Goal: Complete application form: Complete application form

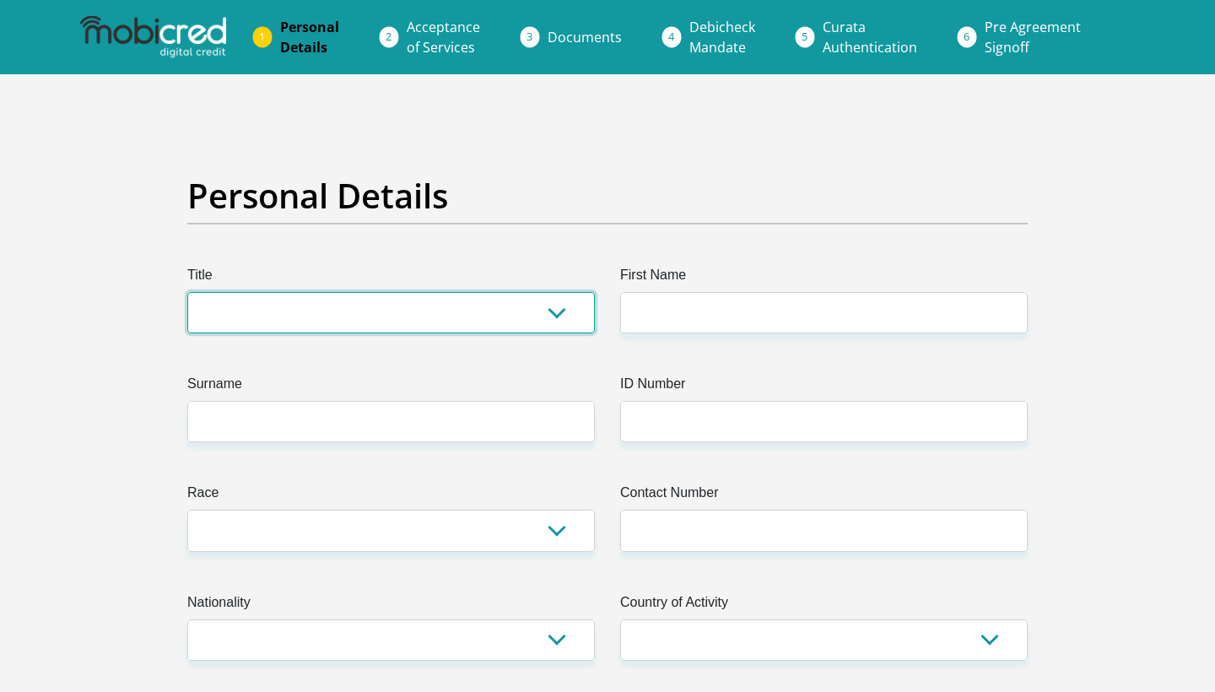
select select "Mr"
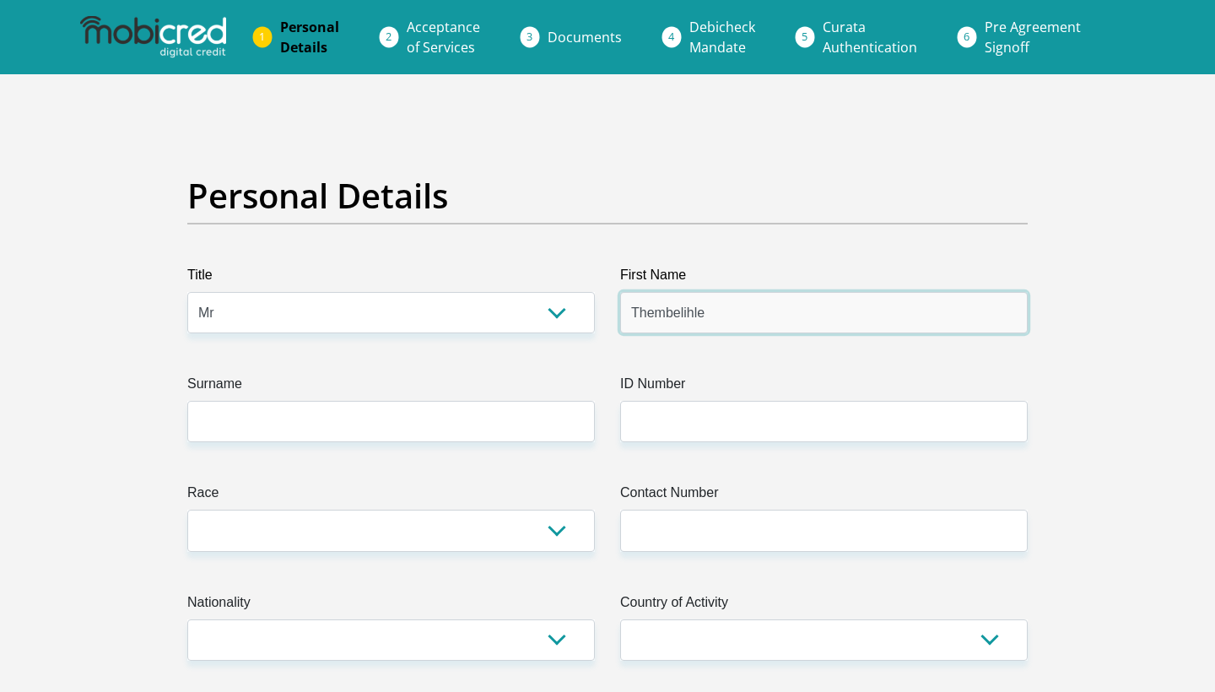
type input "Thembelihle"
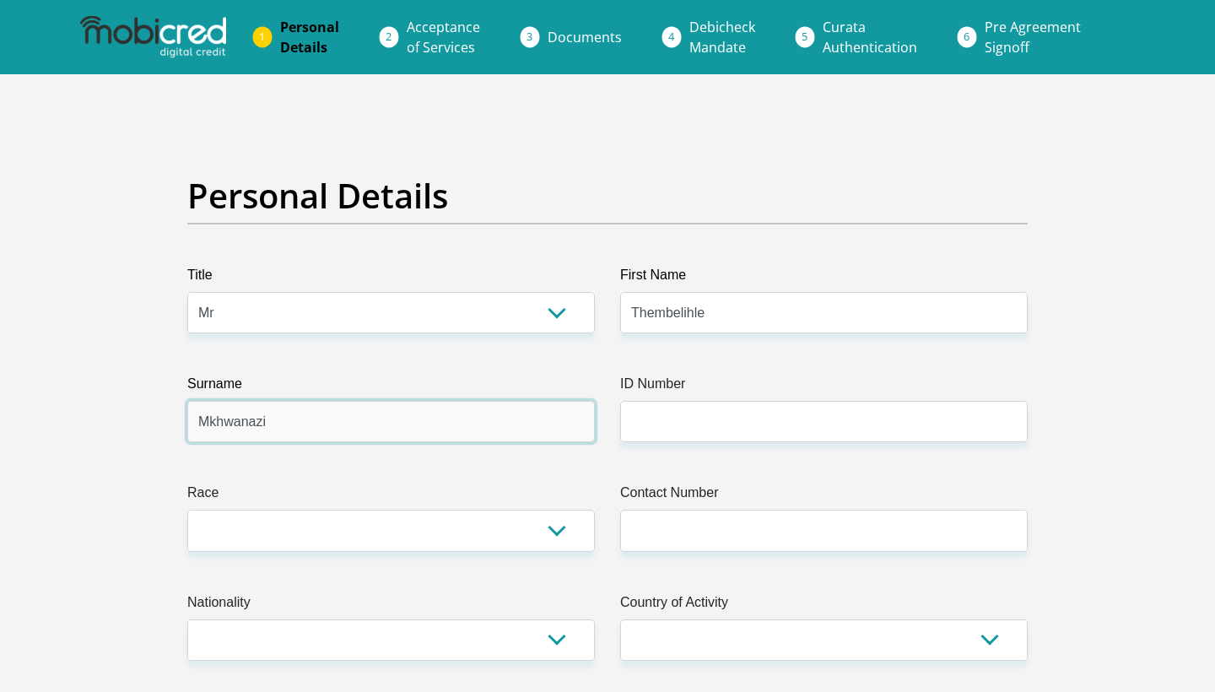
type input "Mkhwanazi"
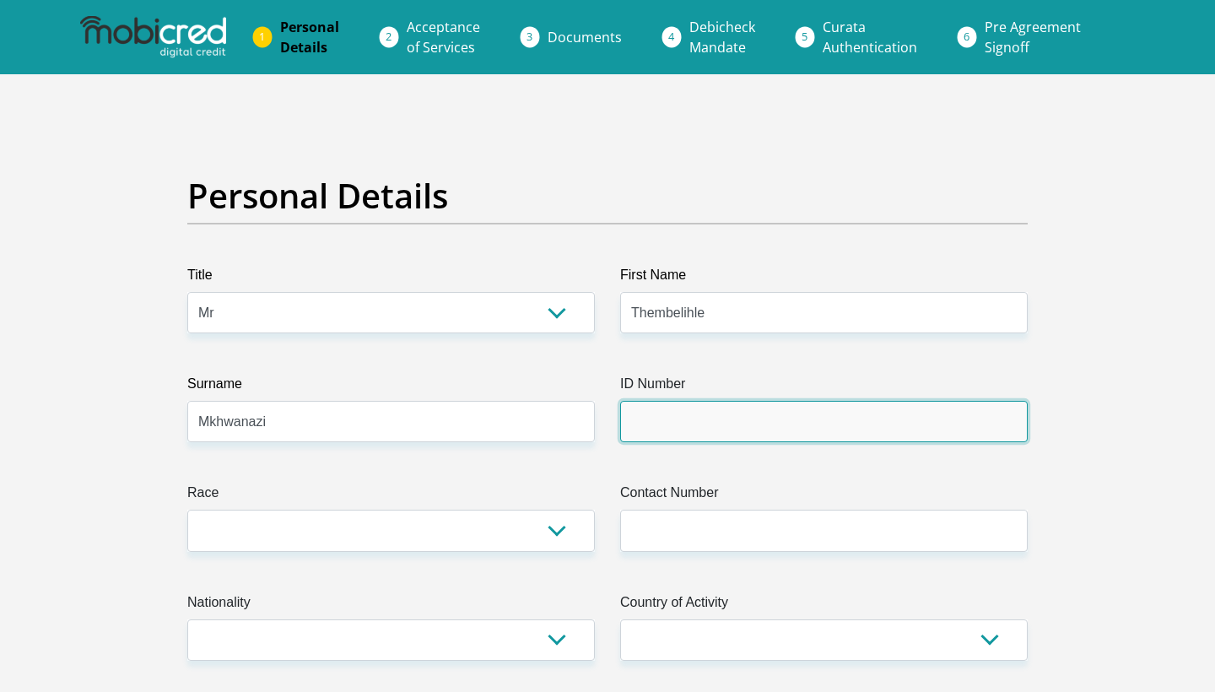
click at [704, 435] on input "ID Number" at bounding box center [824, 421] width 408 height 41
type input "9905265270083"
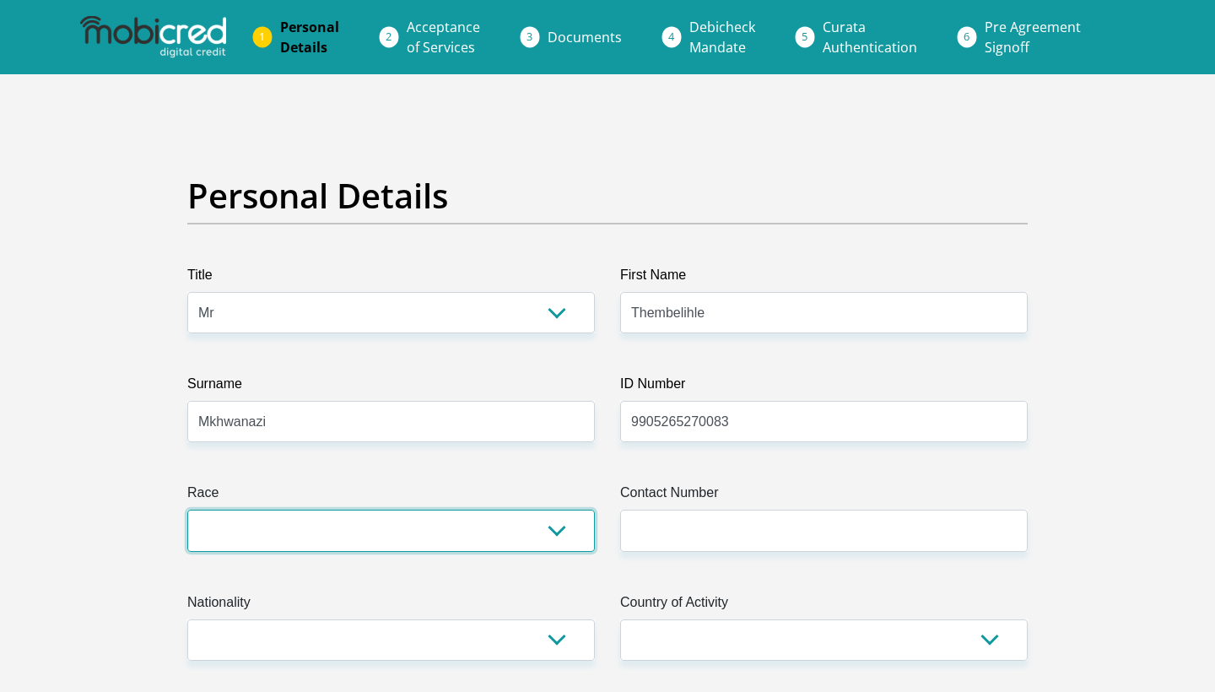
click at [473, 532] on select "Black Coloured Indian White Other" at bounding box center [391, 530] width 408 height 41
select select "1"
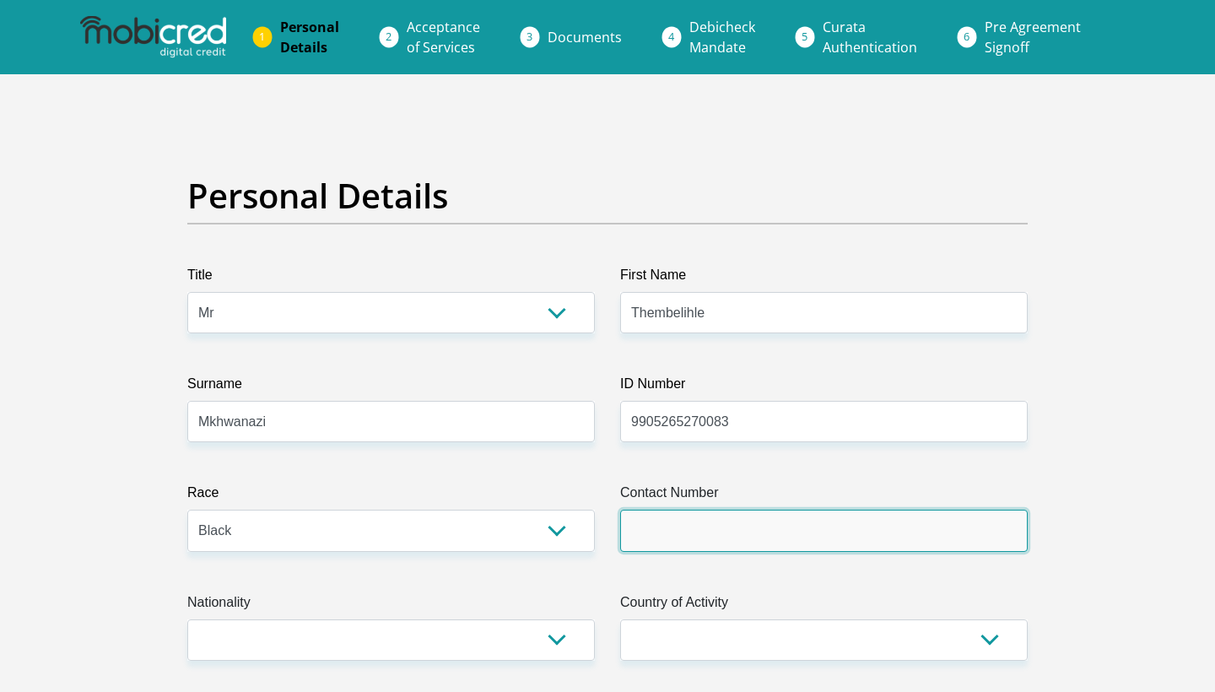
click at [732, 549] on input "Contact Number" at bounding box center [824, 530] width 408 height 41
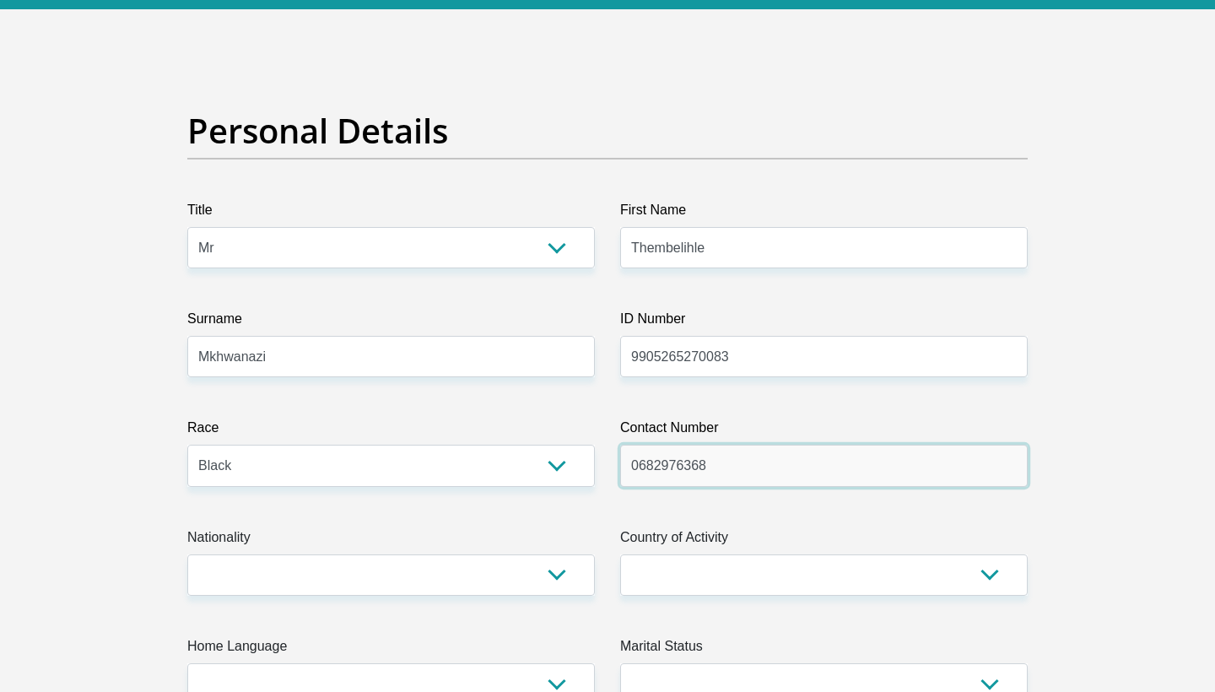
scroll to position [86, 0]
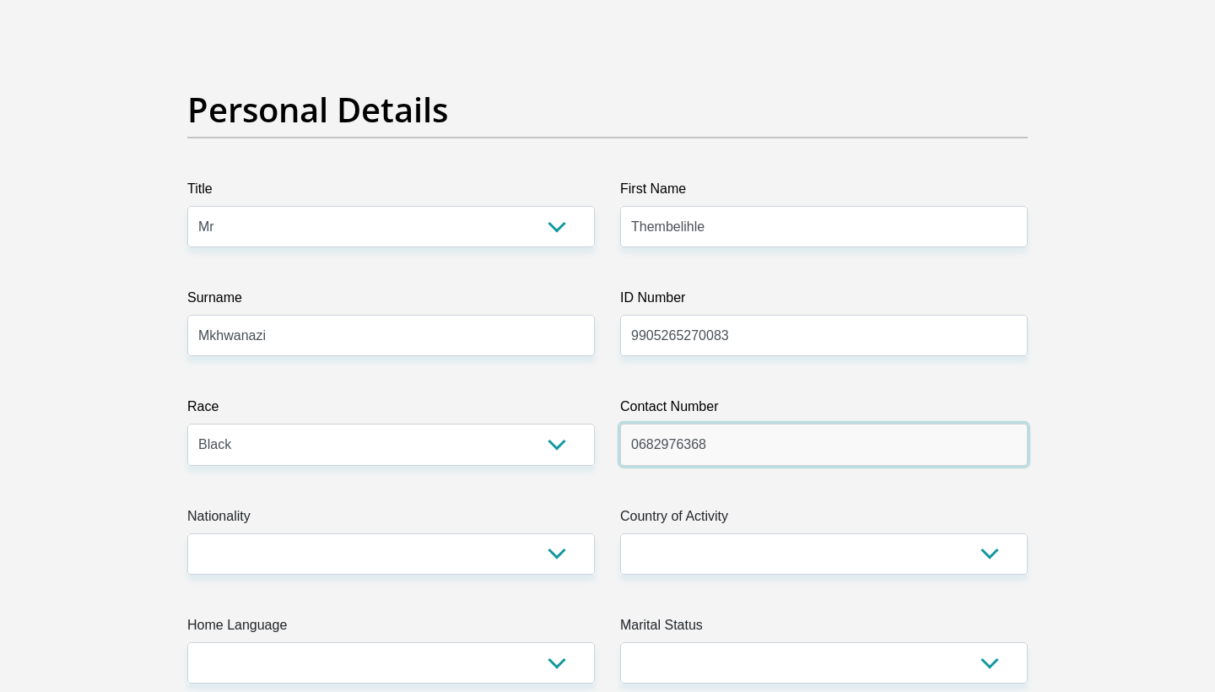
type input "0682976368"
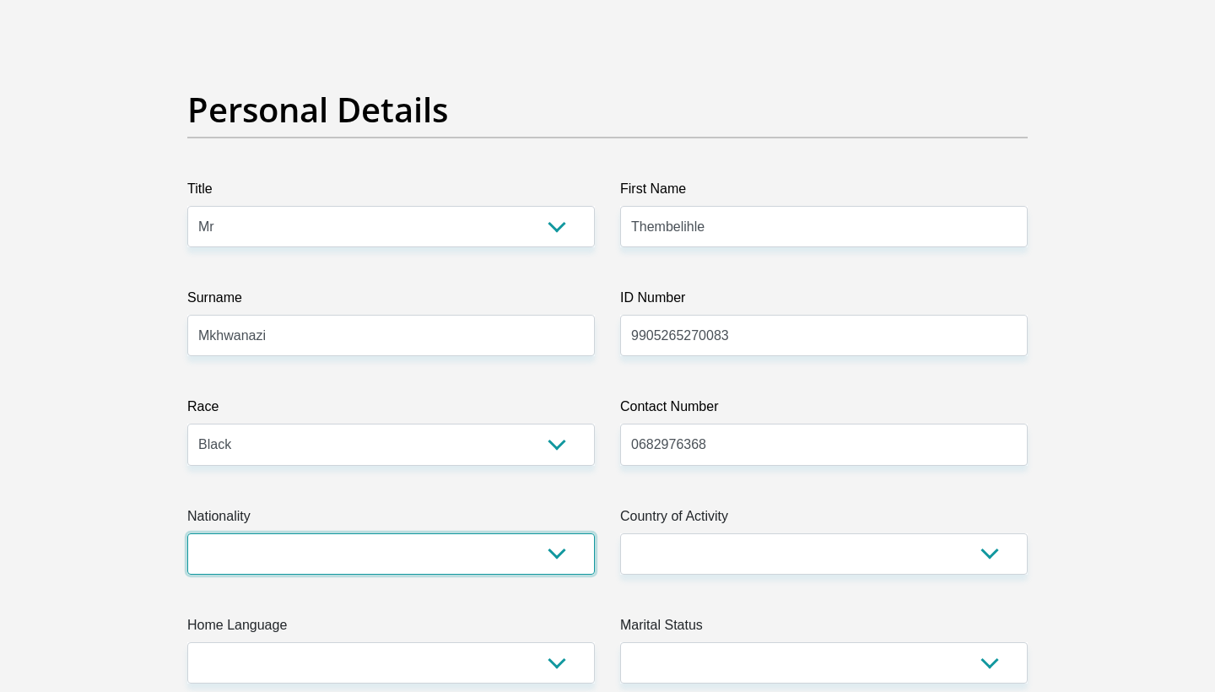
select select "ZAF"
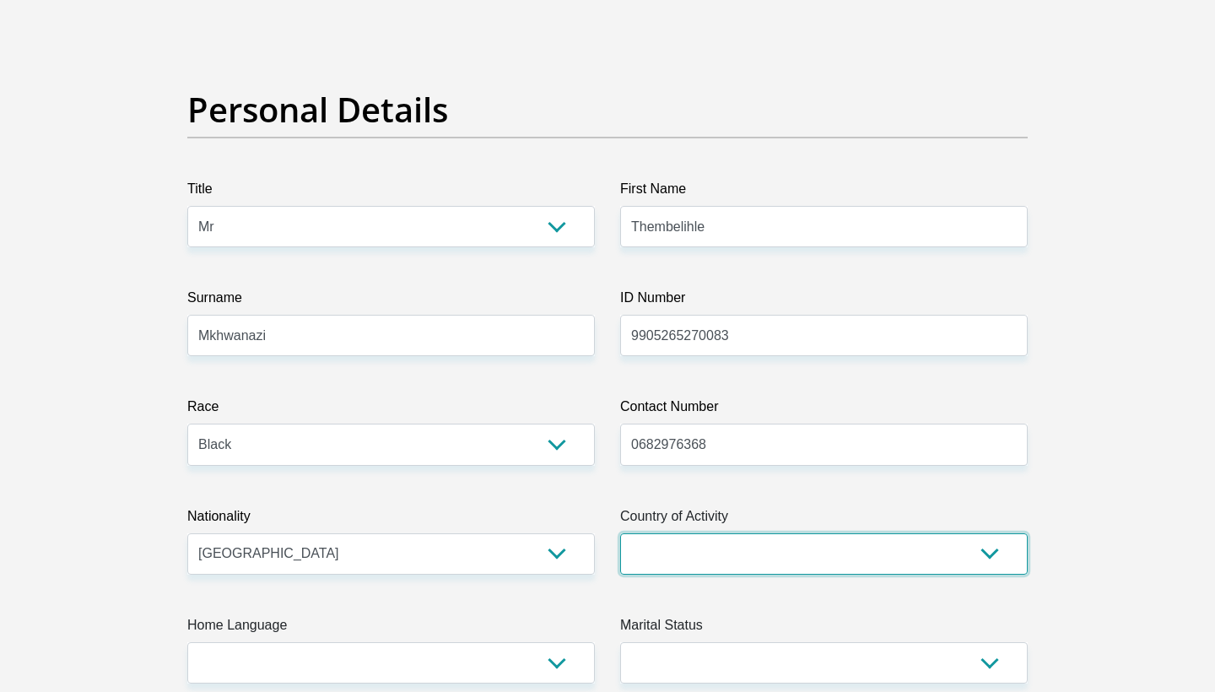
select select "ZAF"
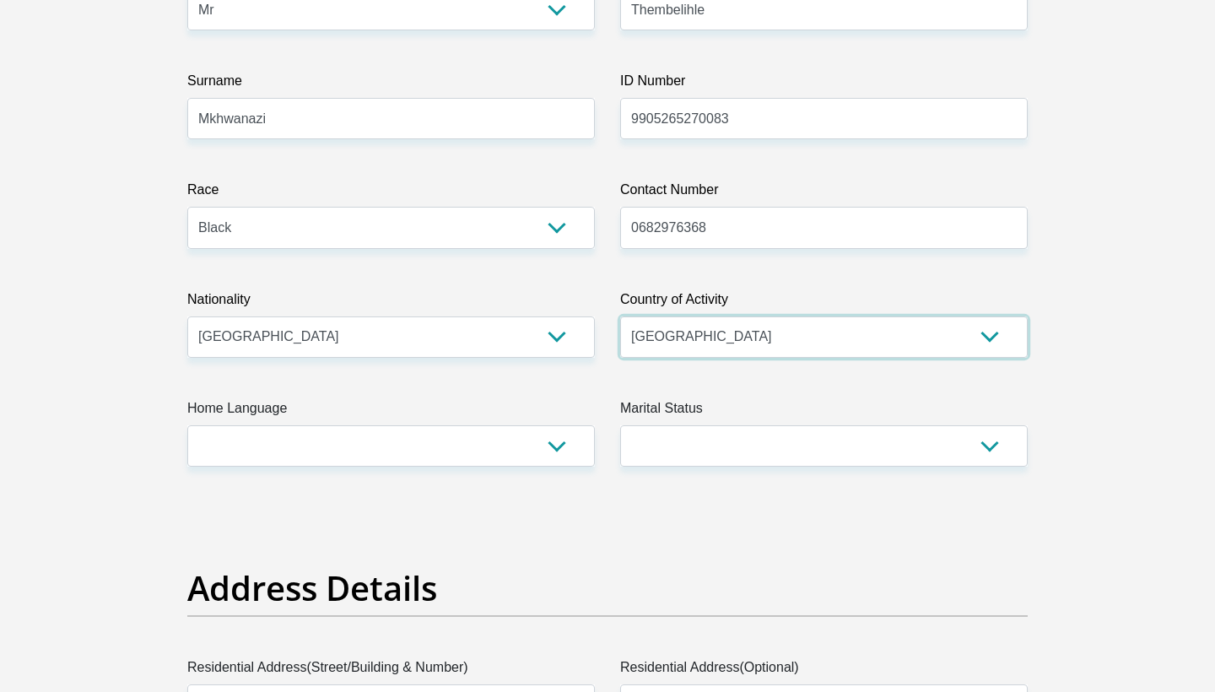
scroll to position [327, 0]
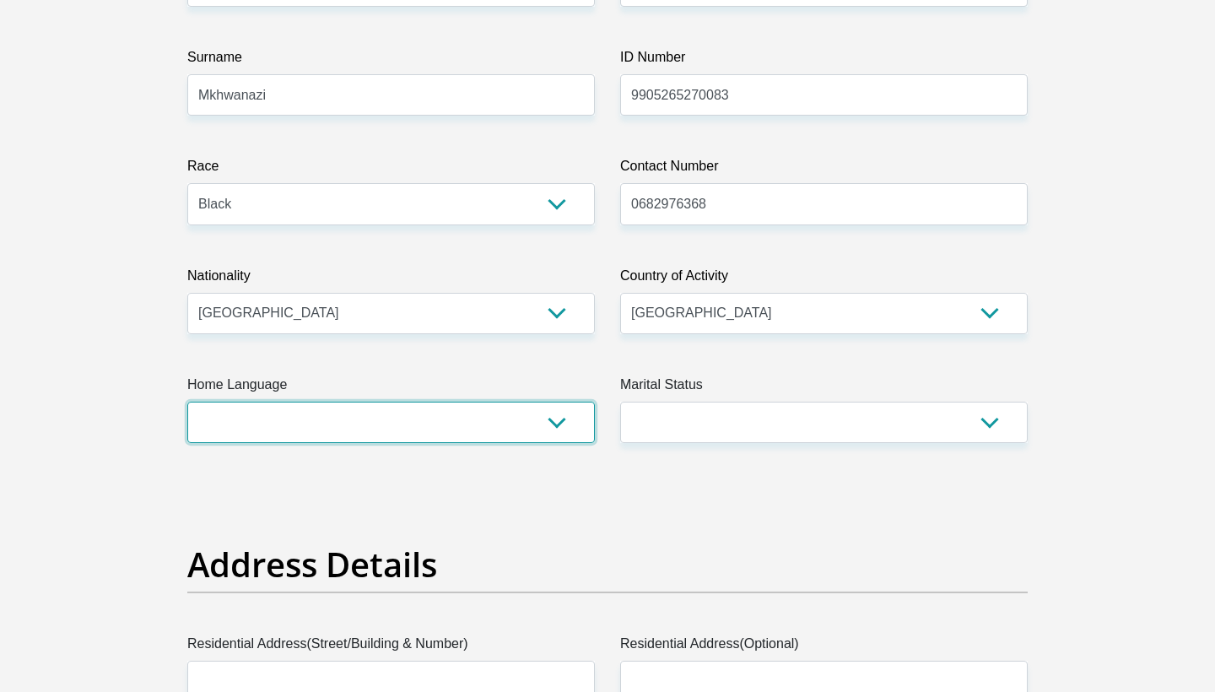
click at [491, 435] on select "Afrikaans English Sepedi South Ndebele Southern Sotho Swati Tsonga Tswana Venda…" at bounding box center [391, 422] width 408 height 41
select select "eng"
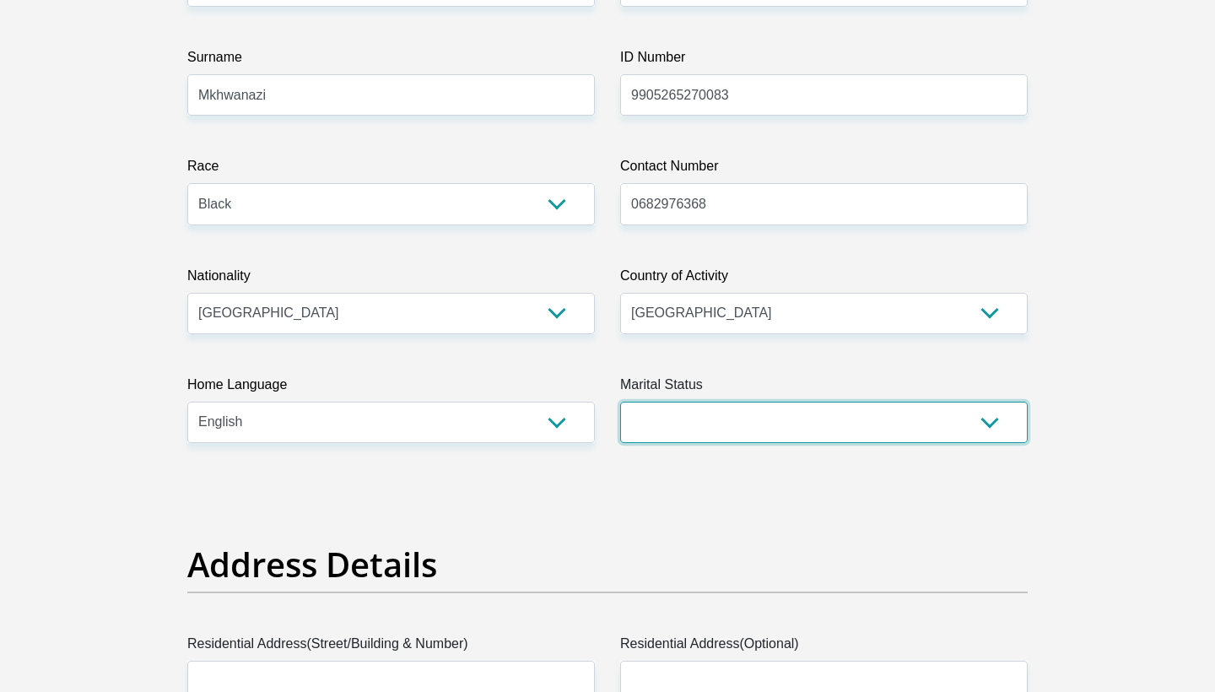
select select "2"
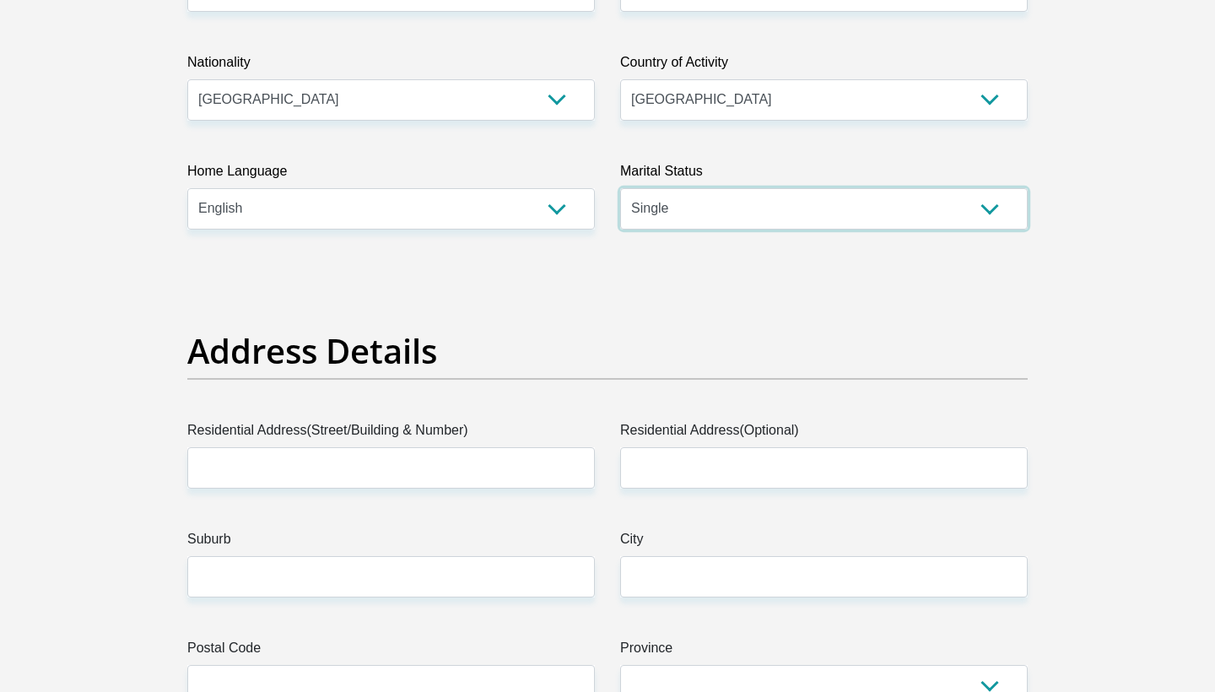
scroll to position [543, 0]
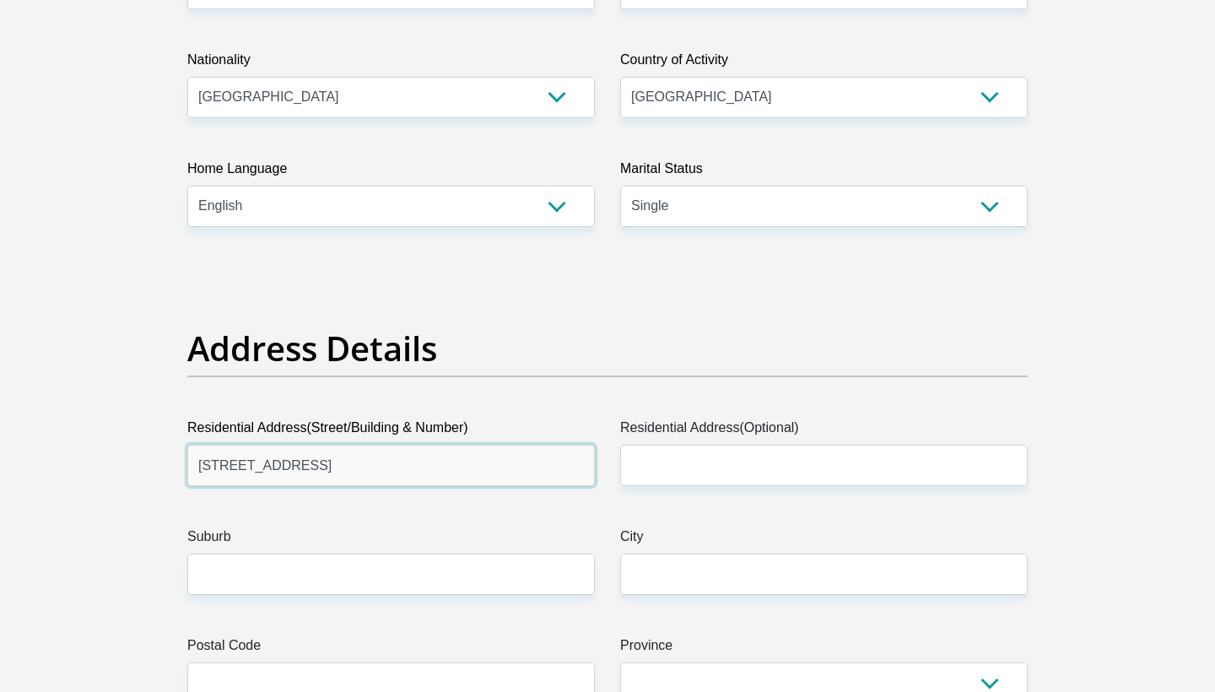
click at [434, 465] on input "70 Diamant Str" at bounding box center [391, 465] width 408 height 41
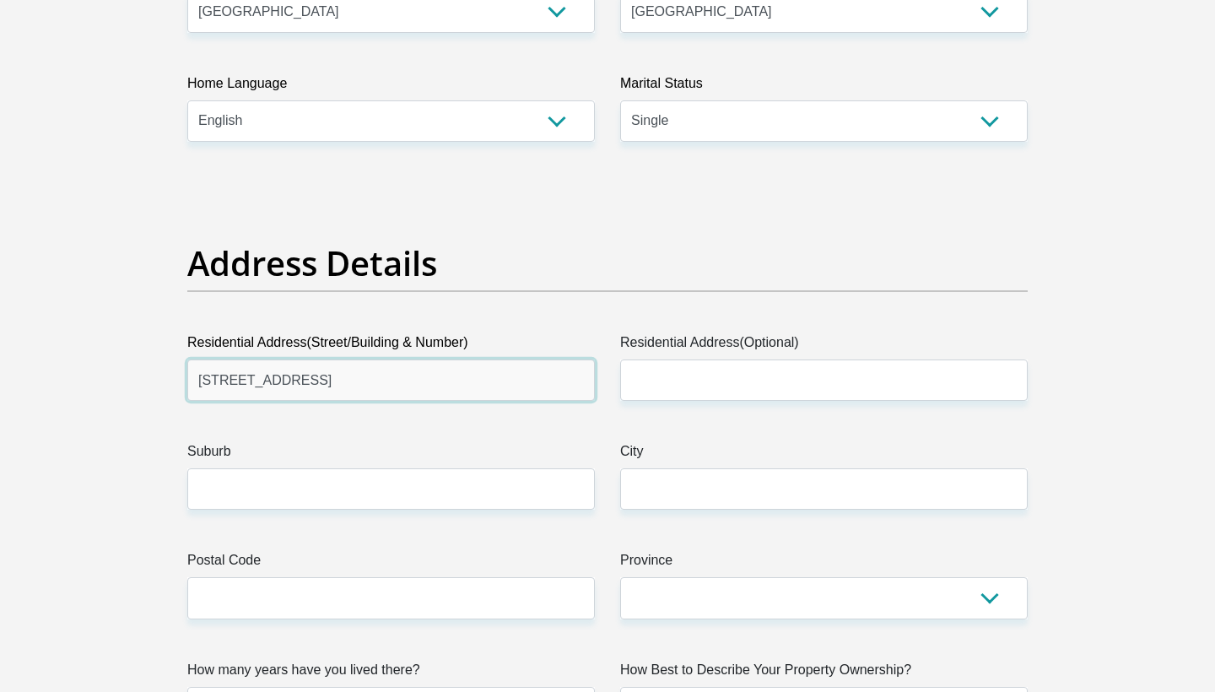
scroll to position [628, 0]
type input "70 Diamant Street"
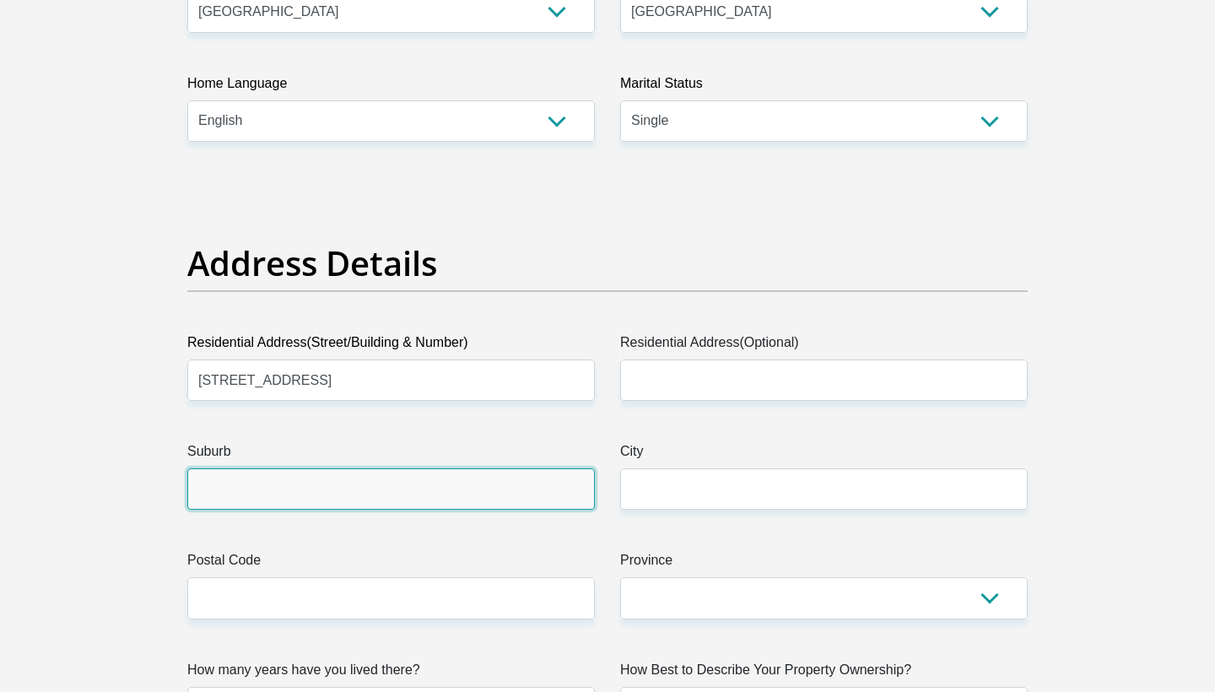
click at [511, 495] on input "Suburb" at bounding box center [391, 488] width 408 height 41
type input "White River"
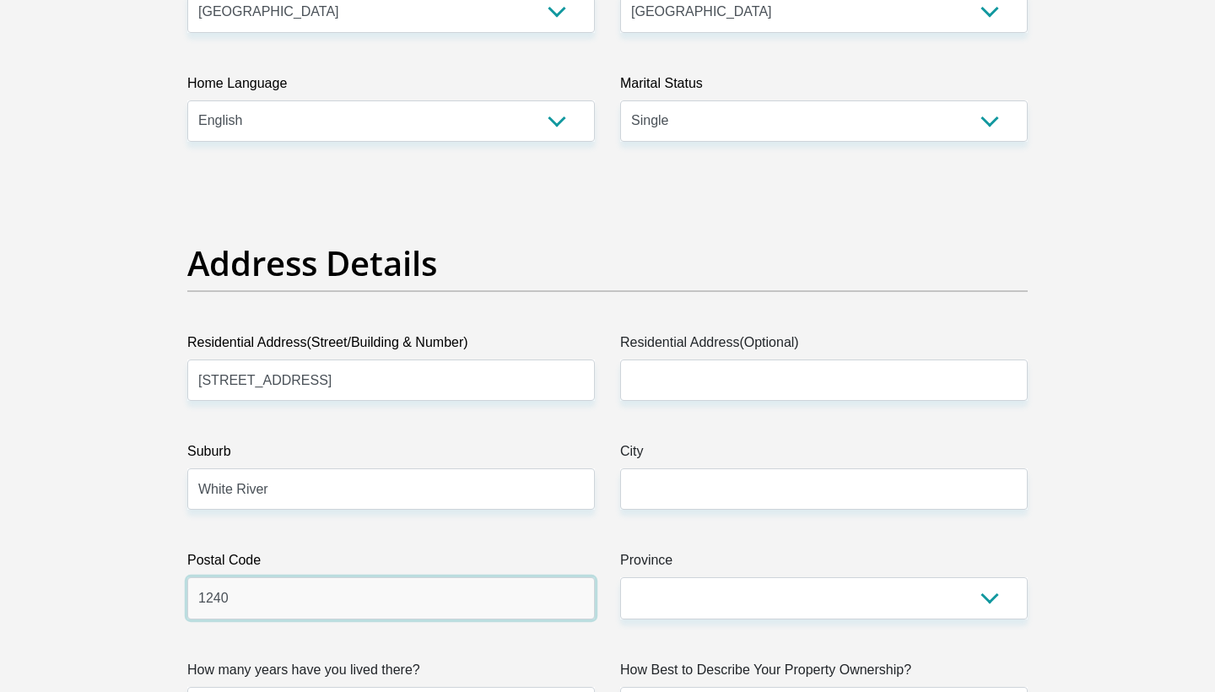
type input "1240"
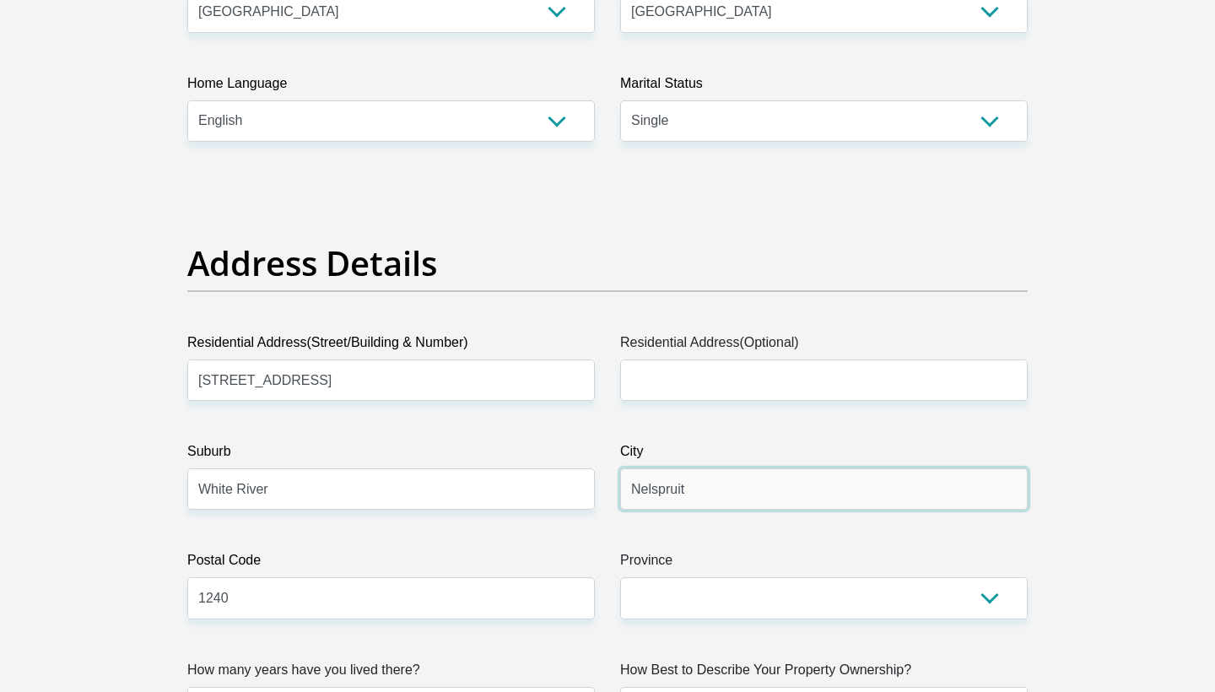
type input "Nelspruit"
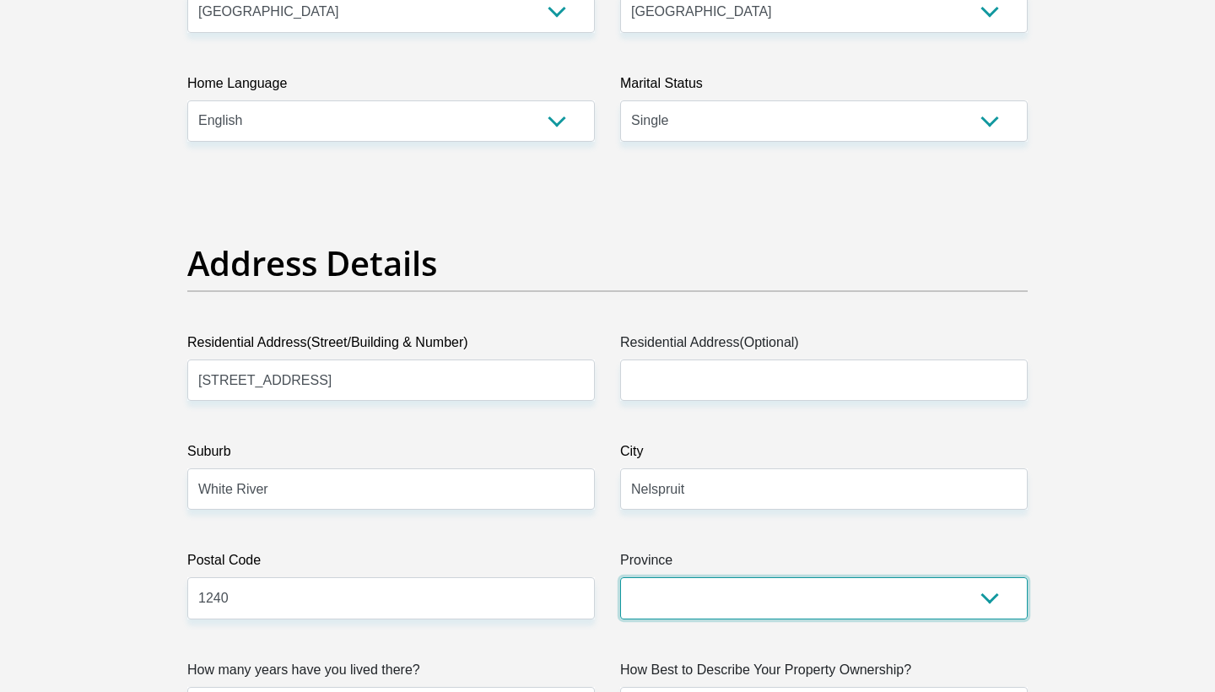
click at [744, 600] on select "Eastern Cape Free State Gauteng KwaZulu-Natal Limpopo Mpumalanga Northern Cape …" at bounding box center [824, 597] width 408 height 41
select select "Mpumalanga"
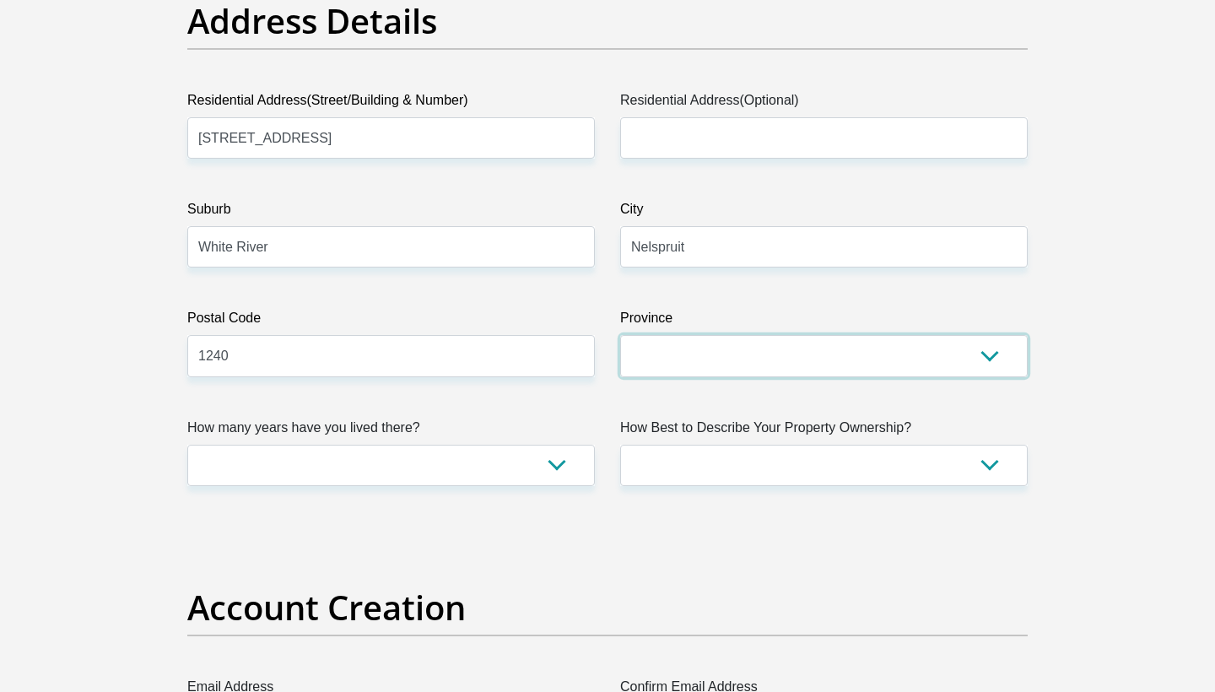
scroll to position [881, 0]
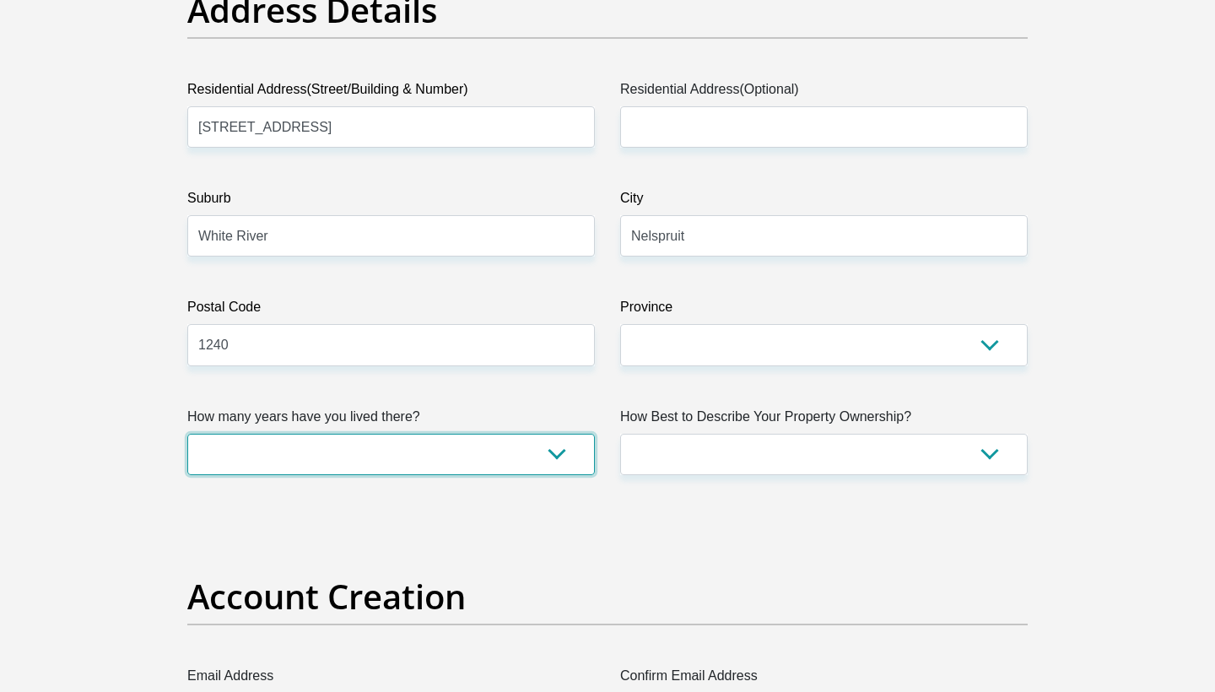
click at [567, 460] on select "less than 1 year 1-3 years 3-5 years 5+ years" at bounding box center [391, 454] width 408 height 41
select select "5"
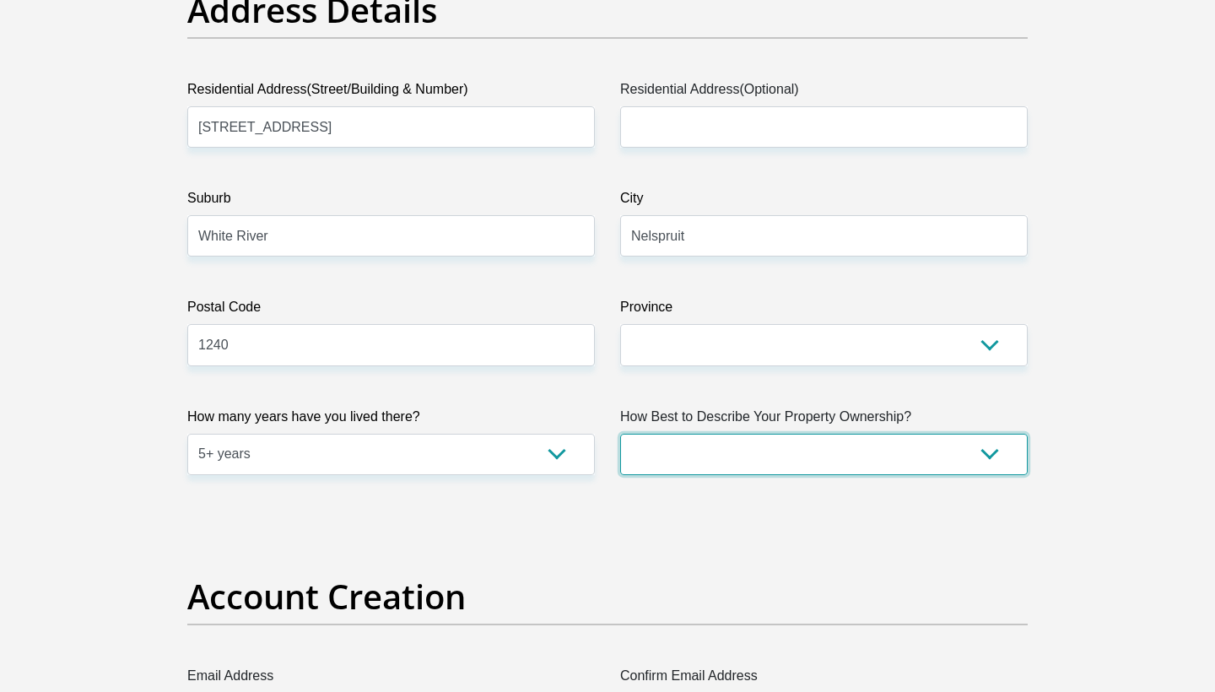
click at [762, 455] on select "Owned Rented Family Owned Company Dwelling" at bounding box center [824, 454] width 408 height 41
select select "parents"
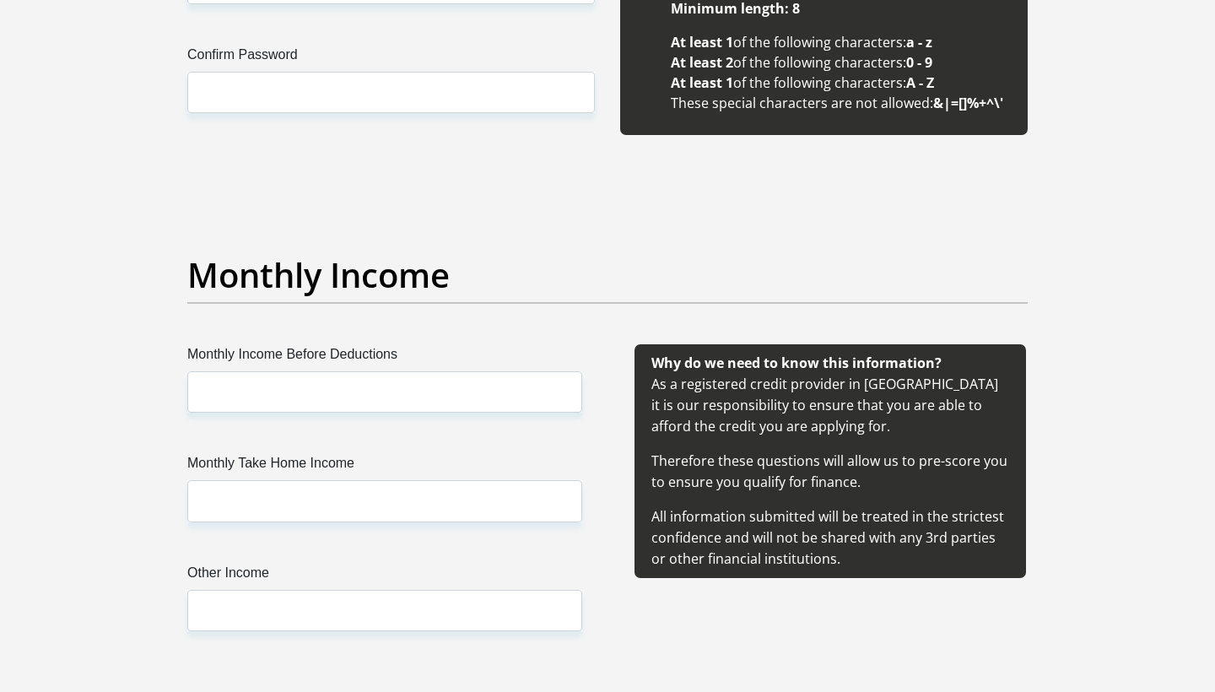
scroll to position [1700, 0]
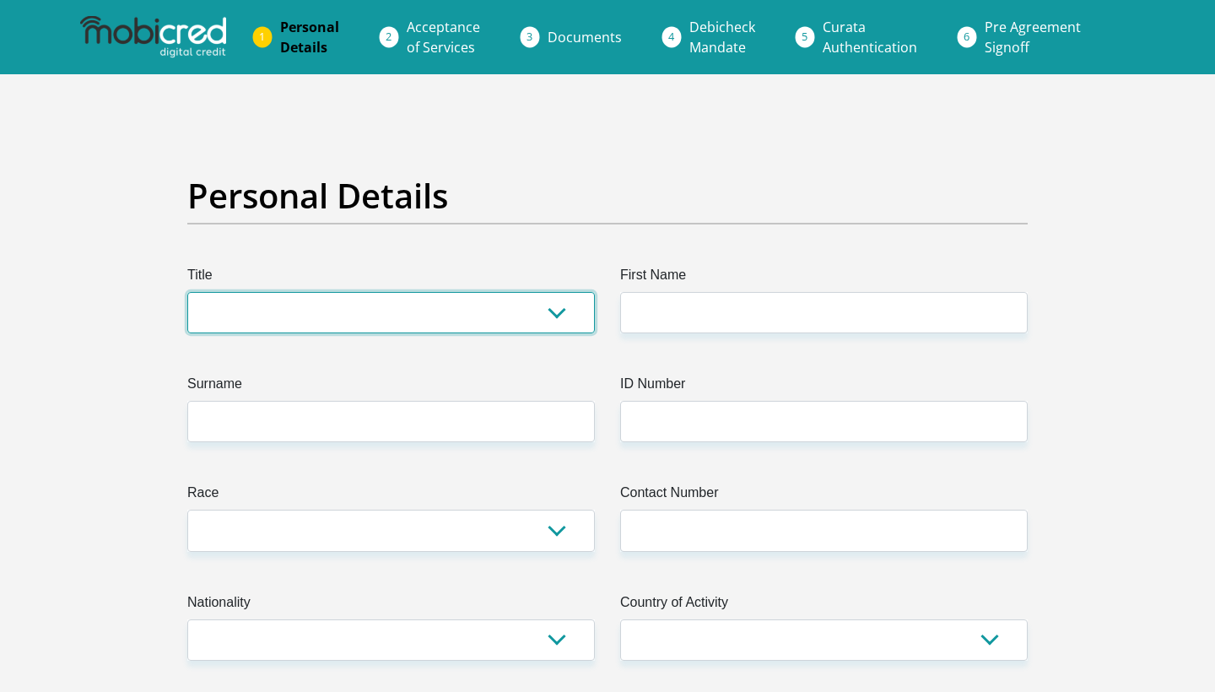
click at [342, 300] on select "Mr Ms Mrs Dr [PERSON_NAME]" at bounding box center [391, 312] width 408 height 41
select select "Mr"
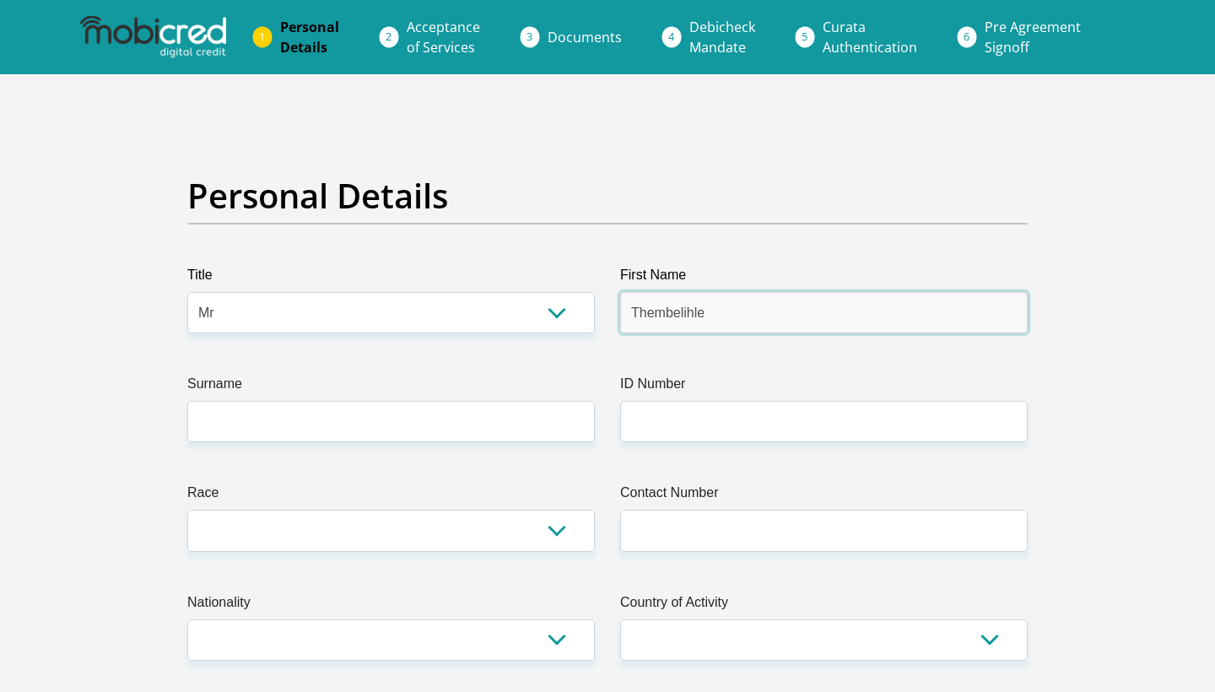
type input "Thembelihle"
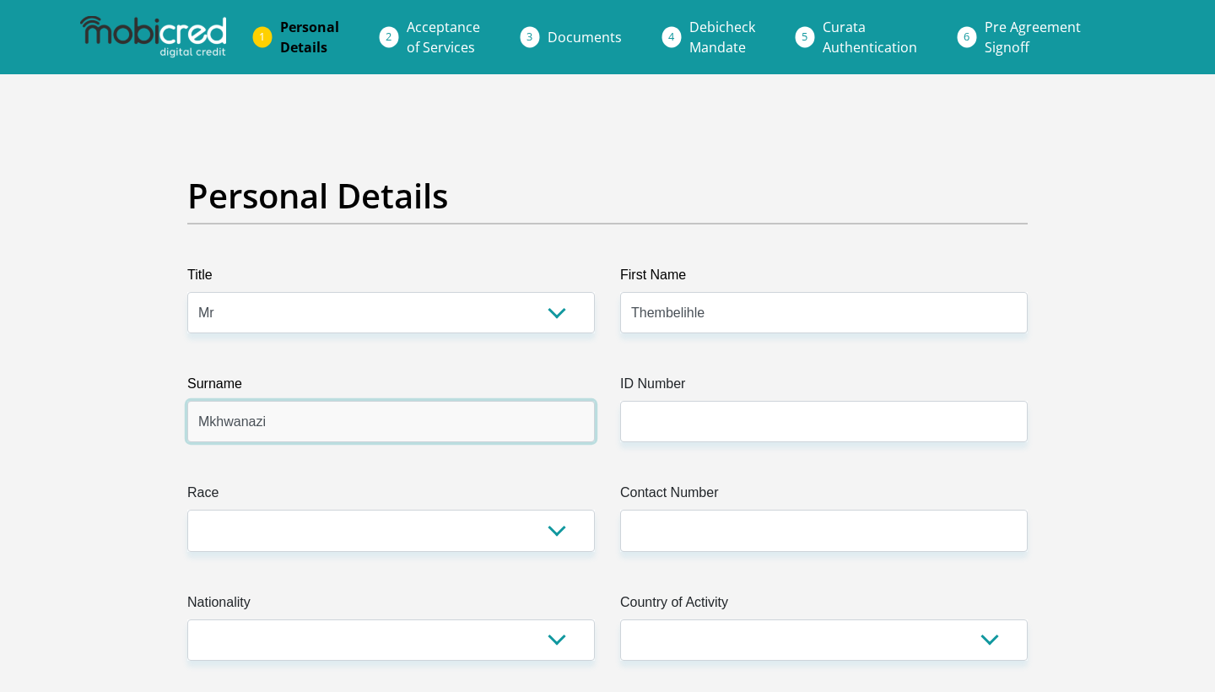
type input "Mkhwanazi"
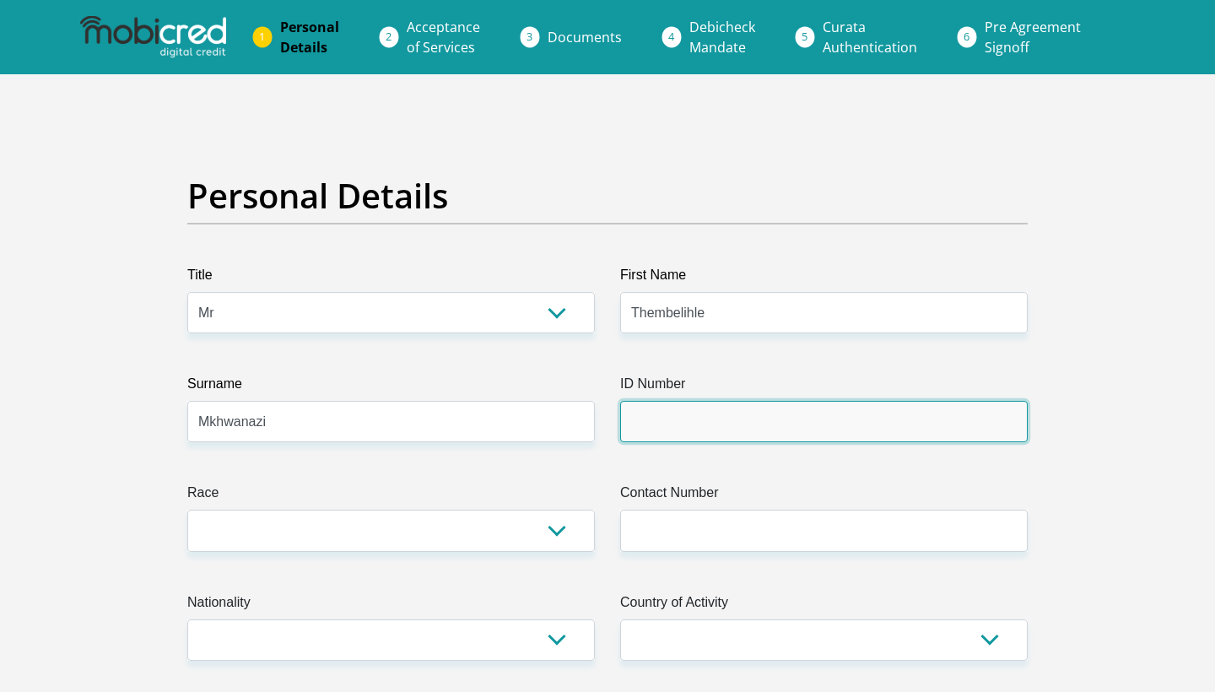
click at [806, 423] on input "ID Number" at bounding box center [824, 421] width 408 height 41
type input "9905265270083"
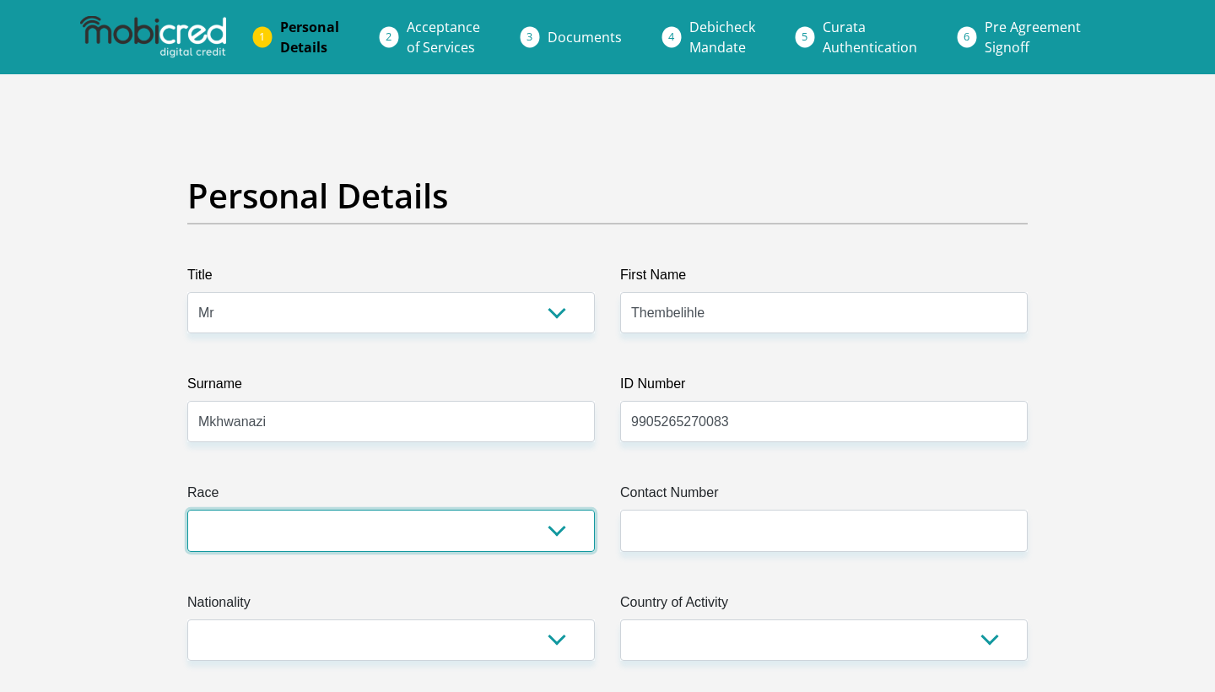
click at [485, 532] on select "Black Coloured Indian White Other" at bounding box center [391, 530] width 408 height 41
select select "1"
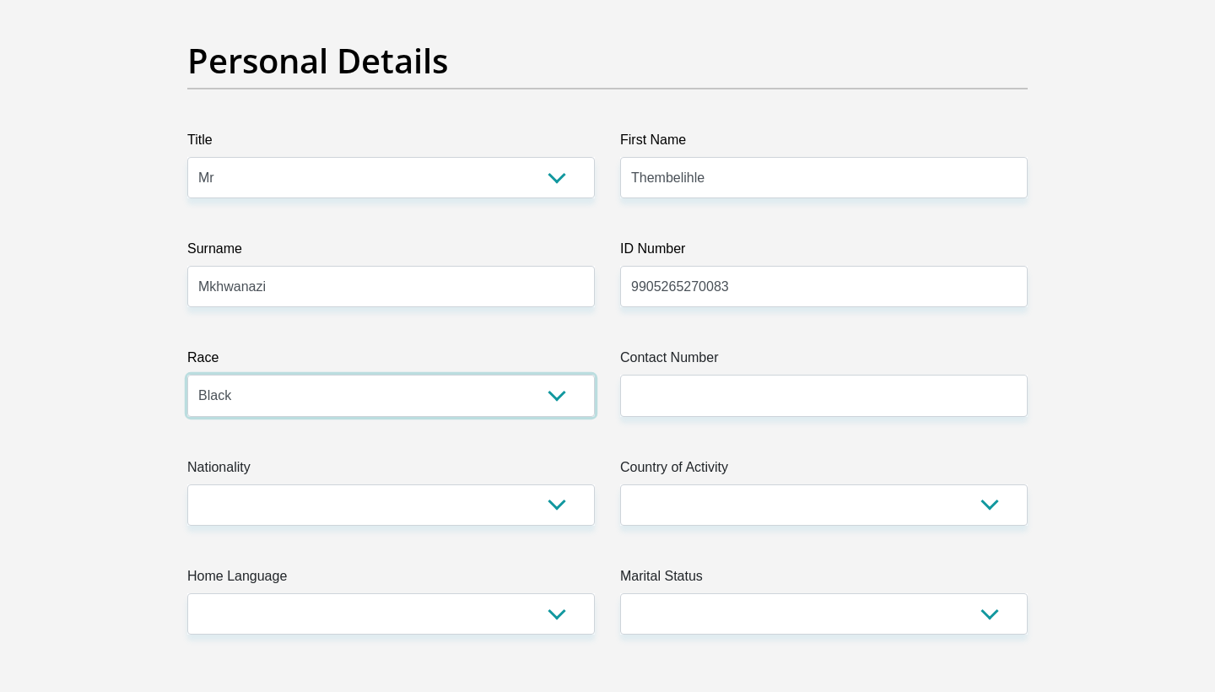
scroll to position [139, 0]
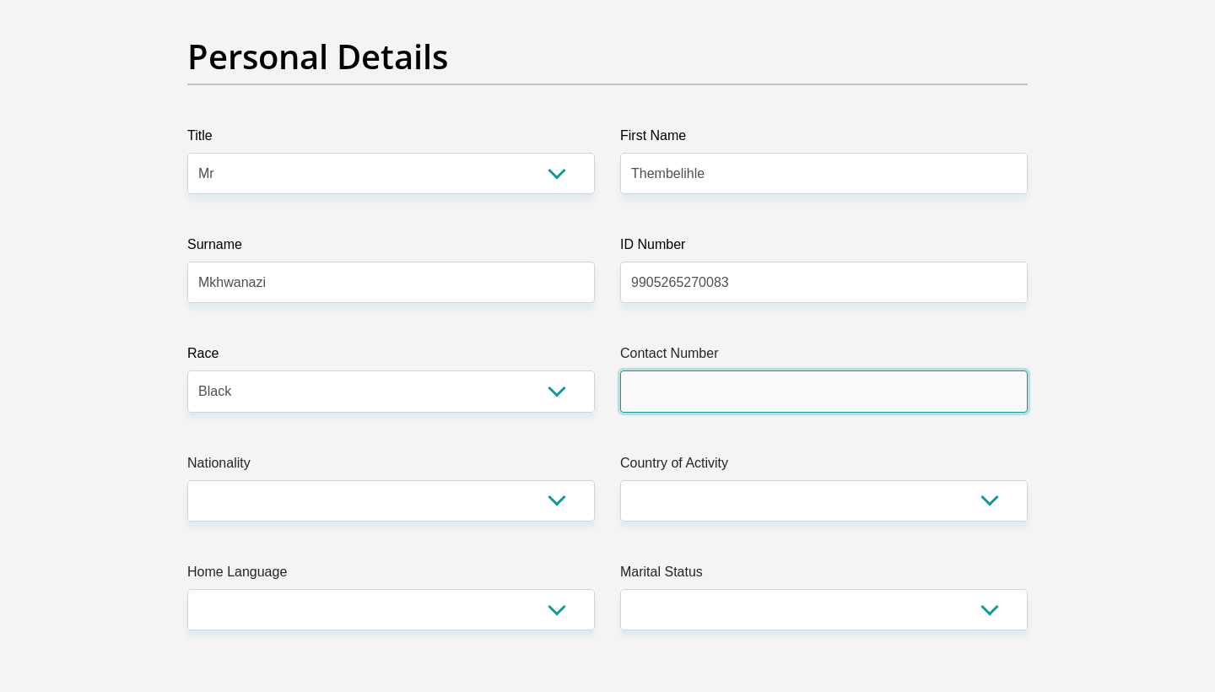
click at [727, 396] on input "Contact Number" at bounding box center [824, 390] width 408 height 41
type input "0682976368"
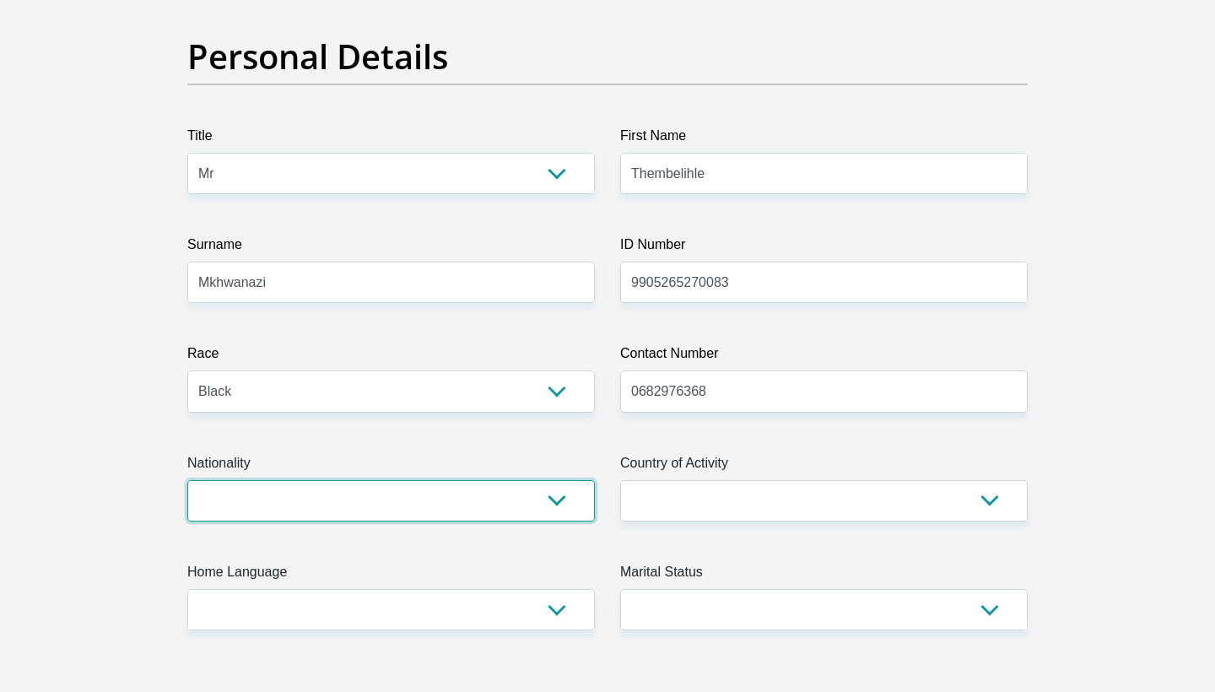
click at [526, 505] on select "South Africa Afghanistan Aland Islands Albania Algeria America Samoa American V…" at bounding box center [391, 500] width 408 height 41
select select "ZAF"
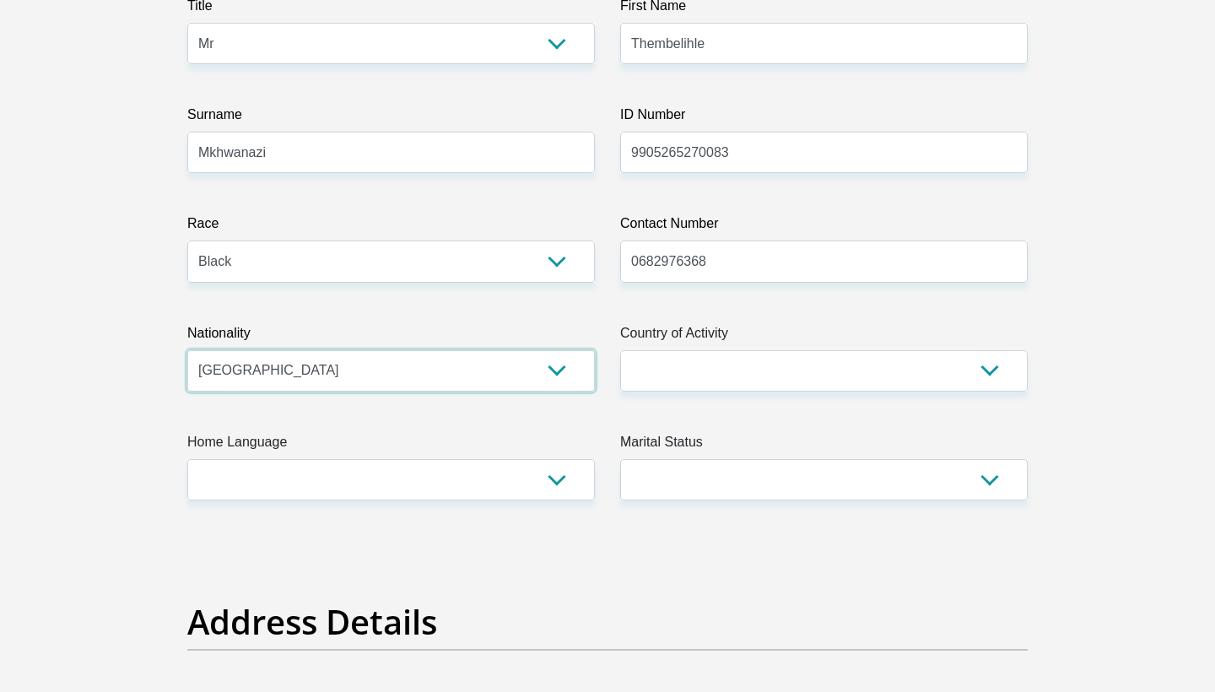
scroll to position [288, 0]
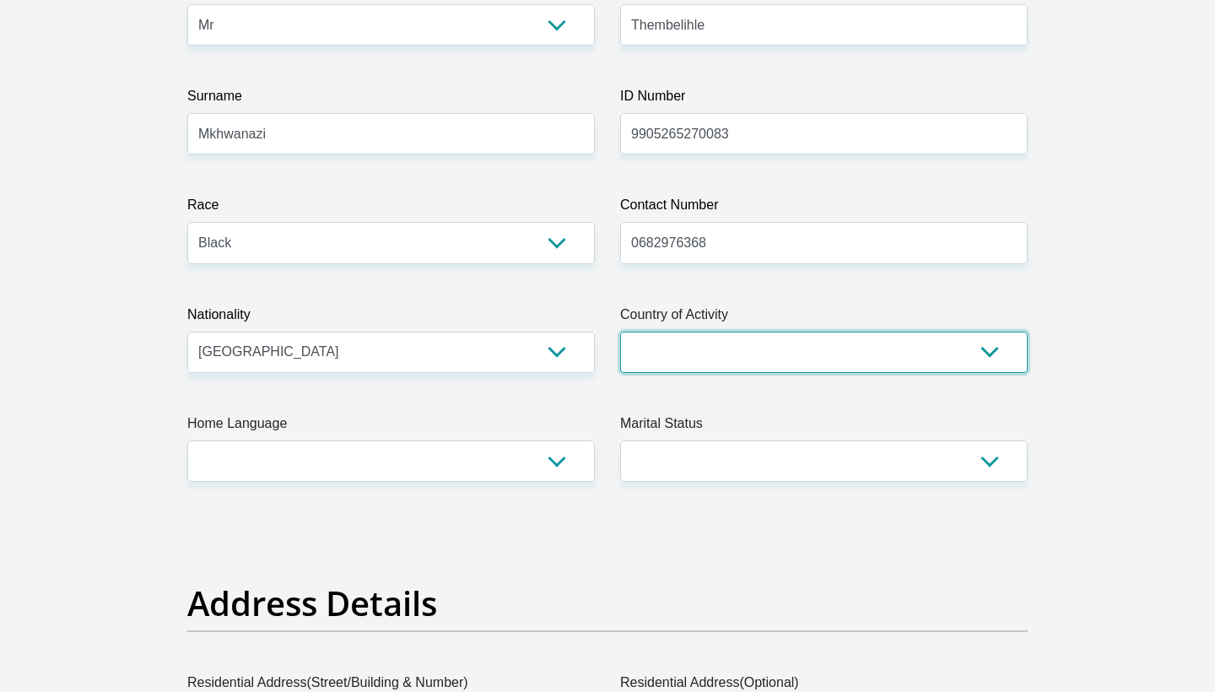
select select "ZAF"
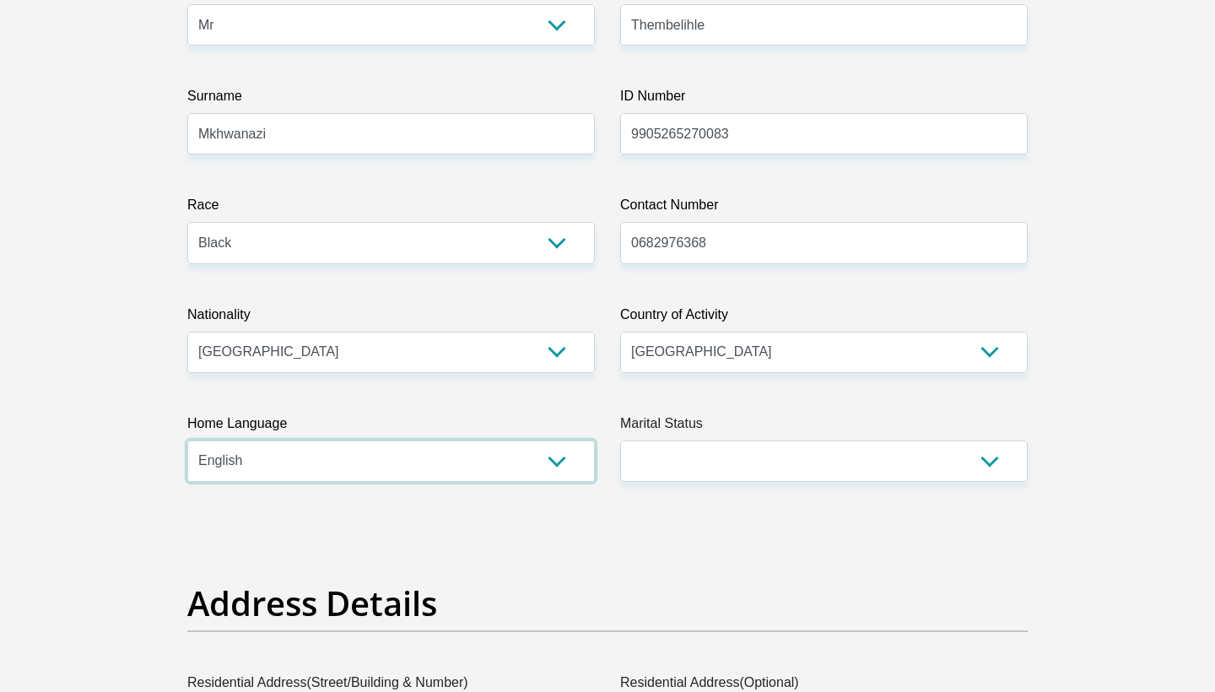
select select "ssw"
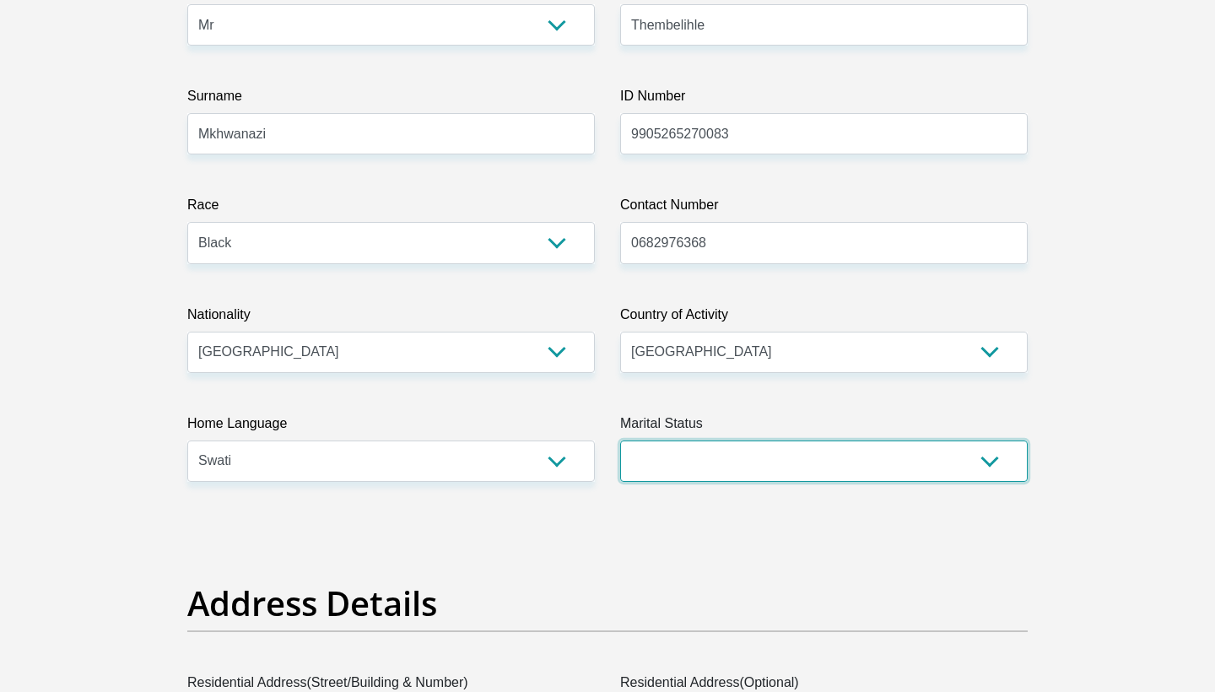
select select "2"
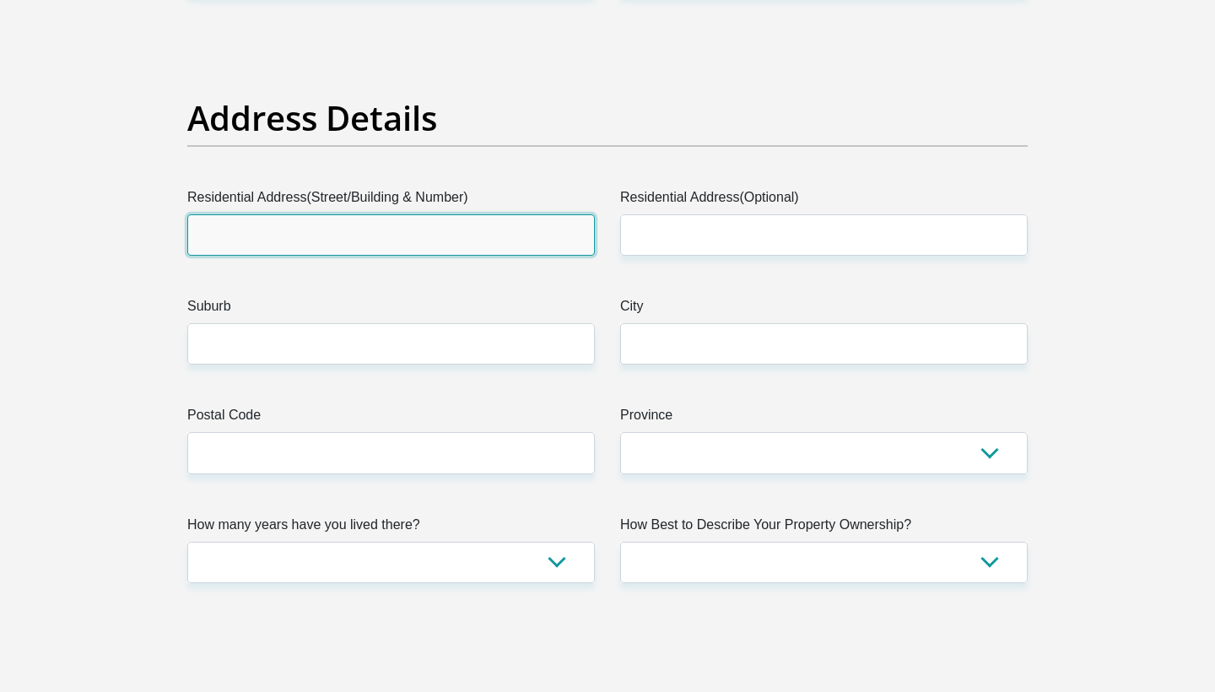
scroll to position [781, 0]
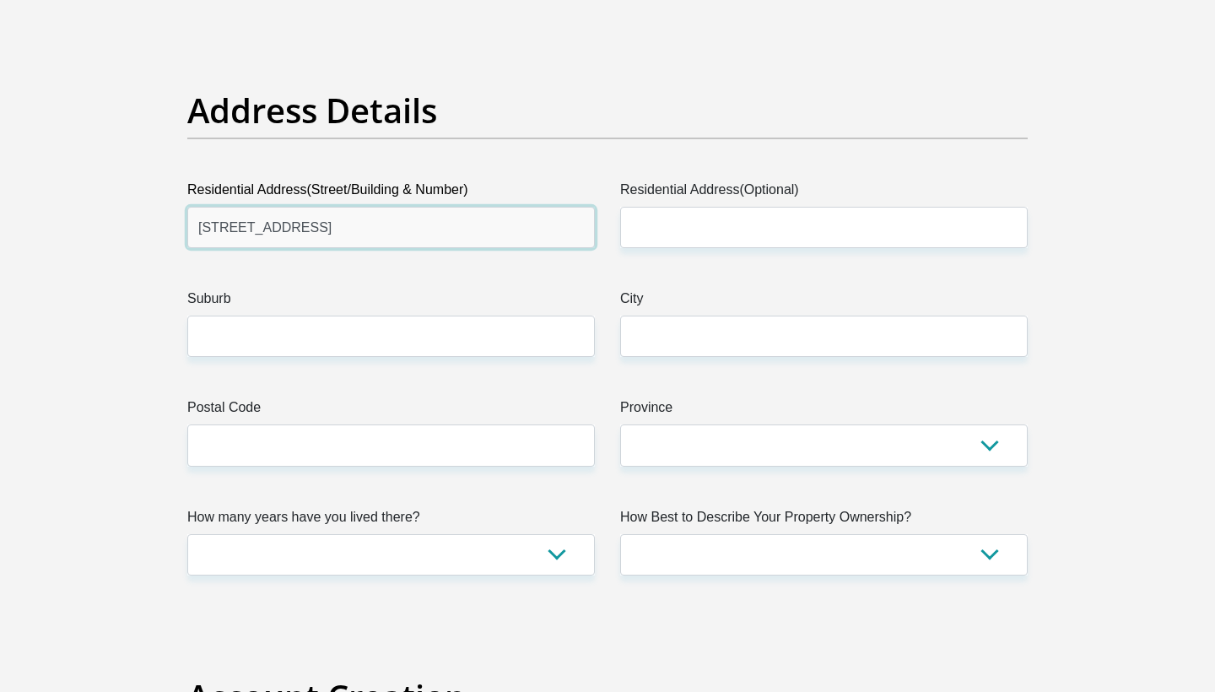
type input "70 Diamant Street"
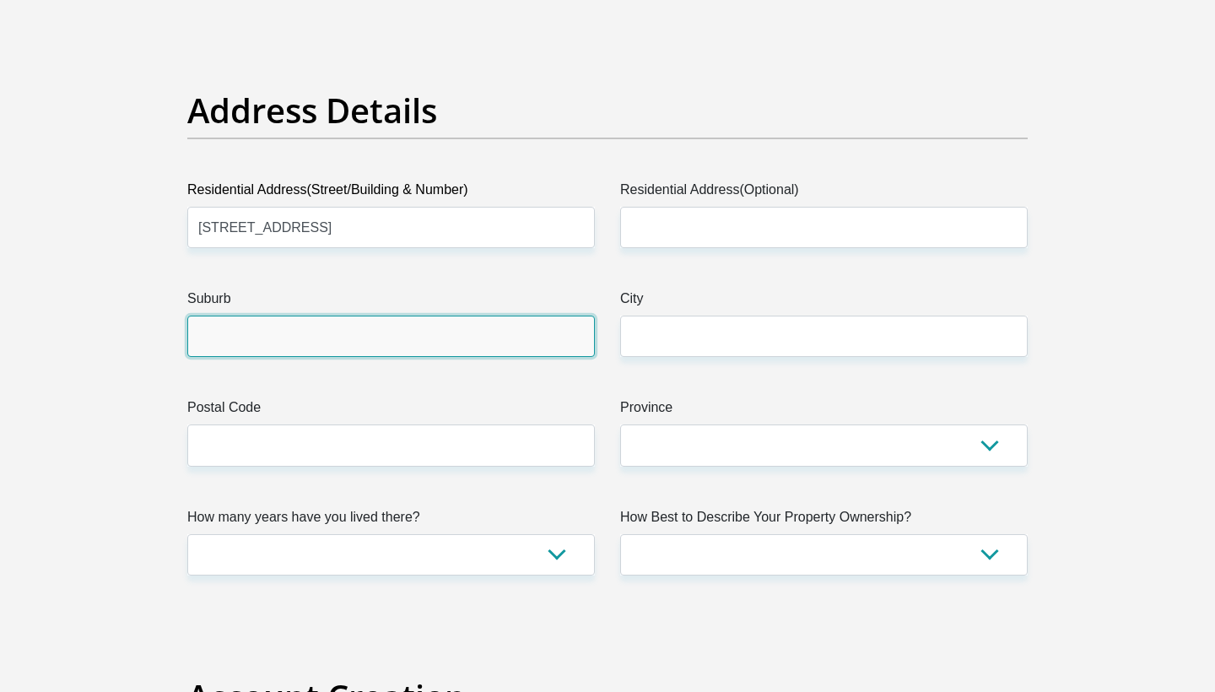
click at [400, 319] on input "Suburb" at bounding box center [391, 336] width 408 height 41
type input "White River"
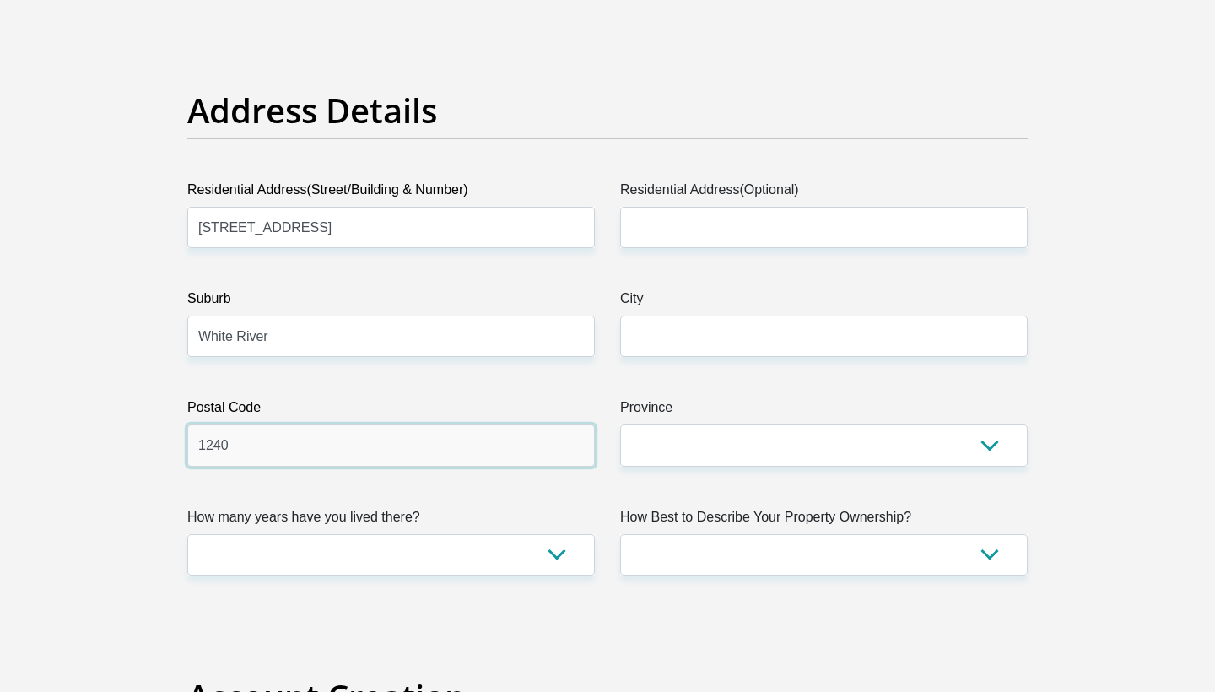
type input "1240"
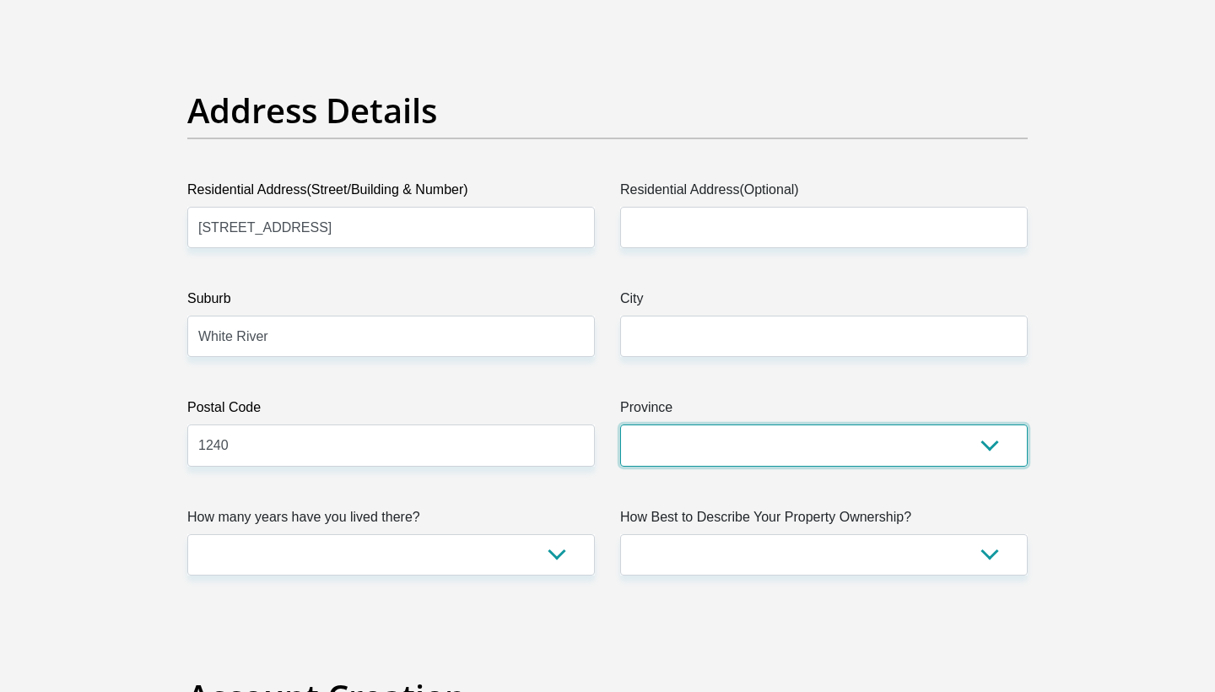
select select "Mpumalanga"
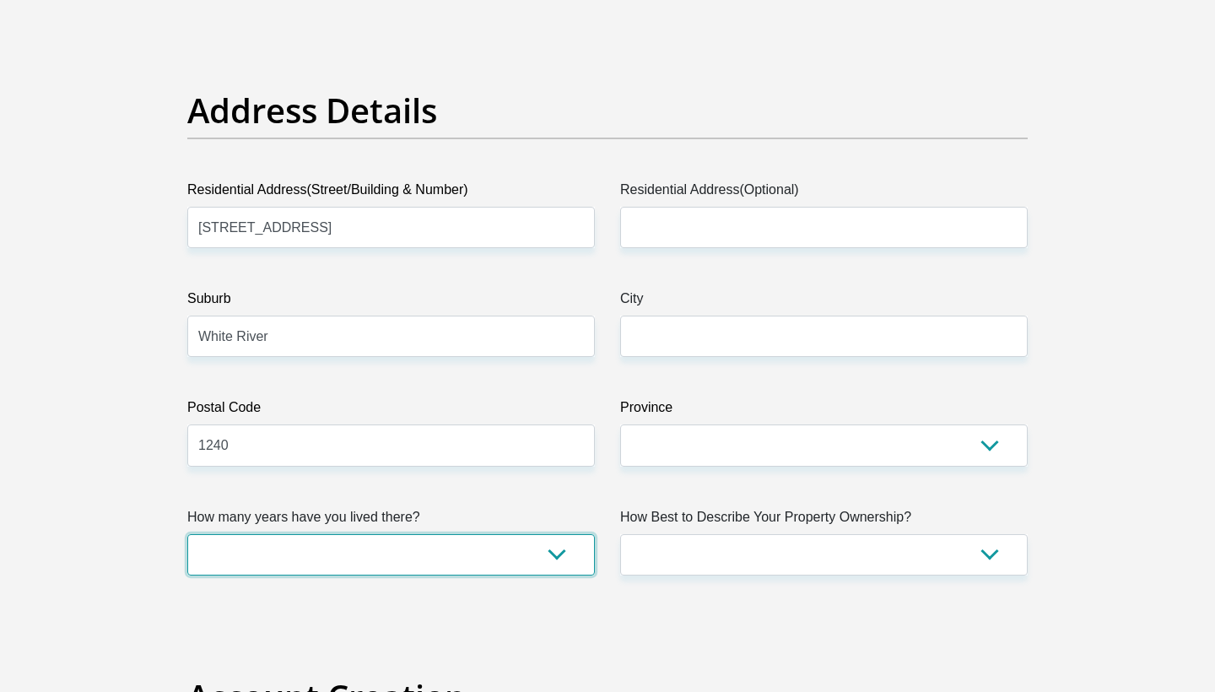
select select "5"
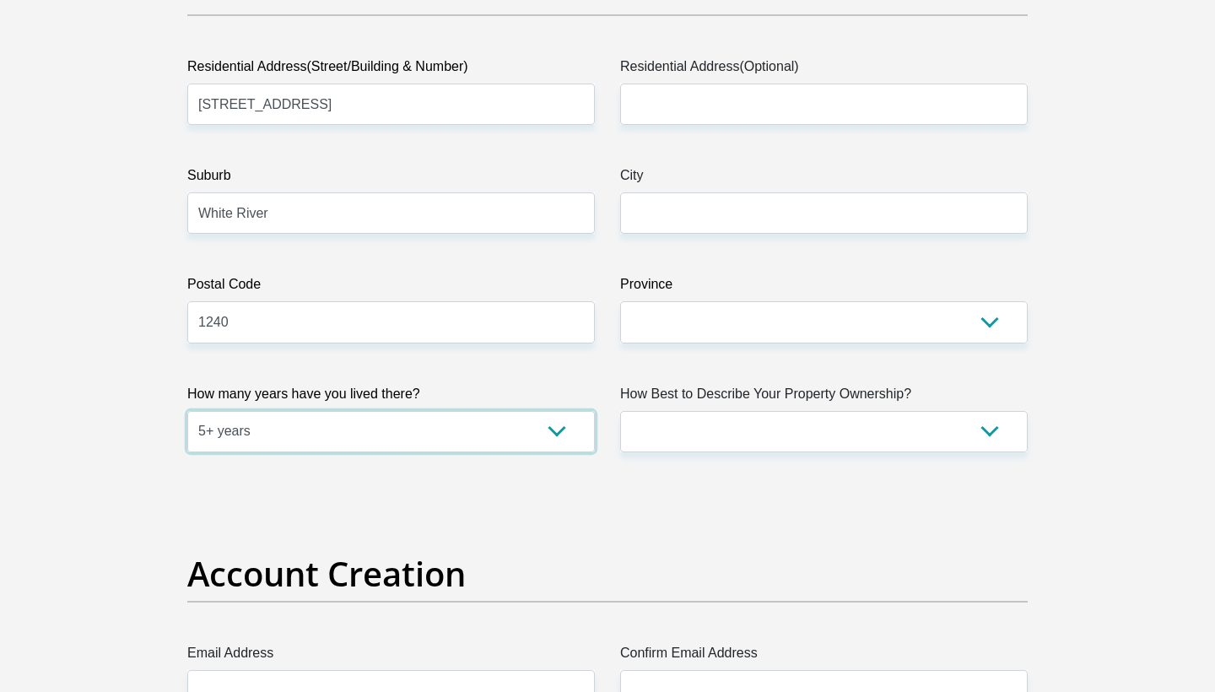
scroll to position [911, 0]
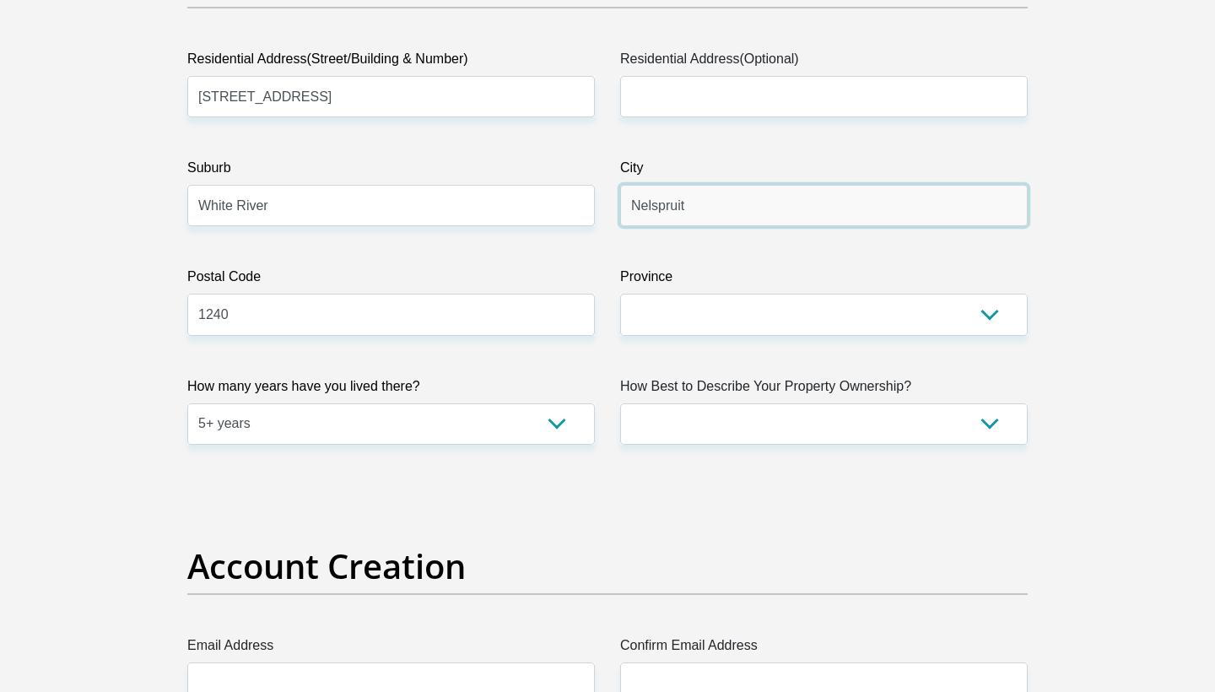
type input "Nelspruit"
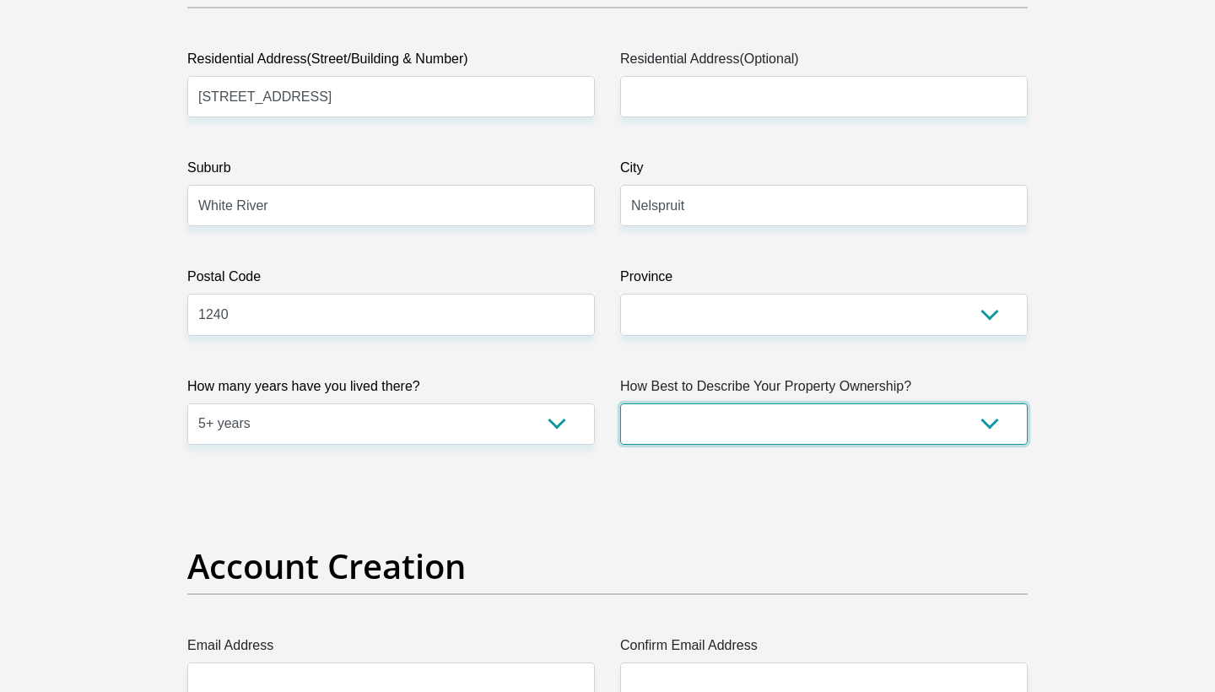
select select "parents"
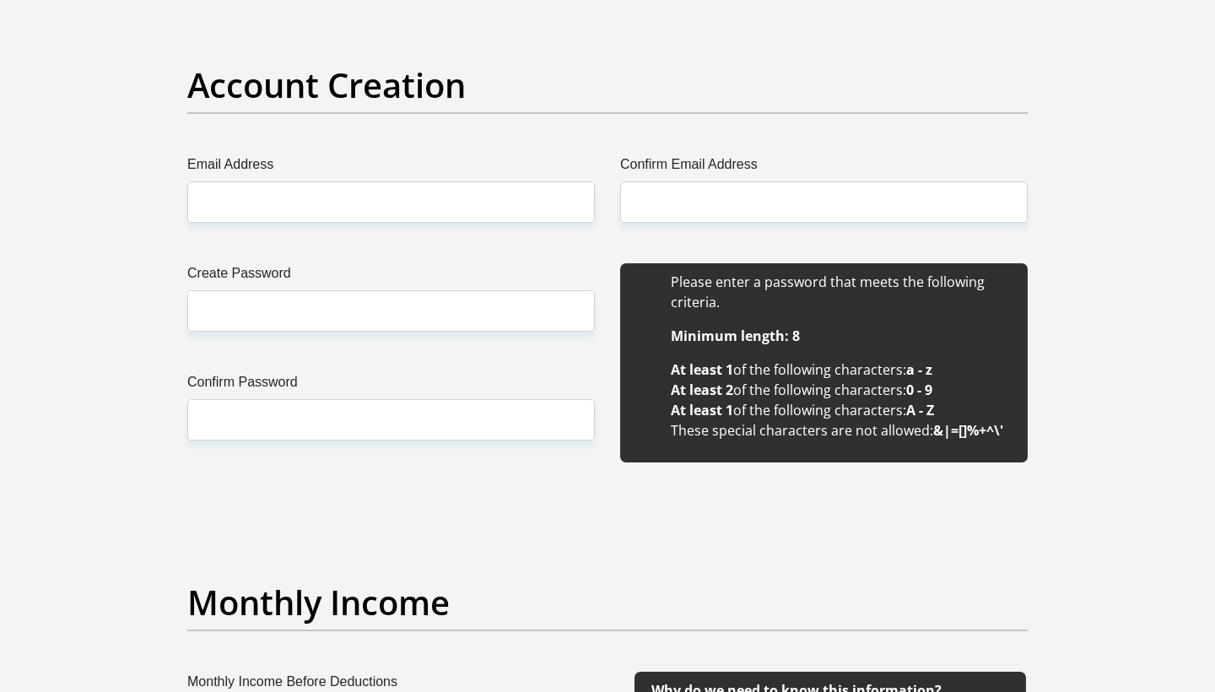
scroll to position [1412, 0]
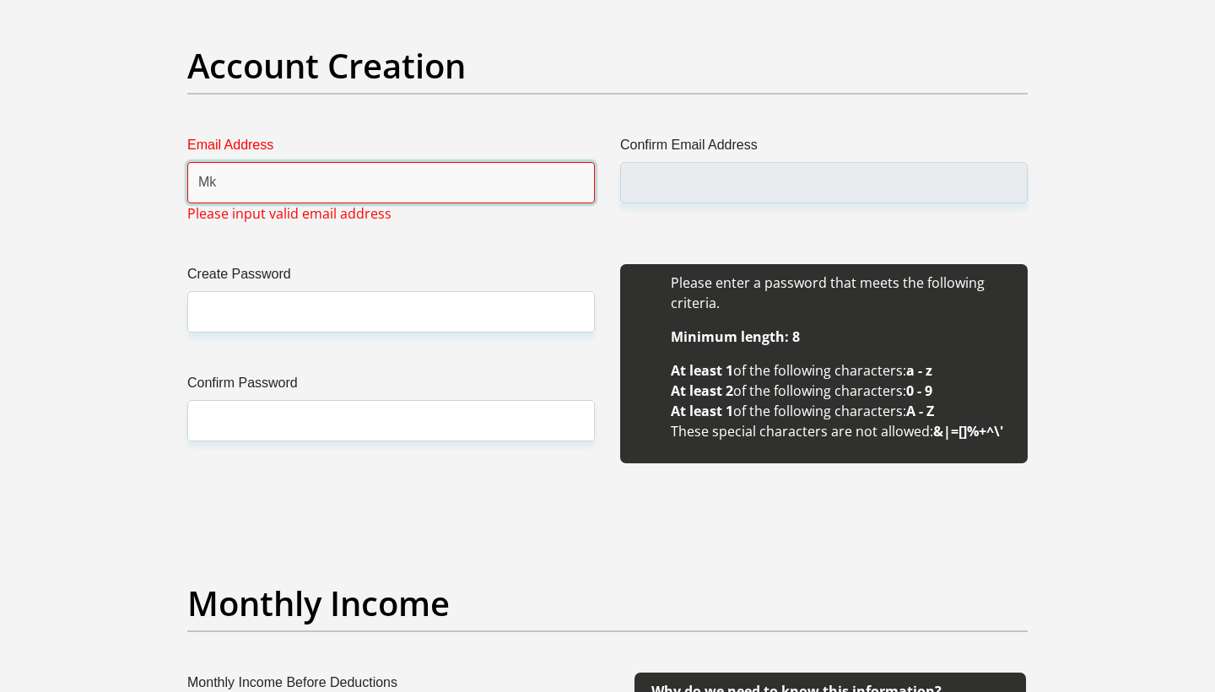
type input "M"
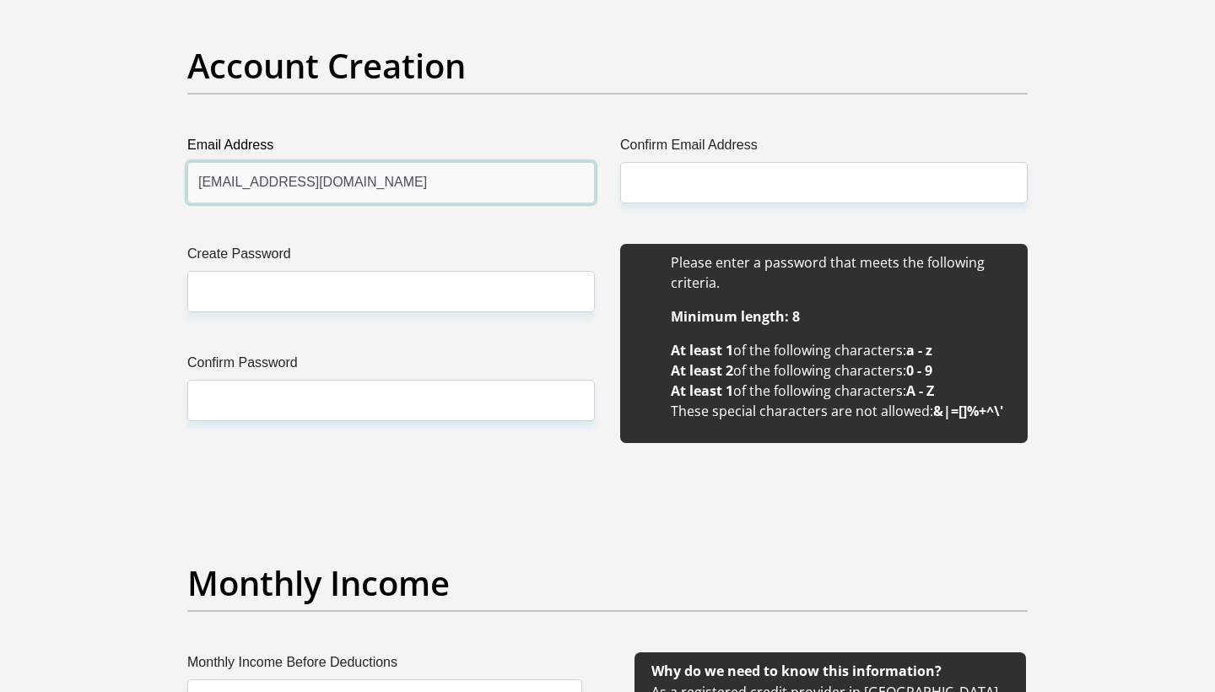
type input "info@mnwholdings.co.za"
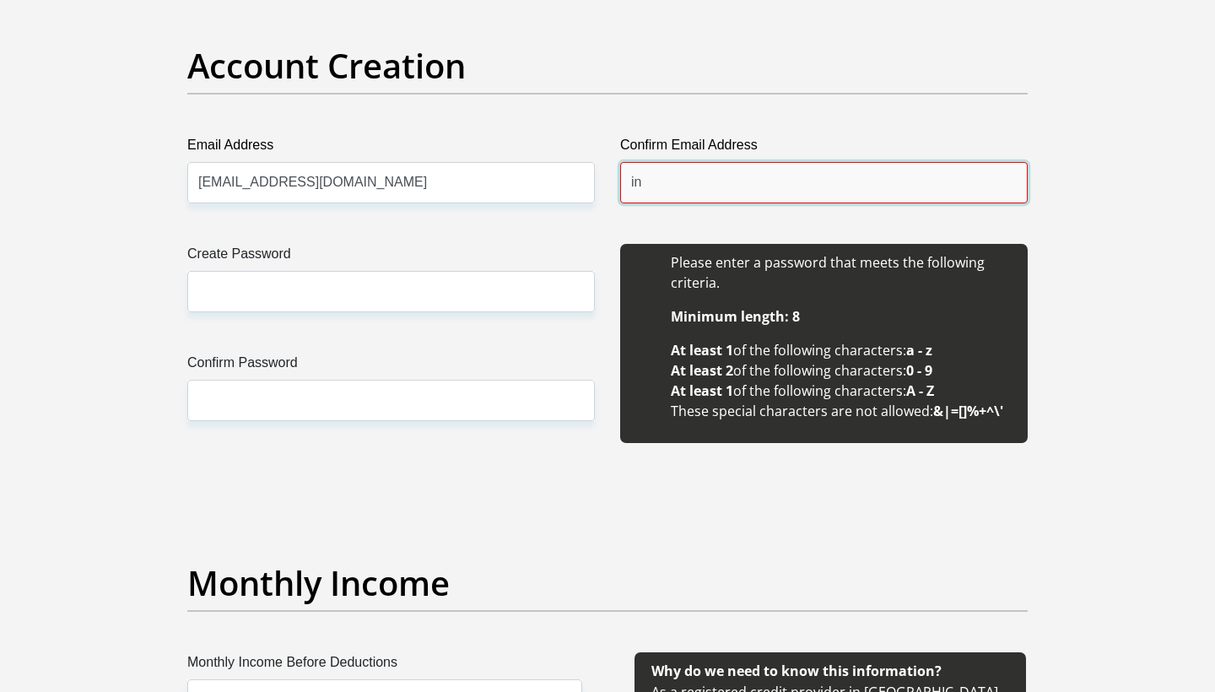
type input "i"
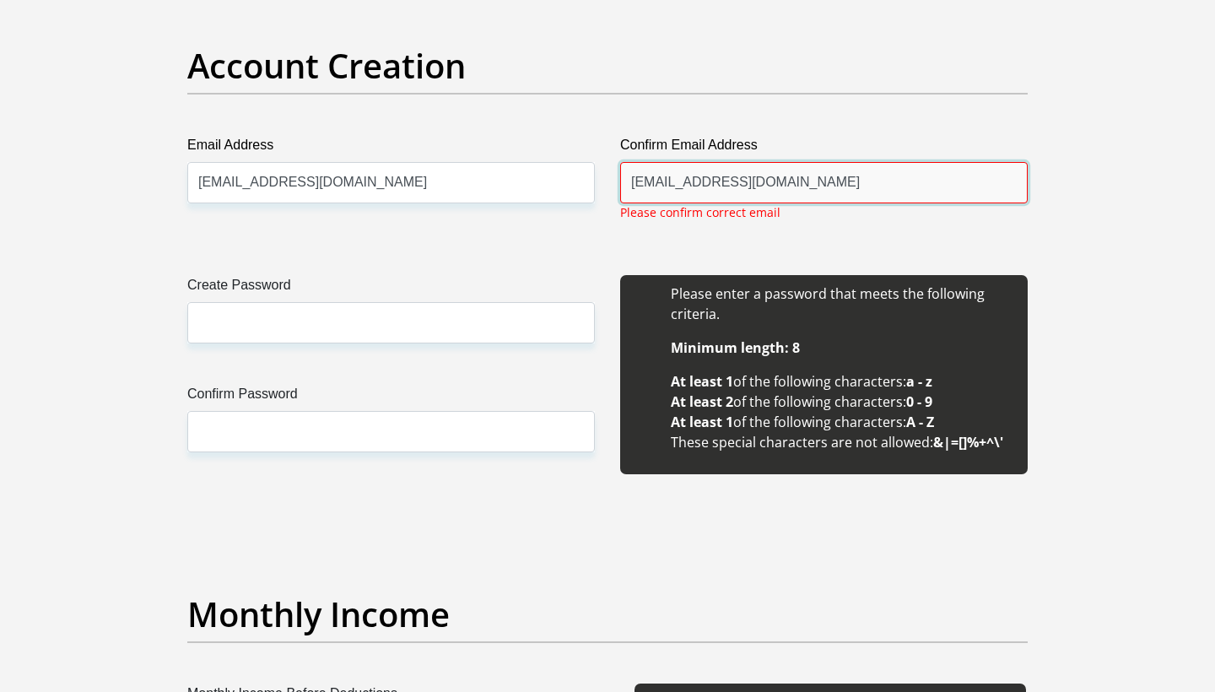
type input "Mkhwanaziernest@gmail.com"
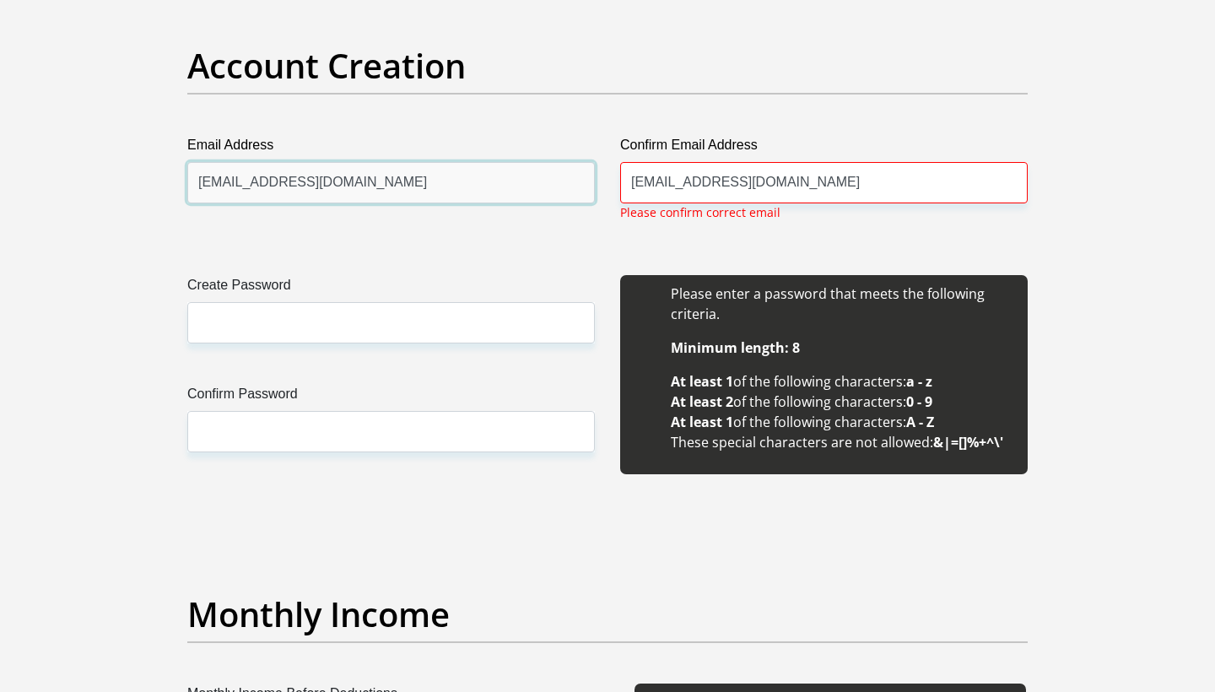
click at [528, 176] on input "info@mnwholdings.co.za" at bounding box center [391, 182] width 408 height 41
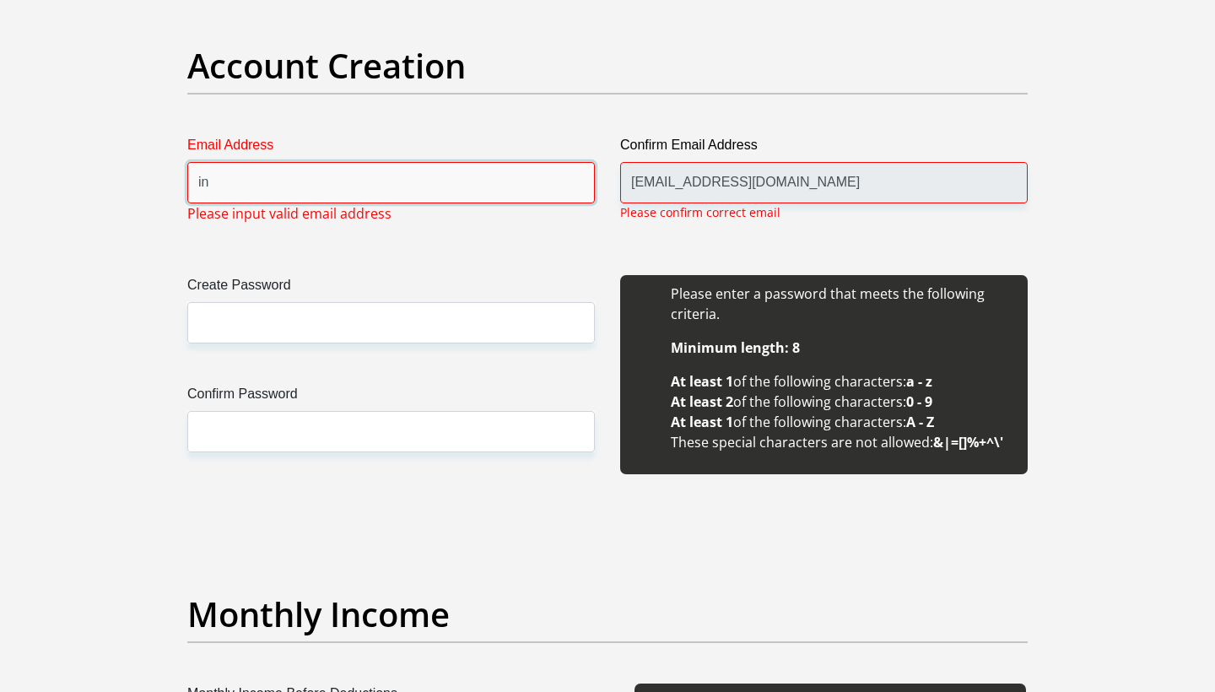
type input "i"
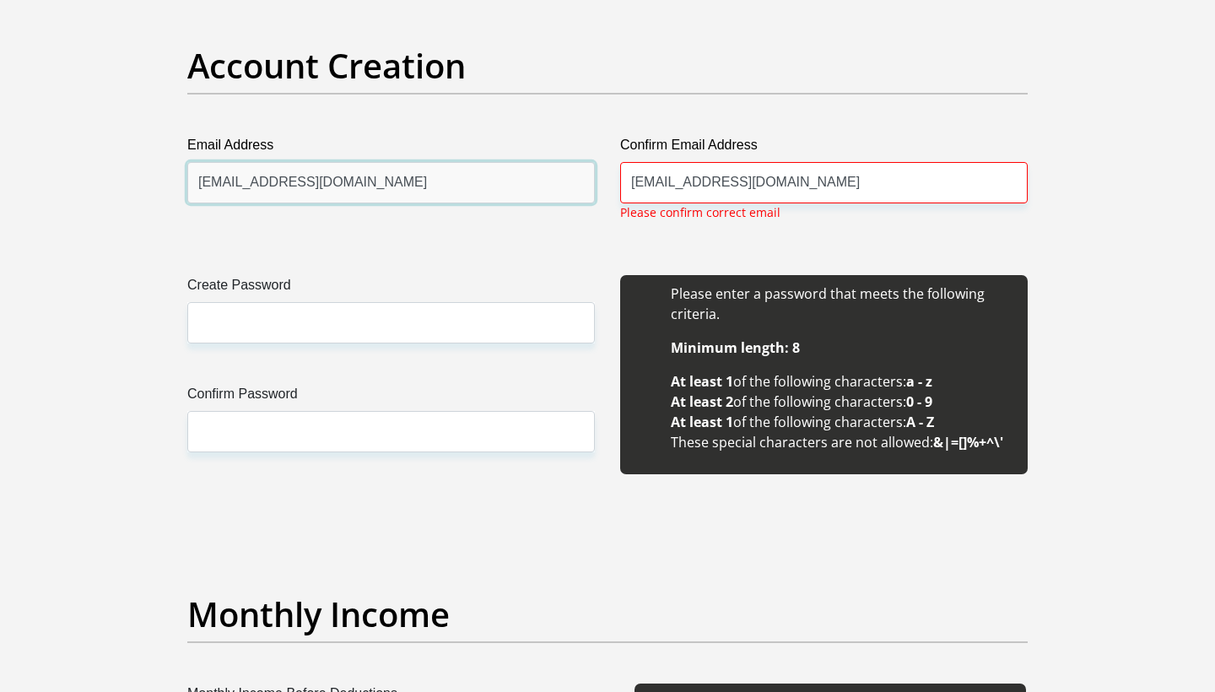
type input "Mkhwanaziernest@gmail.com"
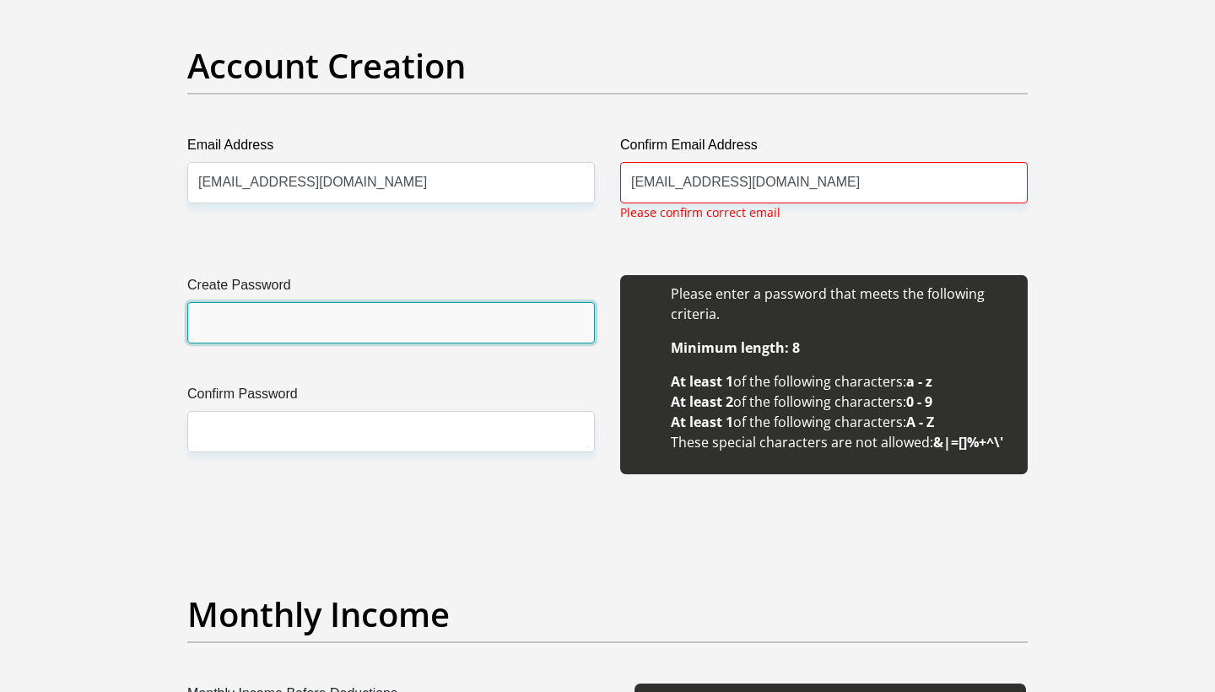
click at [465, 312] on input "Create Password" at bounding box center [391, 322] width 408 height 41
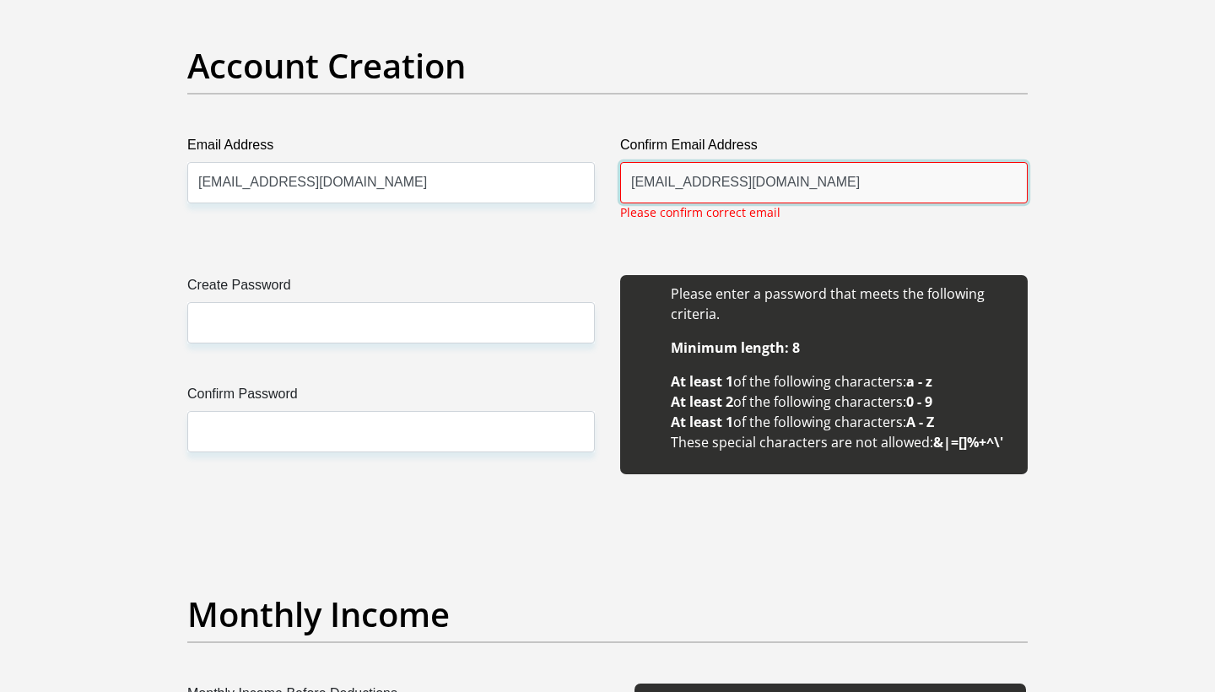
click at [872, 181] on input "Mkhwanaziernest@gmail.com" at bounding box center [824, 182] width 408 height 41
type input "Mkhwanaziernest@gmail.com"
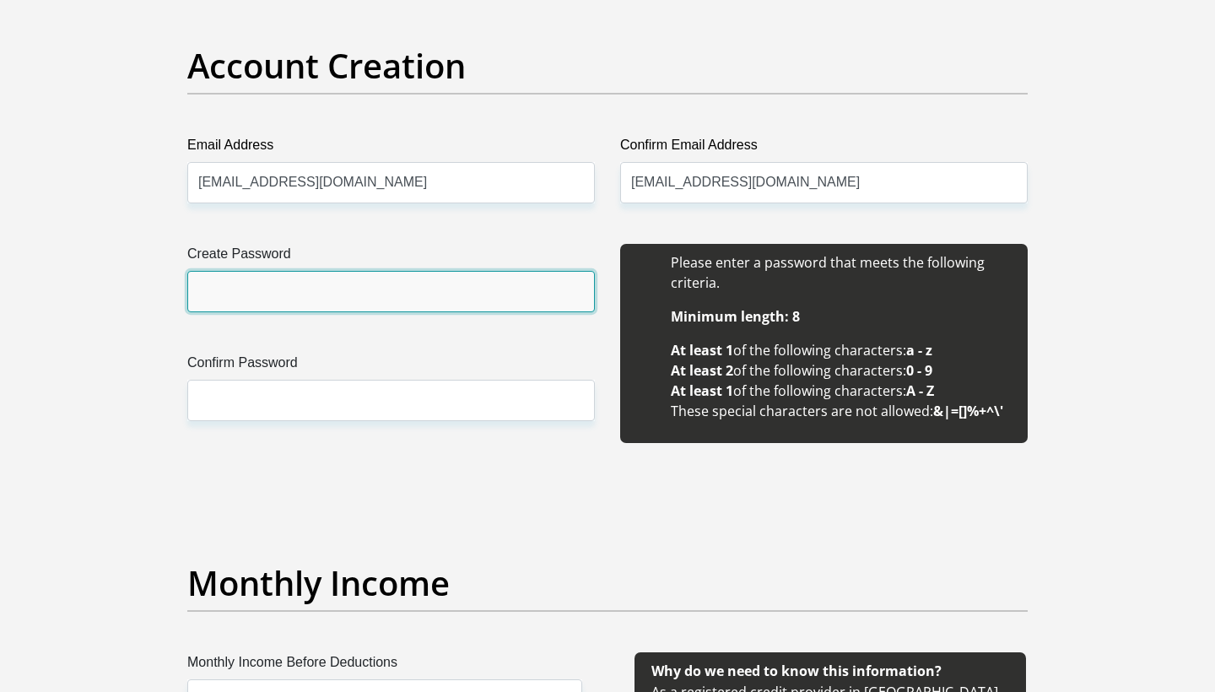
click at [423, 288] on input "Create Password" at bounding box center [391, 291] width 408 height 41
type input "T24402880m"
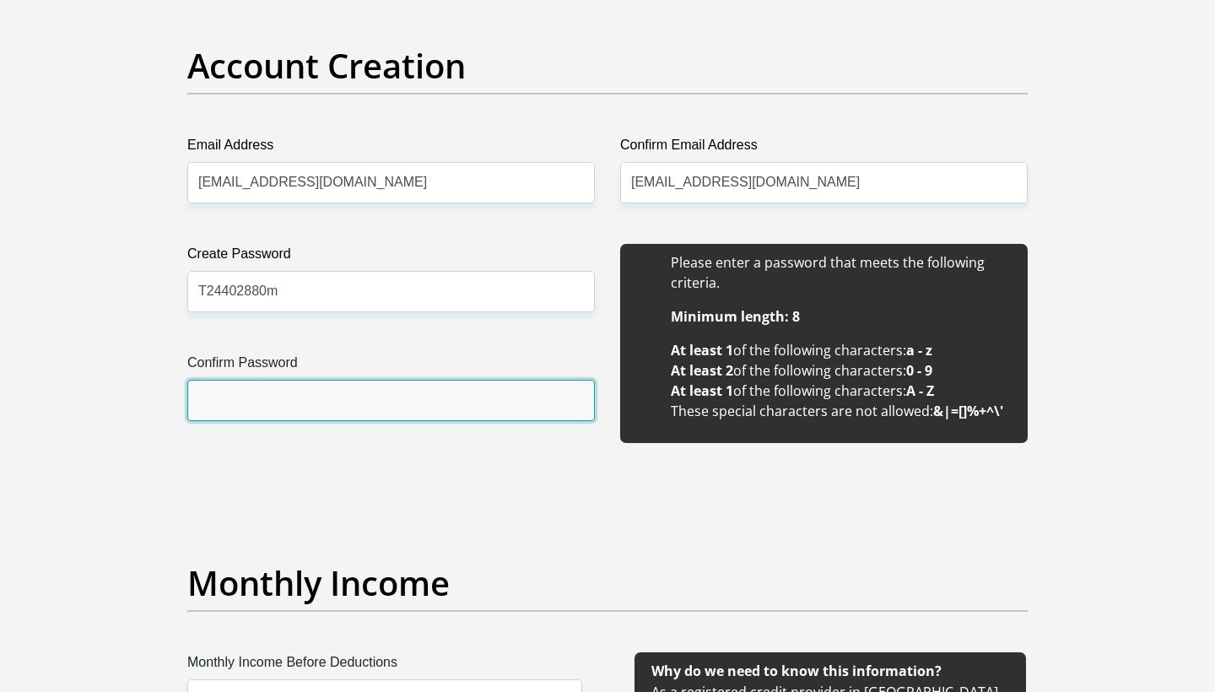
click at [379, 407] on input "Confirm Password" at bounding box center [391, 400] width 408 height 41
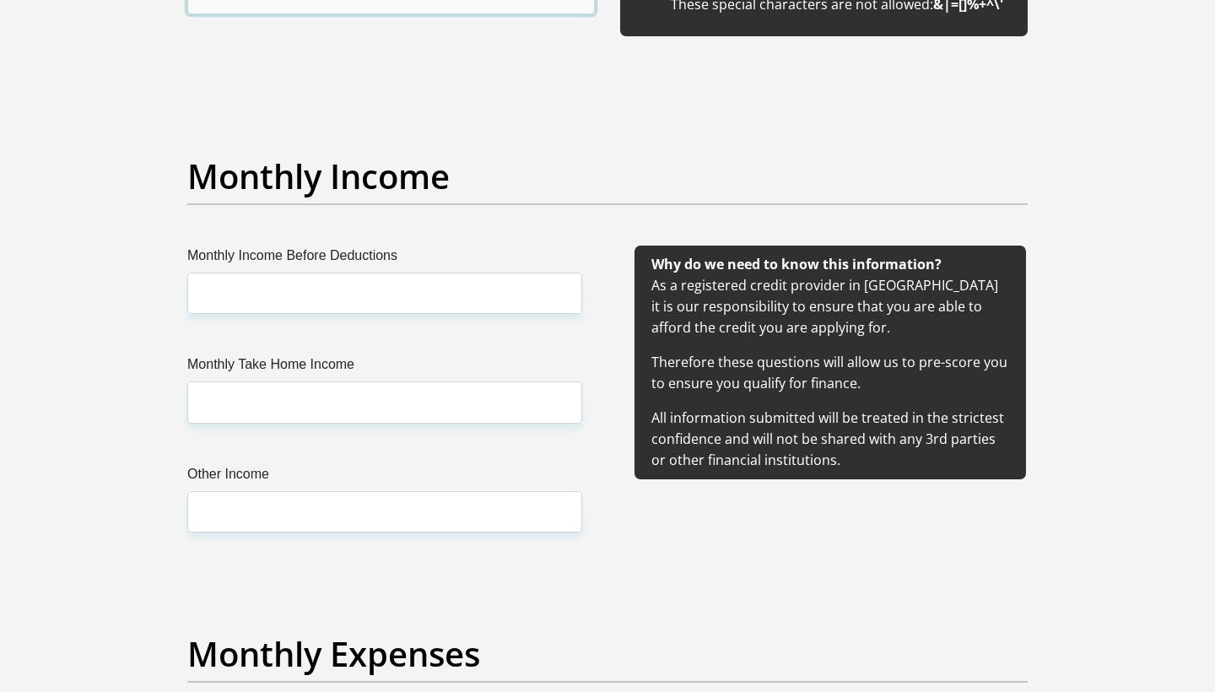
scroll to position [1822, 0]
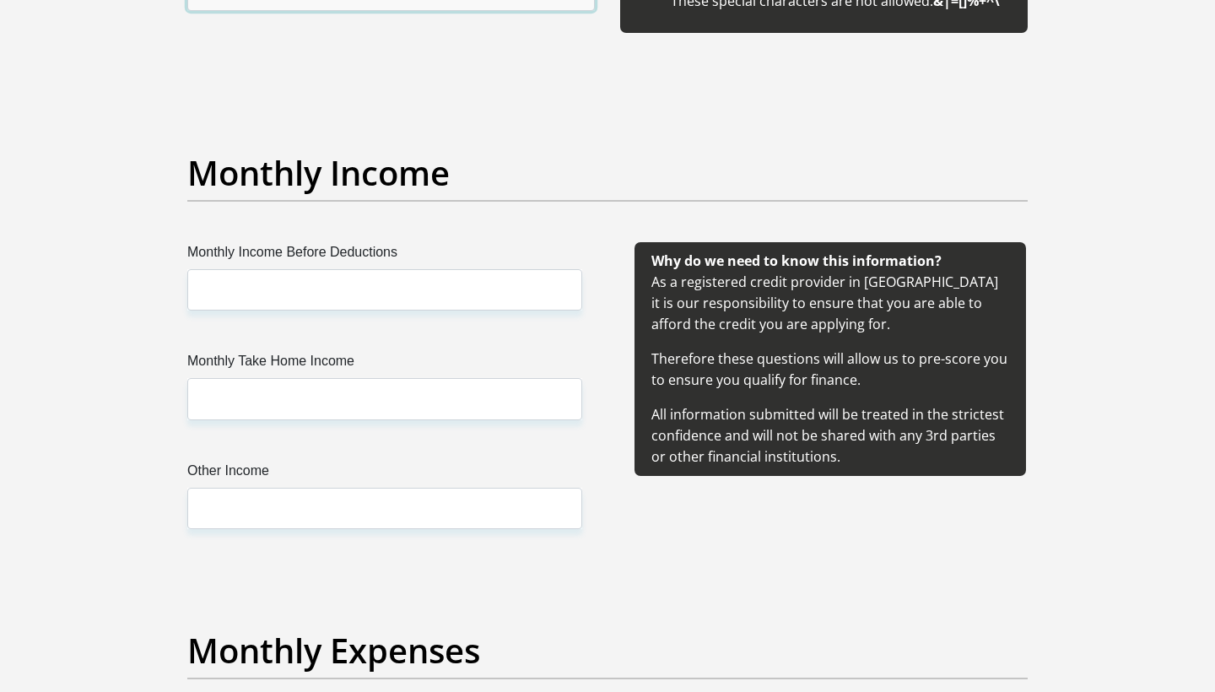
type input "T24402880m"
click at [377, 294] on input "Monthly Income Before Deductions" at bounding box center [384, 289] width 395 height 41
type input "4600"
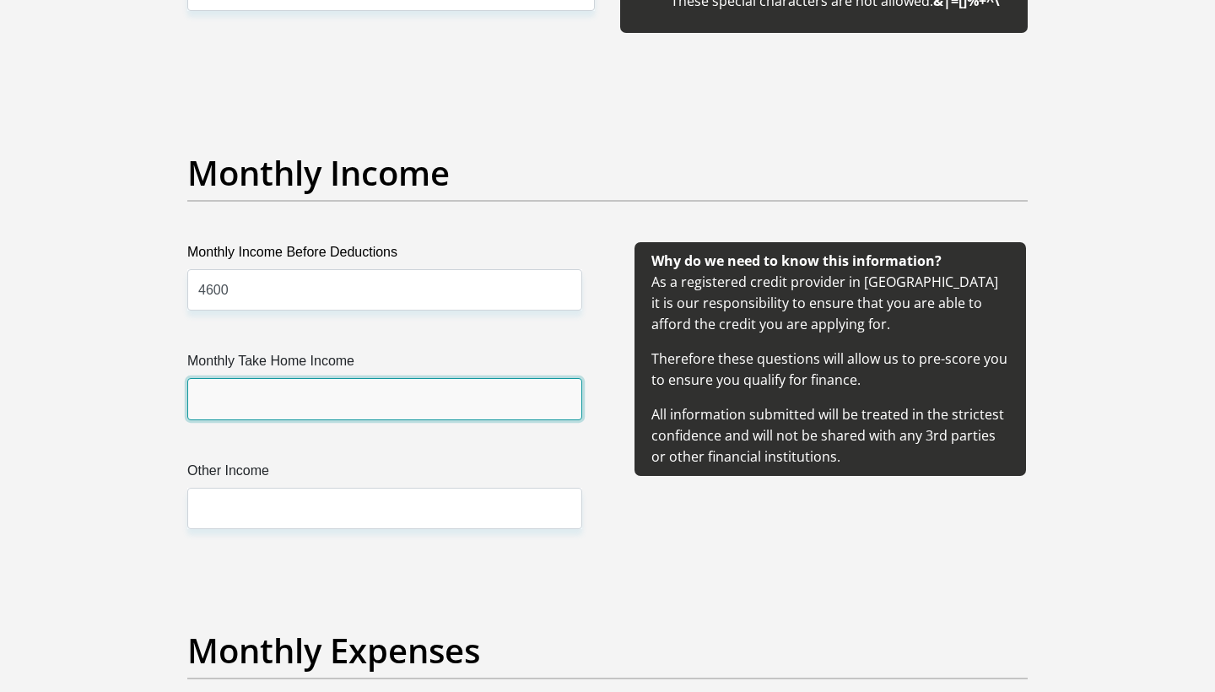
click at [359, 395] on input "Monthly Take Home Income" at bounding box center [384, 398] width 395 height 41
type input "4600"
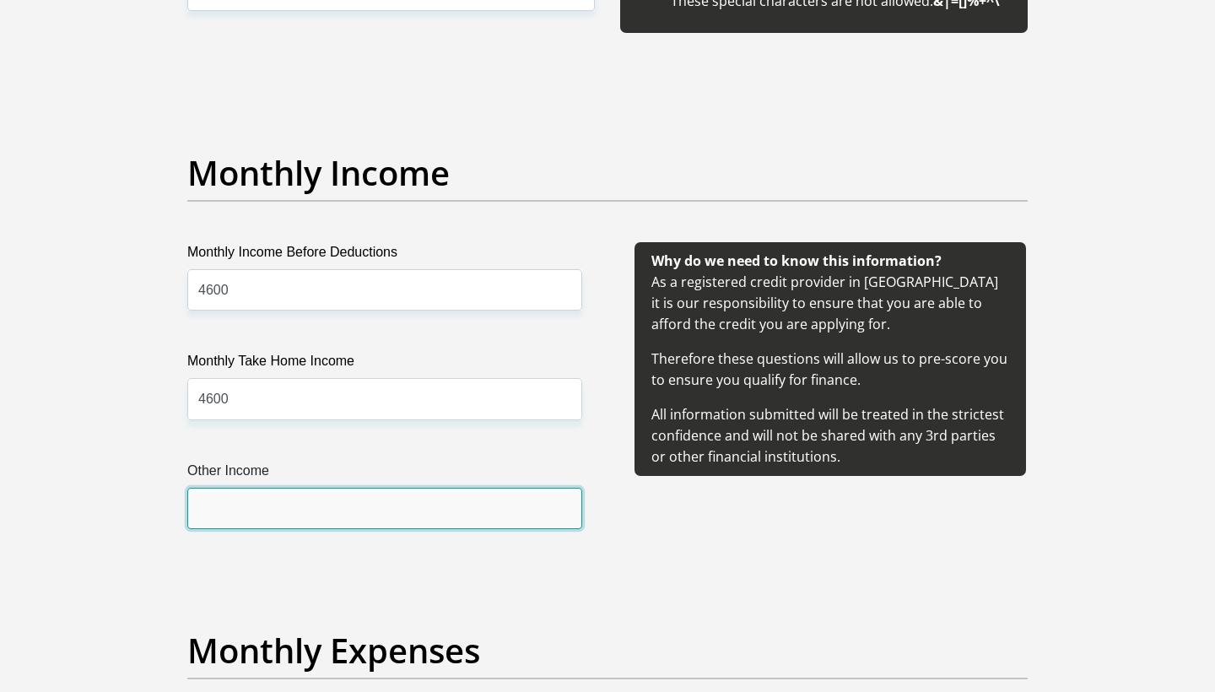
click at [323, 512] on input "Other Income" at bounding box center [384, 508] width 395 height 41
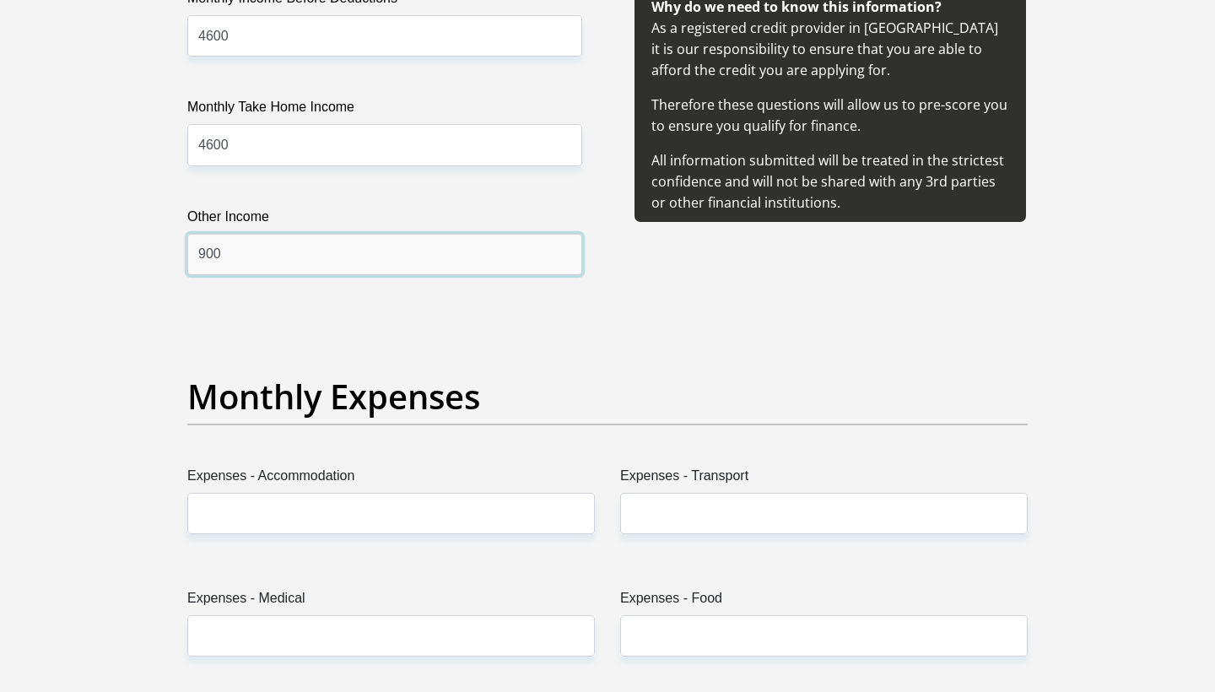
scroll to position [2110, 0]
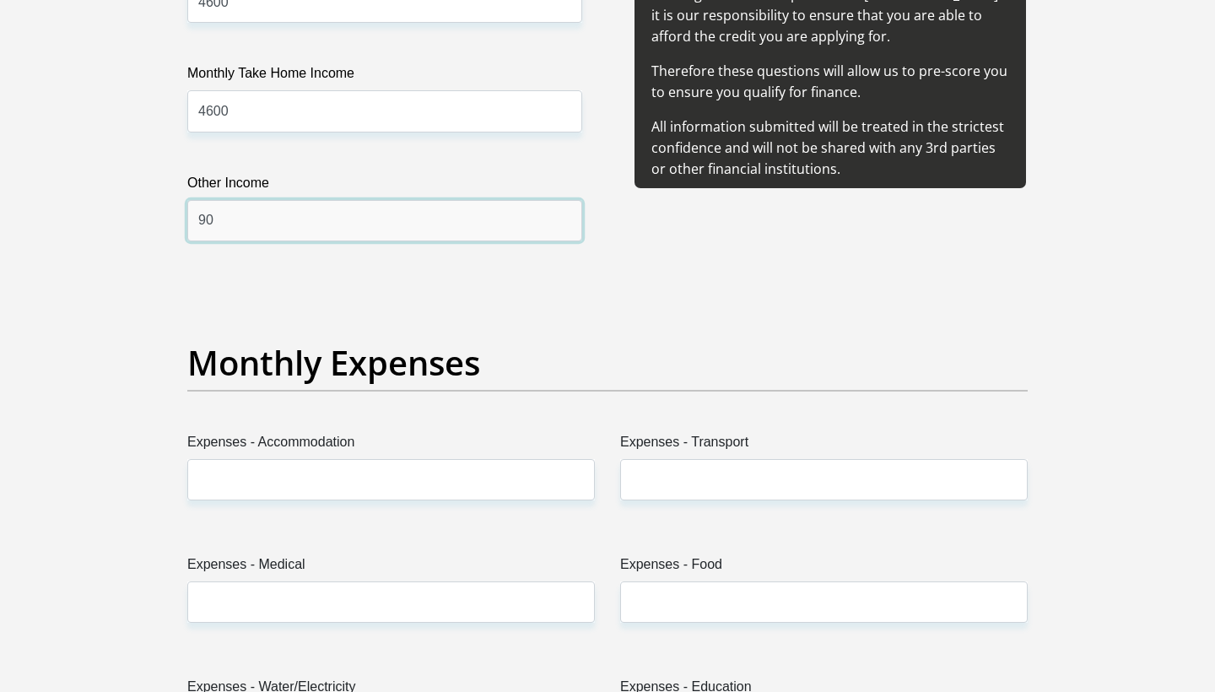
type input "9"
type input "3200"
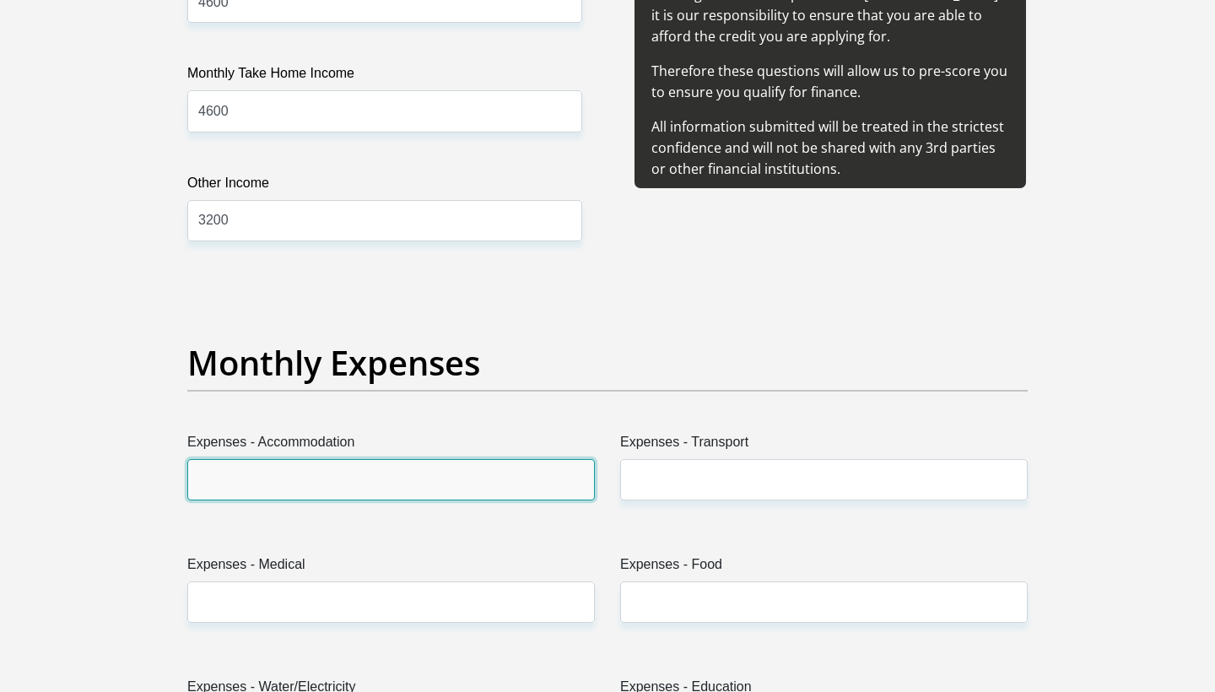
click at [315, 462] on input "Expenses - Accommodation" at bounding box center [391, 479] width 408 height 41
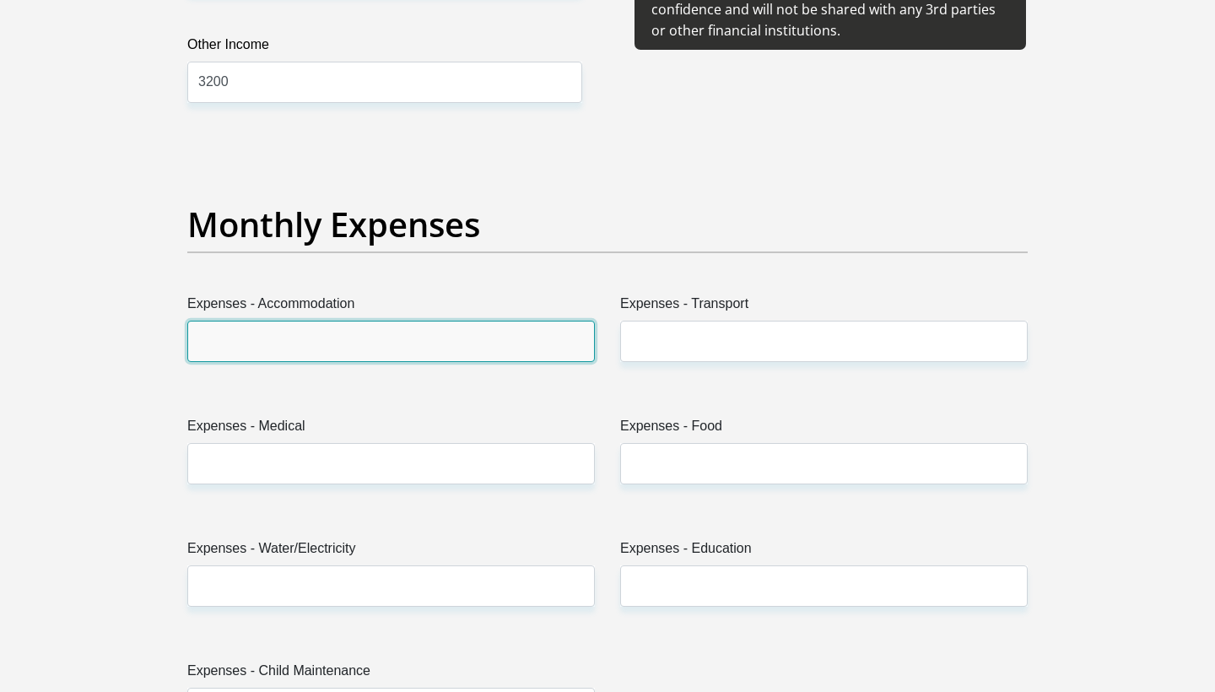
scroll to position [2248, 0]
type input "0"
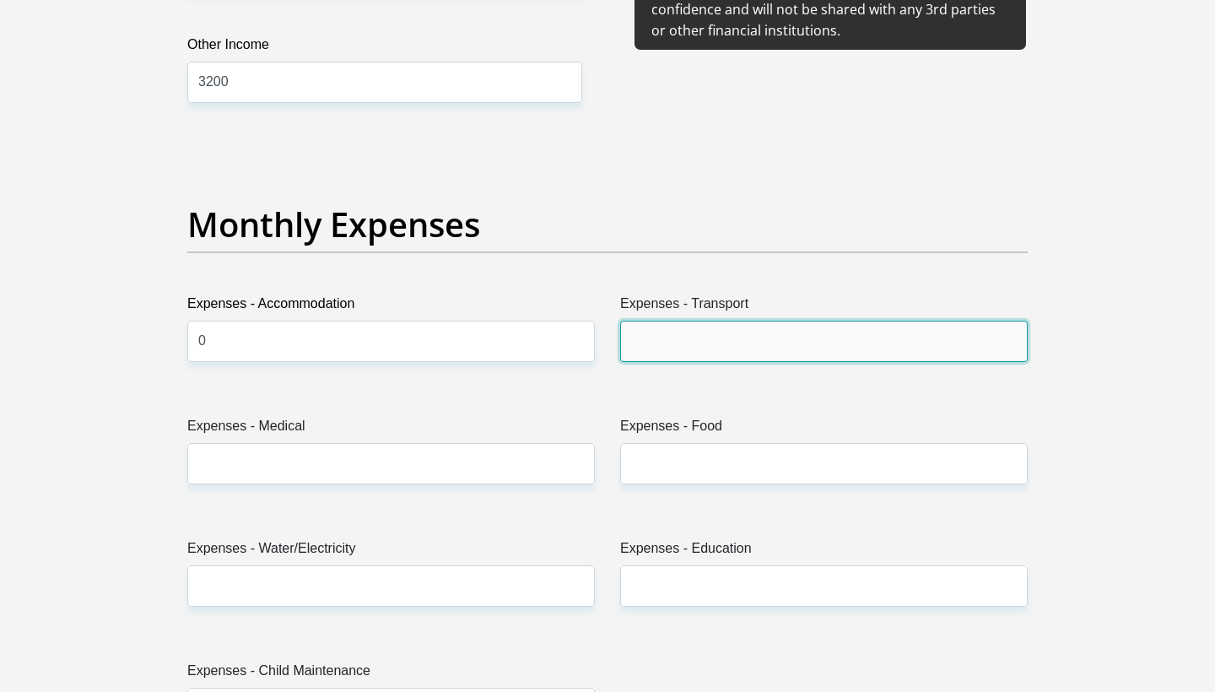
click at [684, 326] on input "Expenses - Transport" at bounding box center [824, 341] width 408 height 41
type input "0"
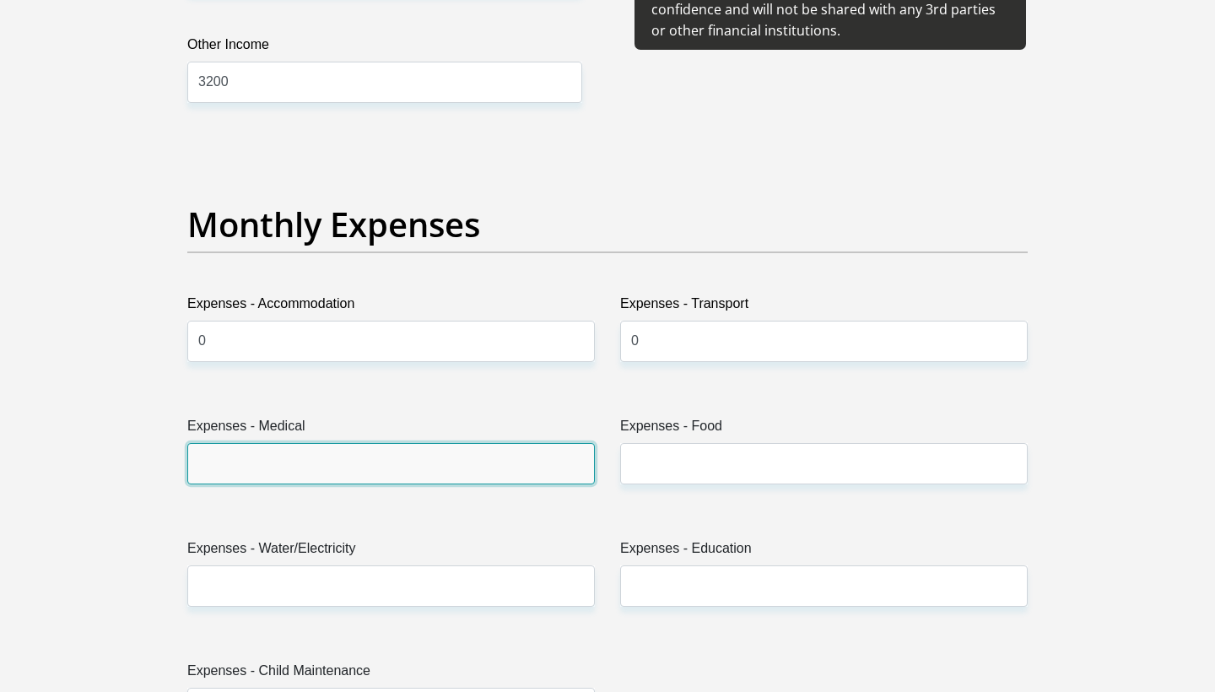
click at [479, 478] on input "Expenses - Medical" at bounding box center [391, 463] width 408 height 41
type input "0"
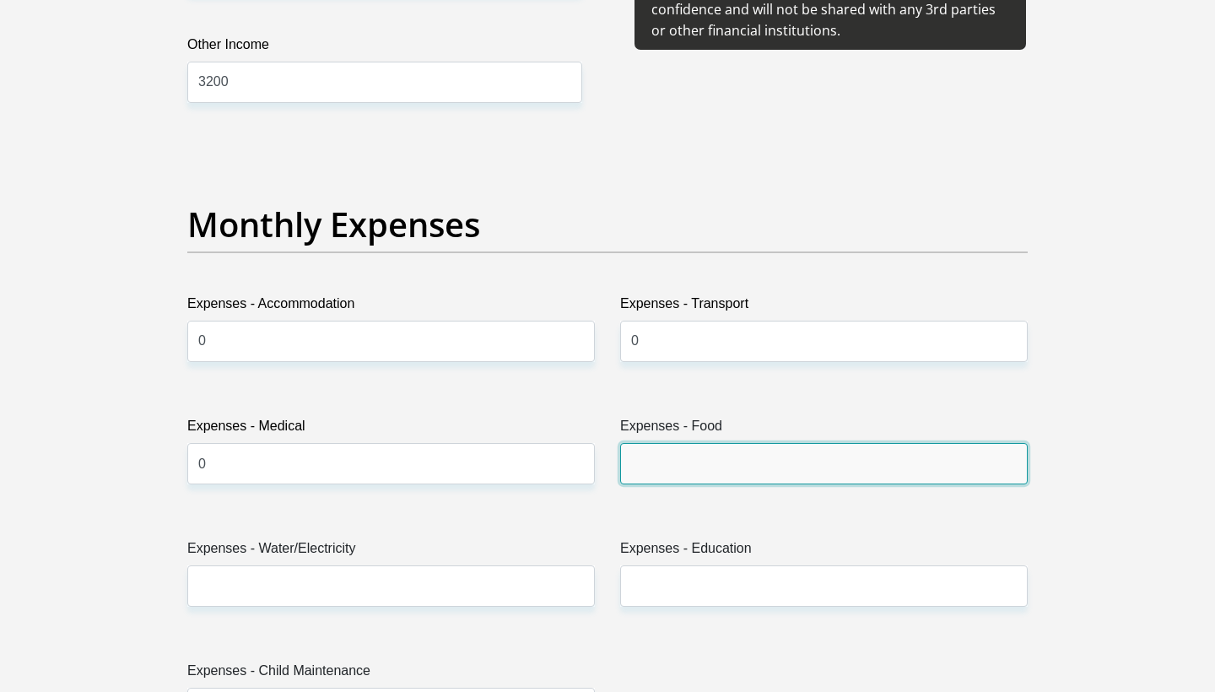
click at [767, 467] on input "Expenses - Food" at bounding box center [824, 463] width 408 height 41
type input "500"
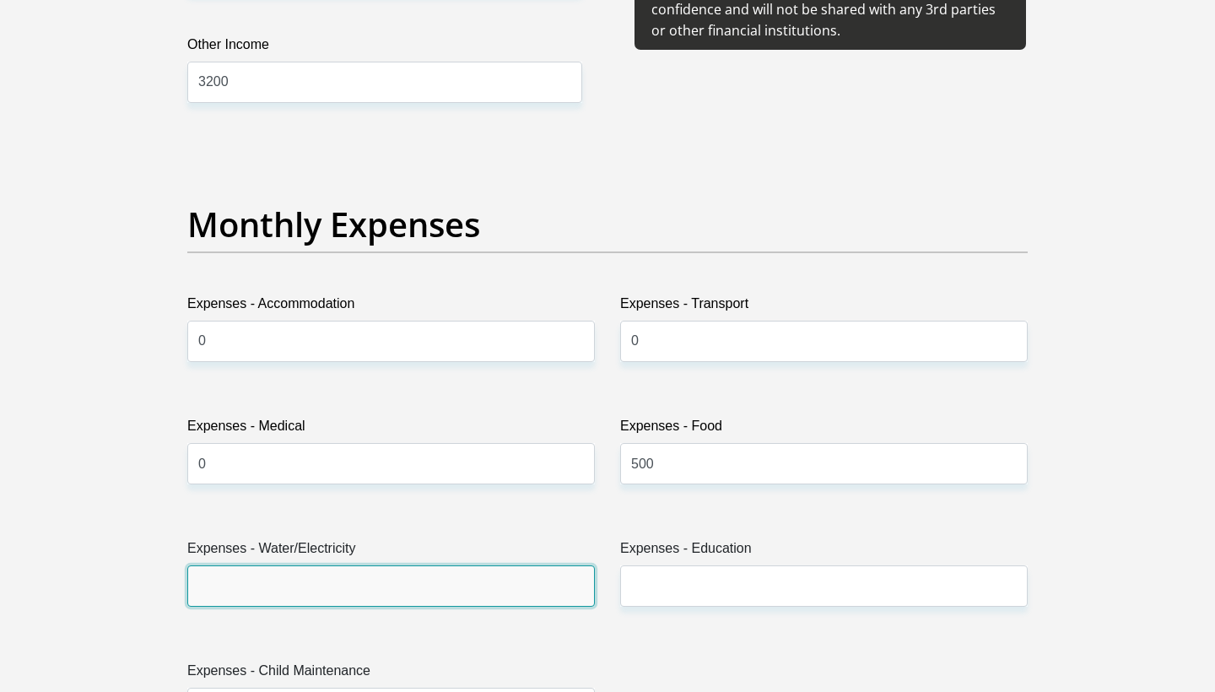
click at [491, 601] on input "Expenses - Water/Electricity" at bounding box center [391, 585] width 408 height 41
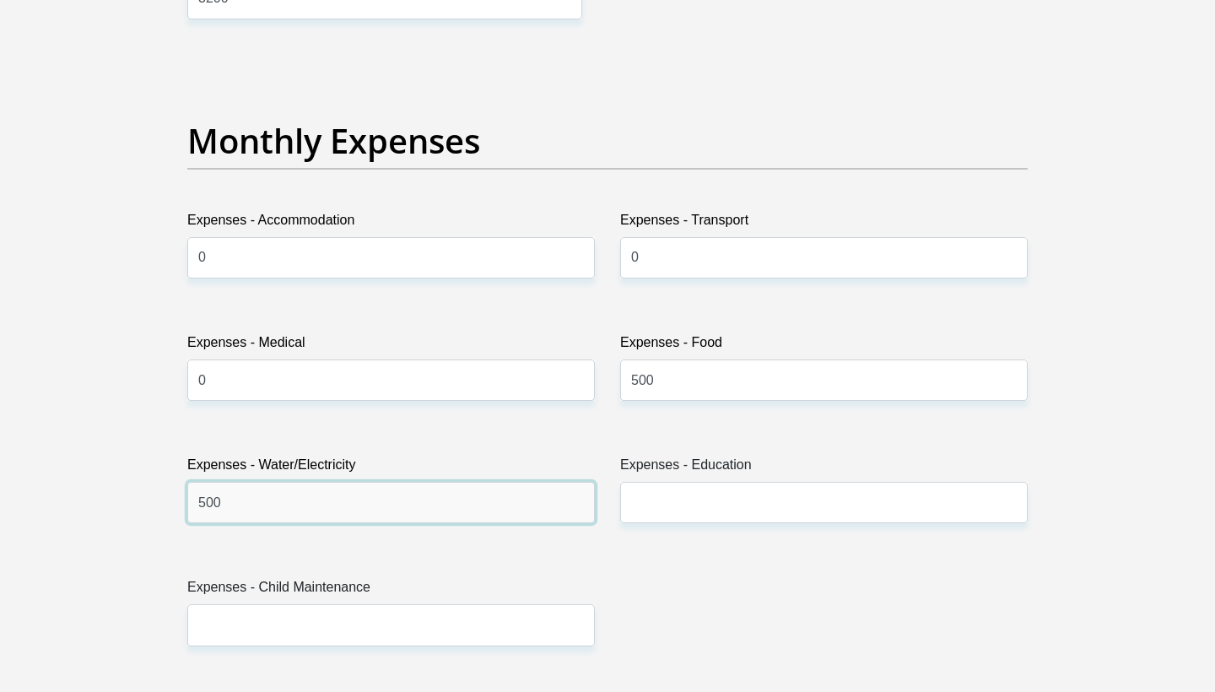
type input "500"
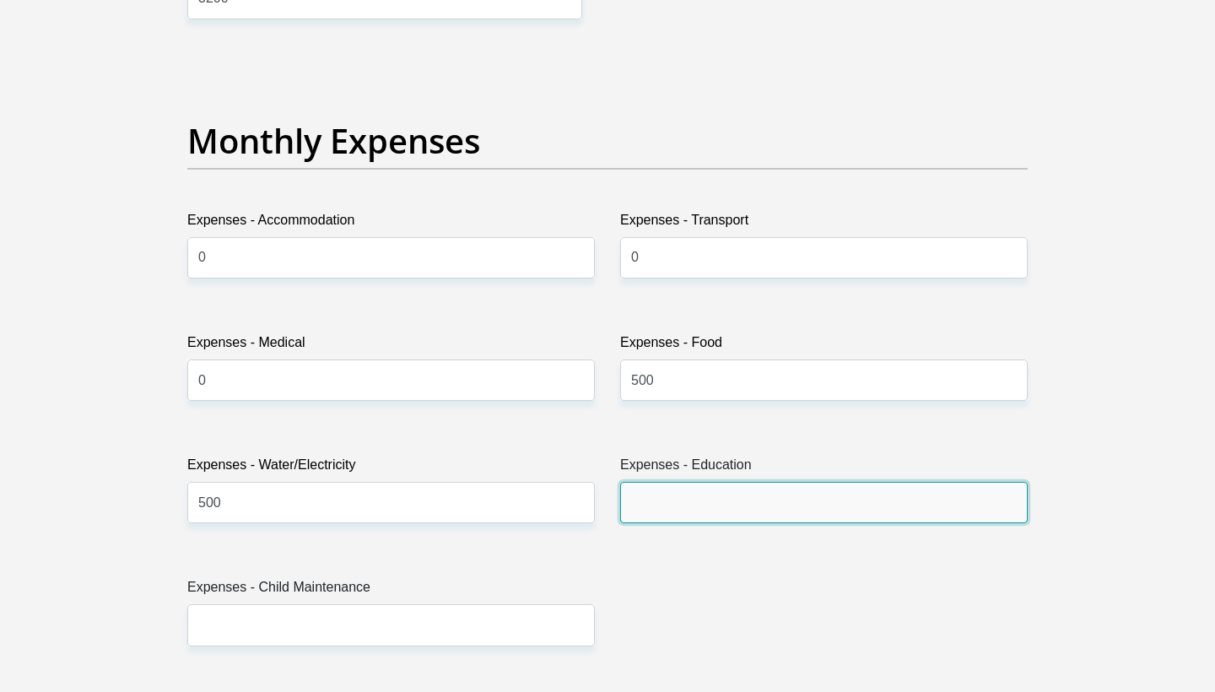
click at [719, 516] on input "Expenses - Education" at bounding box center [824, 502] width 408 height 41
type input "0"
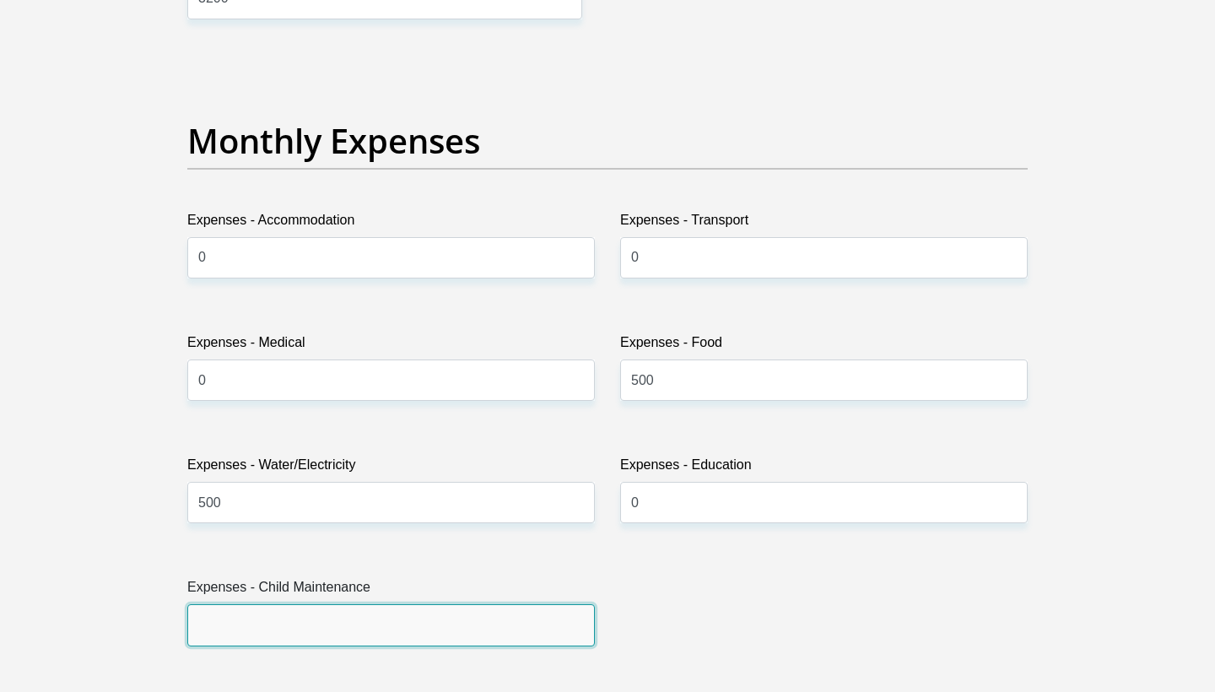
click at [544, 642] on input "Expenses - Child Maintenance" at bounding box center [391, 624] width 408 height 41
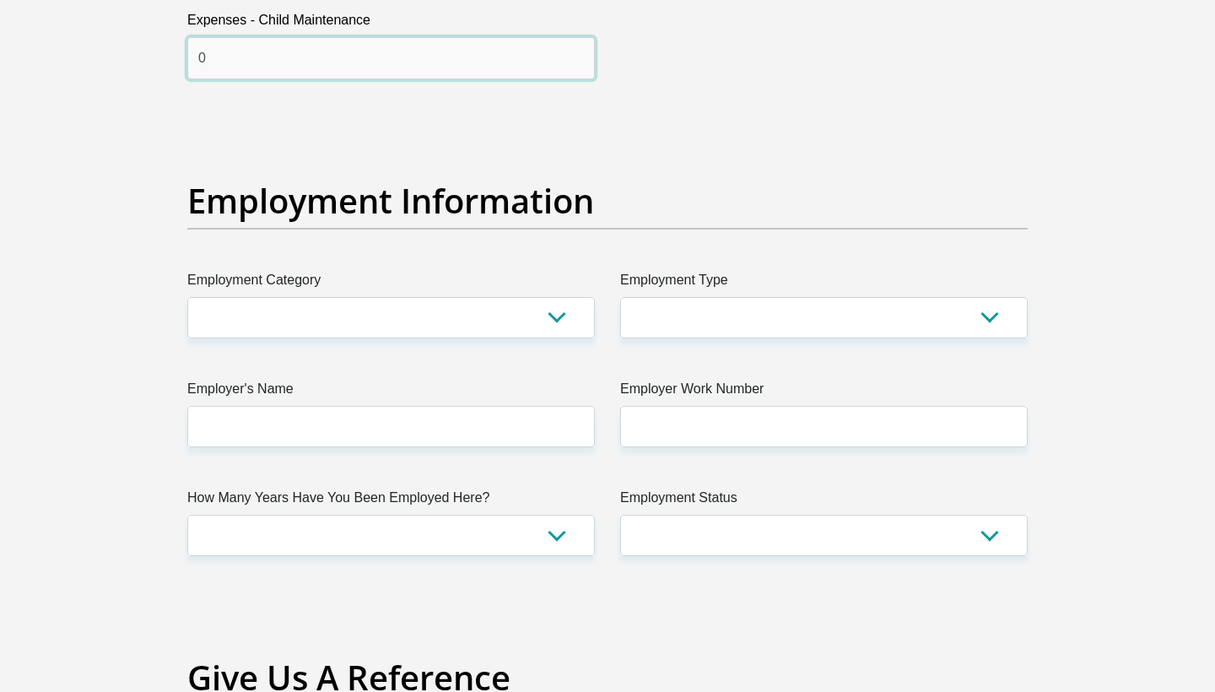
scroll to position [2902, 0]
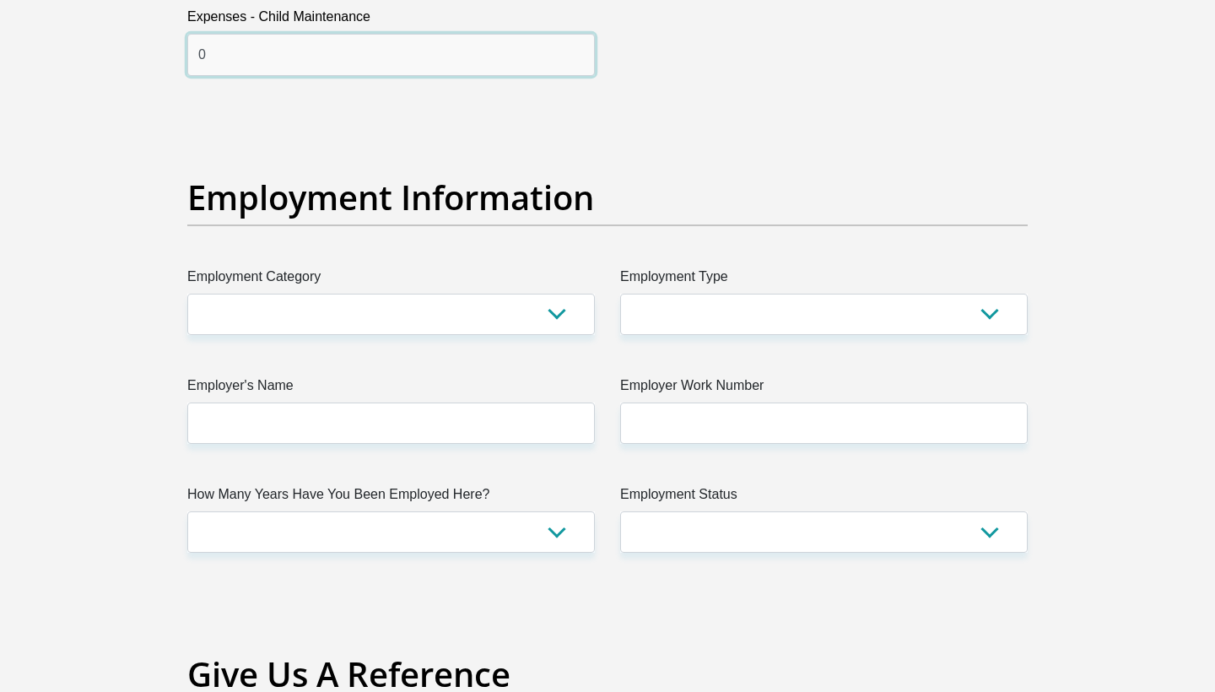
type input "0"
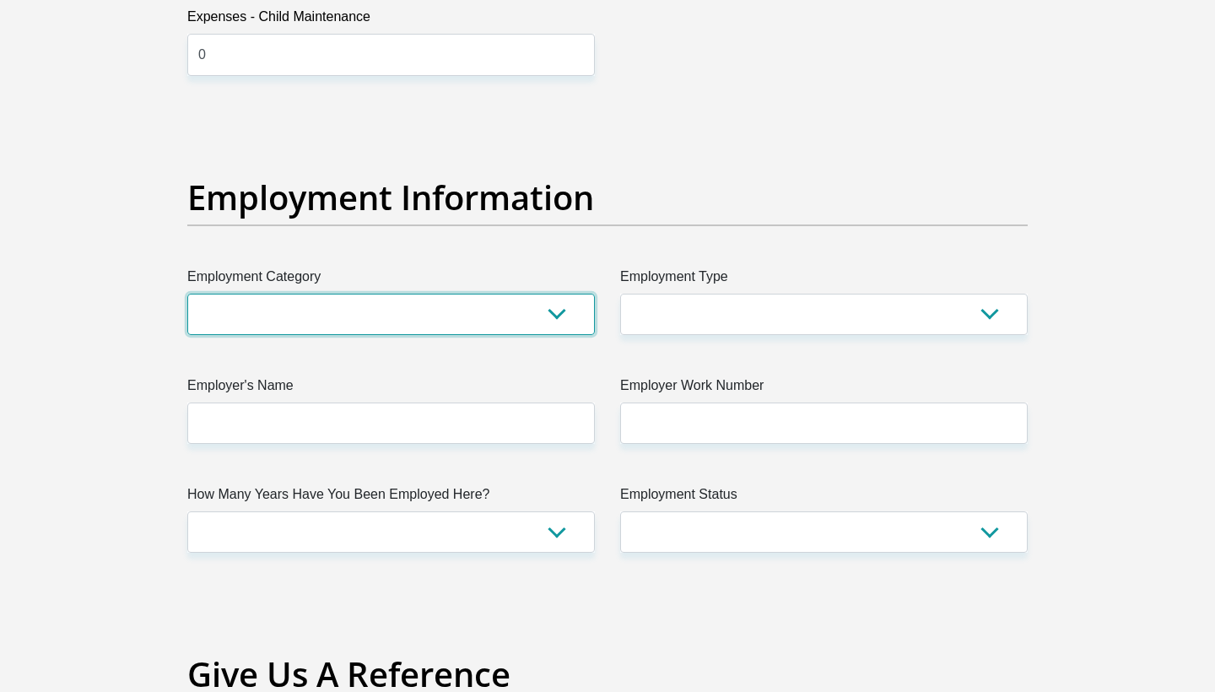
select select "75"
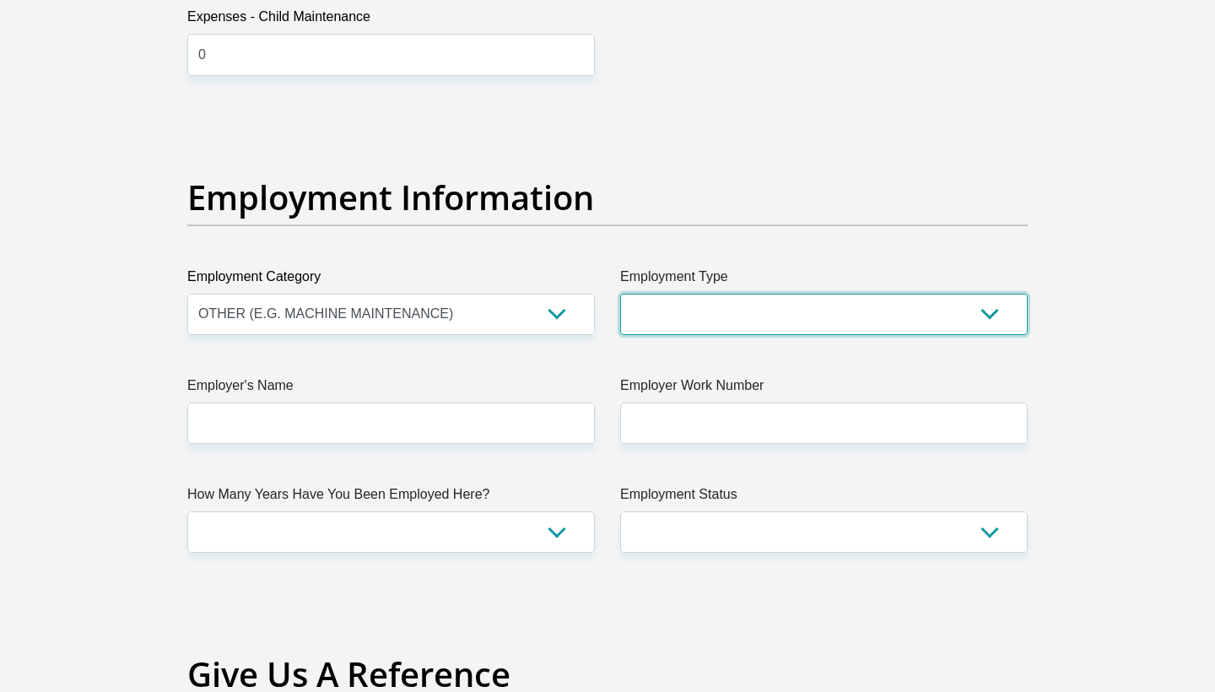
select select "Outside Worker"
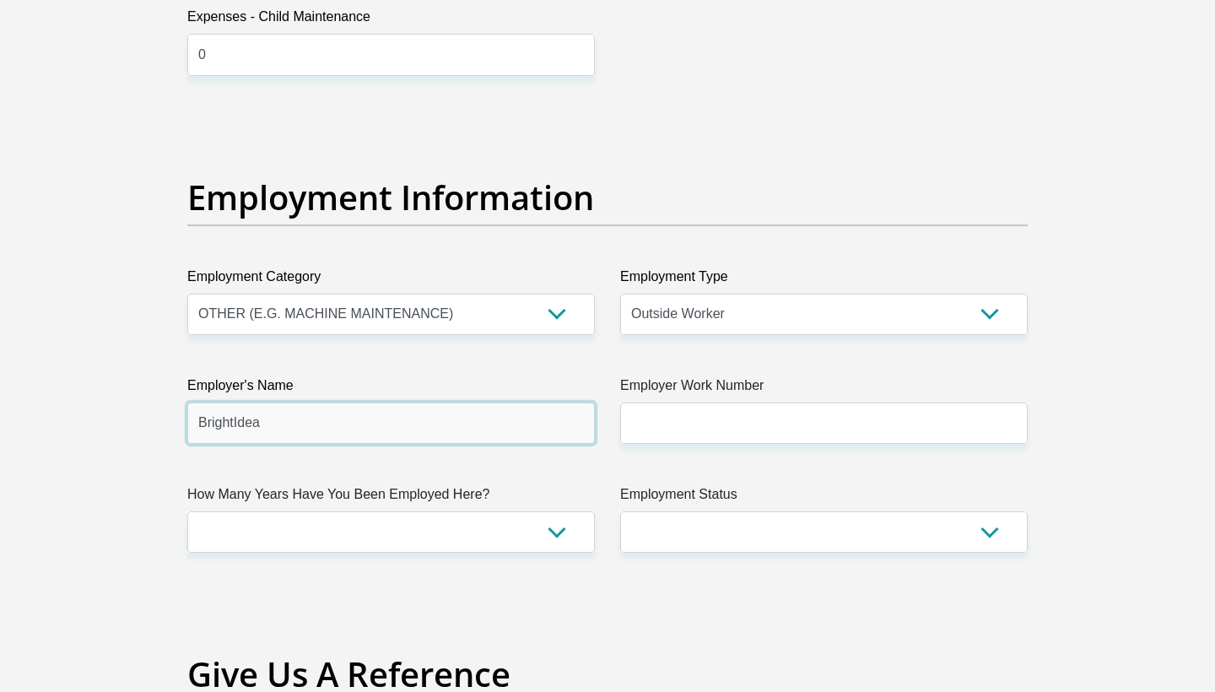
type input "BrightIdea"
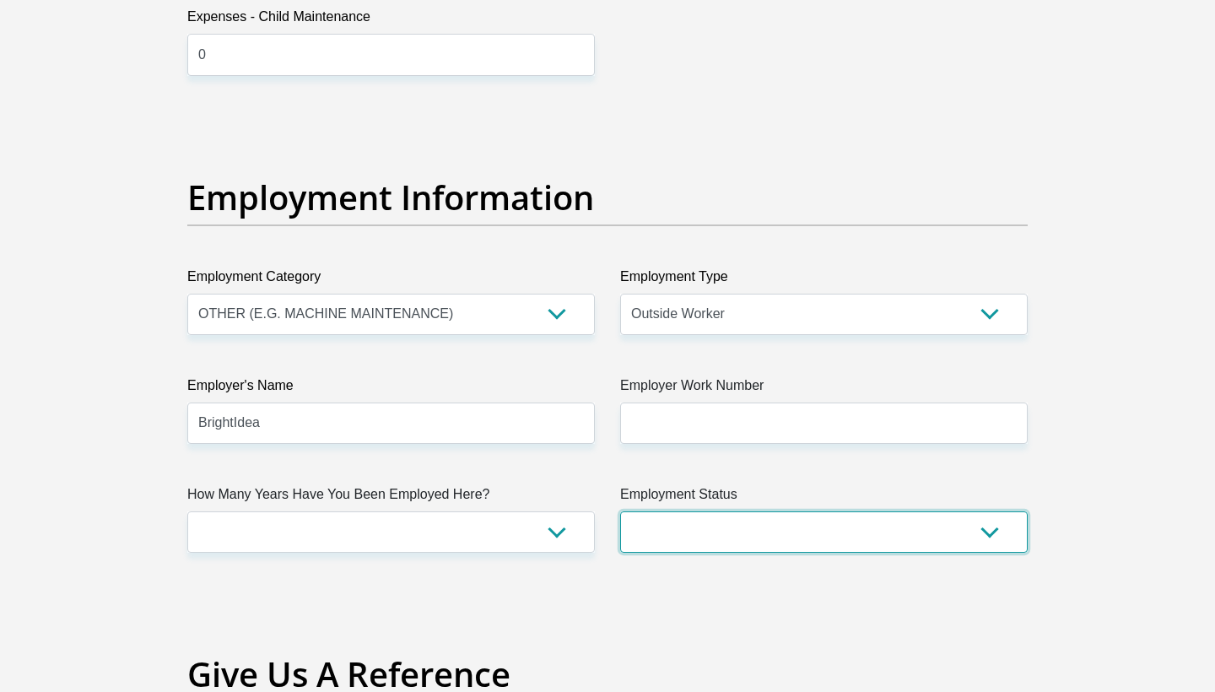
select select "1"
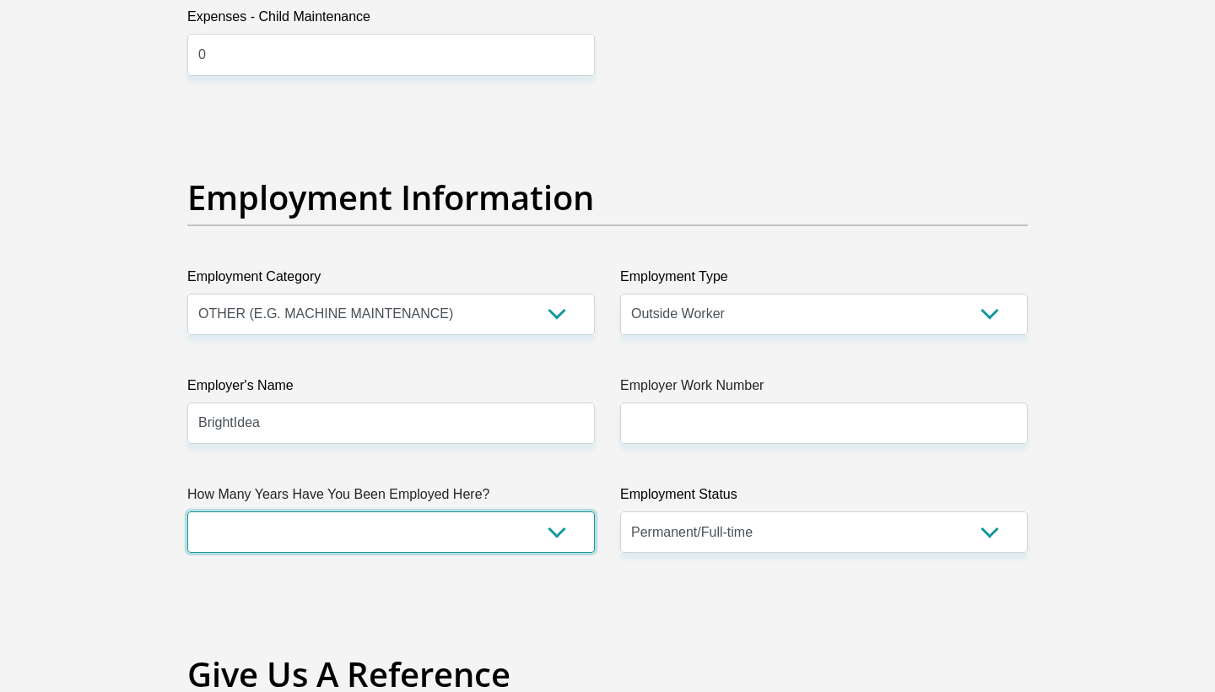
select select "6"
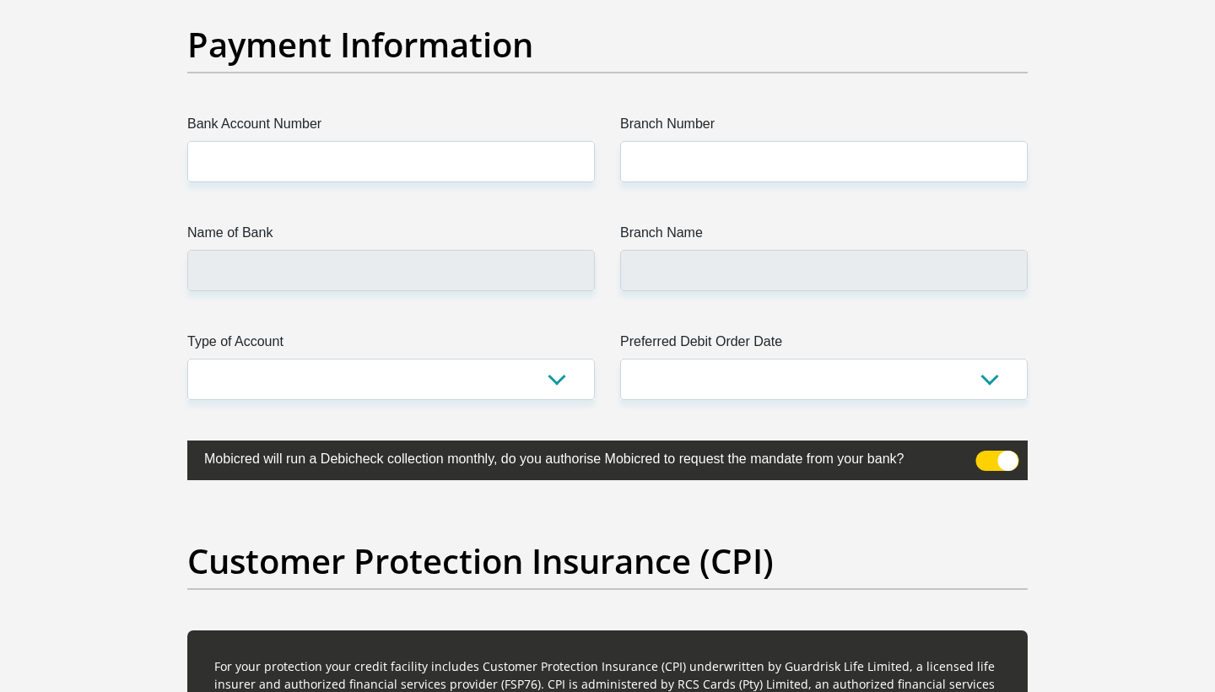
scroll to position [3901, 0]
click at [984, 462] on span at bounding box center [997, 460] width 43 height 20
click at [986, 454] on input "checkbox" at bounding box center [986, 454] width 0 height 0
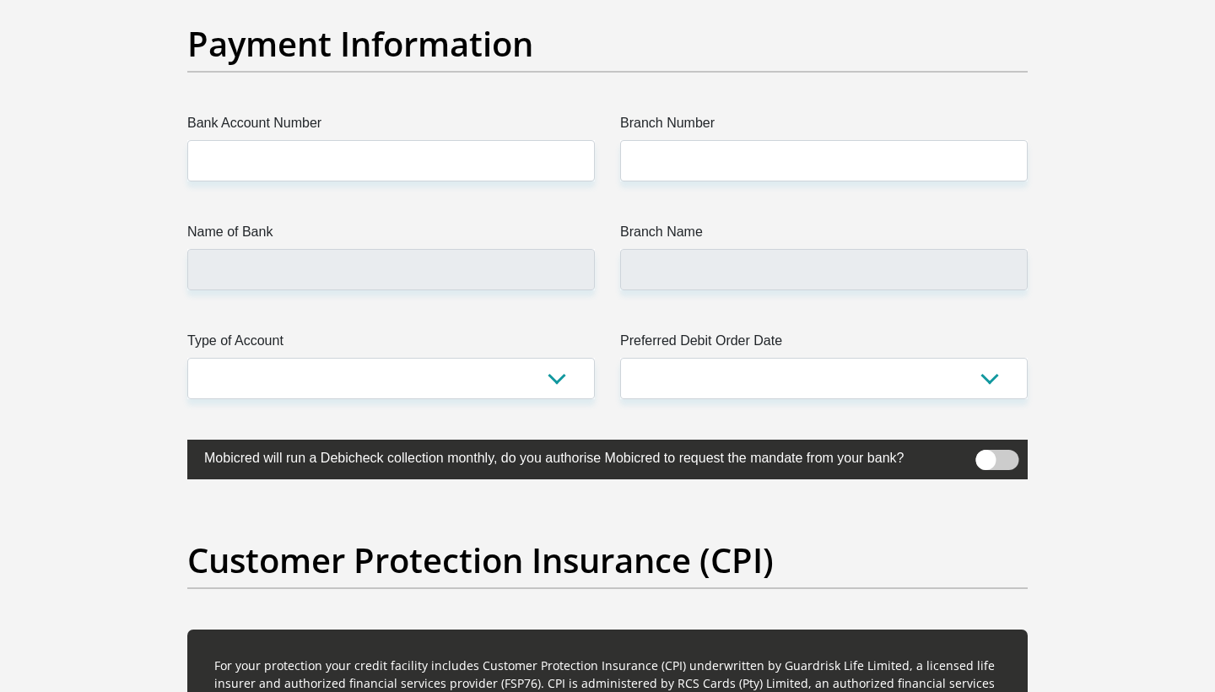
click at [984, 462] on span at bounding box center [997, 460] width 43 height 20
click at [986, 454] on input "checkbox" at bounding box center [986, 454] width 0 height 0
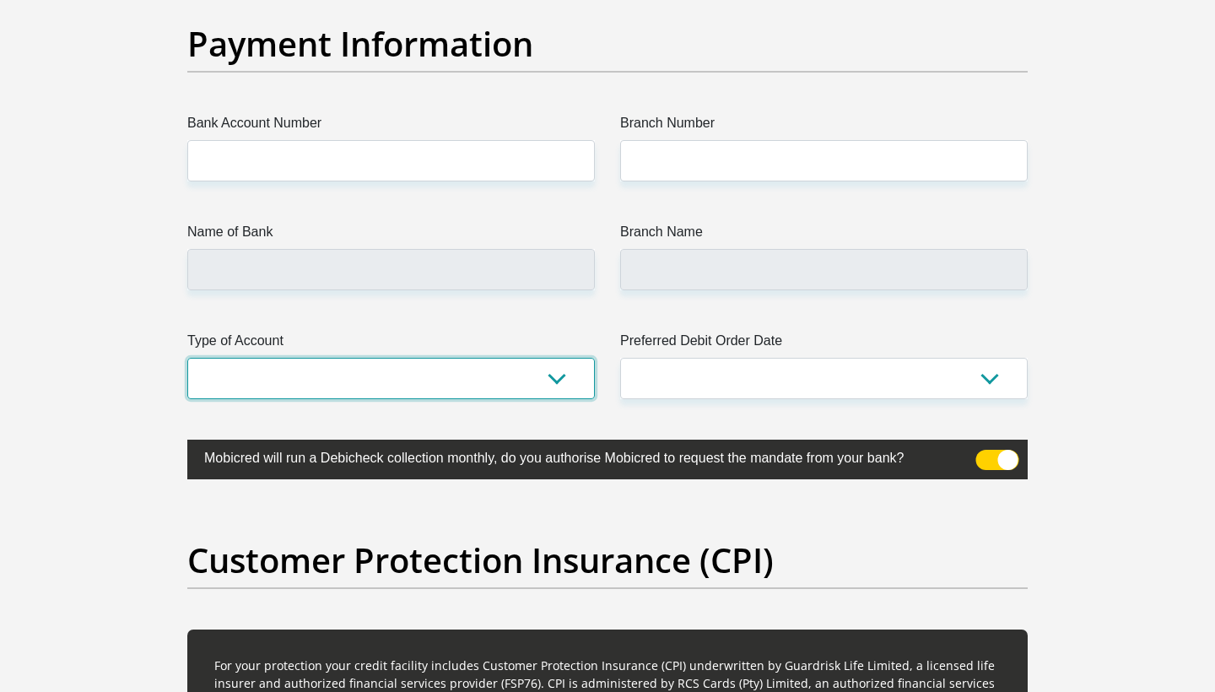
click at [586, 370] on select "Cheque Savings" at bounding box center [391, 378] width 408 height 41
select select "SAV"
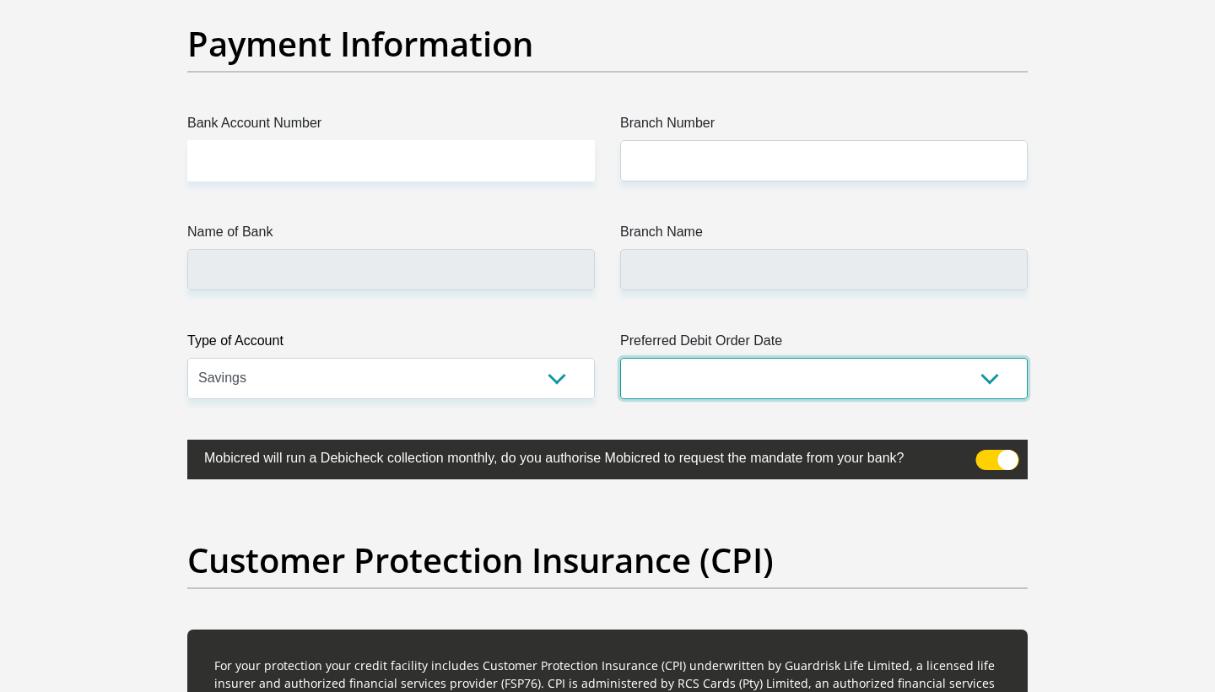
select select "7"
click at [415, 247] on label "Name of Bank" at bounding box center [391, 235] width 408 height 27
click at [415, 249] on input "Name of Bank" at bounding box center [391, 269] width 408 height 41
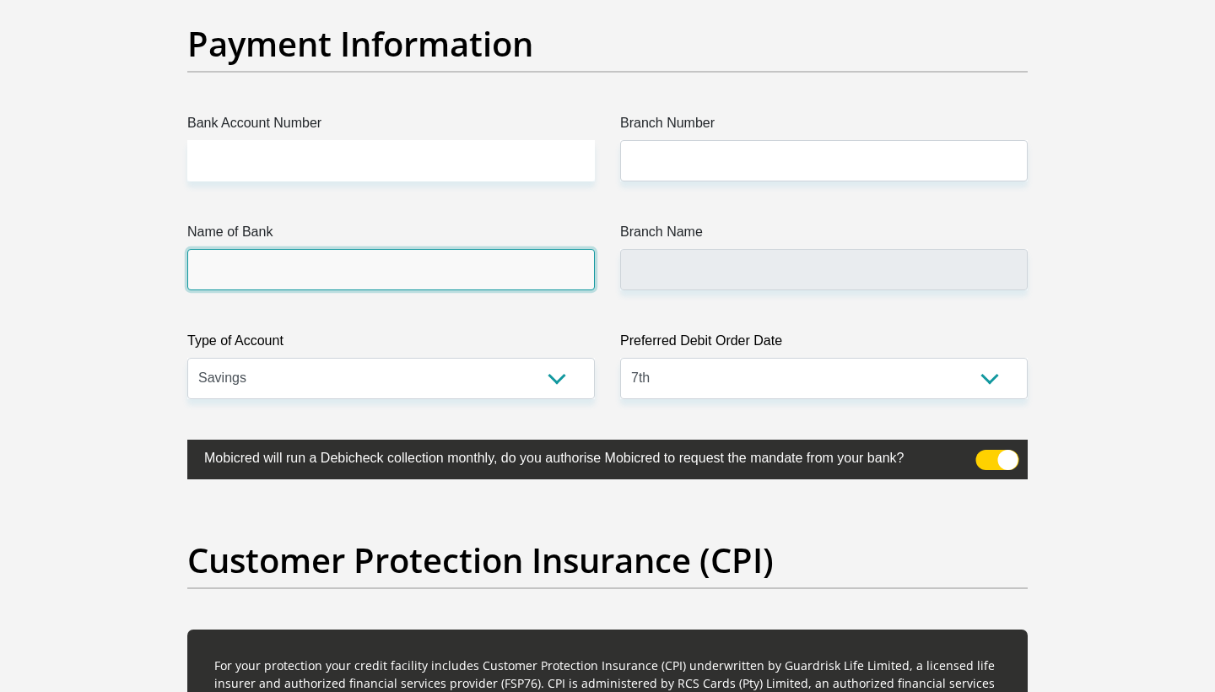
click at [405, 273] on input "Name of Bank" at bounding box center [391, 269] width 408 height 41
click at [335, 289] on input "Name of Bank" at bounding box center [391, 269] width 408 height 41
click at [382, 268] on input "Name of Bank" at bounding box center [391, 269] width 408 height 41
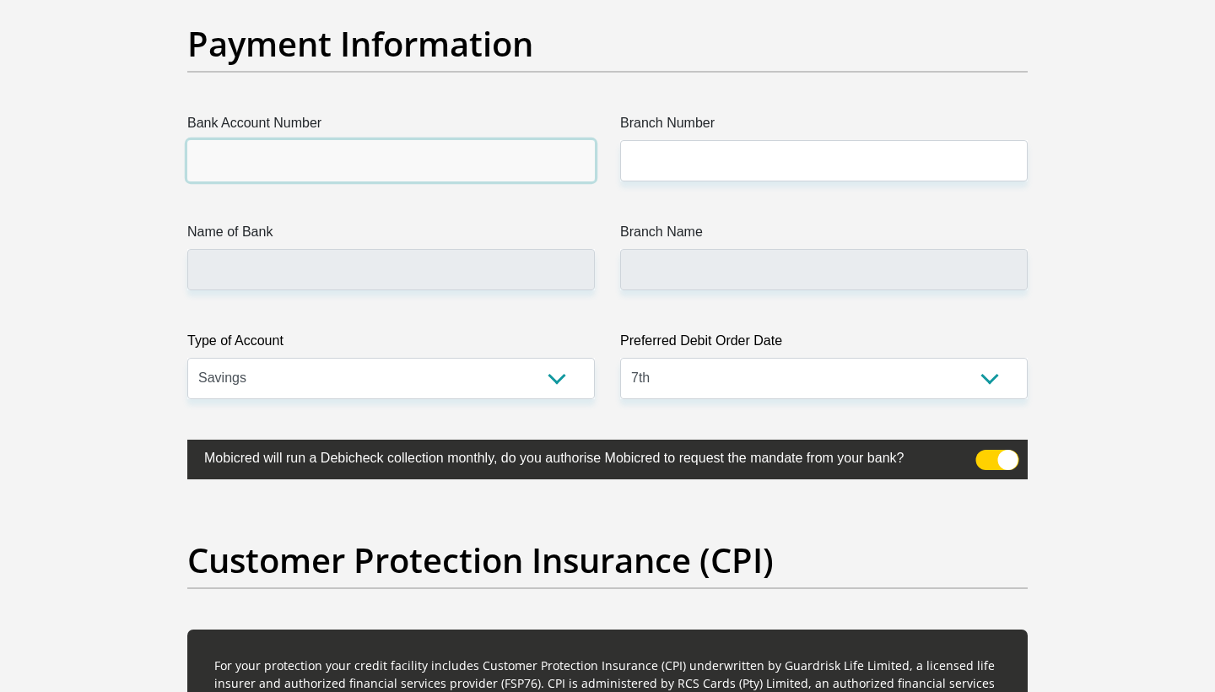
click at [413, 149] on input "Bank Account Number" at bounding box center [391, 160] width 408 height 41
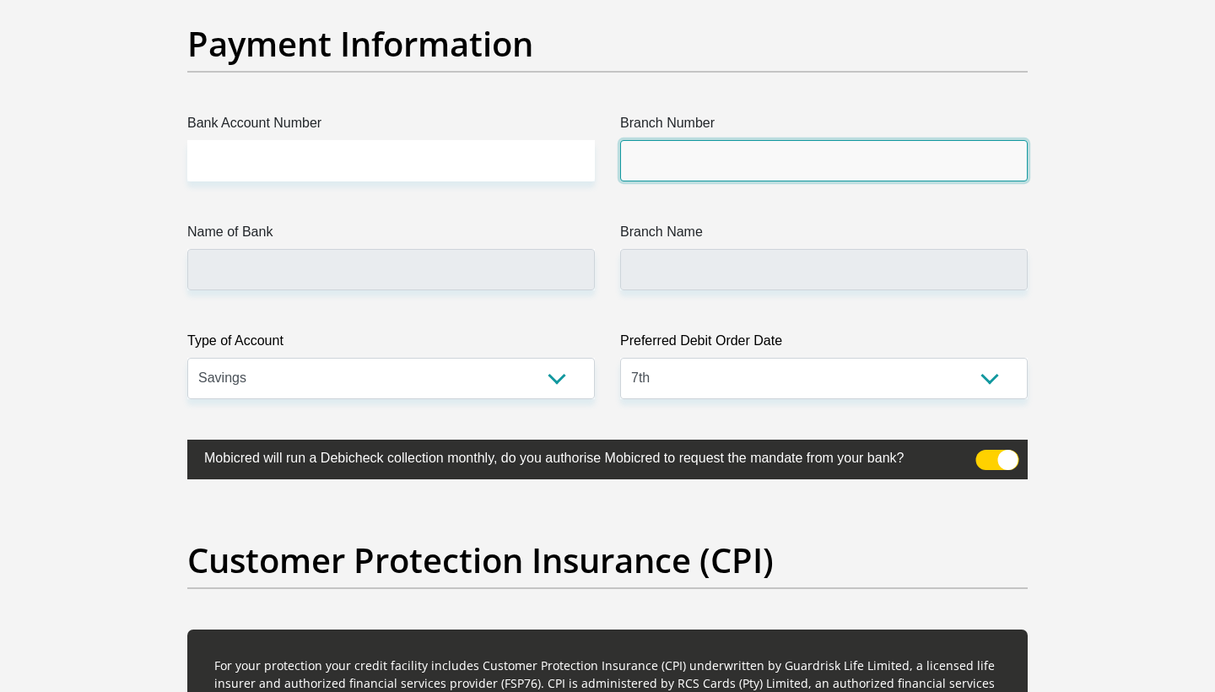
click at [680, 174] on input "Branch Number" at bounding box center [824, 160] width 408 height 41
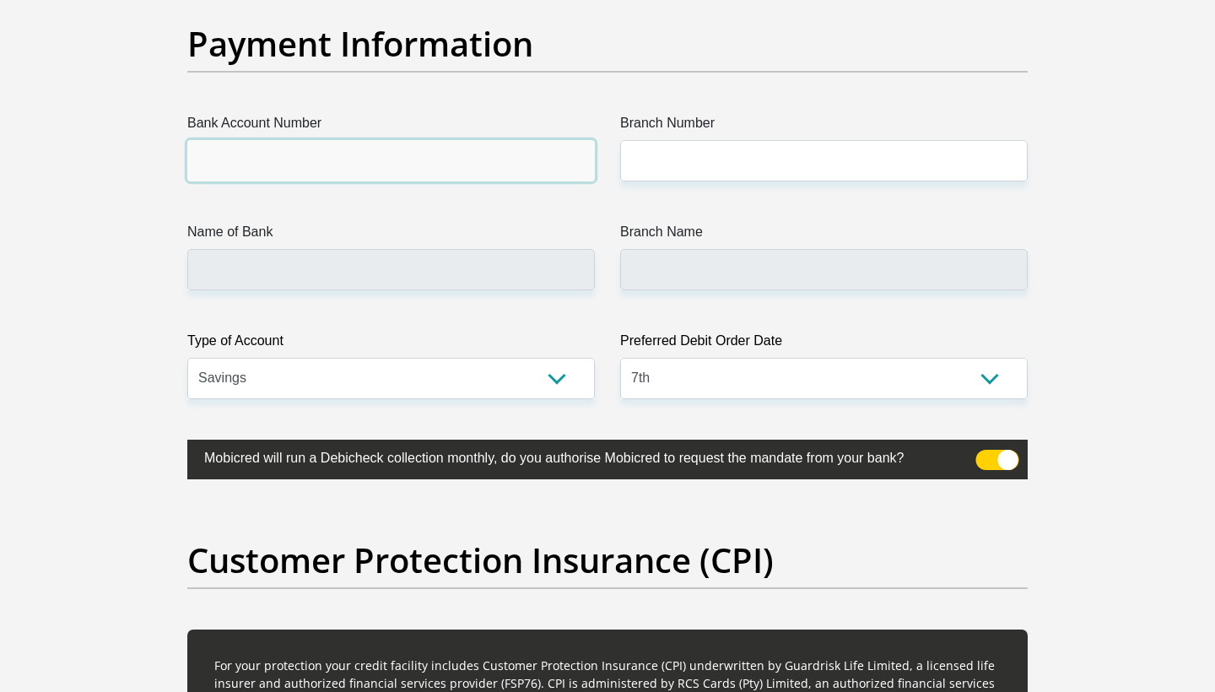
click at [375, 165] on input "Bank Account Number" at bounding box center [391, 160] width 408 height 41
type input "1548615186"
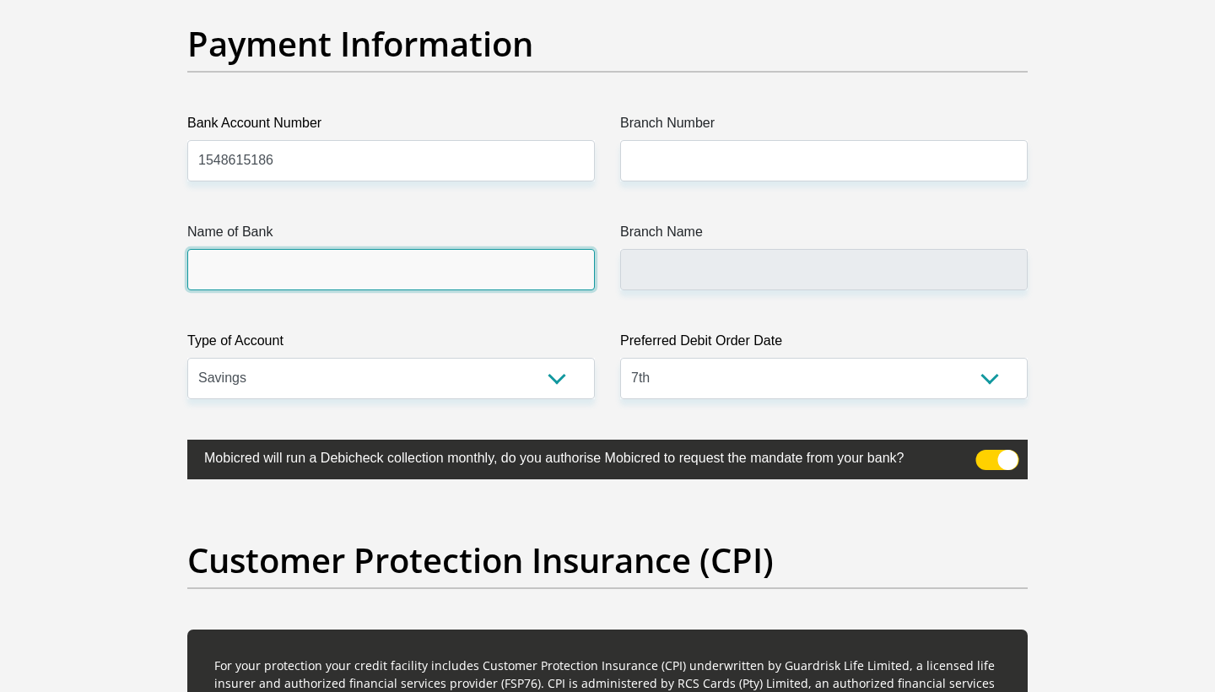
click at [421, 277] on input "Name of Bank" at bounding box center [391, 269] width 408 height 41
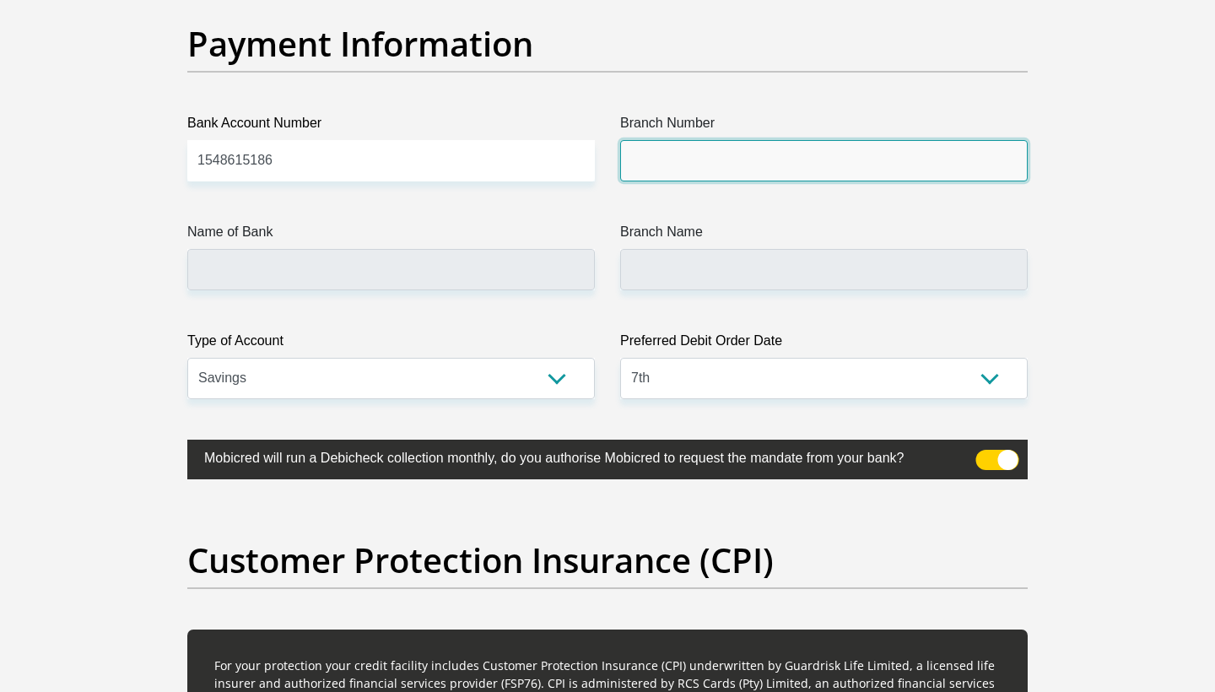
click at [653, 169] on input "Branch Number" at bounding box center [824, 160] width 408 height 41
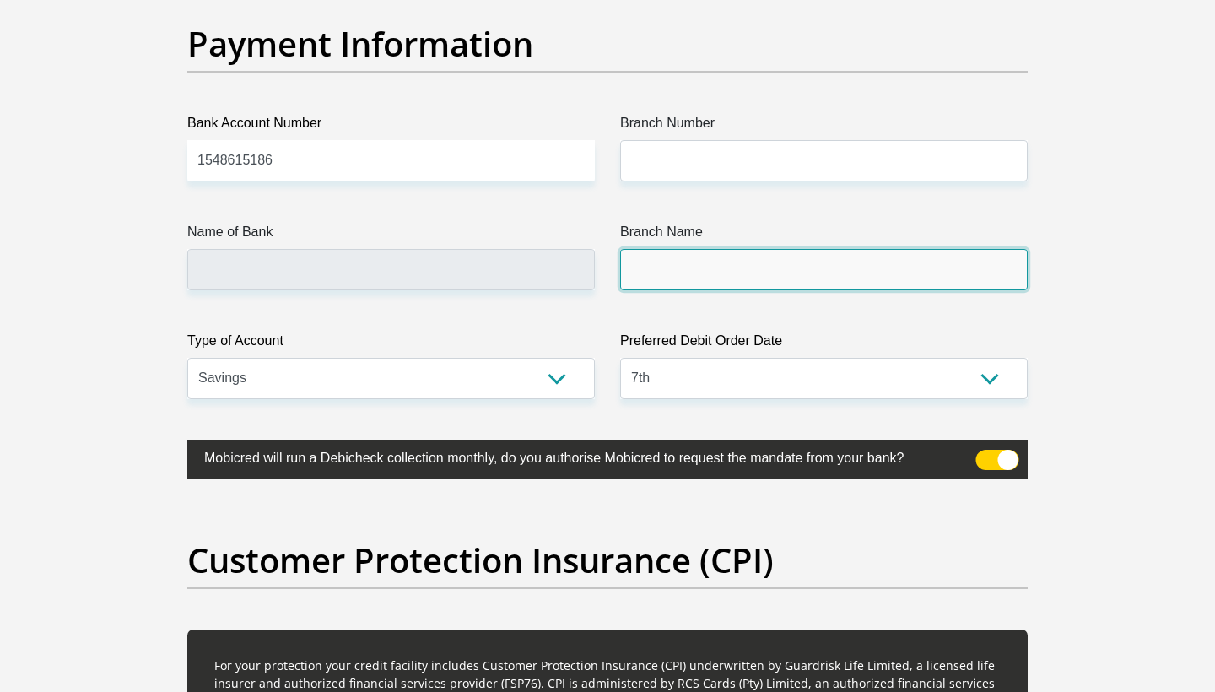
click at [685, 273] on input "Branch Name" at bounding box center [824, 269] width 408 height 41
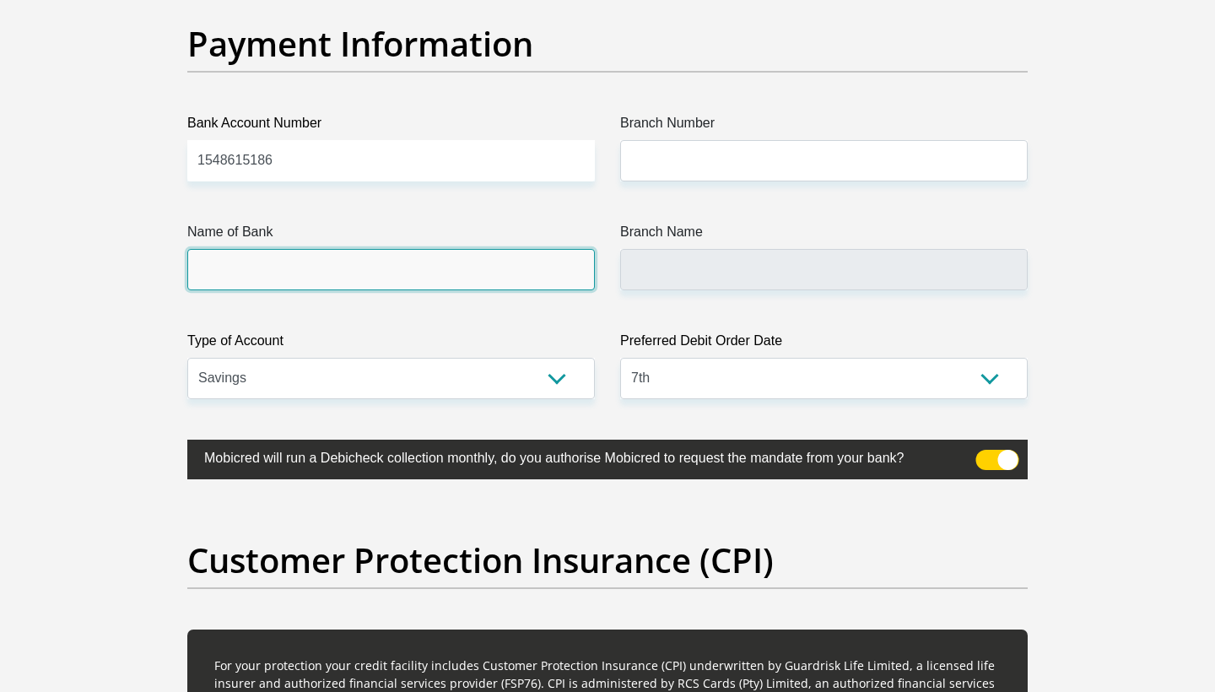
click at [399, 259] on input "Name of Bank" at bounding box center [391, 269] width 408 height 41
click at [396, 272] on input "Name of Bank" at bounding box center [391, 269] width 408 height 41
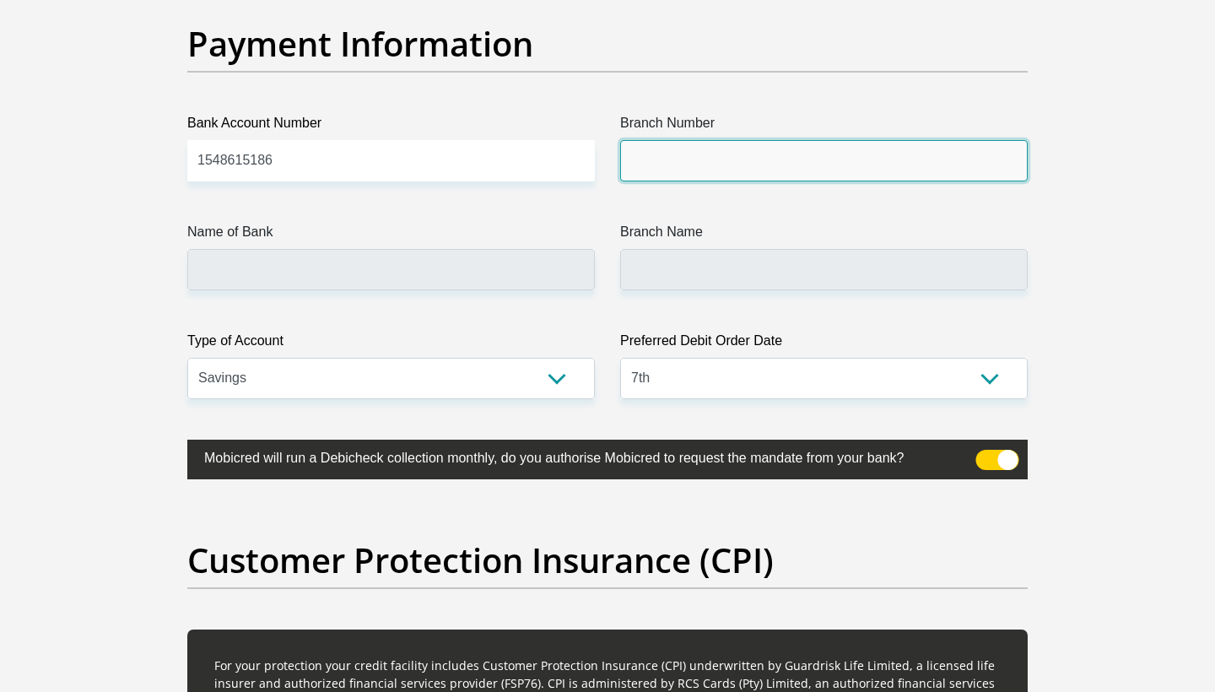
click at [711, 163] on input "Branch Number" at bounding box center [824, 160] width 408 height 41
type input "7"
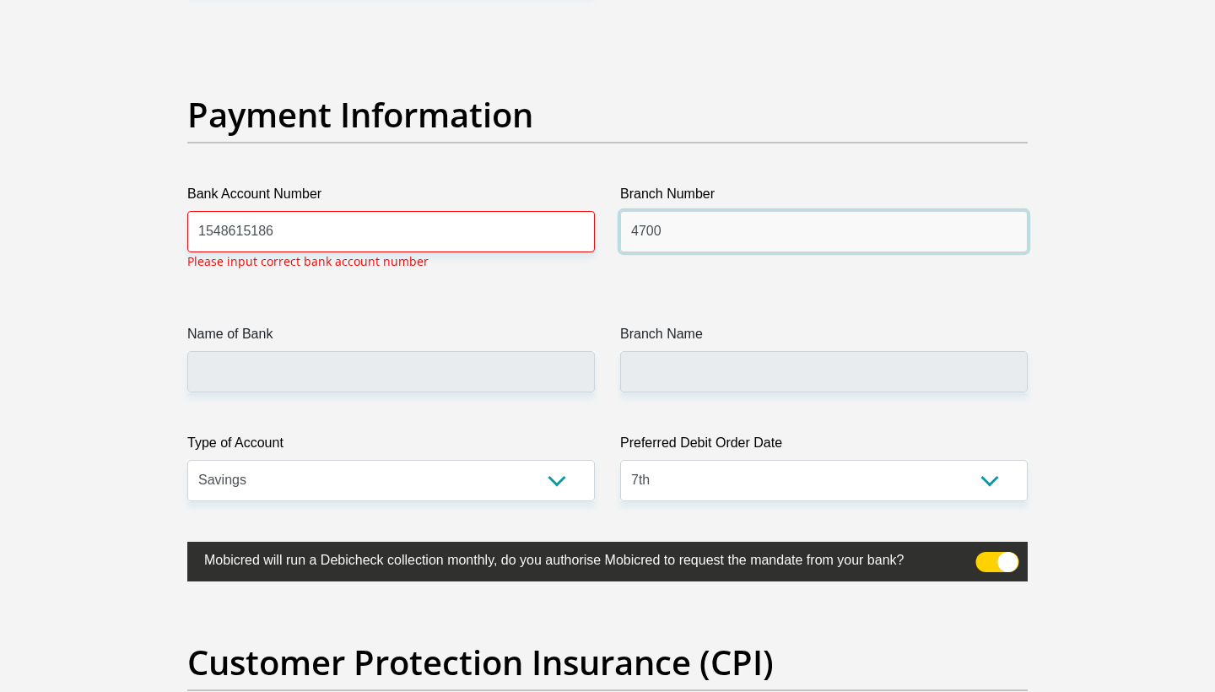
scroll to position [3829, 0]
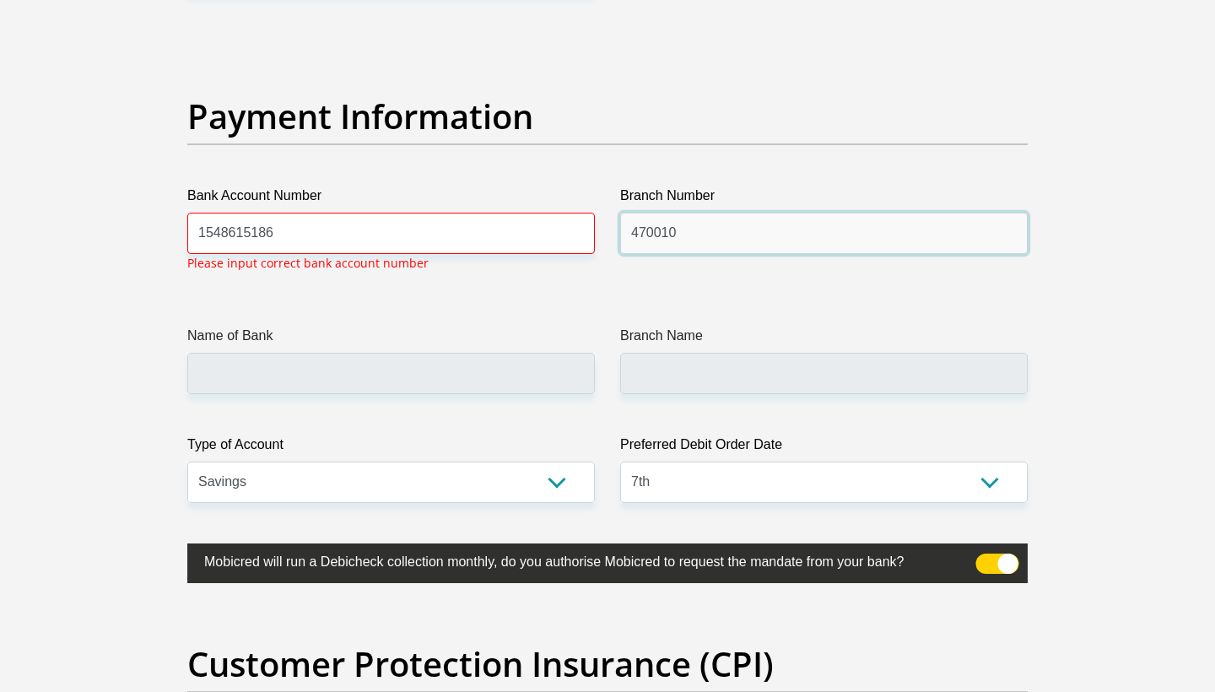
type input "470010"
click at [340, 245] on input "1548615186" at bounding box center [391, 233] width 408 height 41
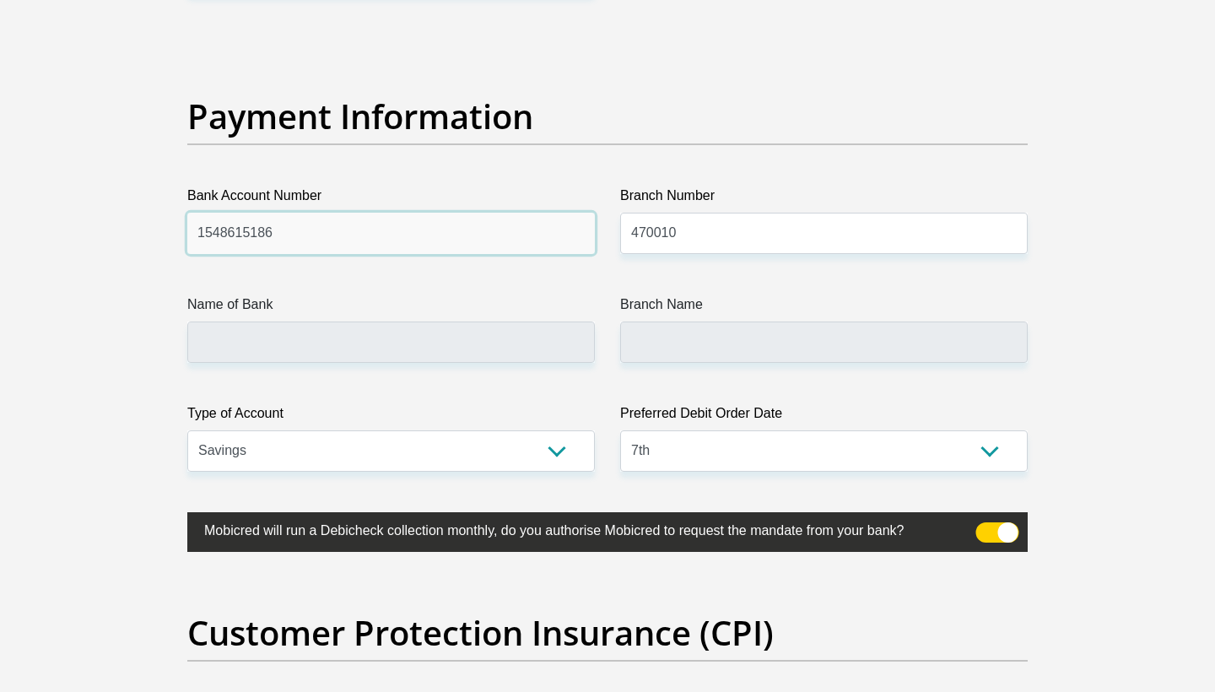
type input "CAPITEC BANK LIMITED"
type input "CAPITEC BANK CPC"
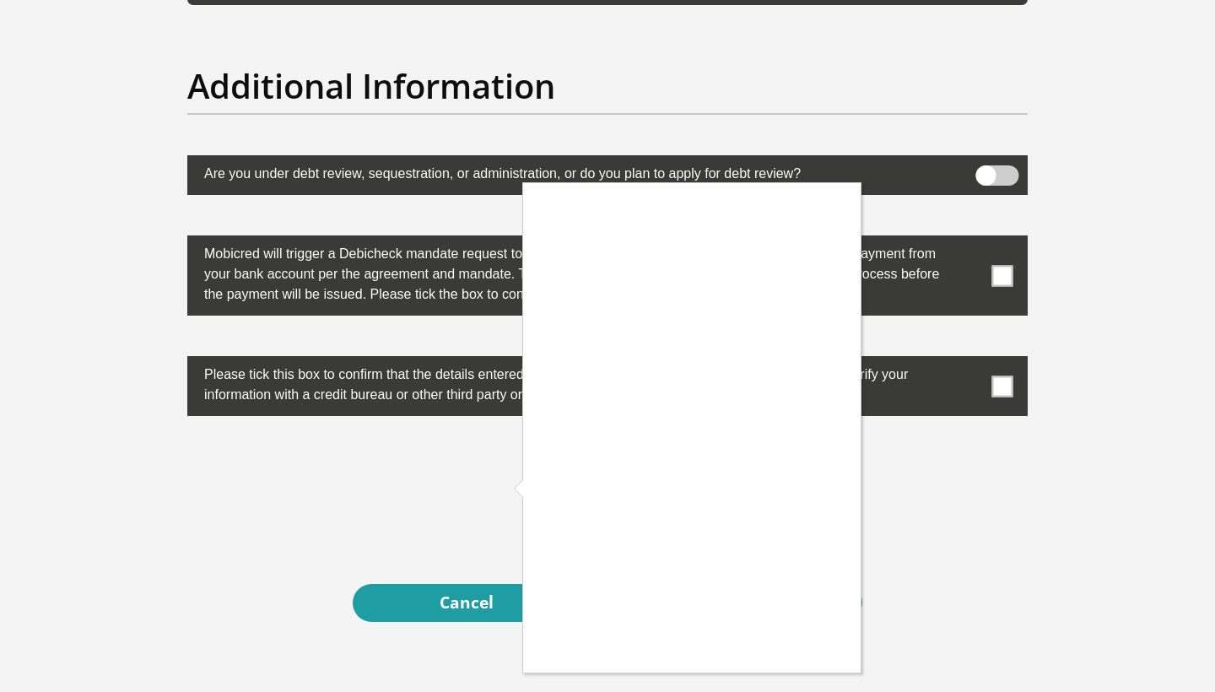
scroll to position [5239, 0]
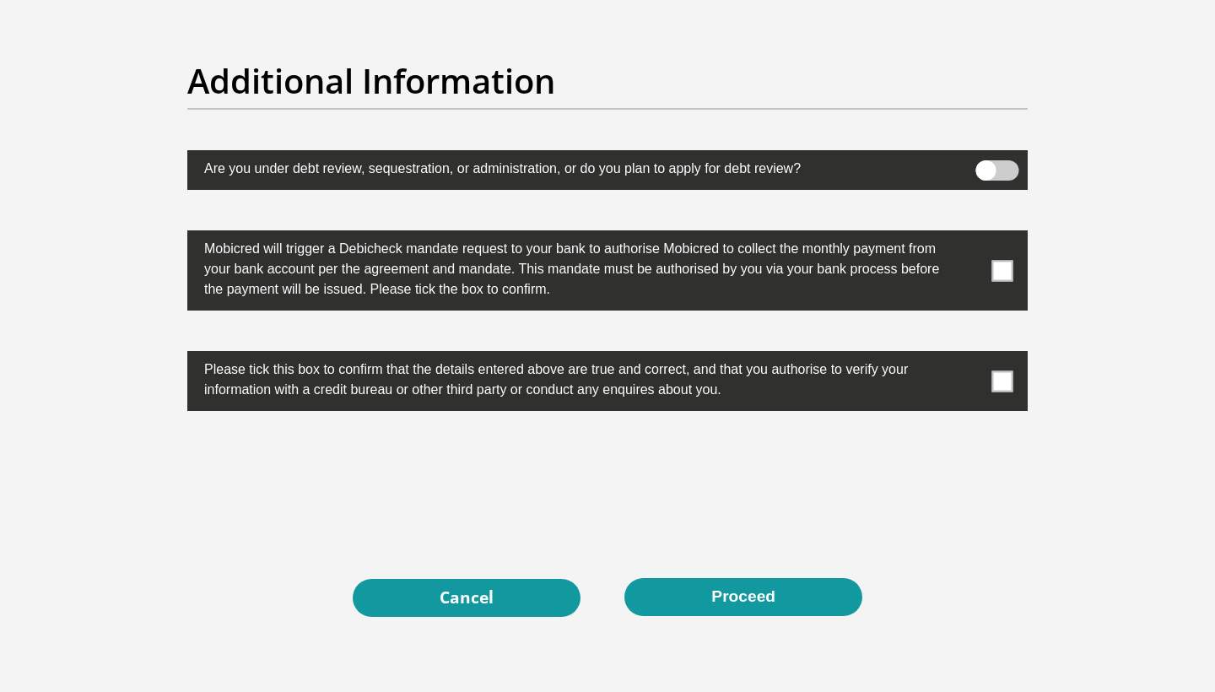
click at [1020, 386] on label at bounding box center [607, 381] width 840 height 60
click at [969, 355] on input "checkbox" at bounding box center [969, 355] width 0 height 0
click at [1007, 276] on span at bounding box center [1002, 270] width 21 height 21
click at [969, 235] on input "checkbox" at bounding box center [969, 235] width 0 height 0
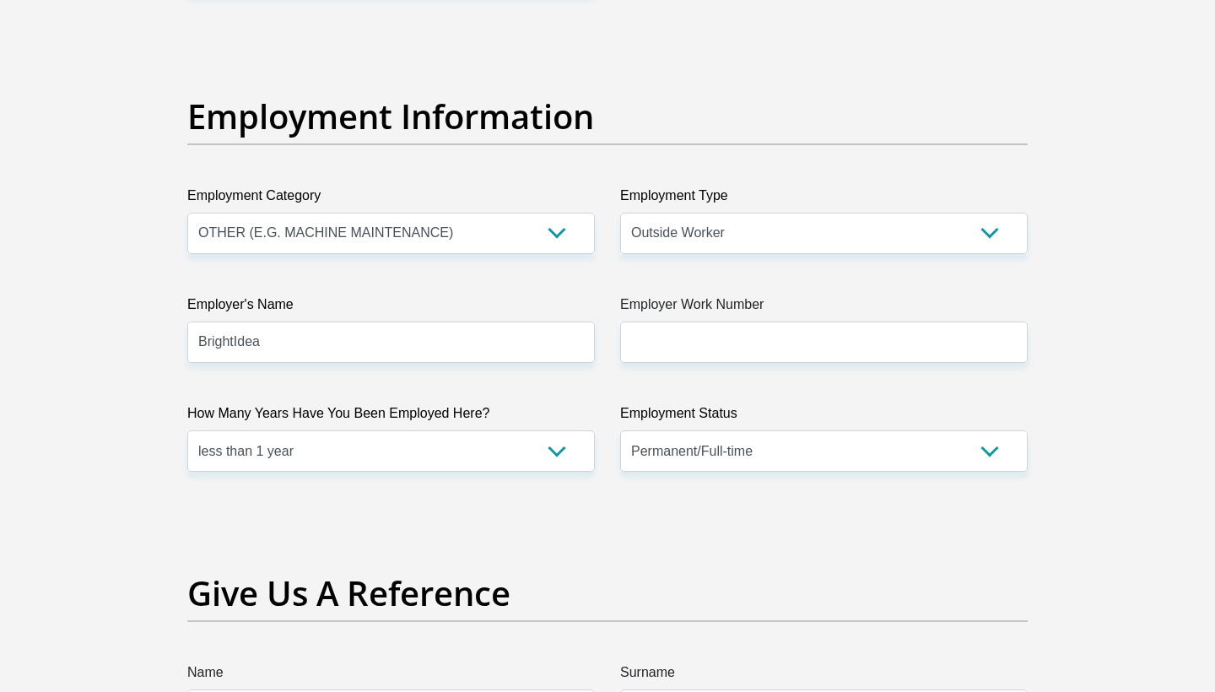
scroll to position [2988, 0]
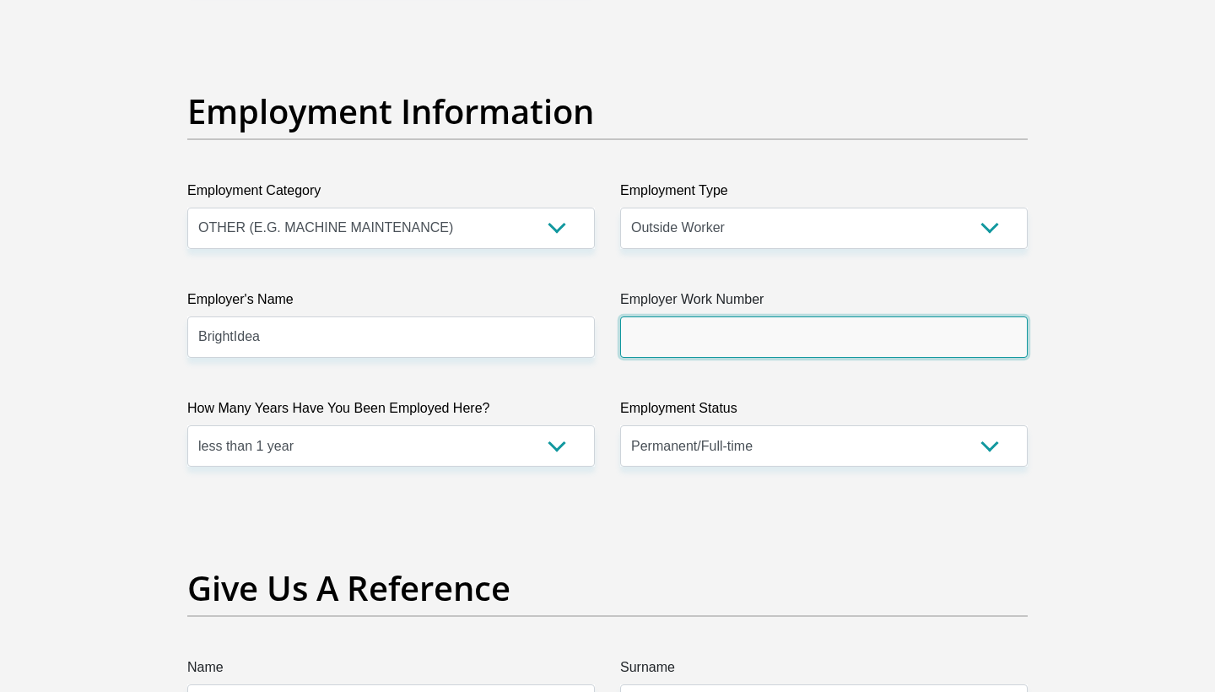
click at [718, 343] on input "Employer Work Number" at bounding box center [824, 336] width 408 height 41
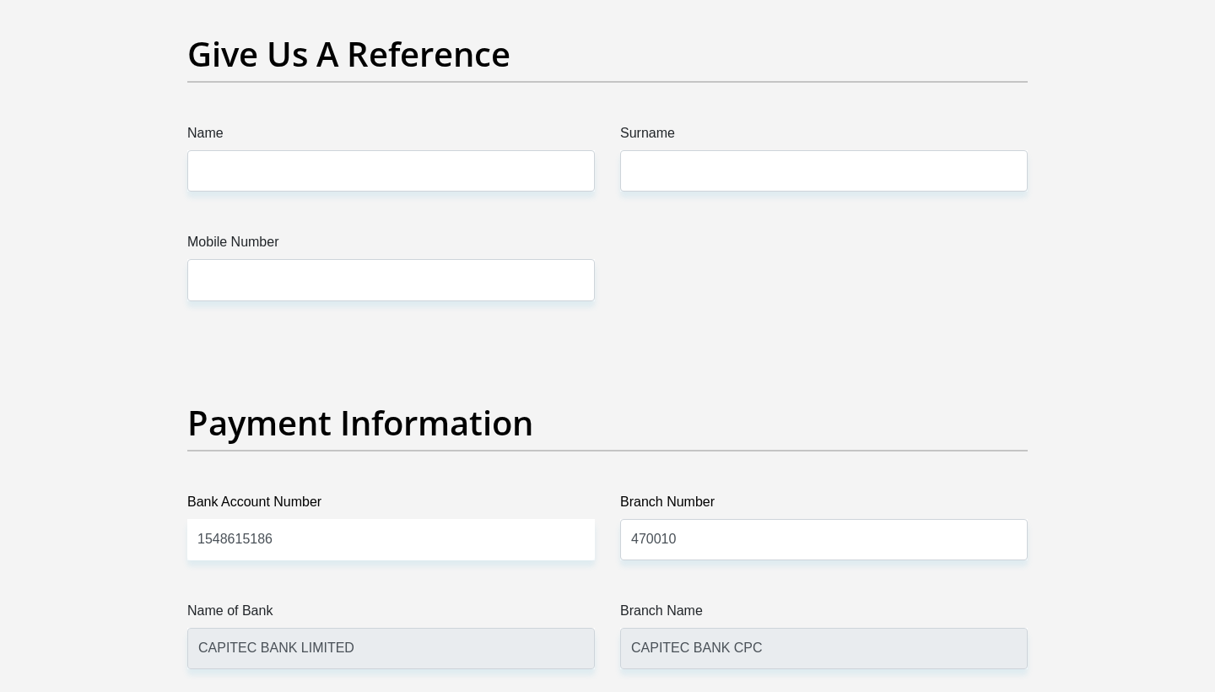
scroll to position [3526, 0]
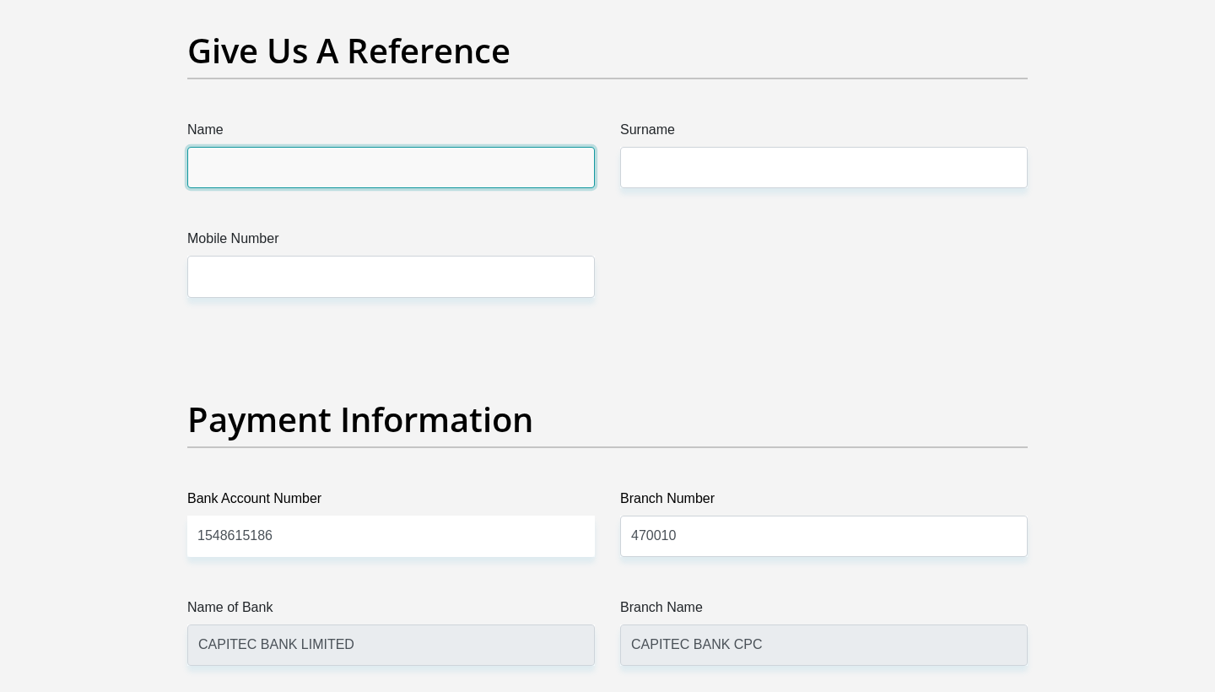
click at [510, 168] on input "Name" at bounding box center [391, 167] width 408 height 41
type input "Ntombinini"
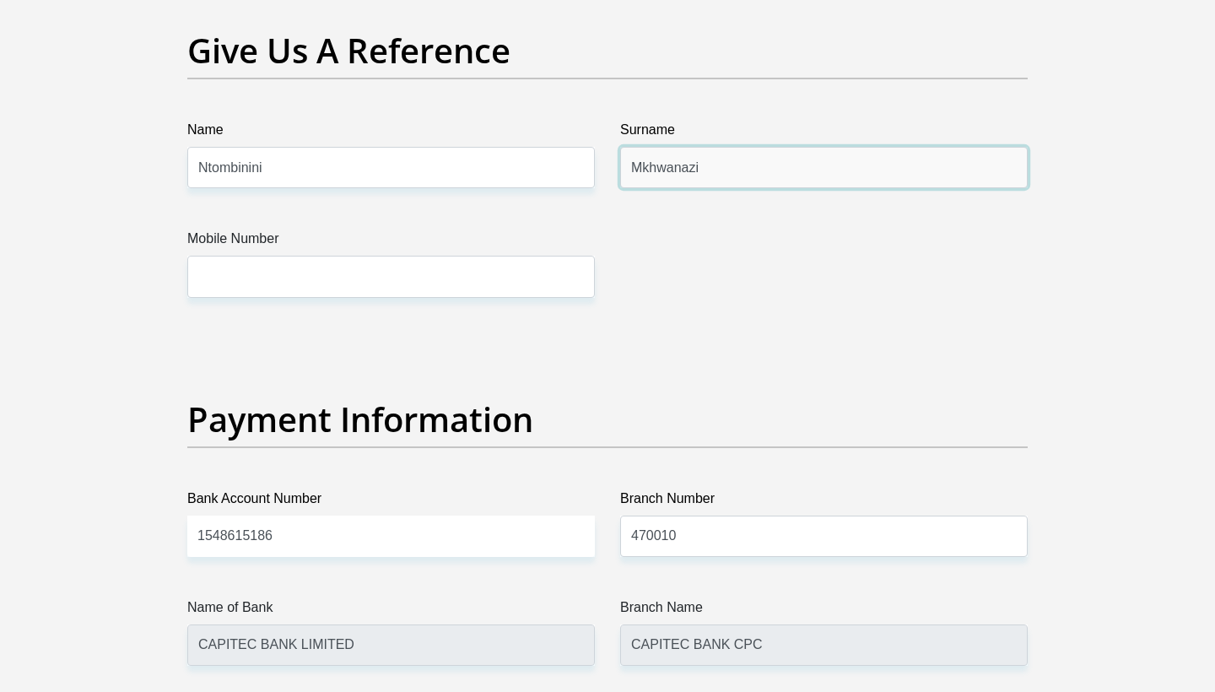
type input "Mkhwanazi"
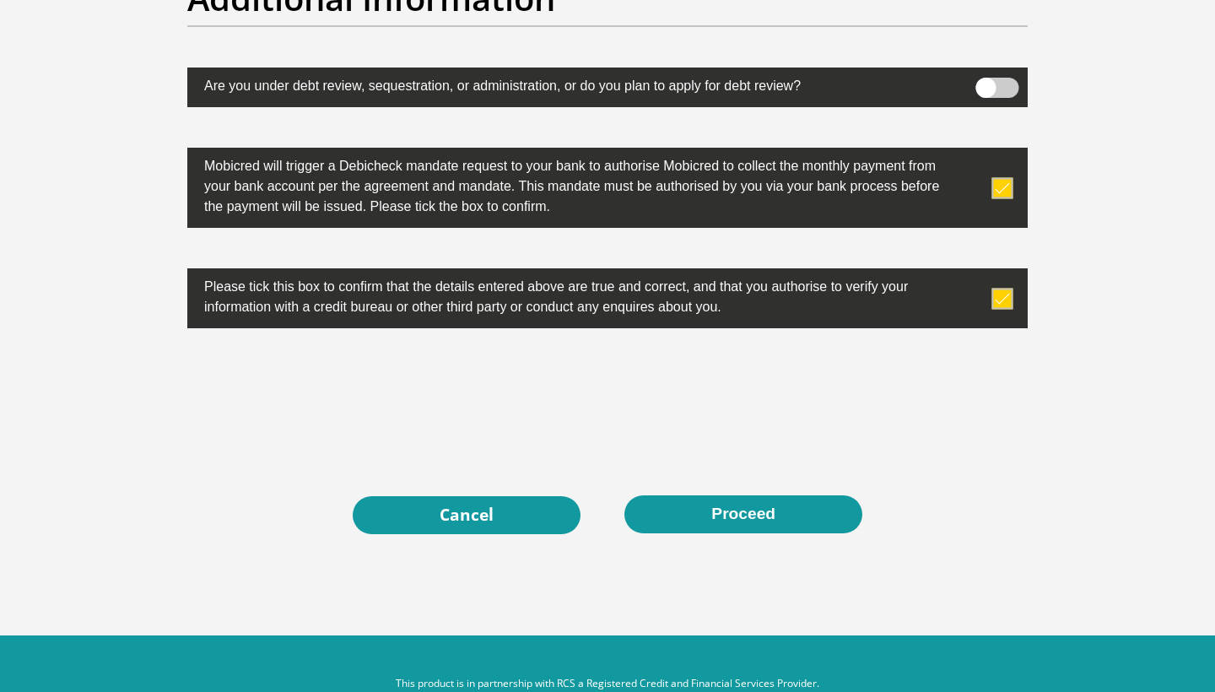
scroll to position [5320, 0]
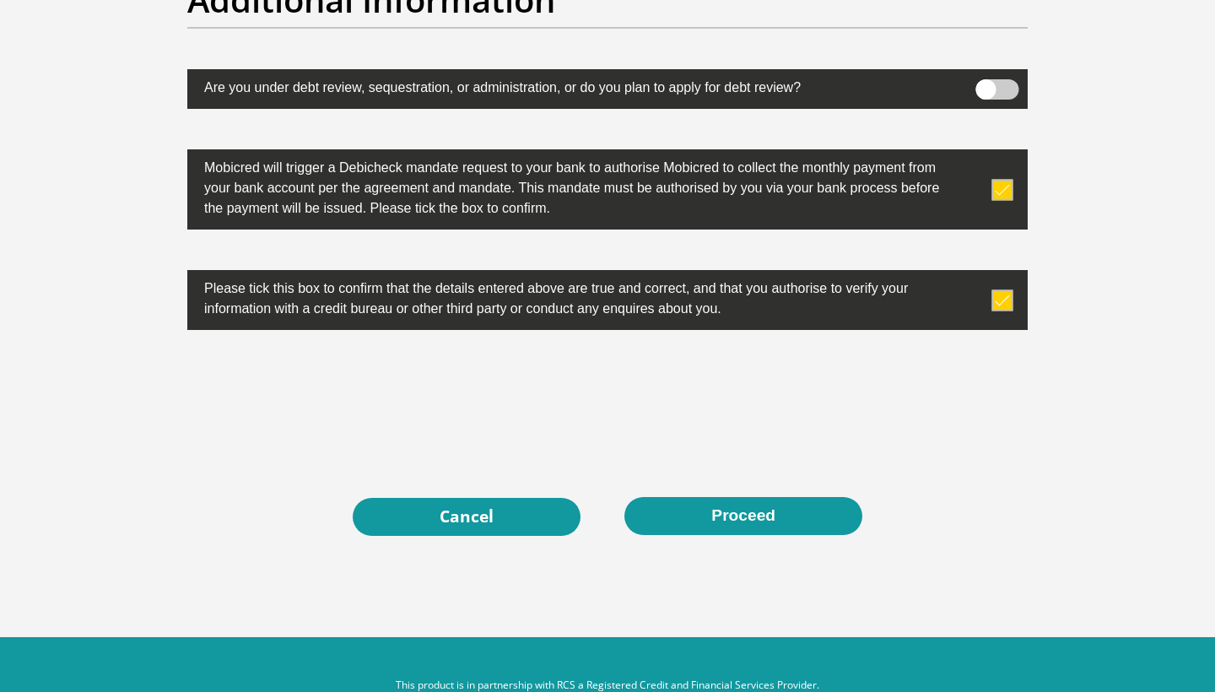
type input "0791263638"
click at [698, 519] on button "Proceed" at bounding box center [743, 516] width 238 height 38
click at [756, 526] on button "Proceed" at bounding box center [743, 516] width 238 height 38
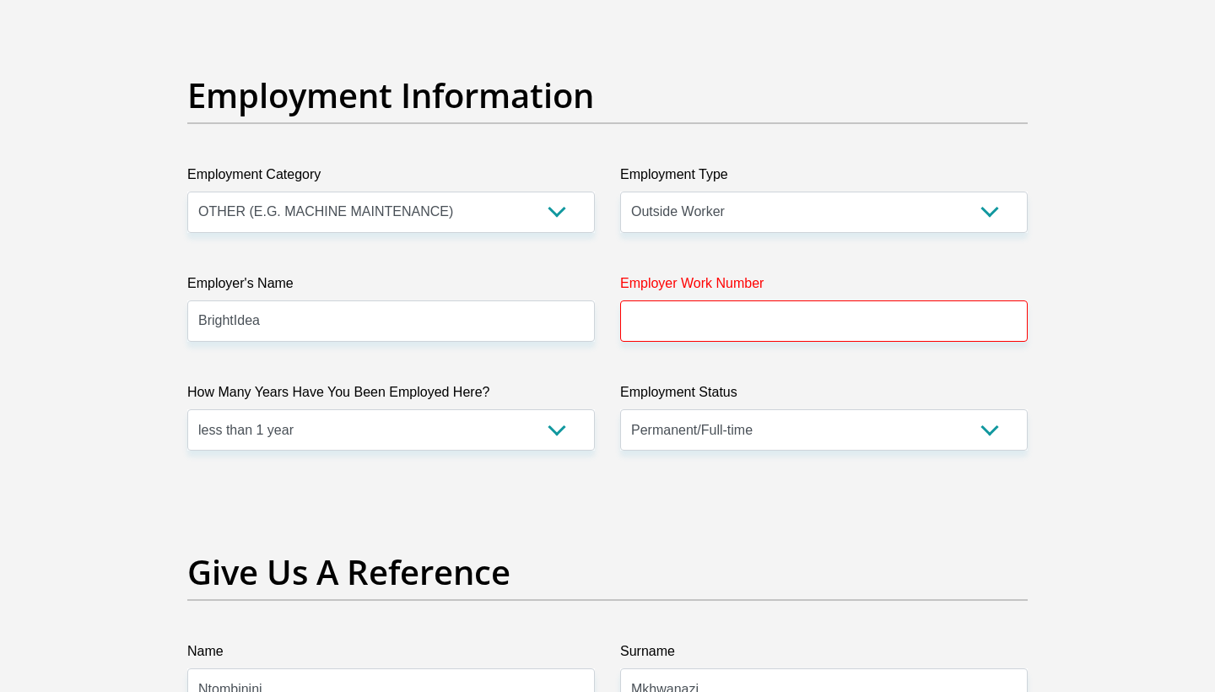
scroll to position [3003, 0]
click at [786, 313] on input "Employer Work Number" at bounding box center [824, 321] width 408 height 41
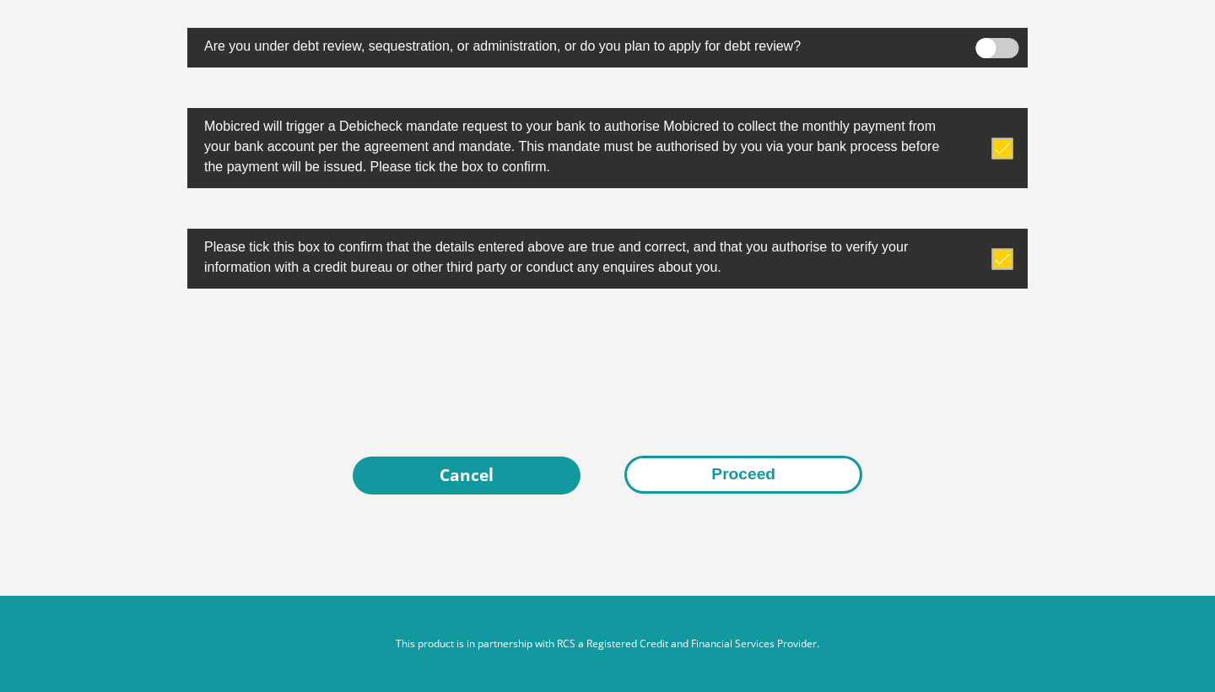
scroll to position [5362, 0]
type input "0793116202"
click at [782, 473] on button "Proceed" at bounding box center [743, 475] width 238 height 38
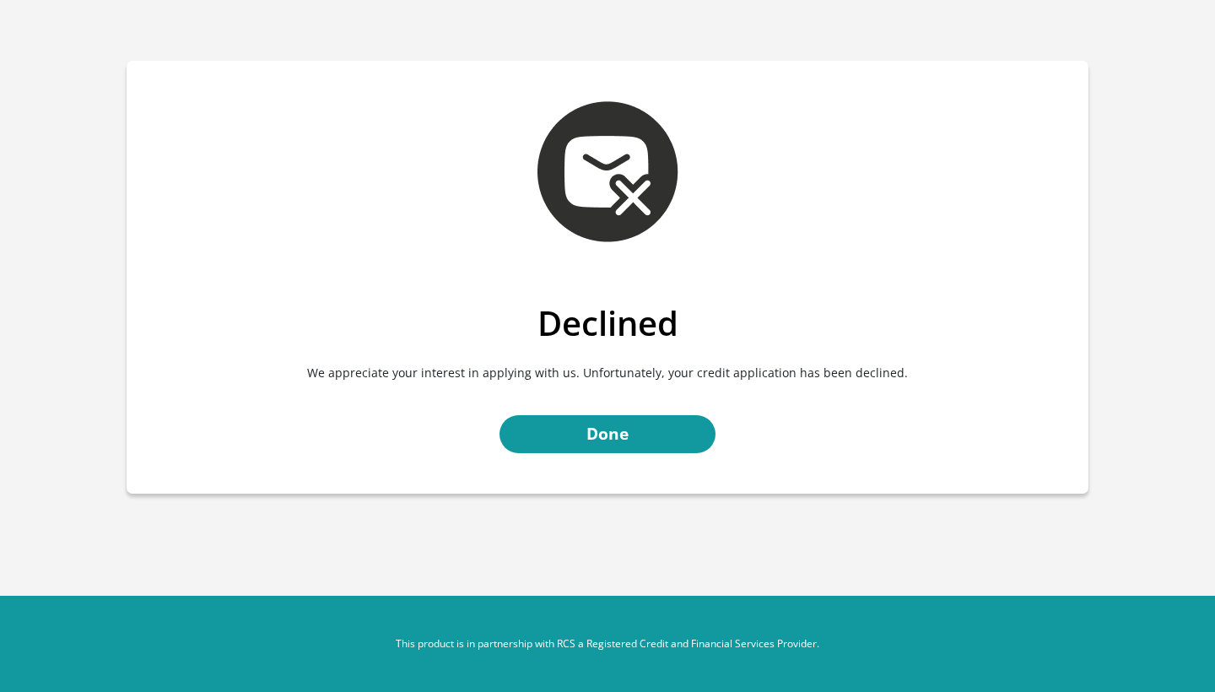
click at [559, 456] on div "Declined We appreciate your interest in applying with us. Unfortunately, your c…" at bounding box center [608, 398] width 962 height 191
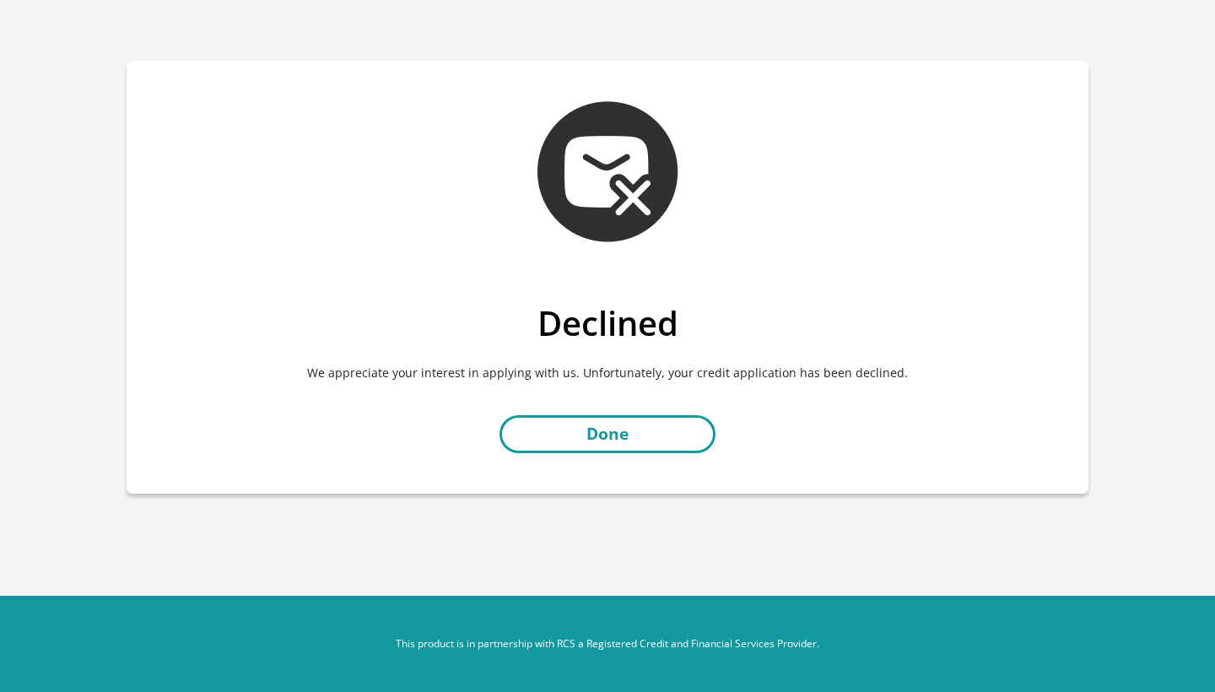
click at [603, 432] on link "Done" at bounding box center [608, 434] width 216 height 38
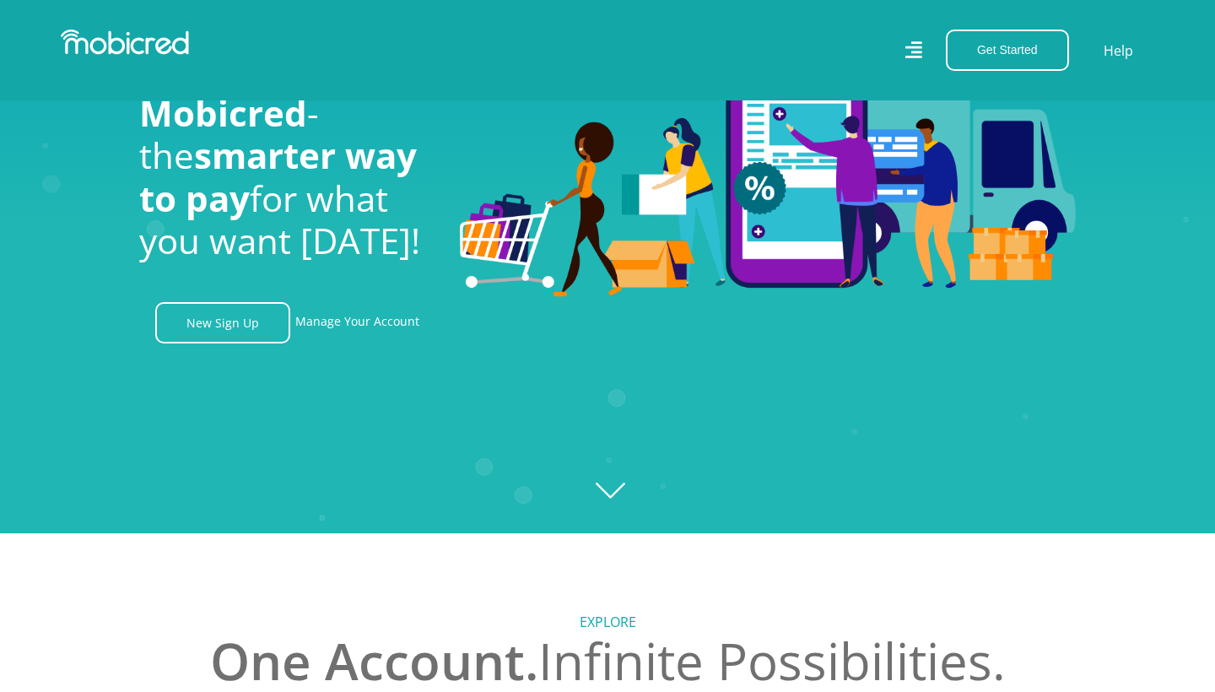
scroll to position [85, 0]
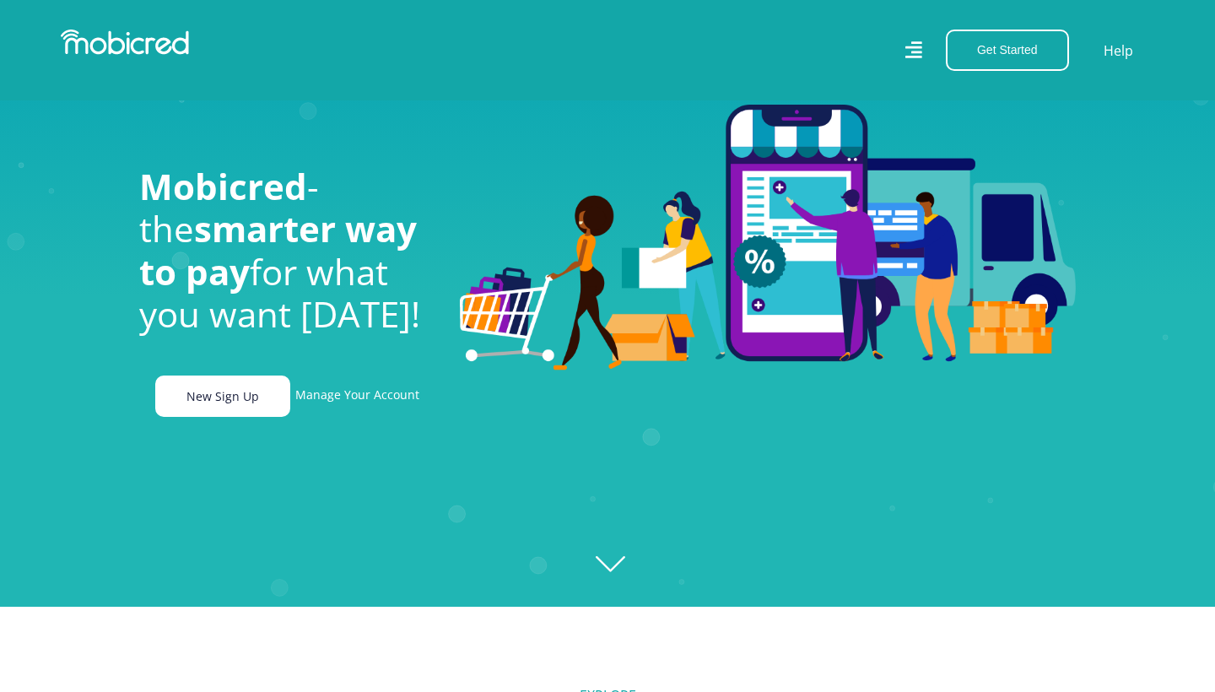
click at [260, 394] on link "New Sign Up" at bounding box center [222, 396] width 135 height 41
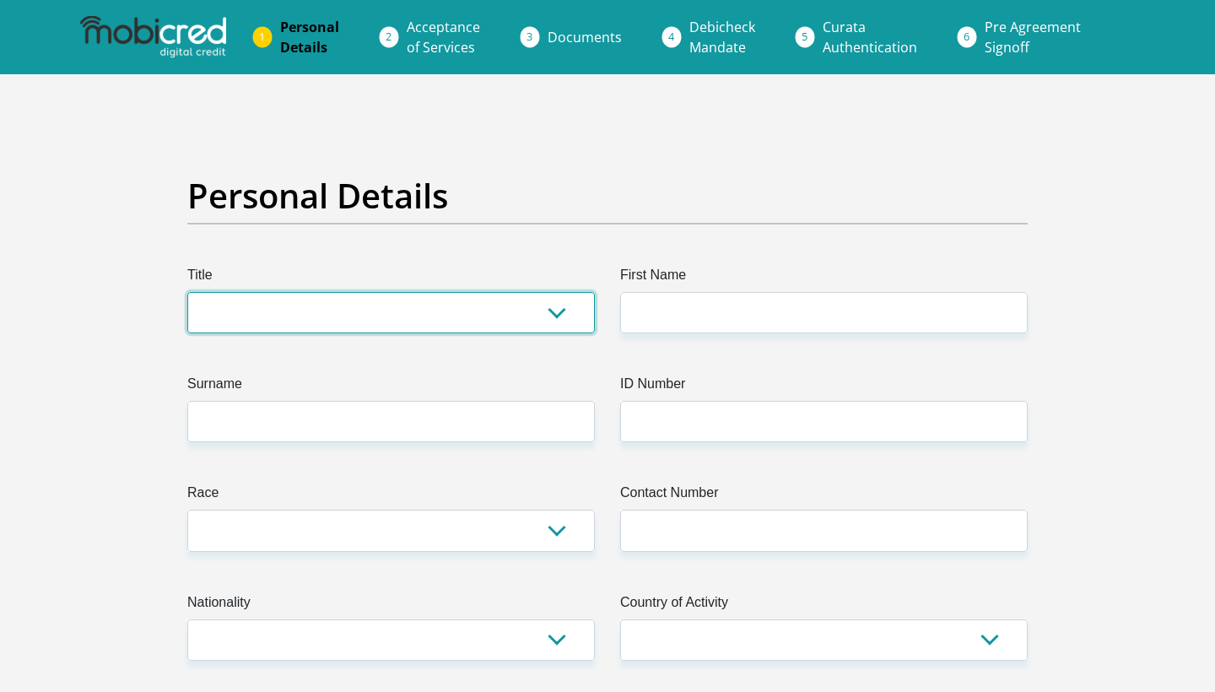
click at [435, 322] on select "Mr Ms Mrs Dr [PERSON_NAME]" at bounding box center [391, 312] width 408 height 41
select select "Mr"
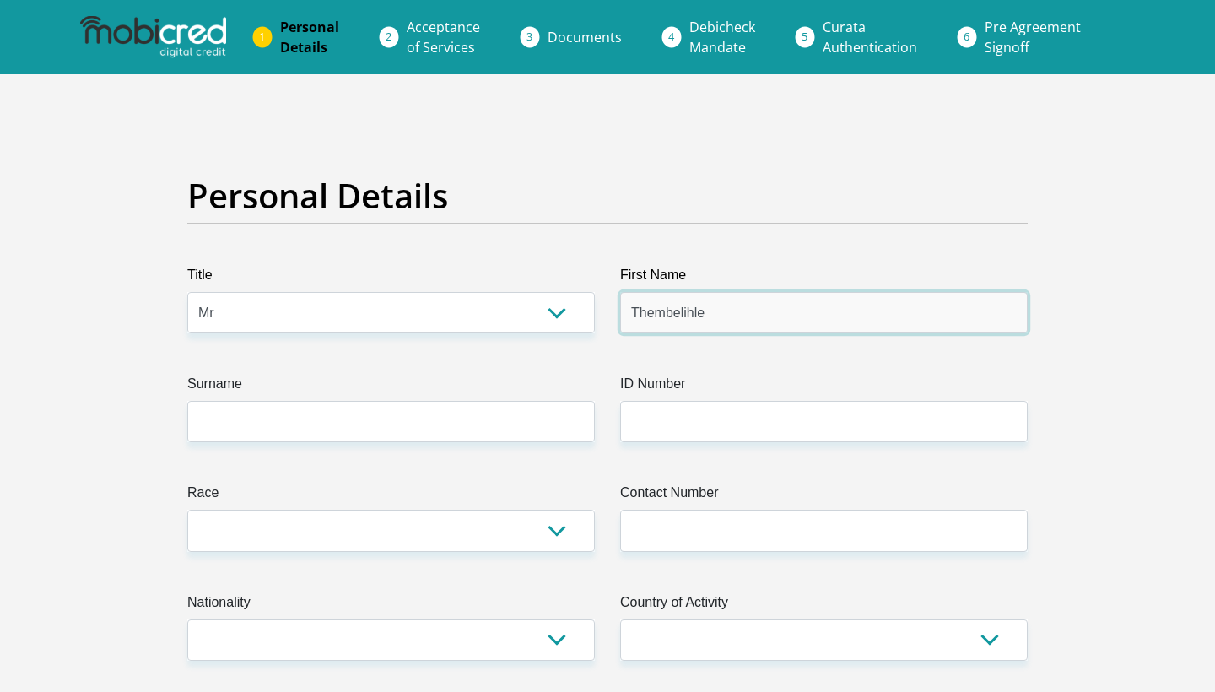
type input "Thembelihle"
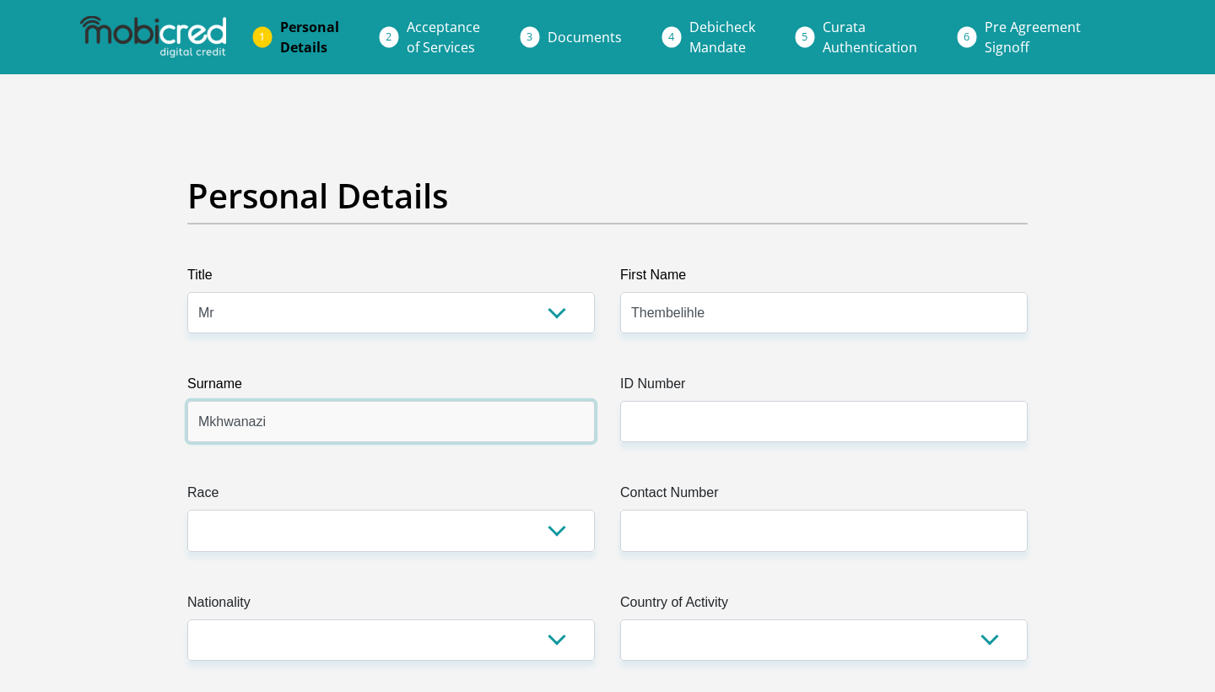
type input "Mkhwanazi"
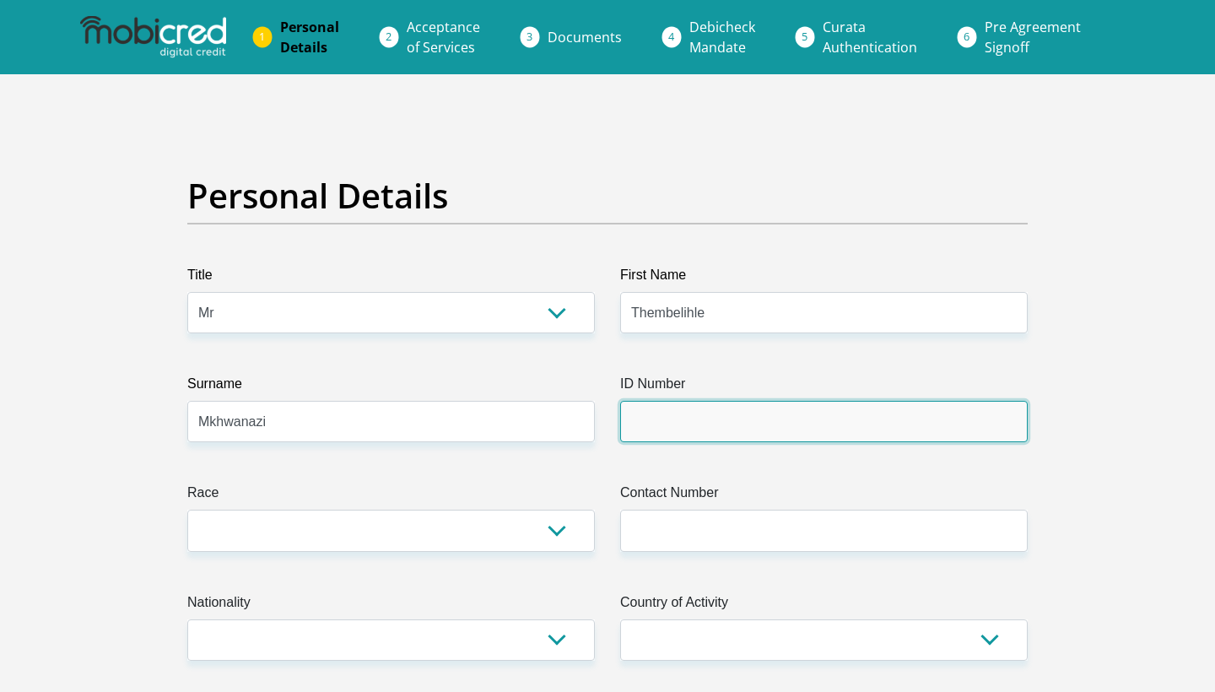
click at [739, 424] on input "ID Number" at bounding box center [824, 421] width 408 height 41
type input "9905265270082"
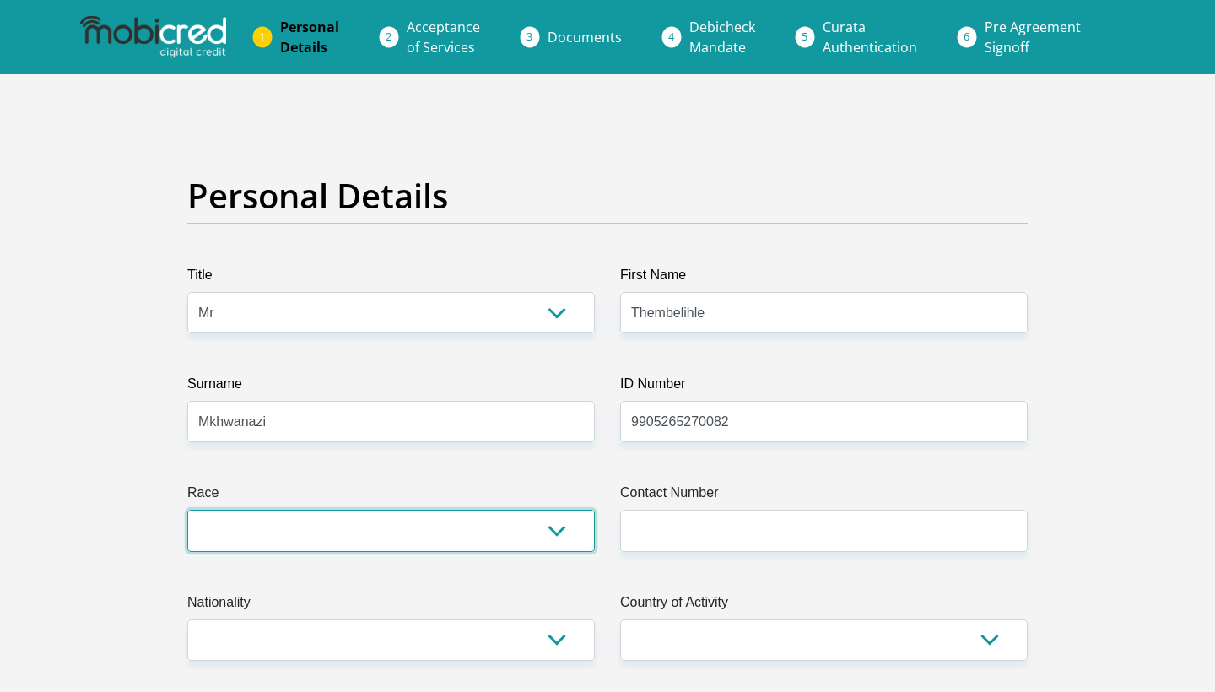
select select "1"
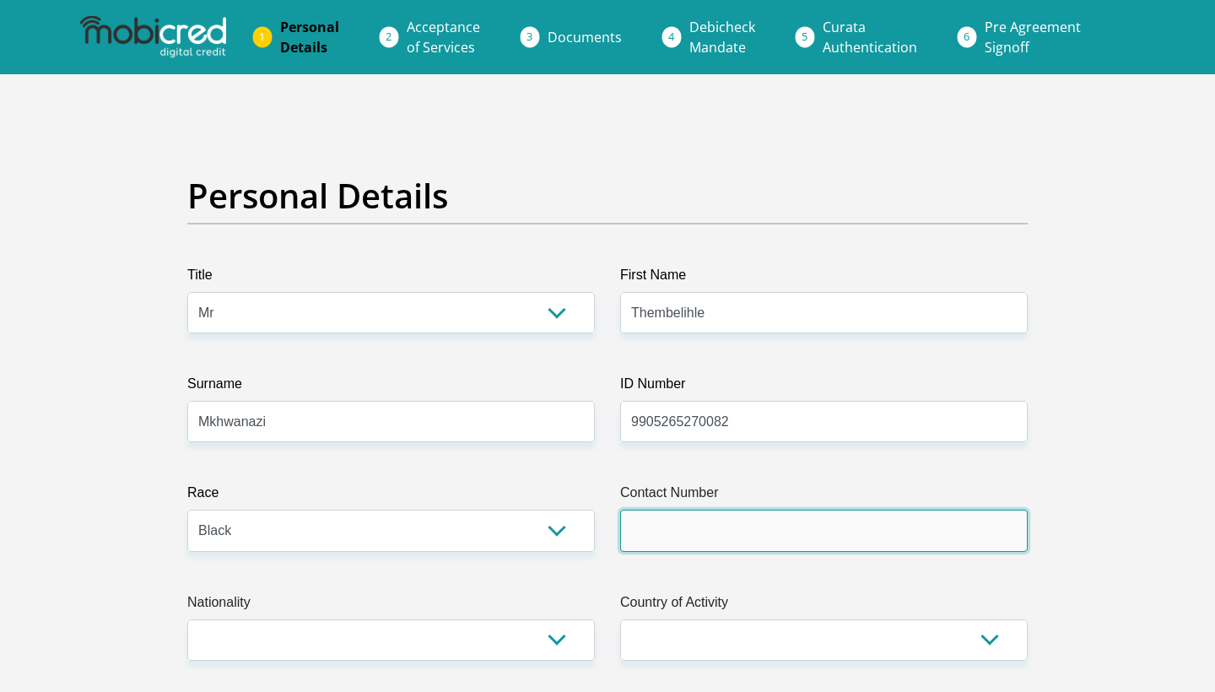
click at [678, 534] on input "Contact Number" at bounding box center [824, 530] width 408 height 41
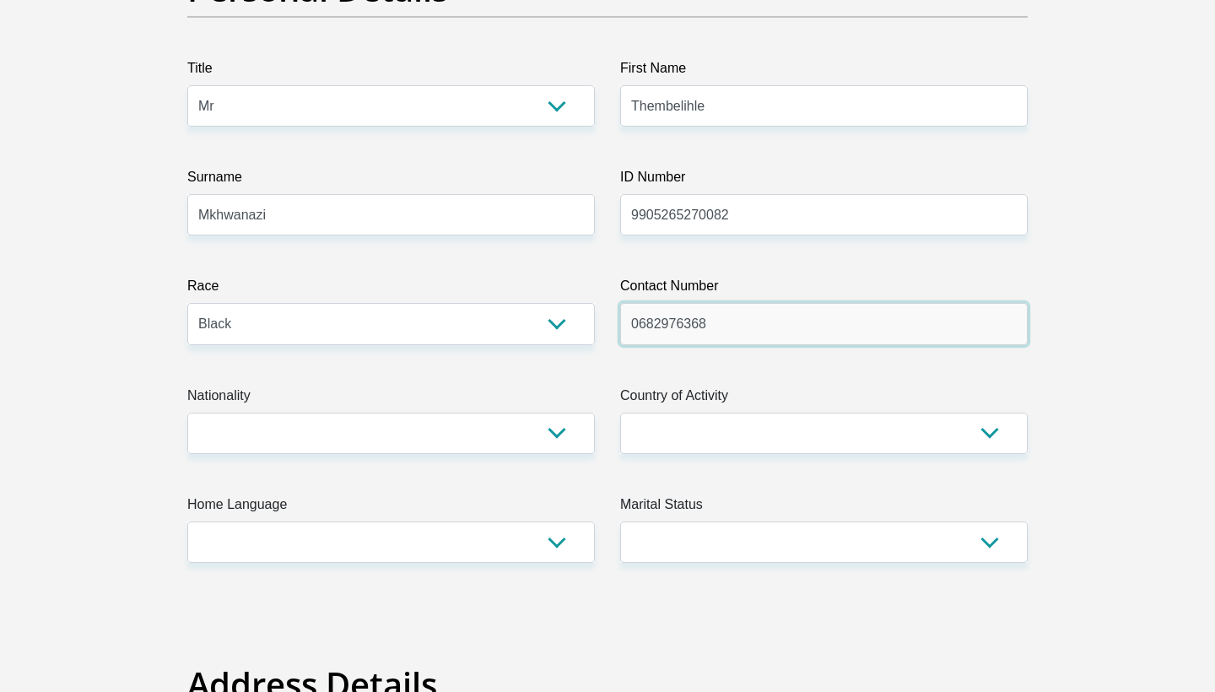
scroll to position [298, 0]
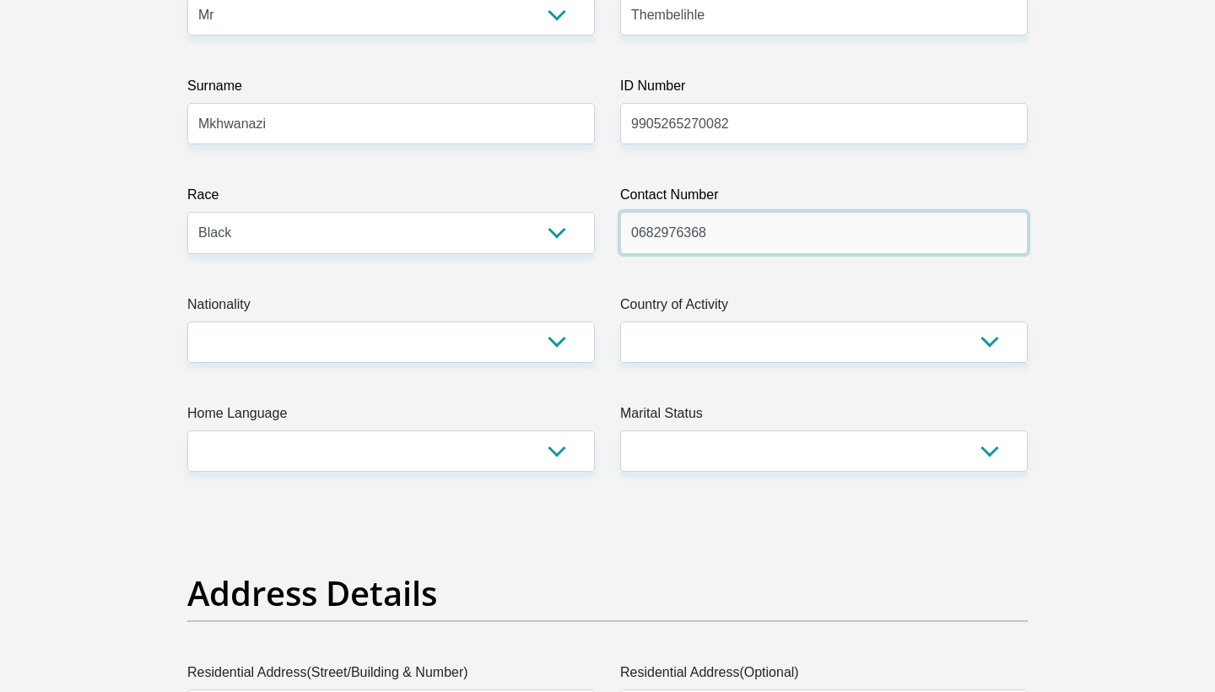
type input "0682976368"
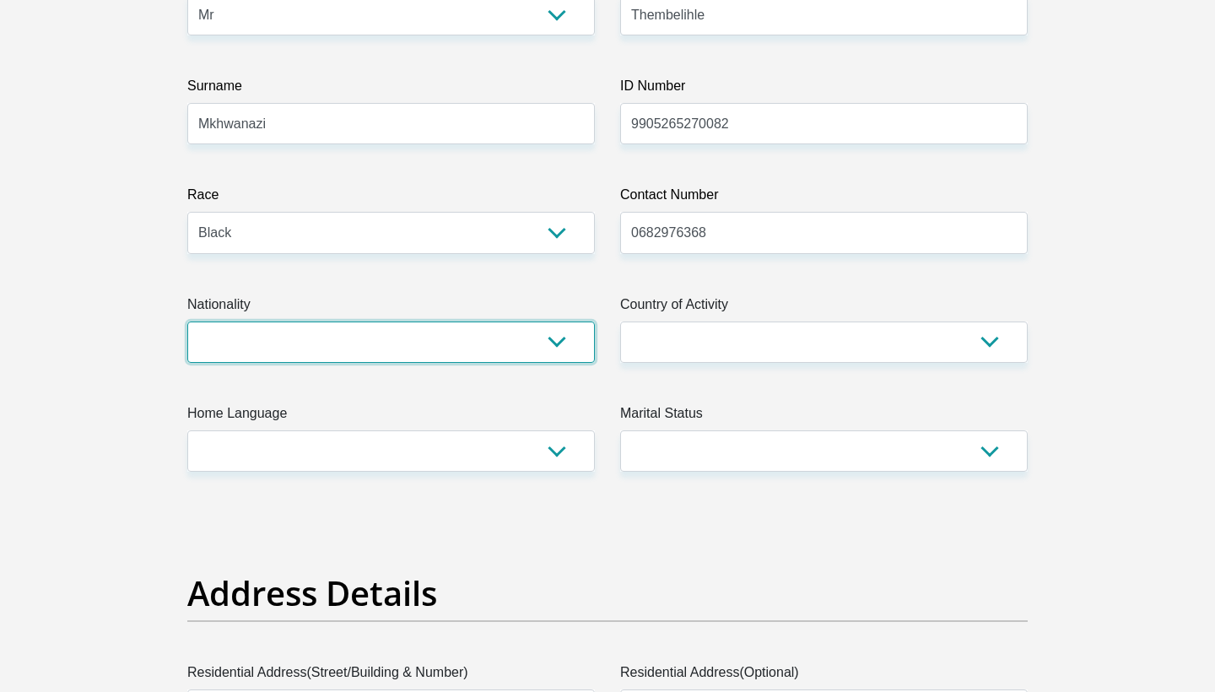
select select "ZAF"
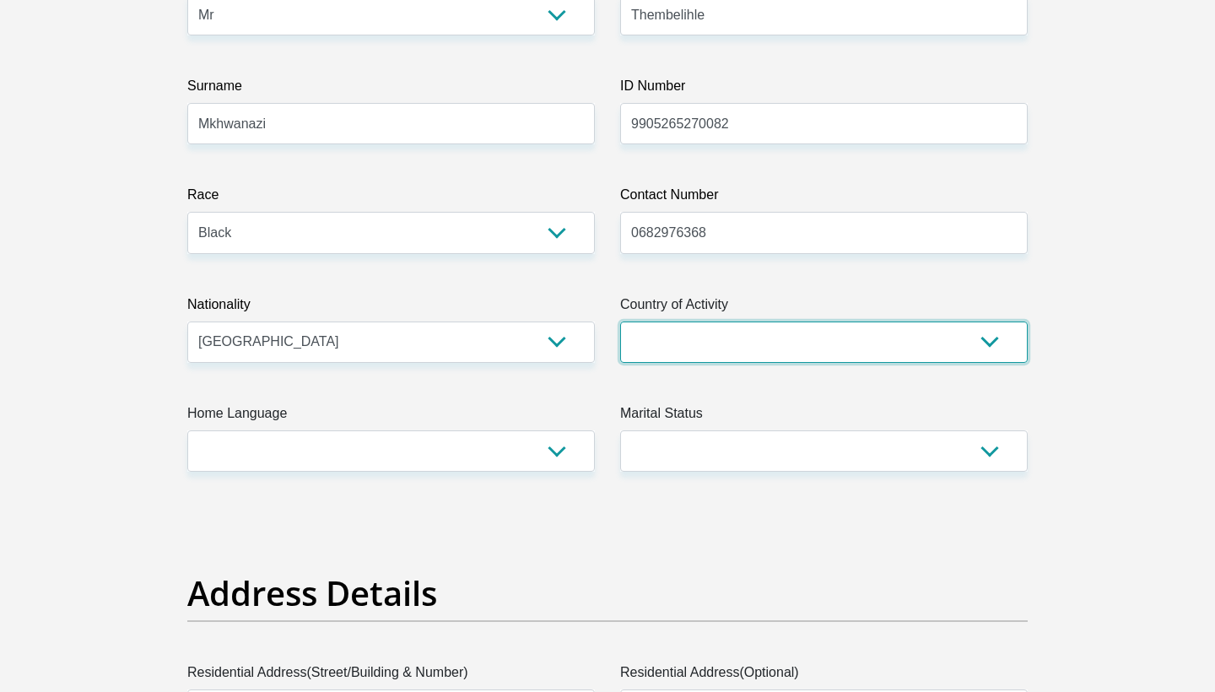
select select "ZAF"
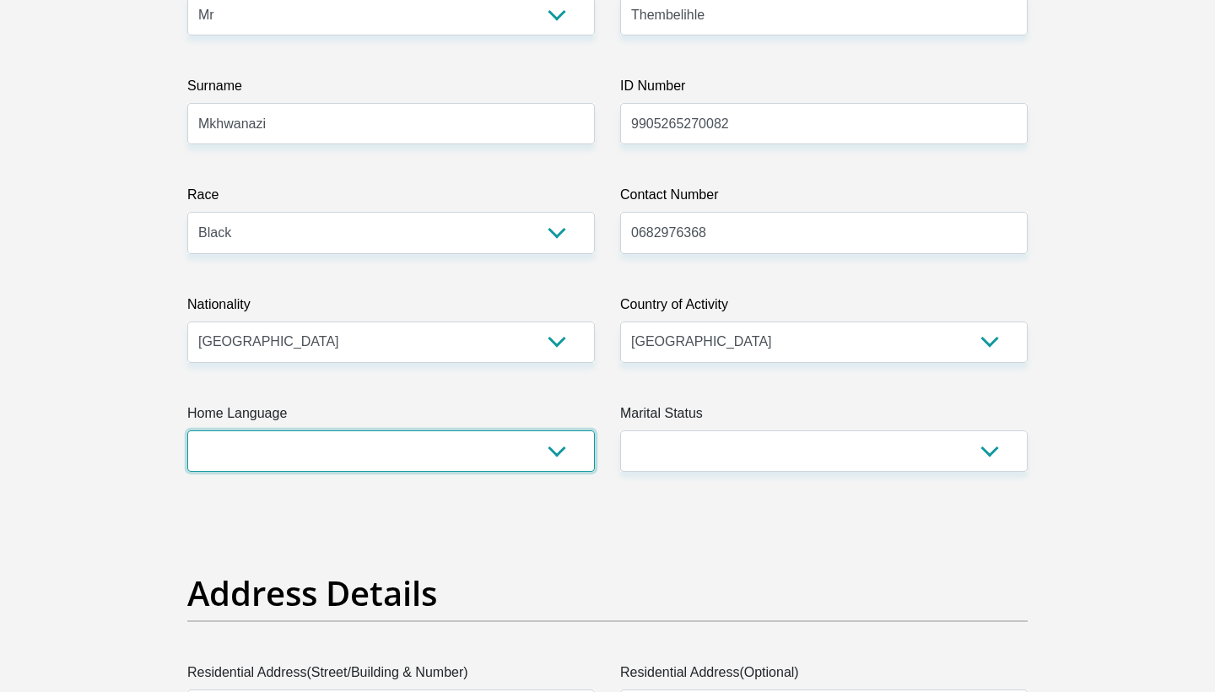
click at [467, 446] on select "Afrikaans English Sepedi South Ndebele Southern Sotho Swati Tsonga Tswana Venda…" at bounding box center [391, 450] width 408 height 41
select select "ssw"
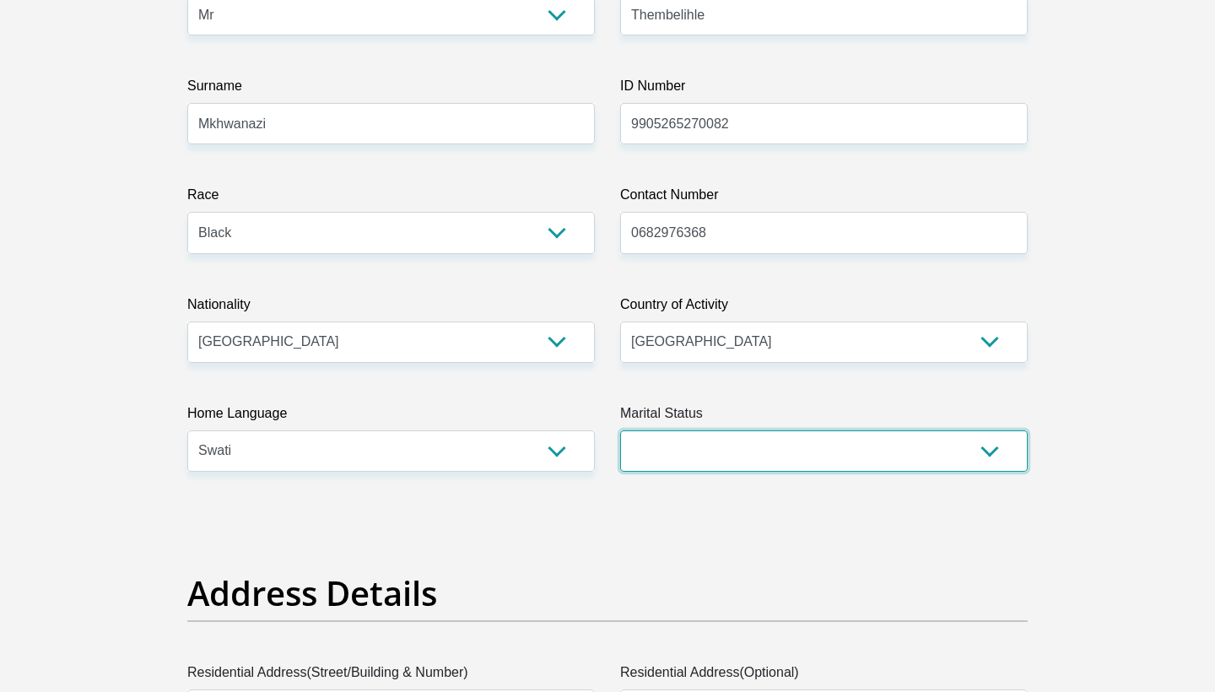
click at [822, 437] on select "Married ANC Single Divorced Widowed Married COP or Customary Law" at bounding box center [824, 450] width 408 height 41
select select "2"
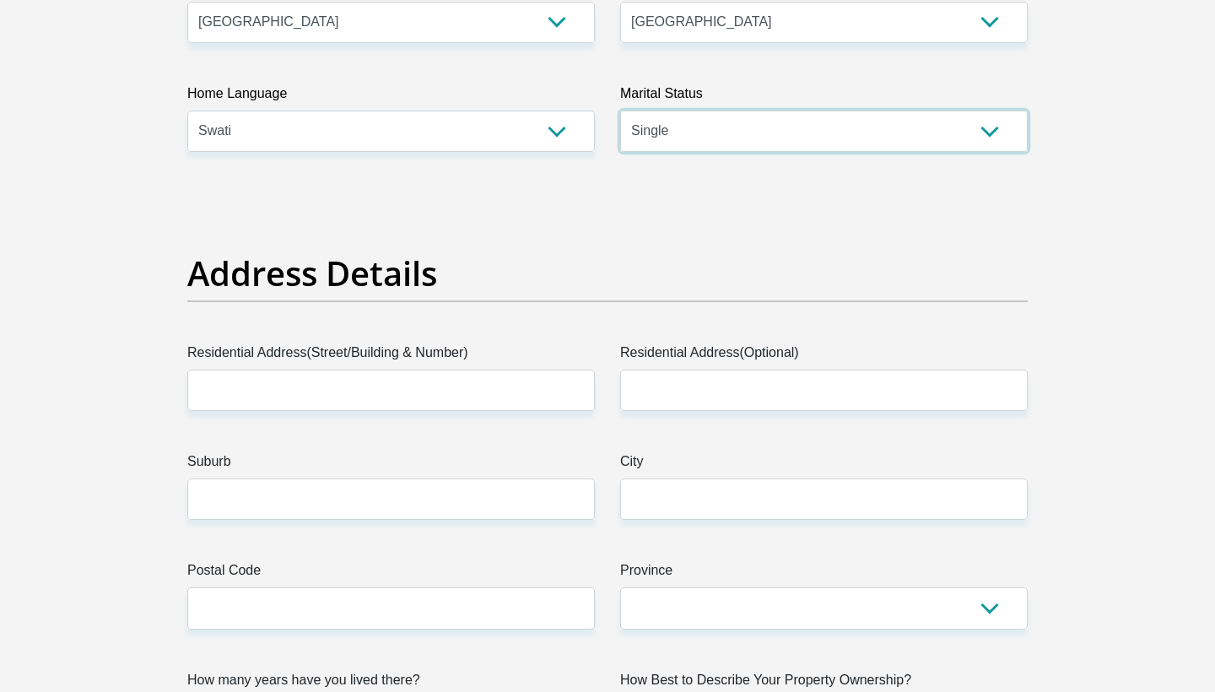
scroll to position [653, 0]
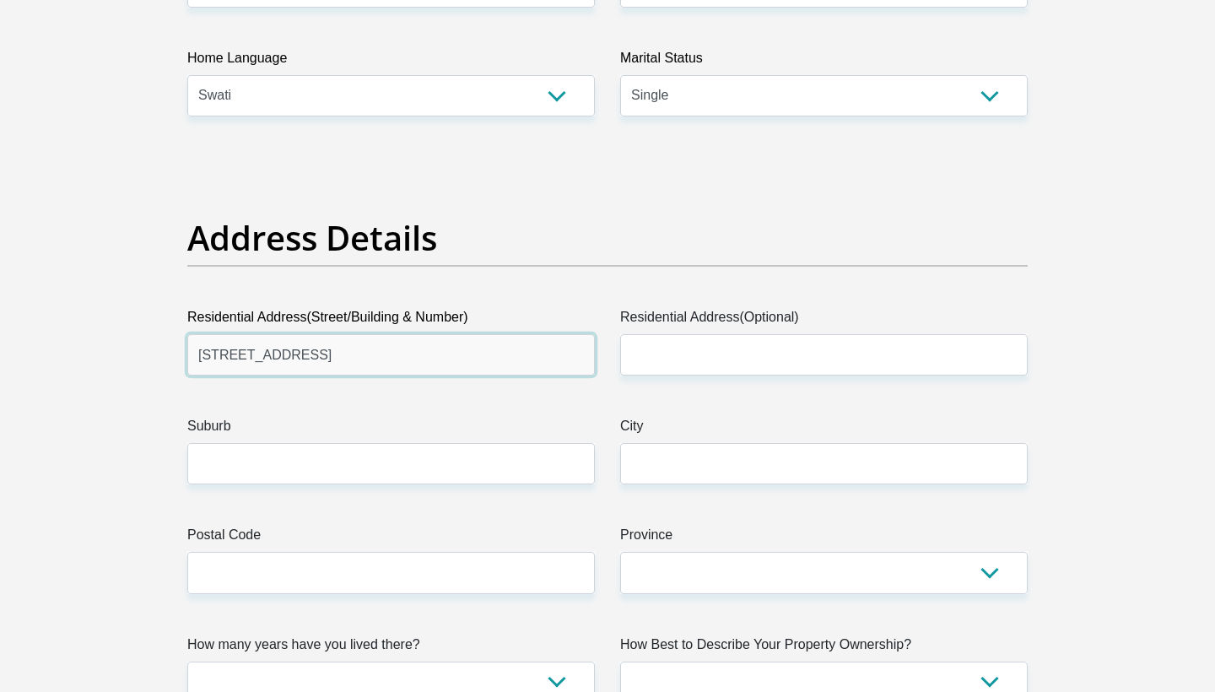
type input "70 Diamant Street"
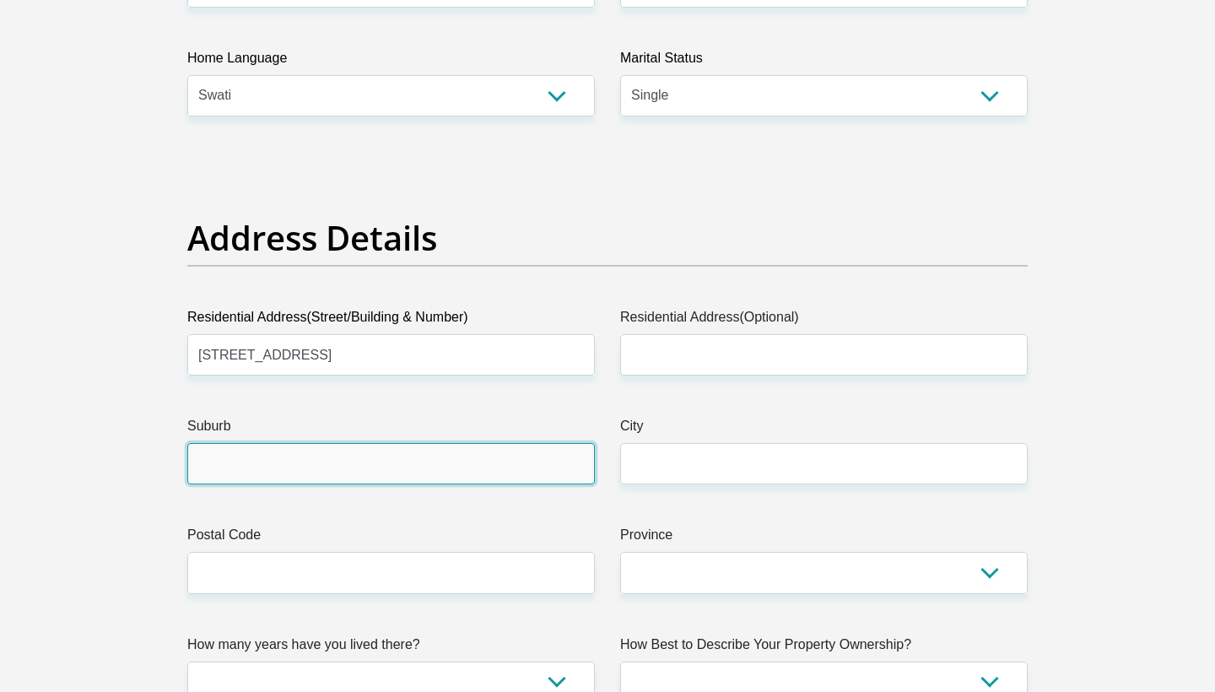
click at [361, 473] on input "Suburb" at bounding box center [391, 463] width 408 height 41
type input "White River"
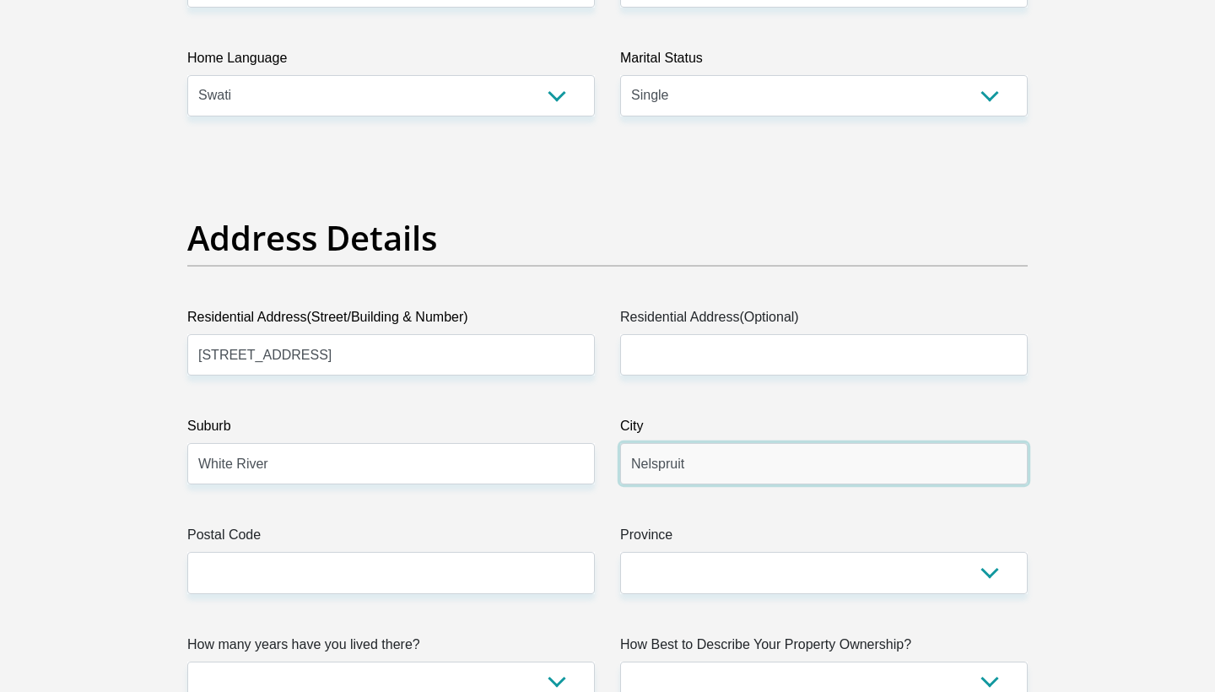
type input "Nelspruit"
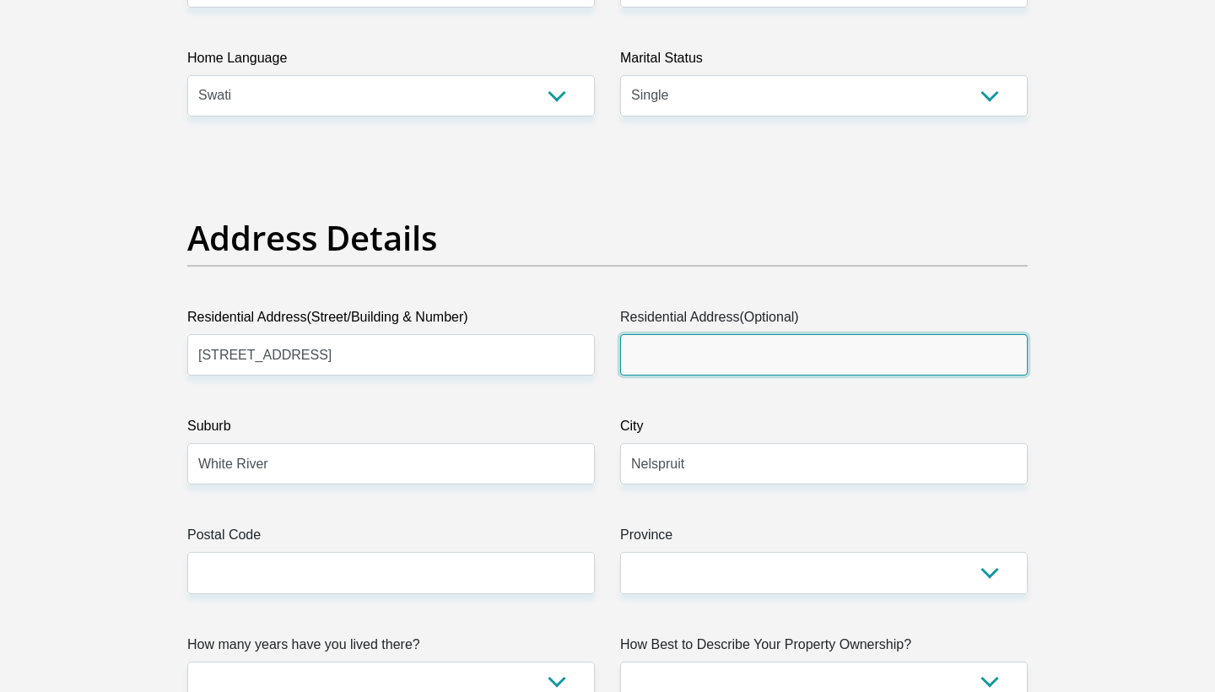
type input "&"
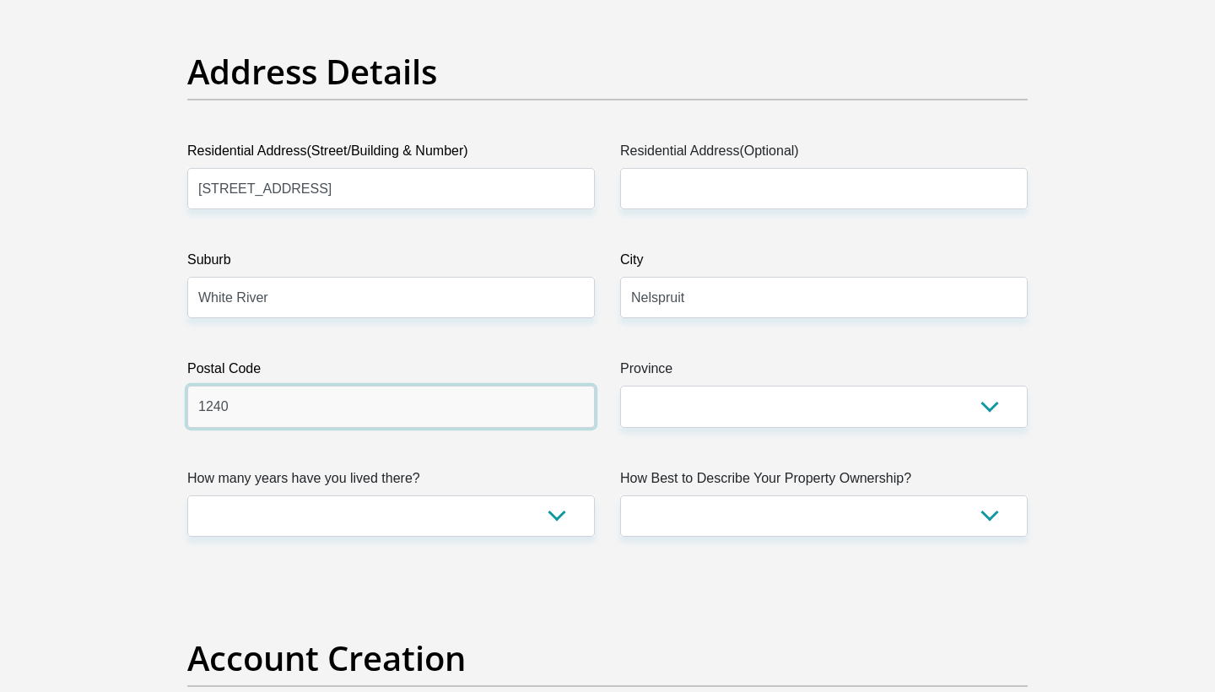
scroll to position [876, 0]
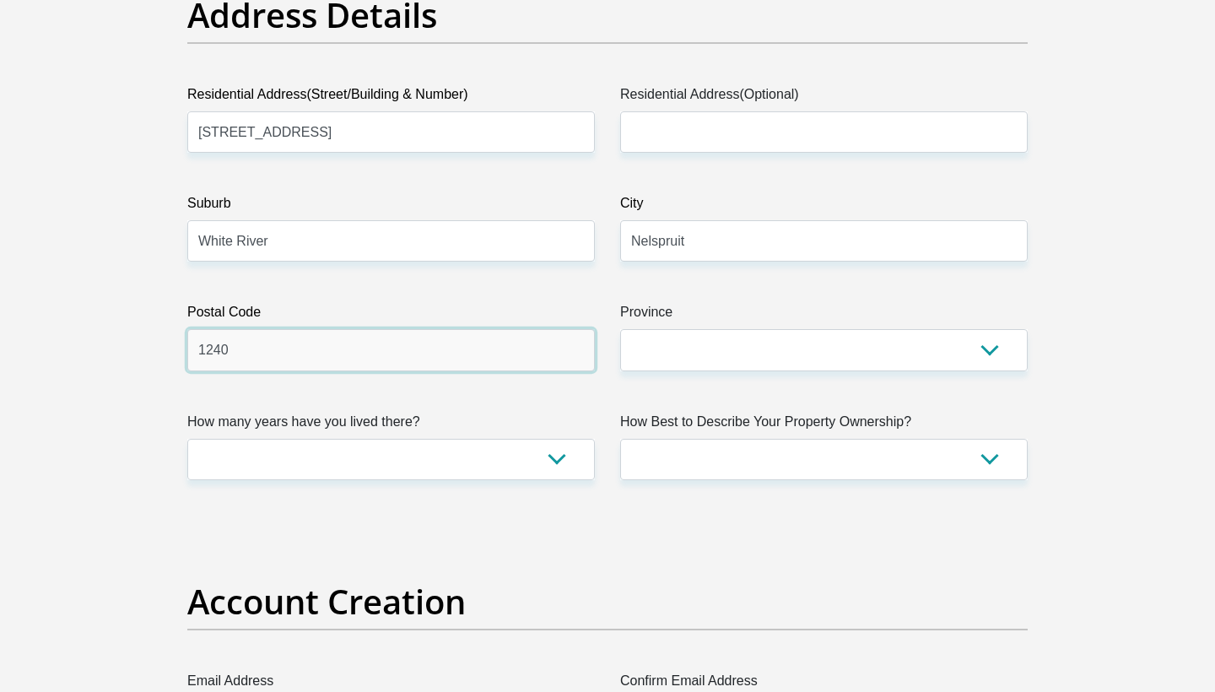
type input "1240"
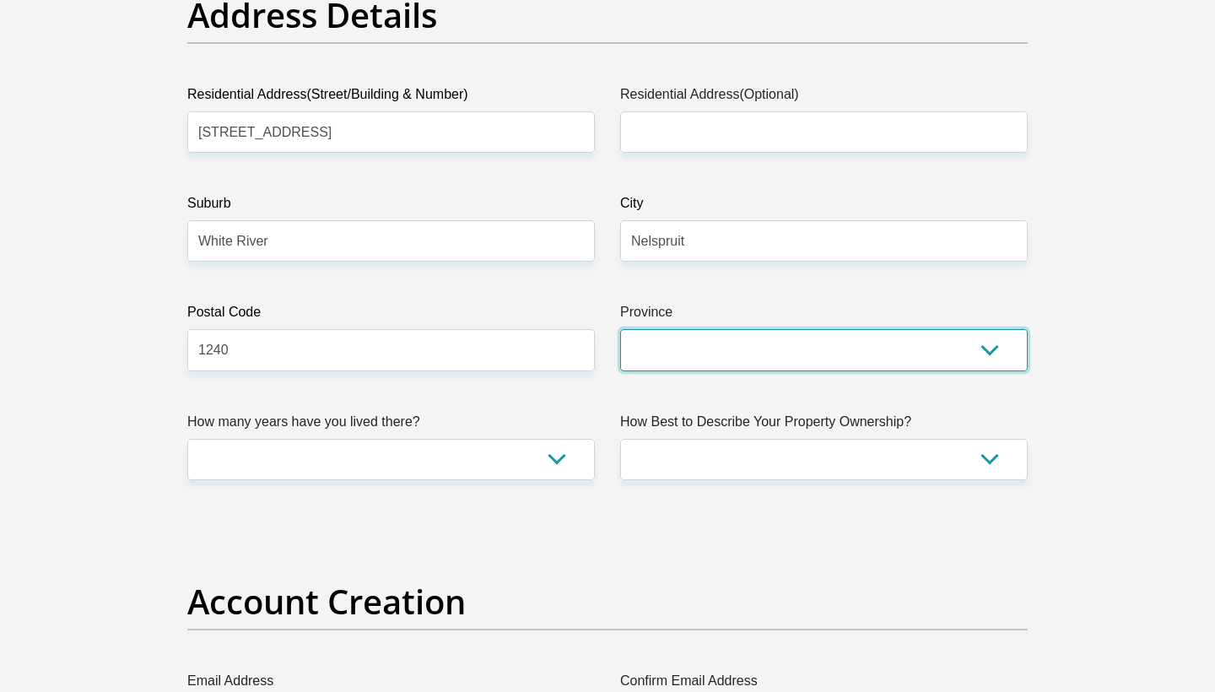
click at [785, 360] on select "Eastern Cape Free State Gauteng KwaZulu-Natal Limpopo Mpumalanga Northern Cape …" at bounding box center [824, 349] width 408 height 41
select select "Mpumalanga"
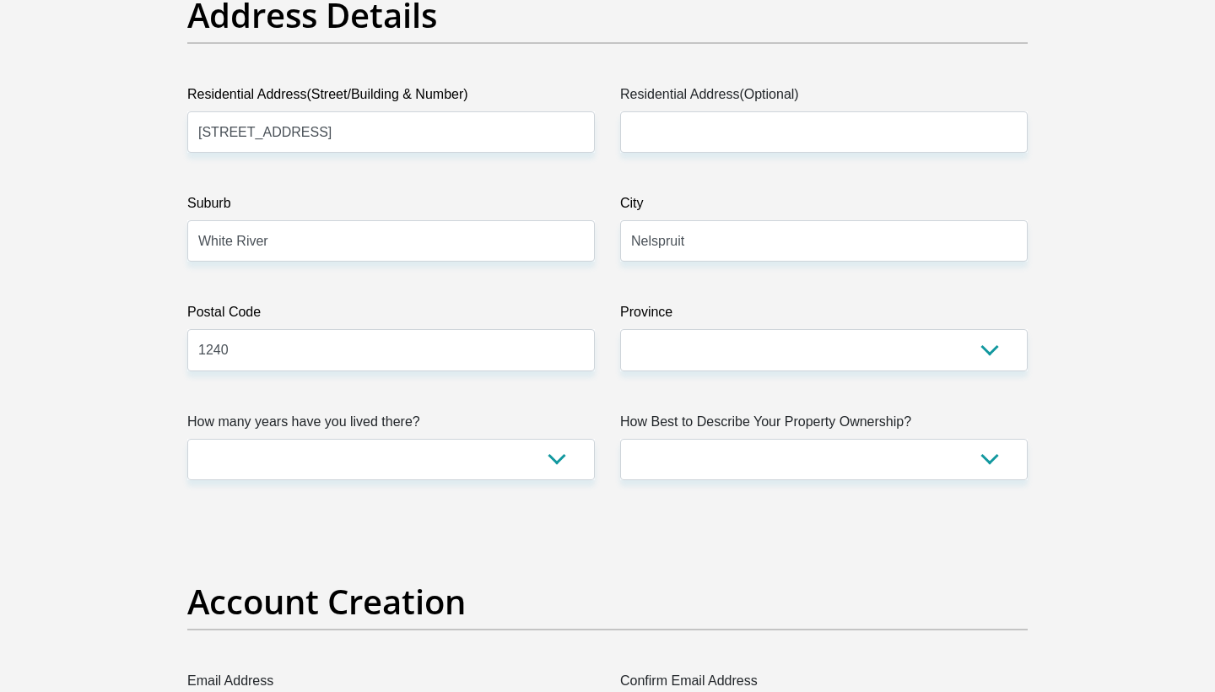
click at [505, 437] on label "How many years have you lived there?" at bounding box center [391, 425] width 408 height 27
click at [505, 439] on select "less than 1 year 1-3 years 3-5 years 5+ years" at bounding box center [391, 459] width 408 height 41
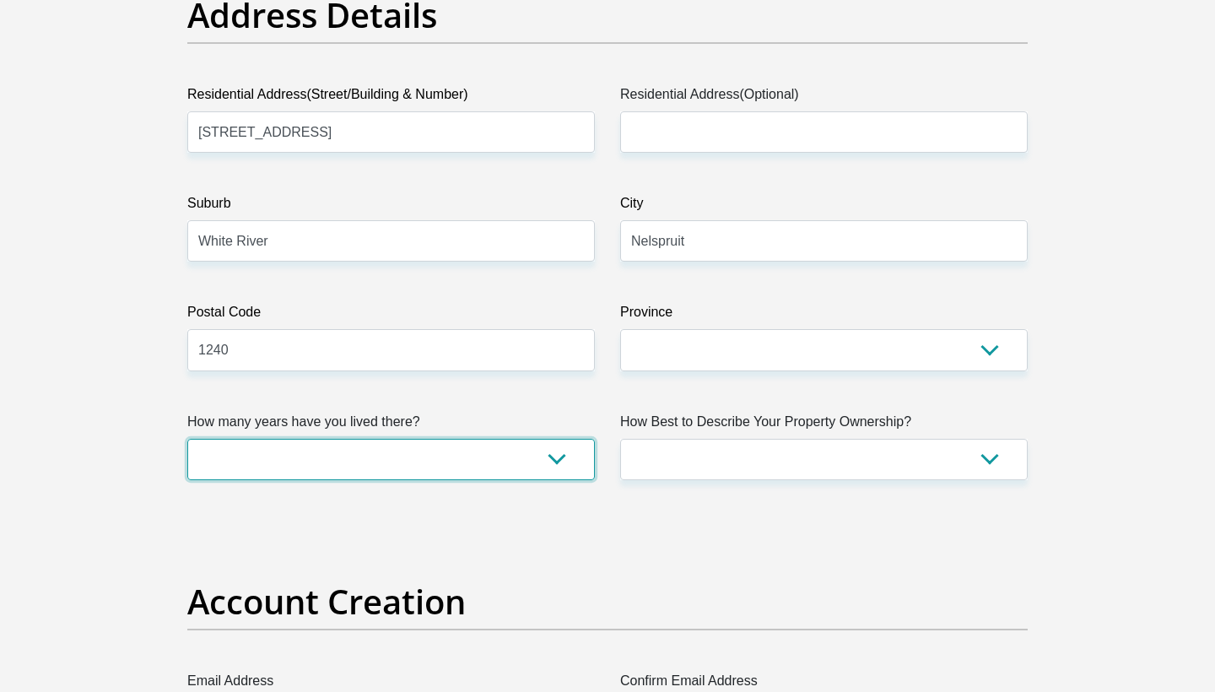
select select "5"
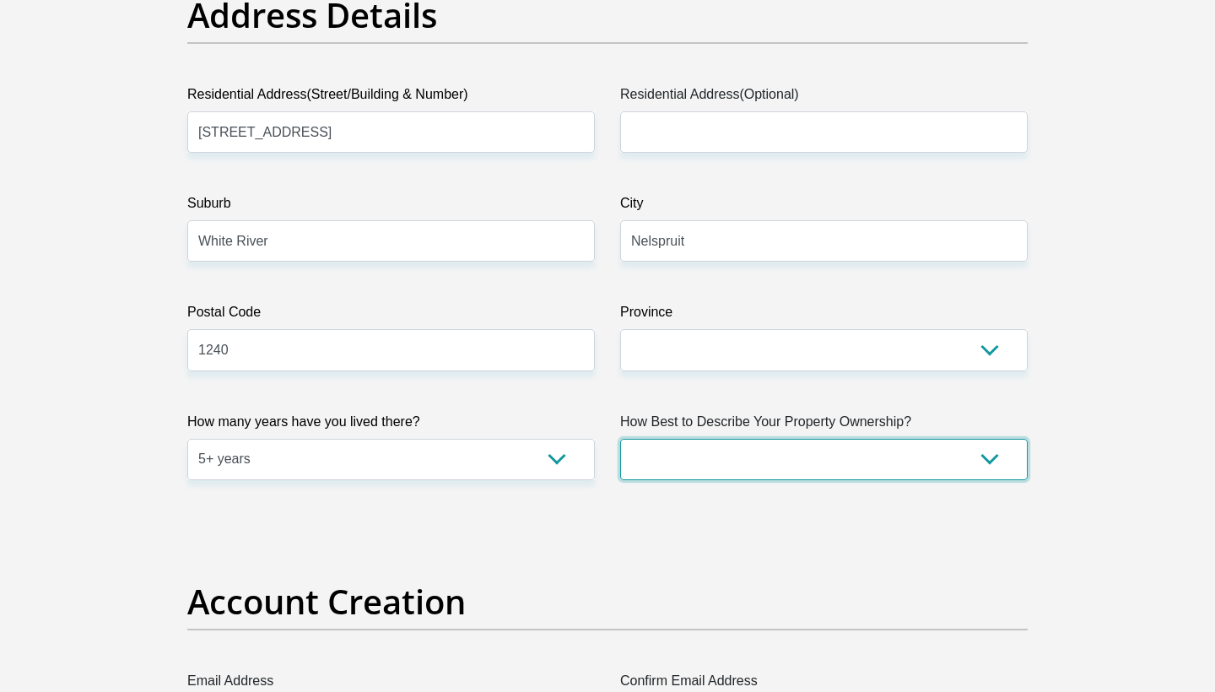
select select "parents"
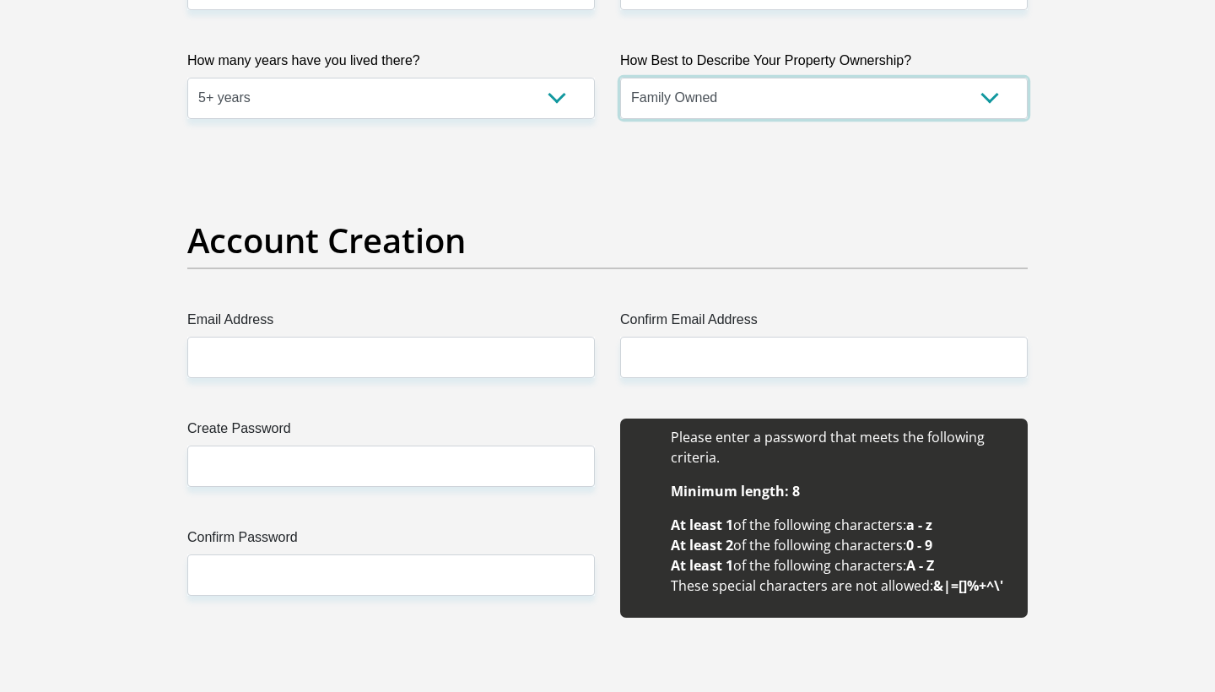
scroll to position [1272, 0]
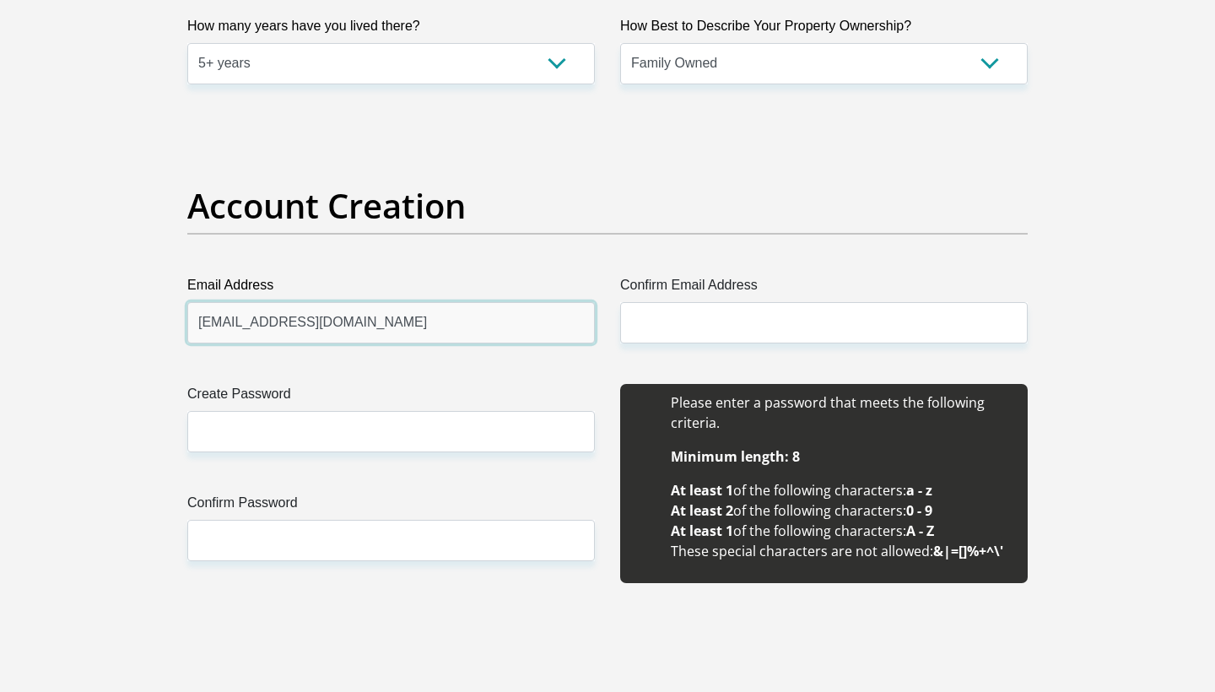
type input "Mkhwanaziernest@gmail.com"
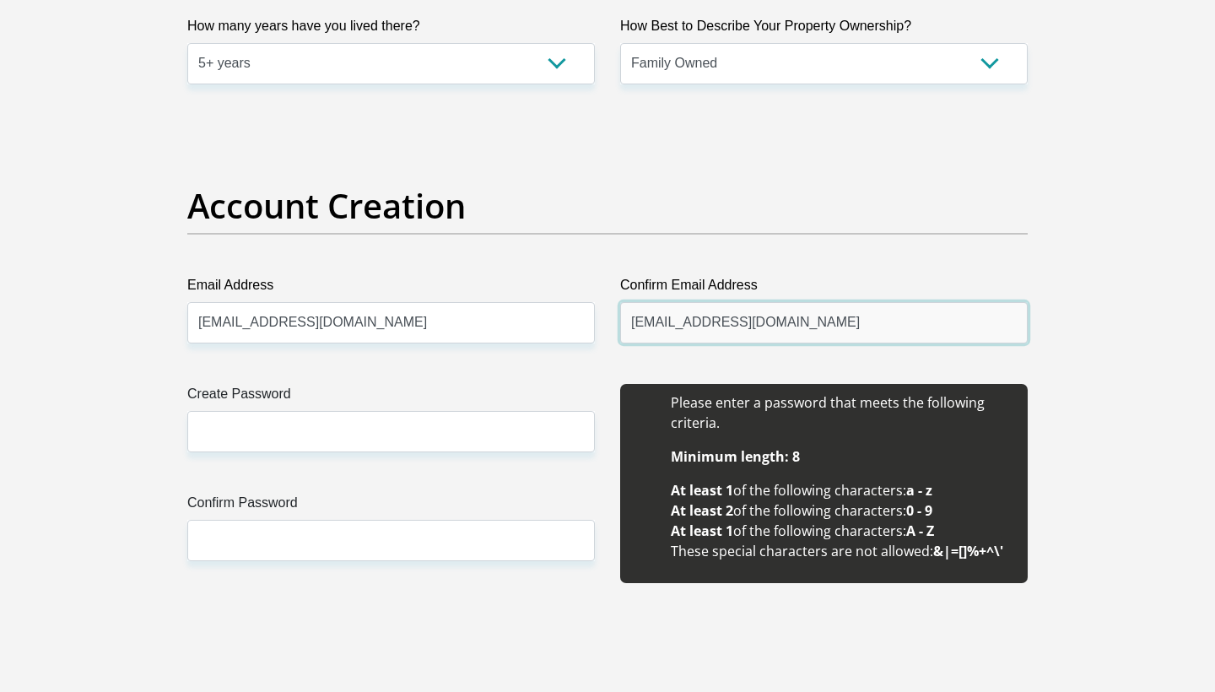
type input "Mkhwanaziernest@gmail.com"
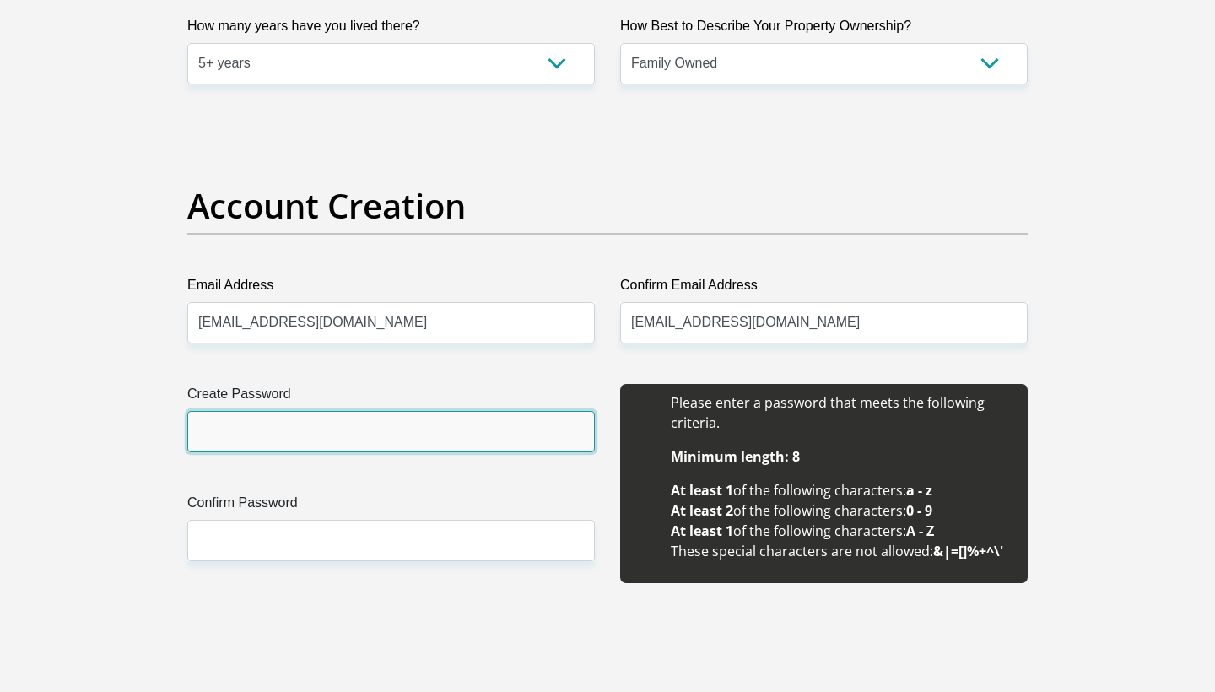
click at [449, 442] on input "Create Password" at bounding box center [391, 431] width 408 height 41
type input "T24402880m"
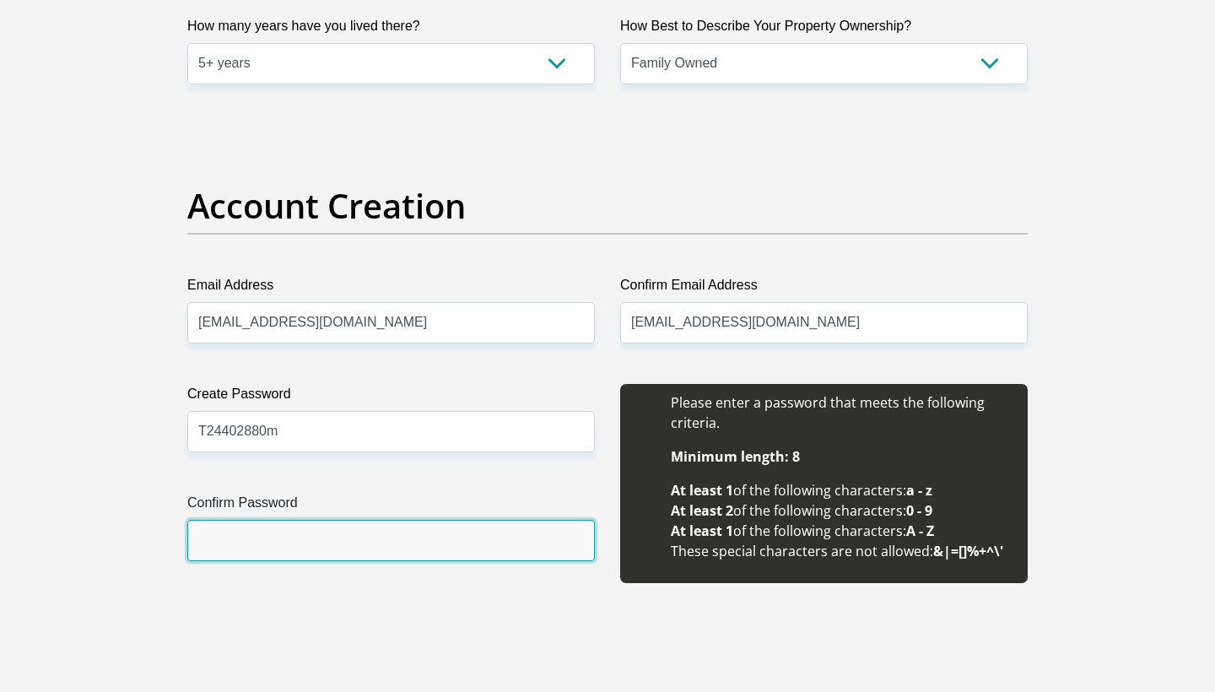
click at [435, 539] on input "Confirm Password" at bounding box center [391, 540] width 408 height 41
click at [435, 543] on input "T24402880m" at bounding box center [391, 540] width 408 height 41
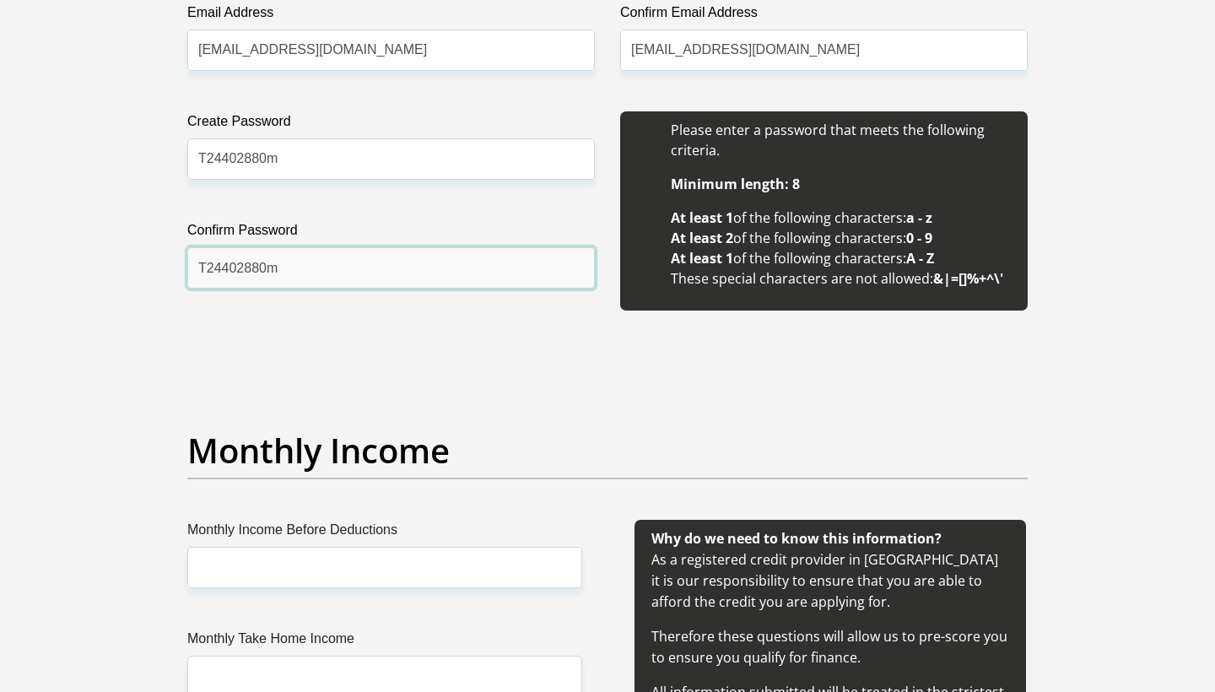
scroll to position [1575, 0]
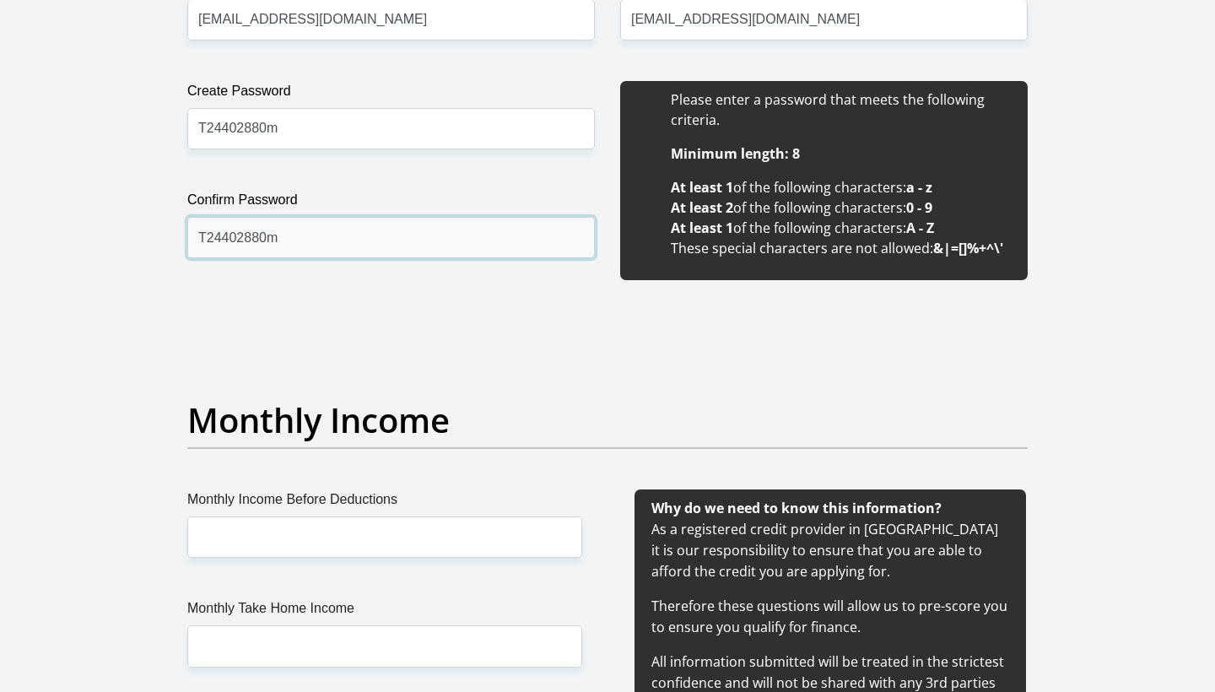
type input "T24402880m"
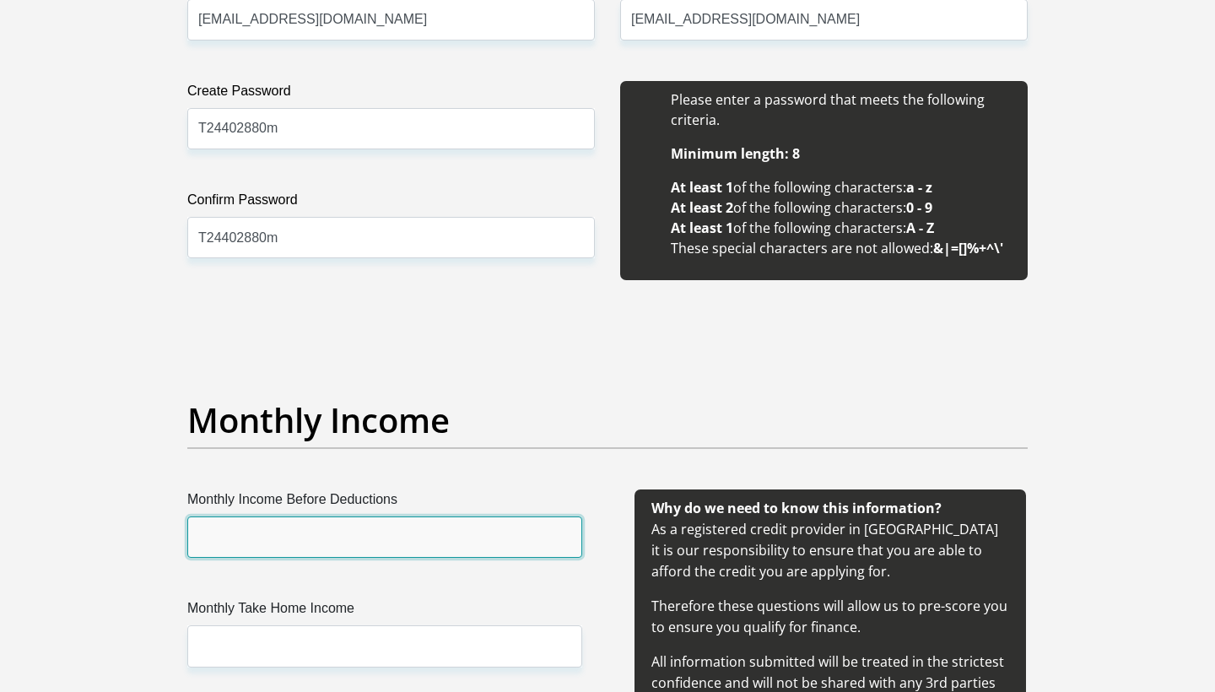
click at [371, 531] on input "Monthly Income Before Deductions" at bounding box center [384, 536] width 395 height 41
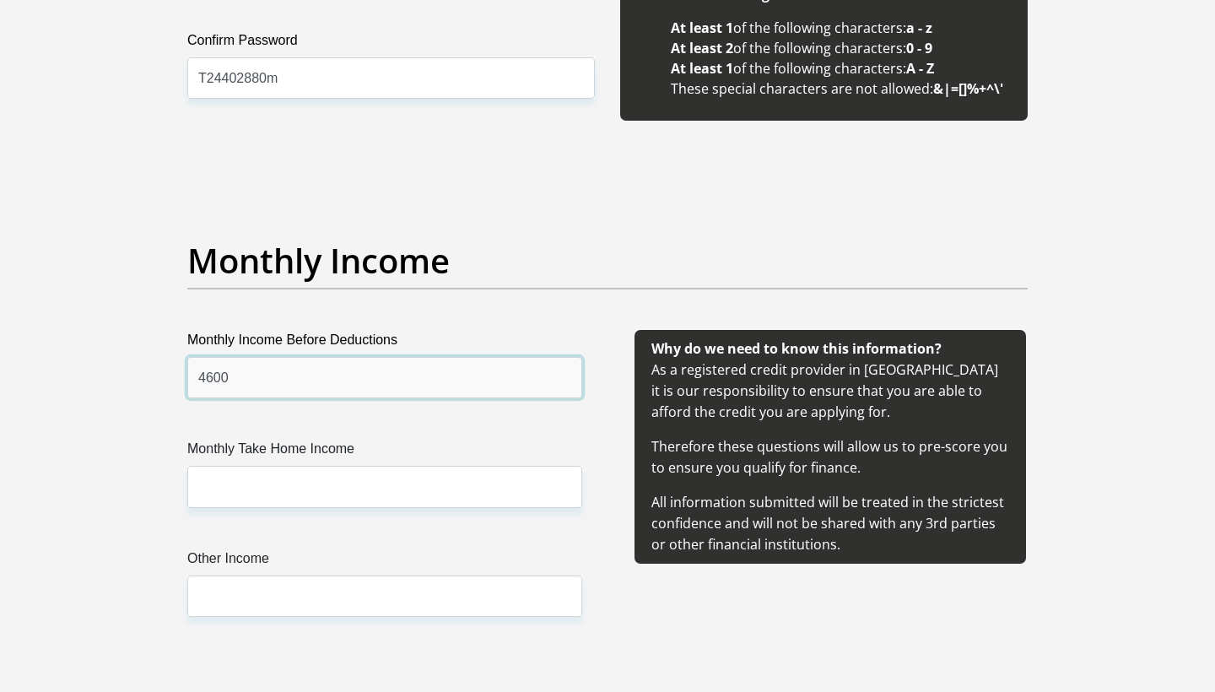
scroll to position [1794, 0]
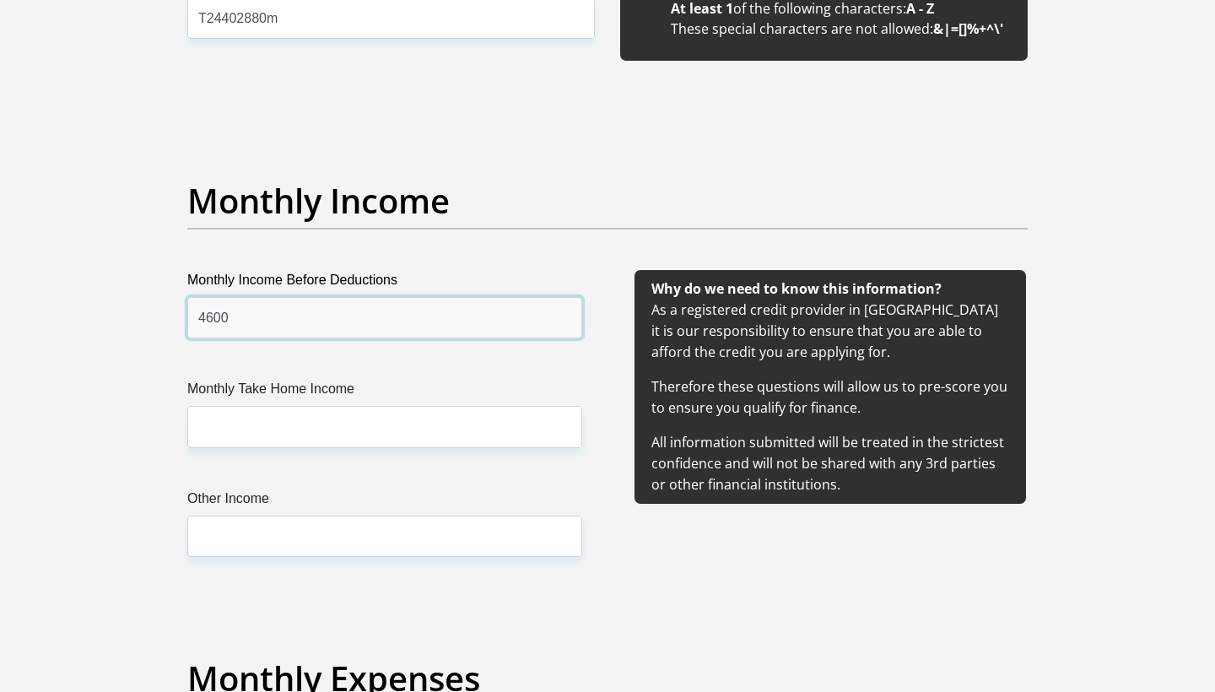
type input "4600"
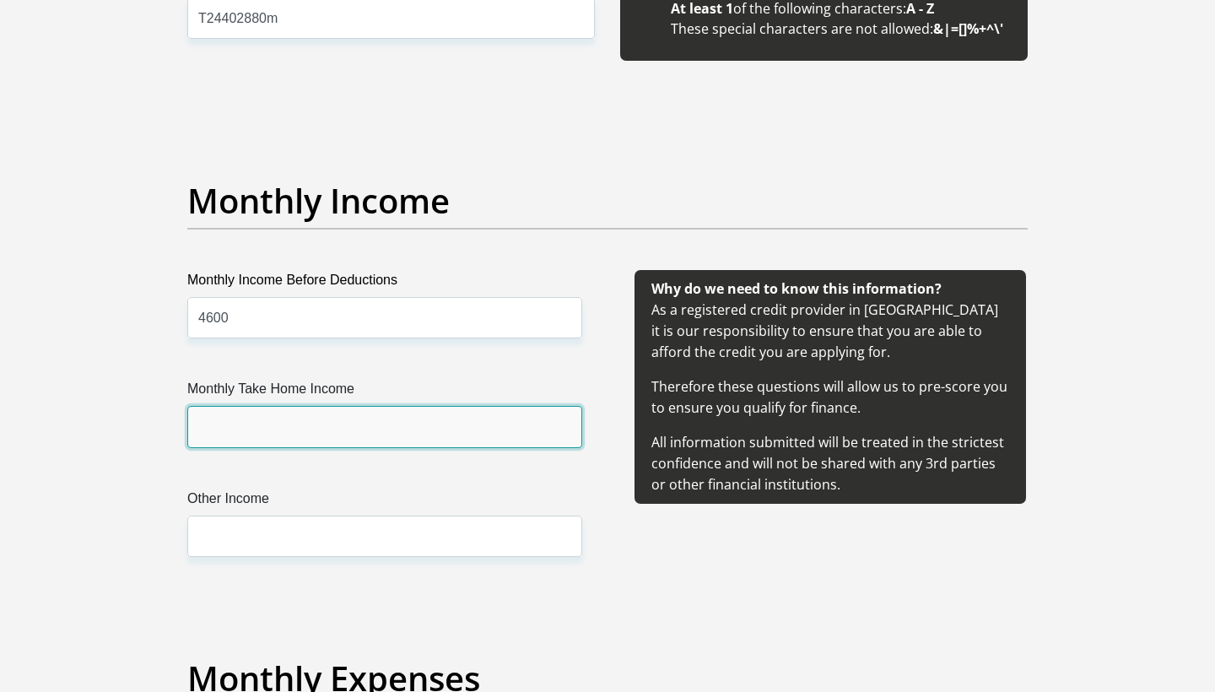
click at [318, 419] on input "Monthly Take Home Income" at bounding box center [384, 426] width 395 height 41
type input "4600"
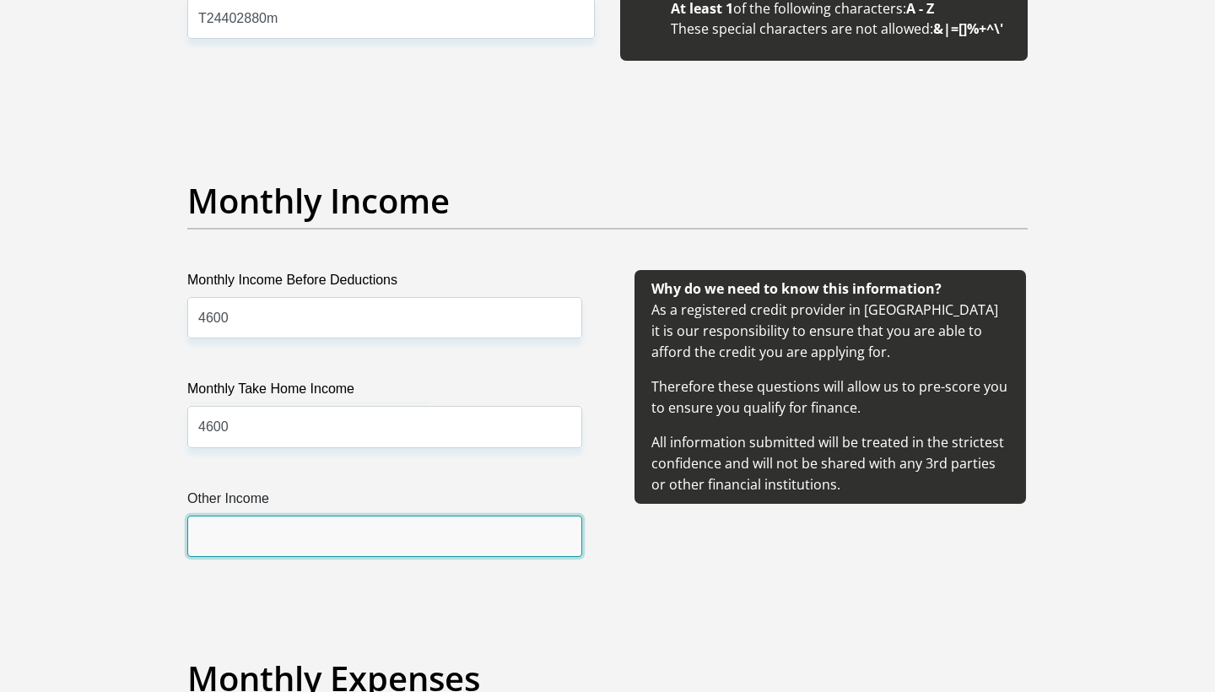
click at [340, 534] on input "Other Income" at bounding box center [384, 536] width 395 height 41
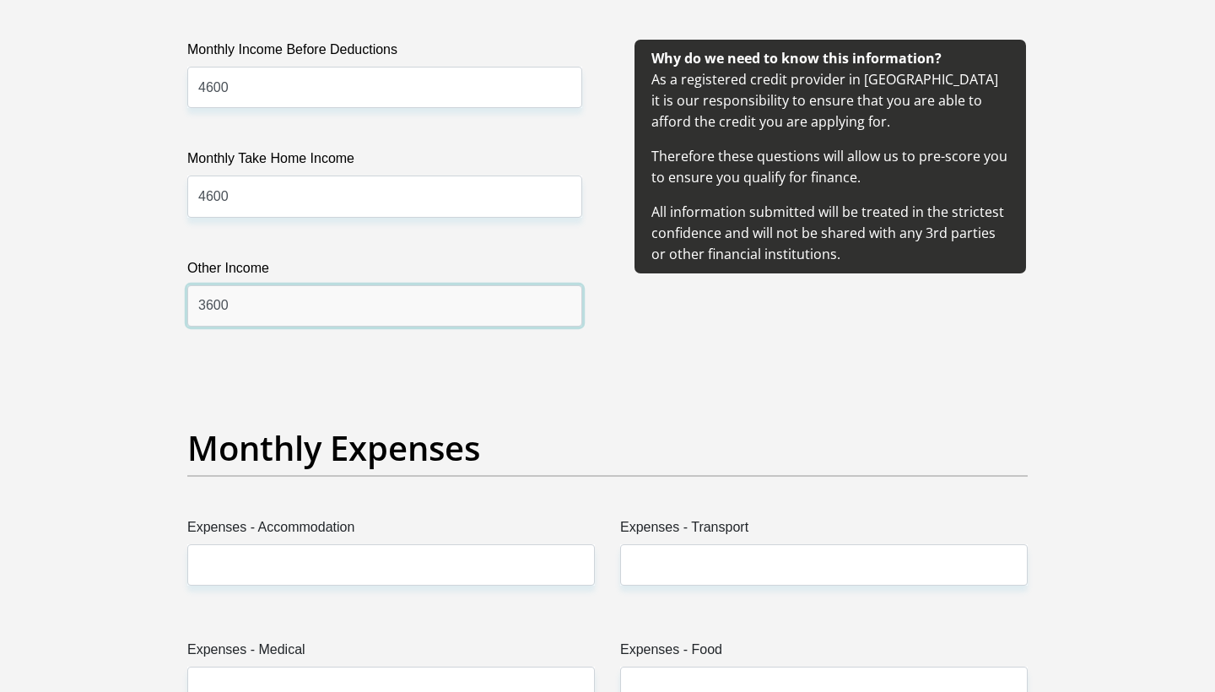
scroll to position [2078, 0]
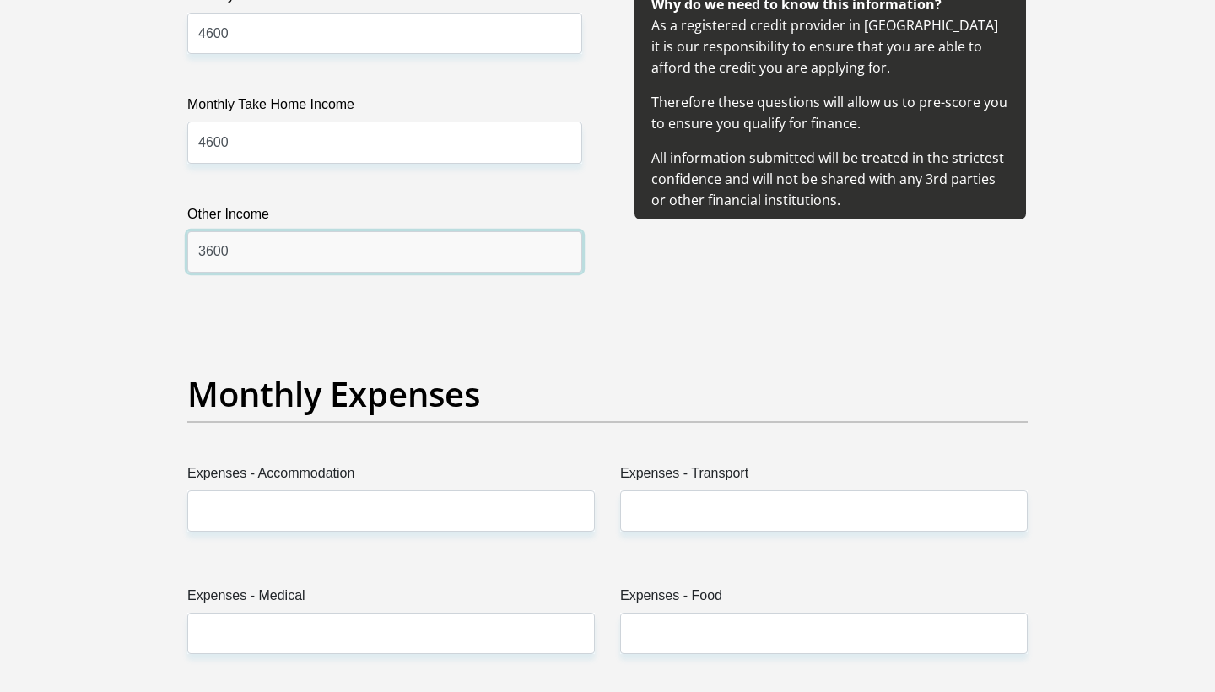
type input "3600"
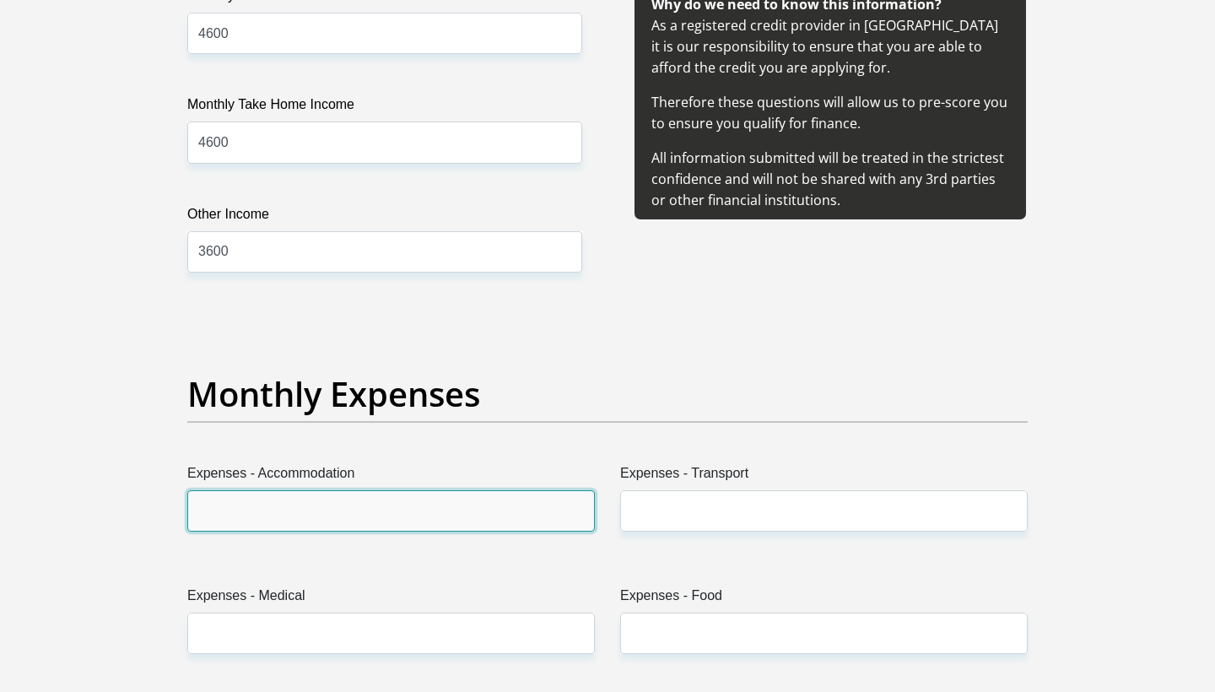
click at [314, 509] on input "Expenses - Accommodation" at bounding box center [391, 510] width 408 height 41
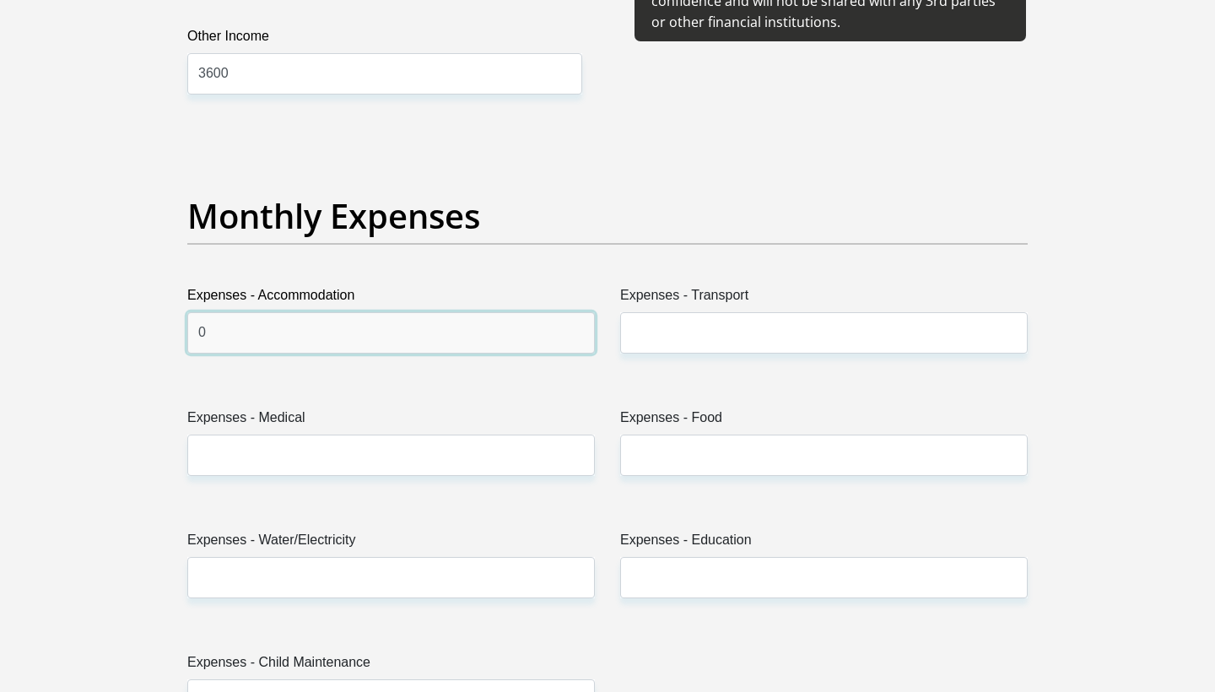
scroll to position [2260, 0]
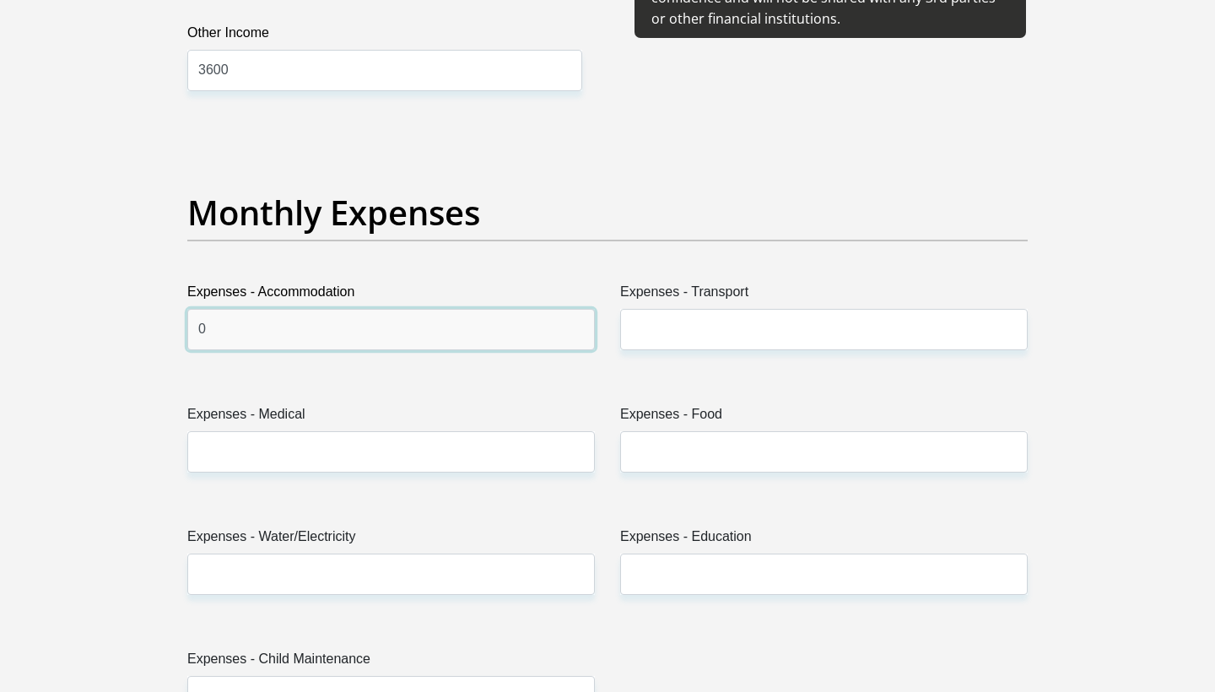
type input "0"
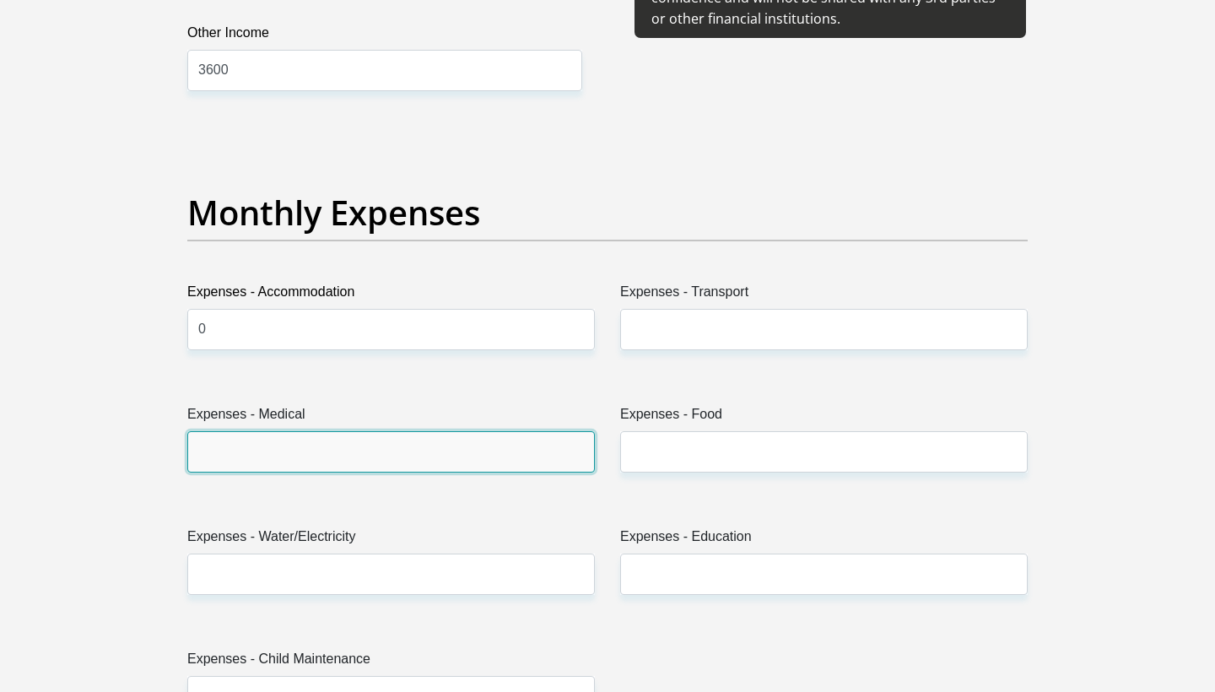
click at [389, 455] on input "Expenses - Medical" at bounding box center [391, 451] width 408 height 41
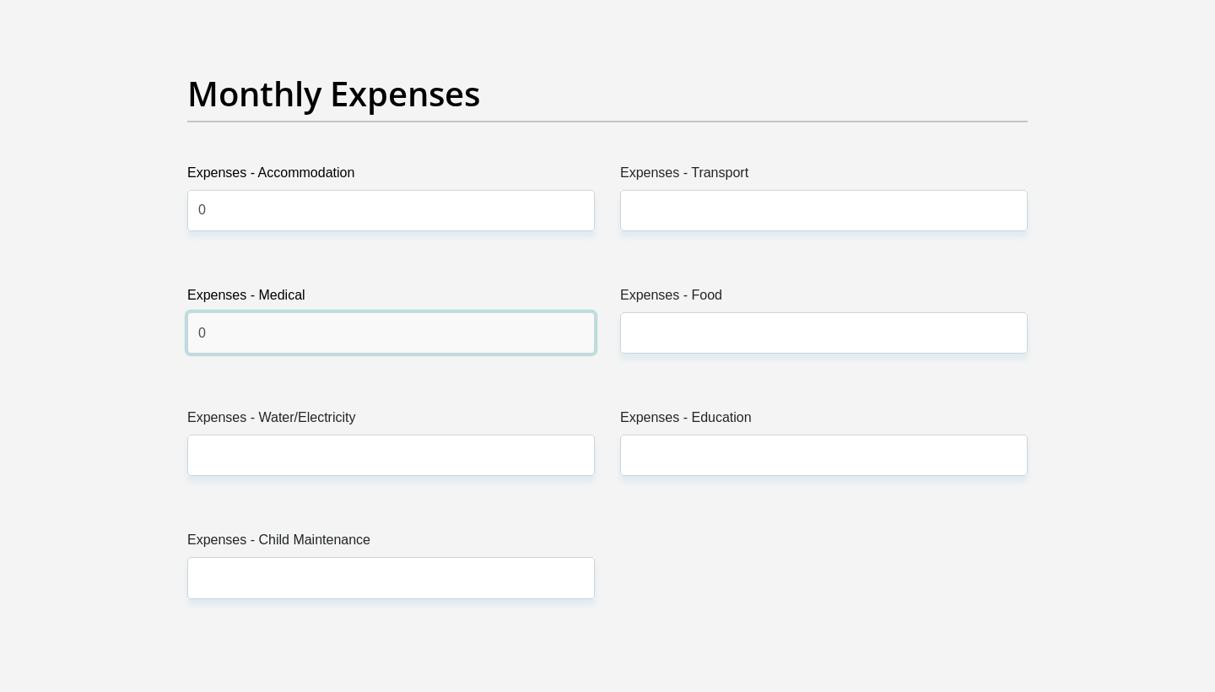
scroll to position [2403, 0]
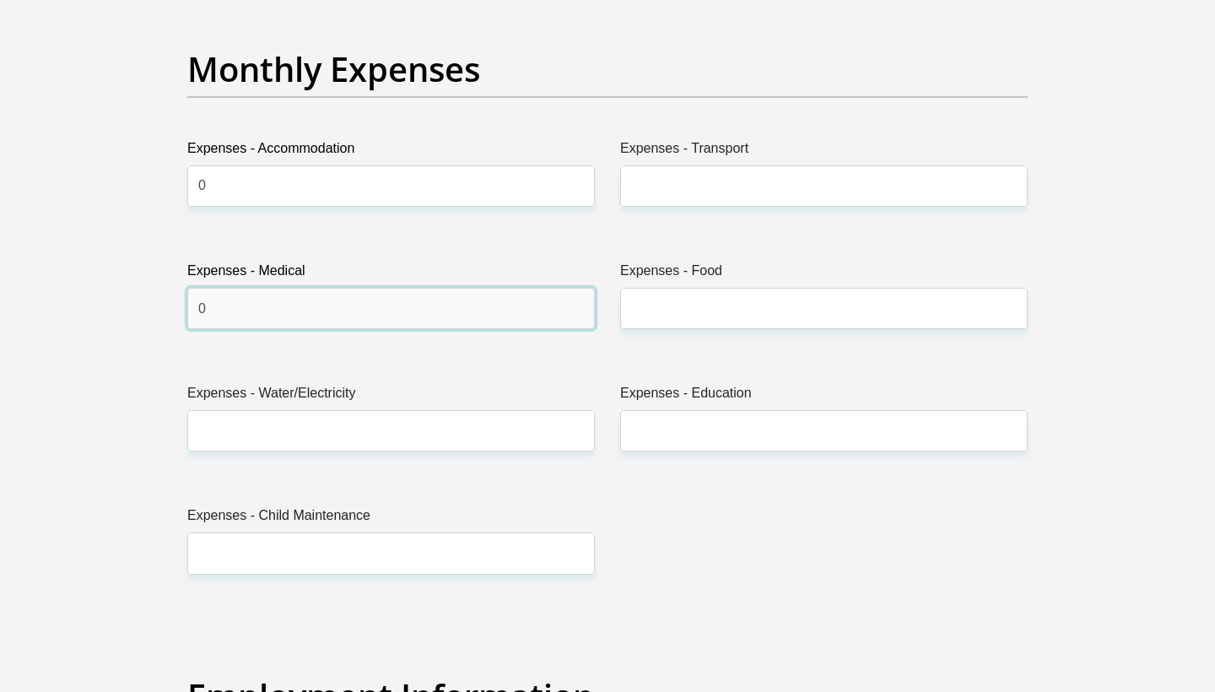
type input "0"
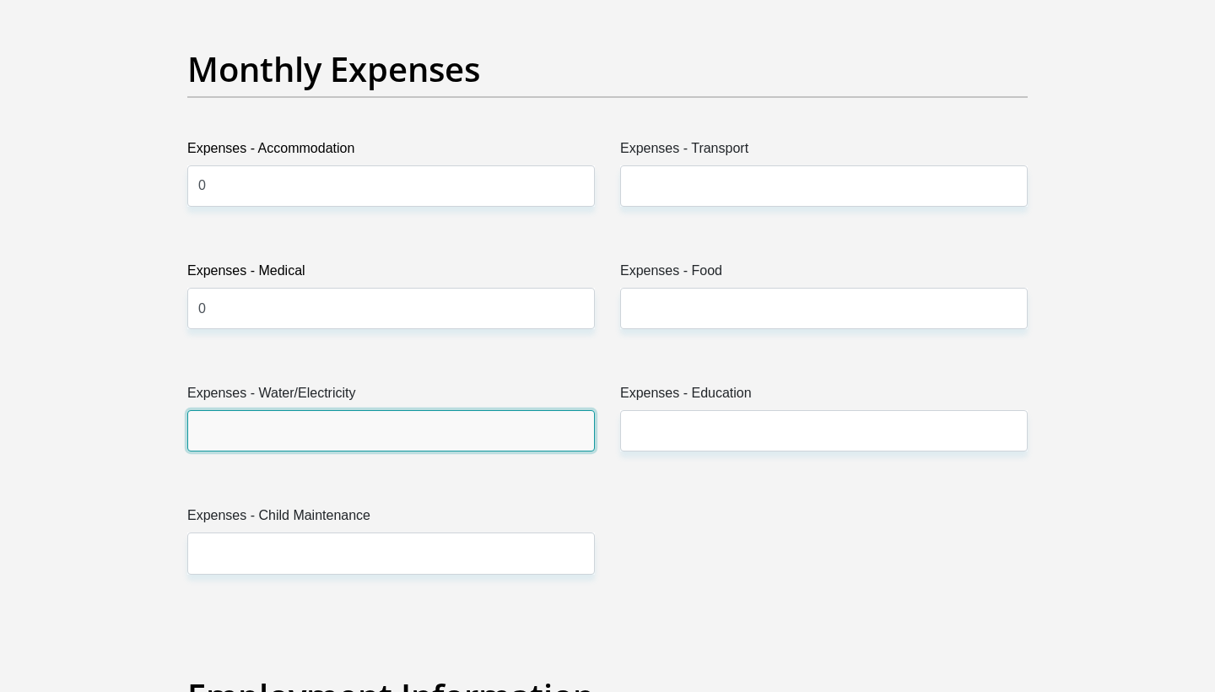
click at [404, 446] on input "Expenses - Water/Electricity" at bounding box center [391, 430] width 408 height 41
type input "500"
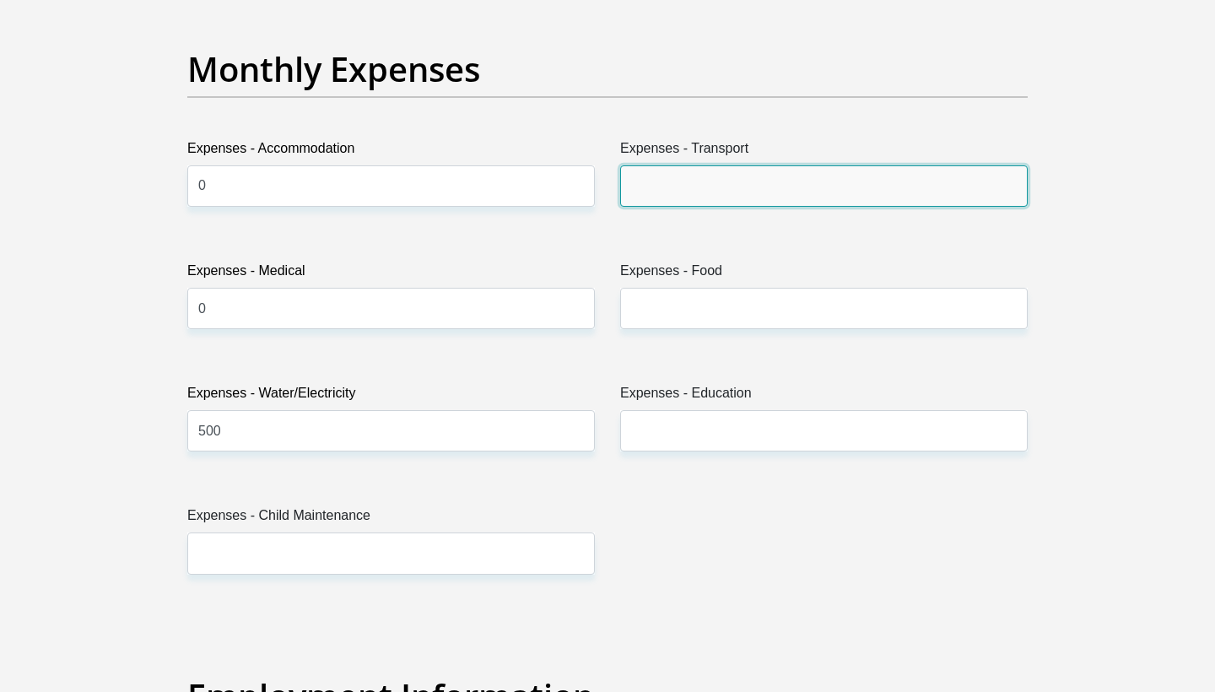
click at [743, 192] on input "Expenses - Transport" at bounding box center [824, 185] width 408 height 41
type input "0"
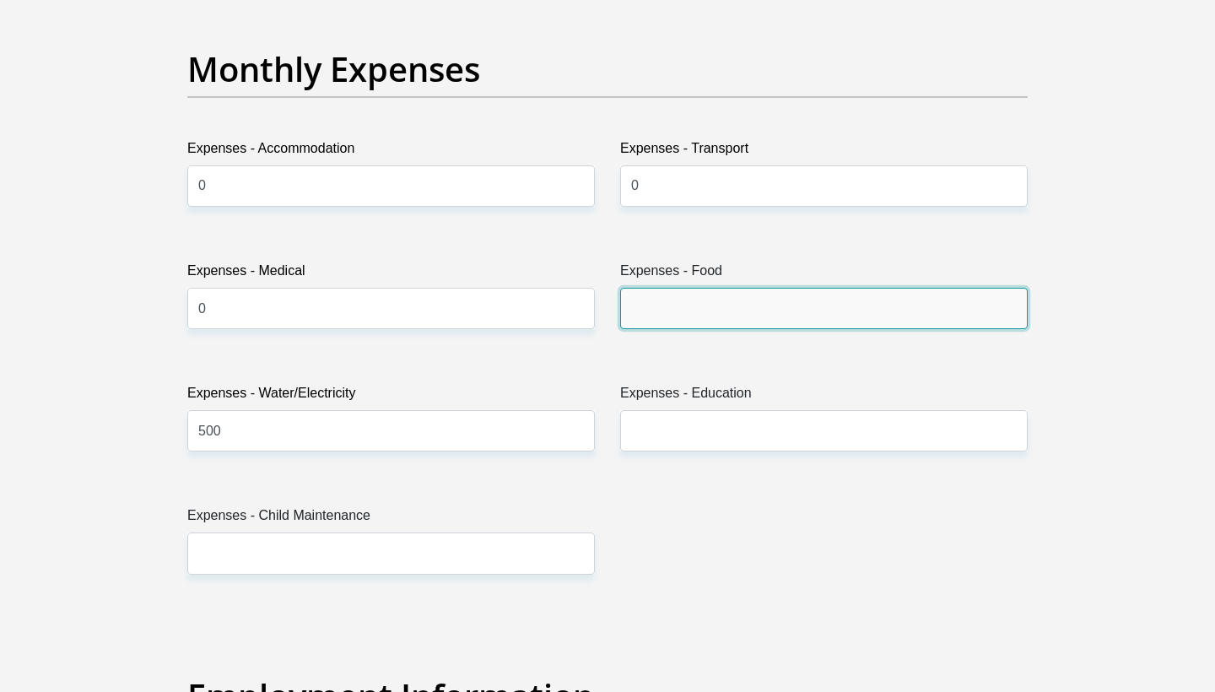
click at [751, 309] on input "Expenses - Food" at bounding box center [824, 308] width 408 height 41
type input "0"
type input "500"
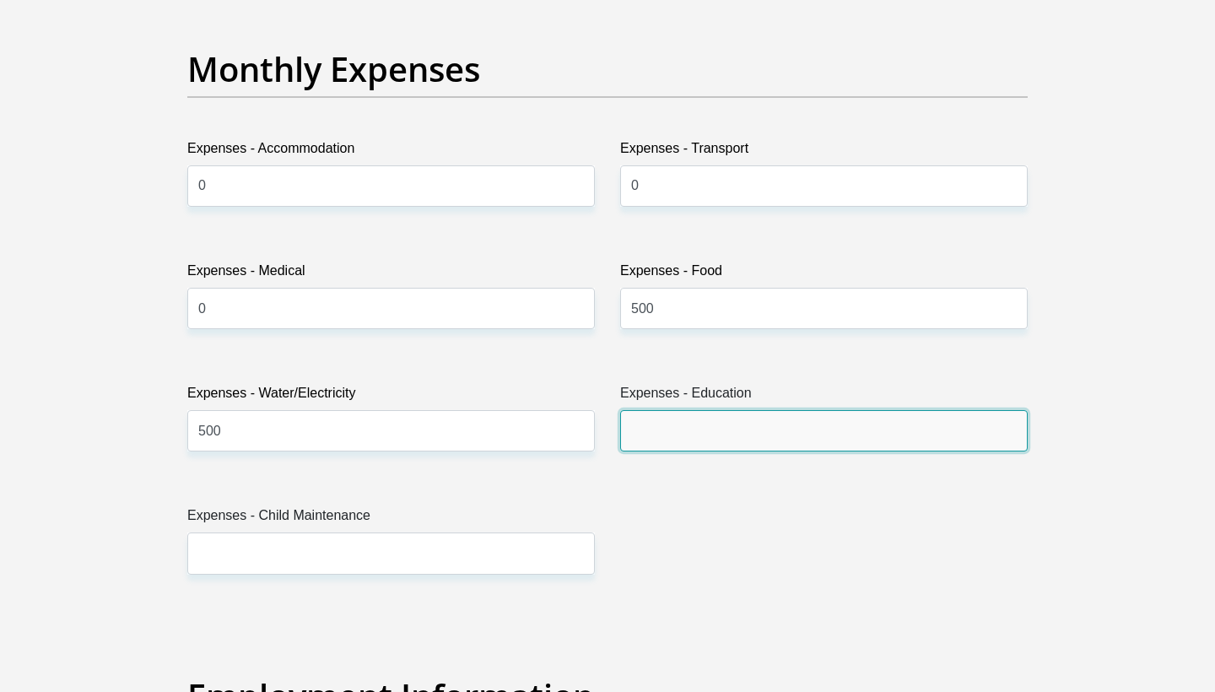
click at [706, 425] on input "Expenses - Education" at bounding box center [824, 430] width 408 height 41
type input "0"
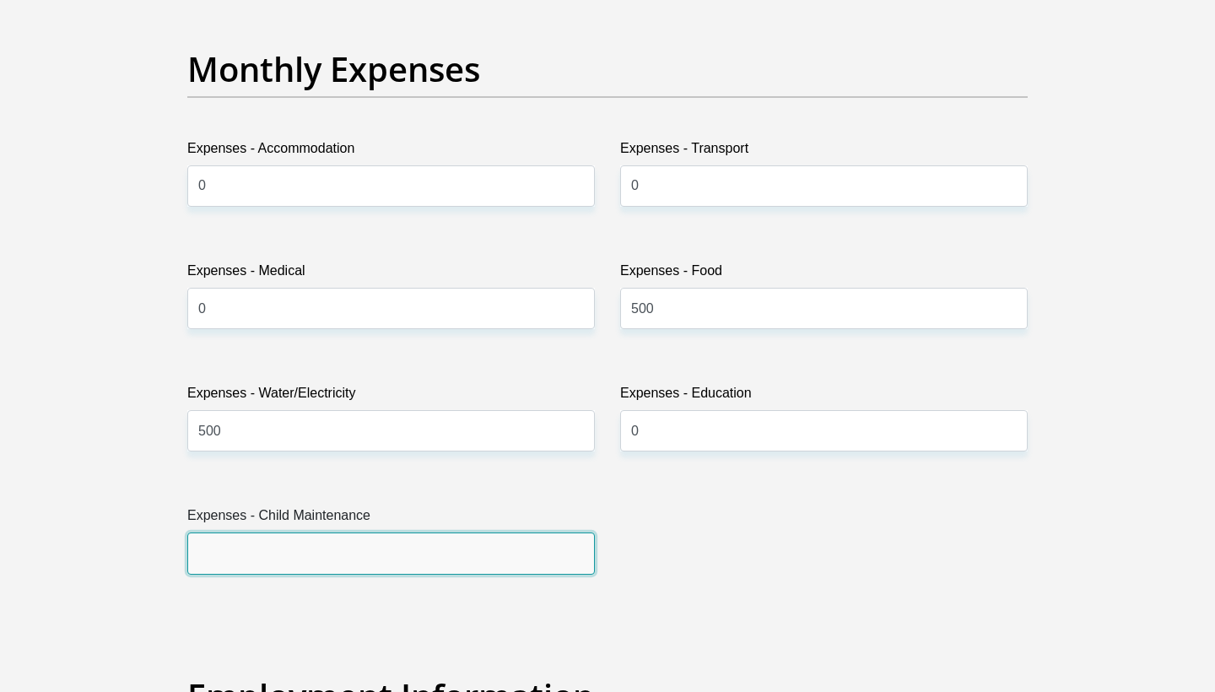
click at [529, 559] on input "Expenses - Child Maintenance" at bounding box center [391, 552] width 408 height 41
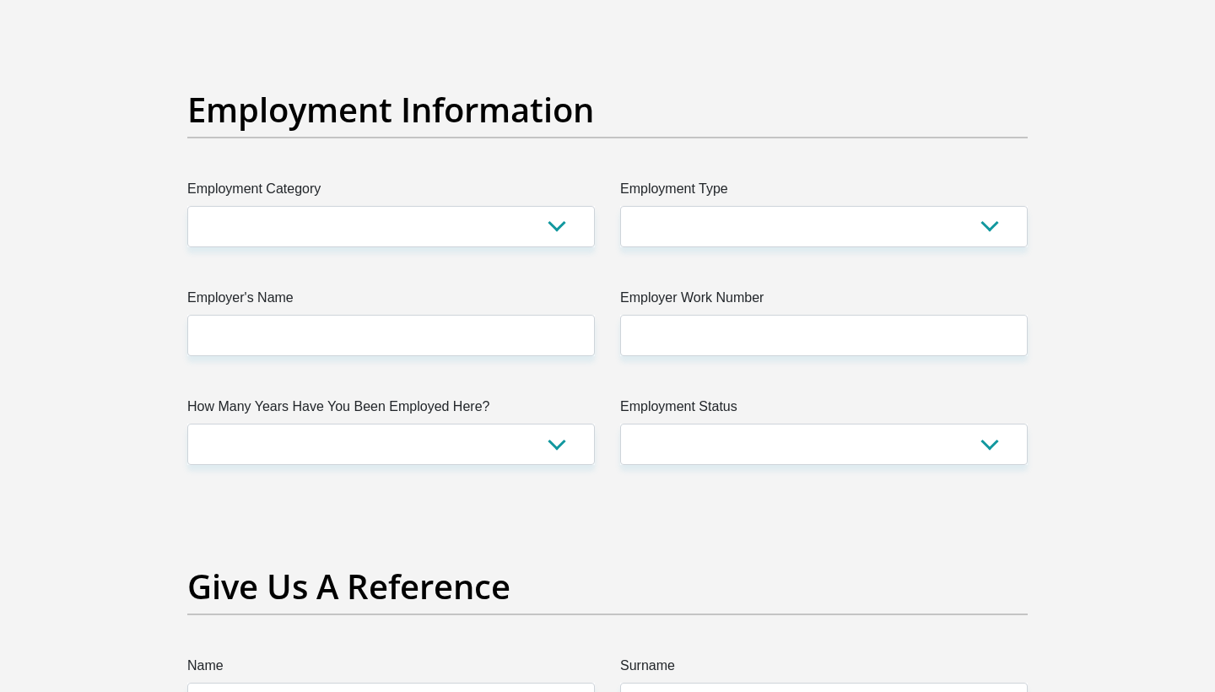
scroll to position [3014, 0]
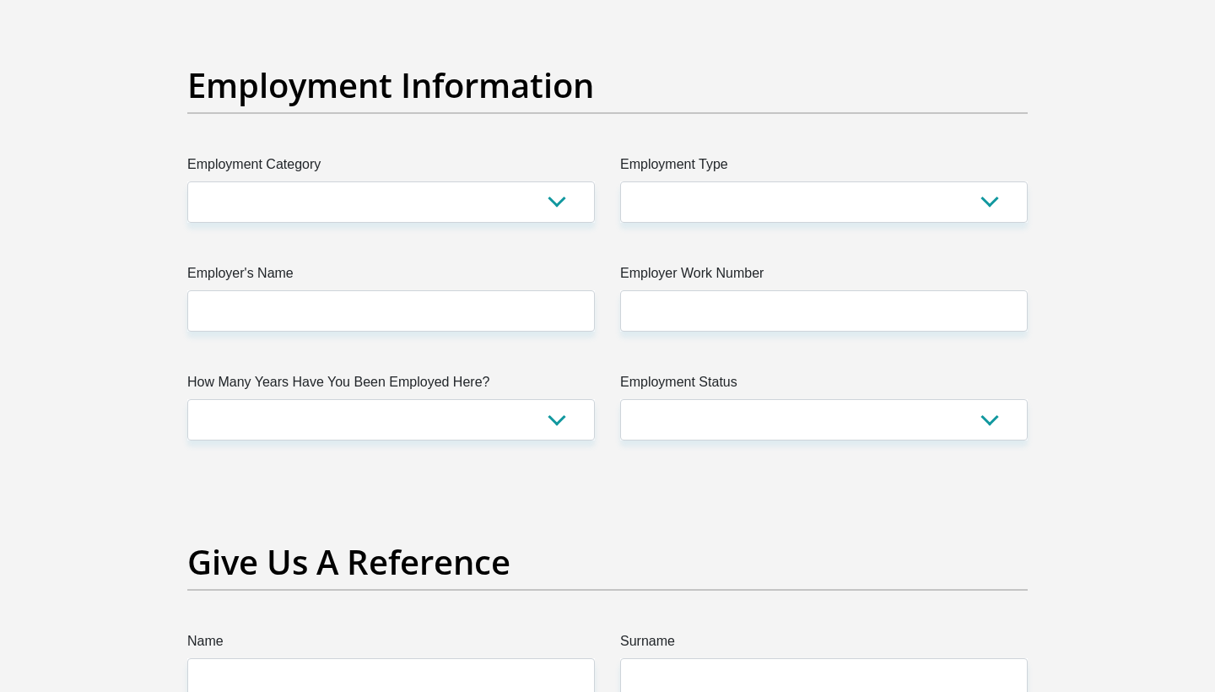
type input "0"
select select "54"
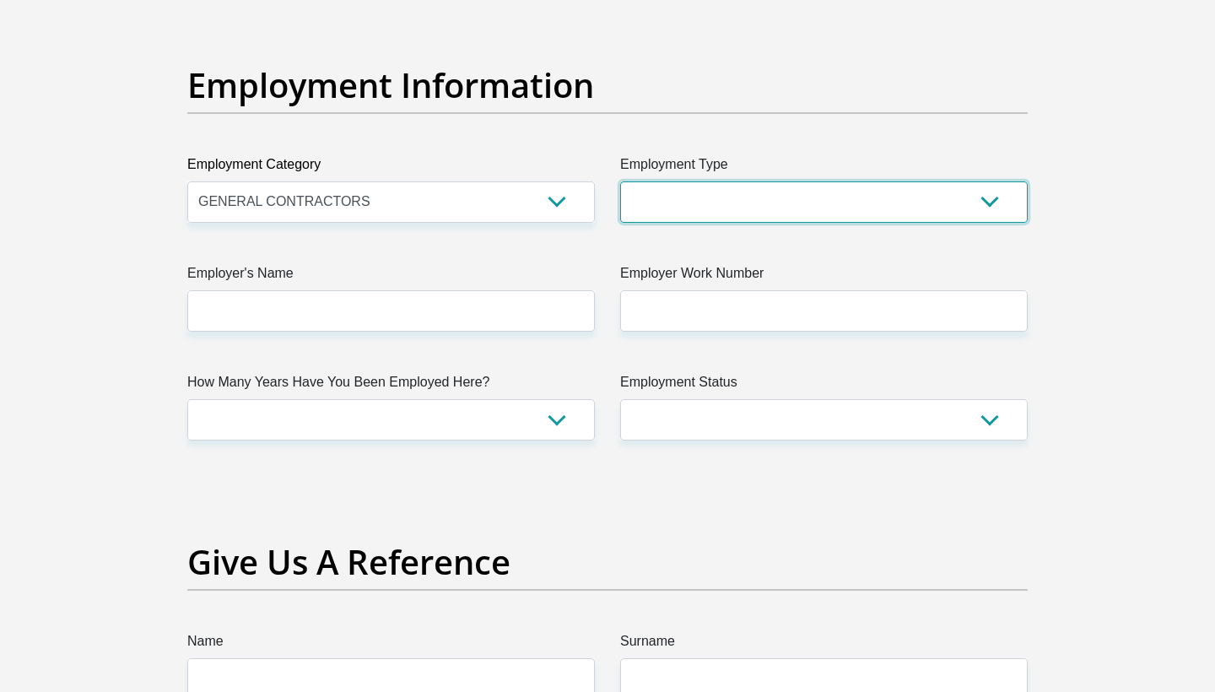
click at [698, 194] on select "College/Lecturer Craft Seller Creative Driver Executive Farmer Forces - Non Com…" at bounding box center [824, 201] width 408 height 41
select select "Outside Worker"
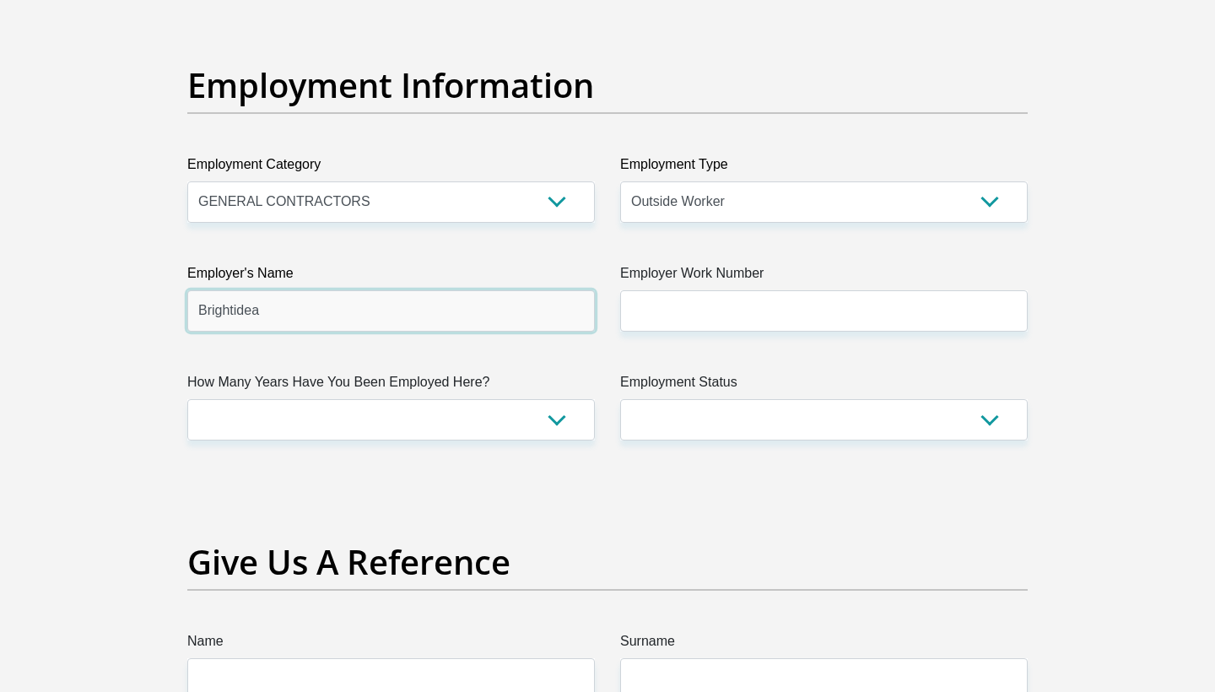
type input "Brightidea"
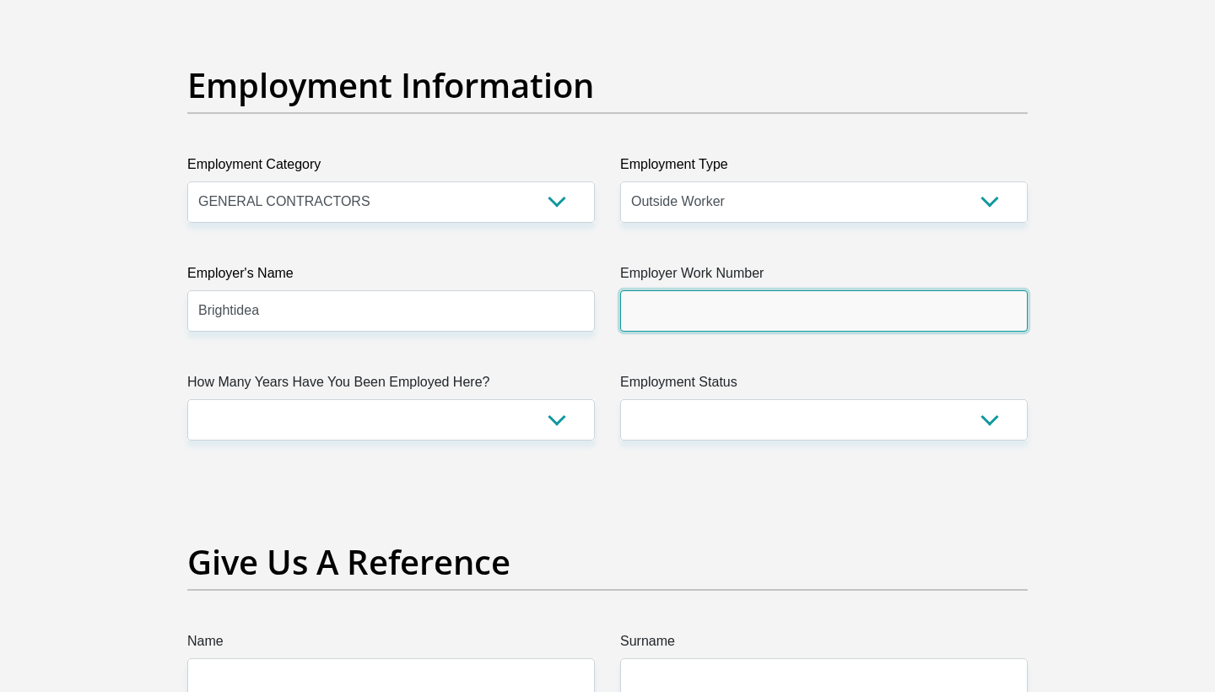
click at [873, 318] on input "Employer Work Number" at bounding box center [824, 310] width 408 height 41
type input "0793116202"
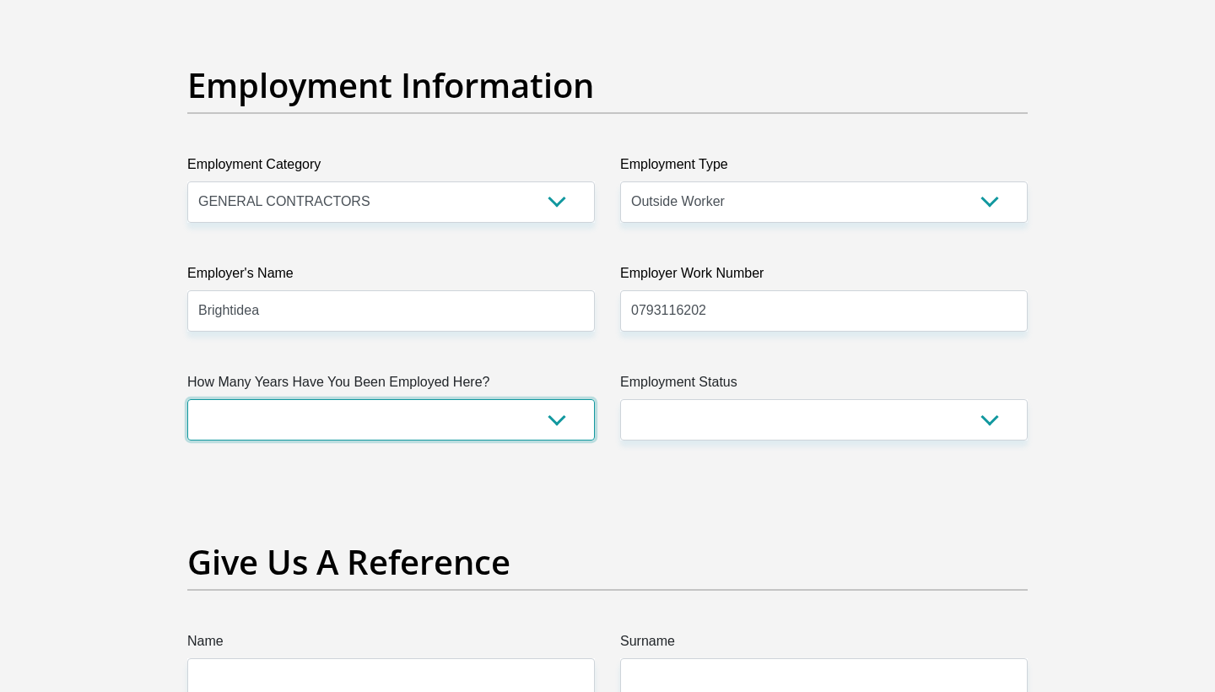
click at [436, 428] on select "less than 1 year 1-3 years 3-5 years 5+ years" at bounding box center [391, 419] width 408 height 41
select select "60"
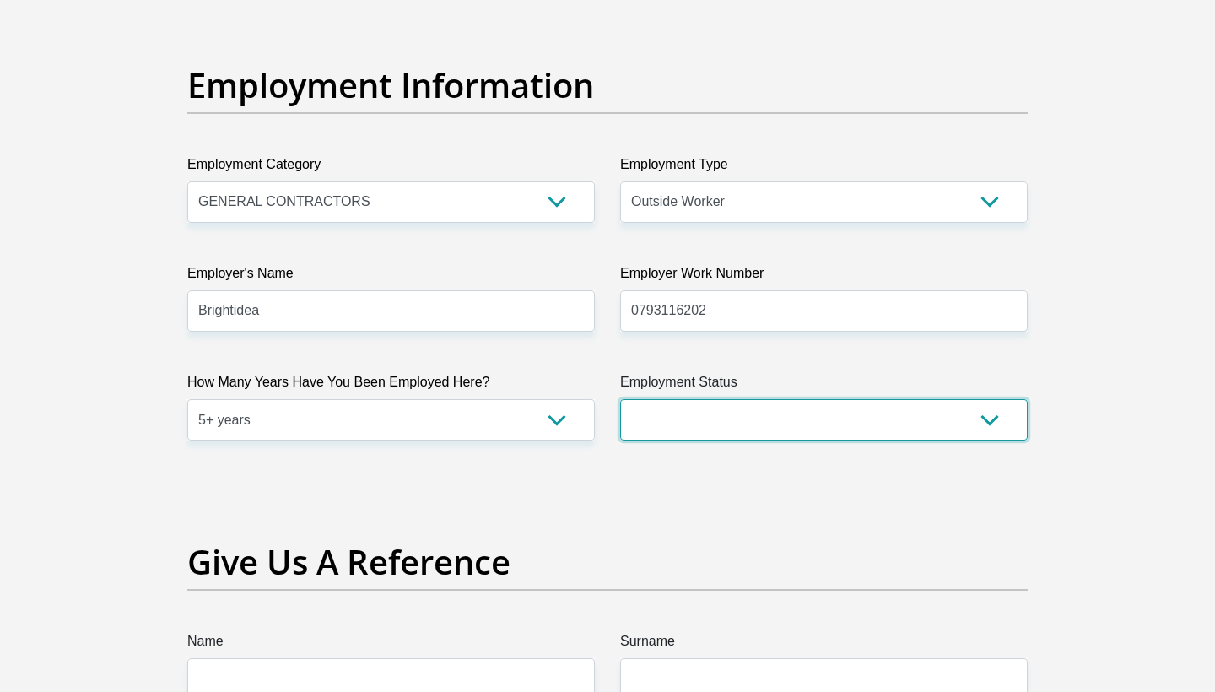
select select "1"
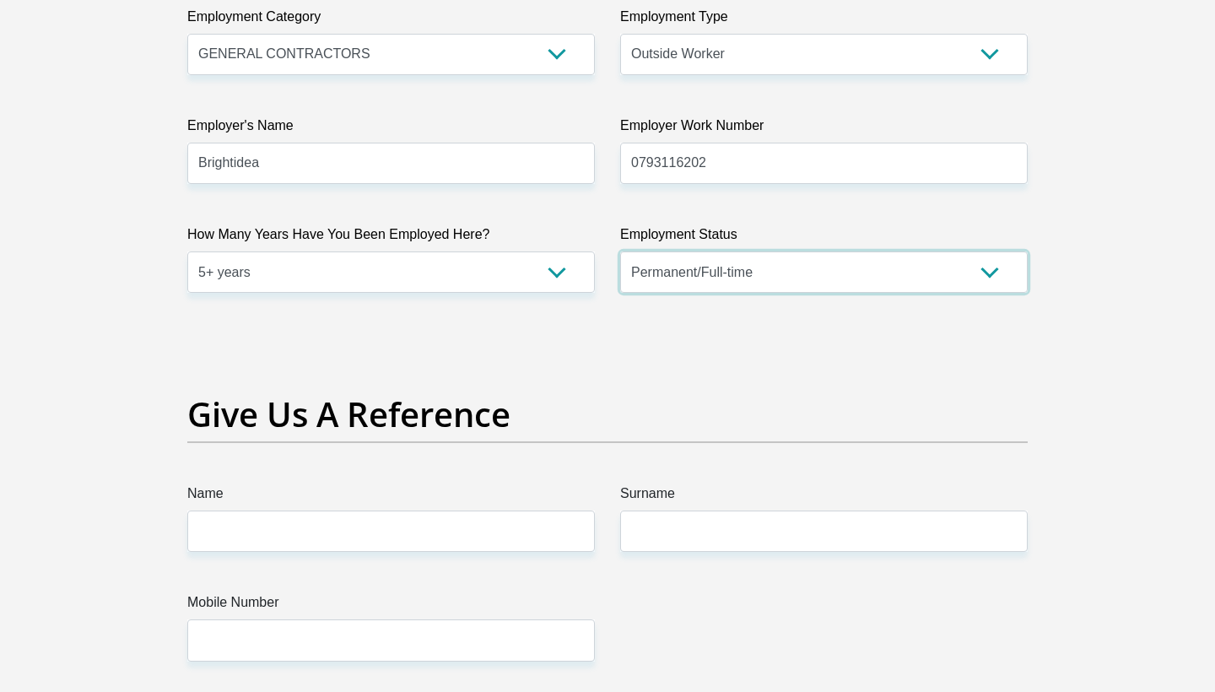
scroll to position [3165, 0]
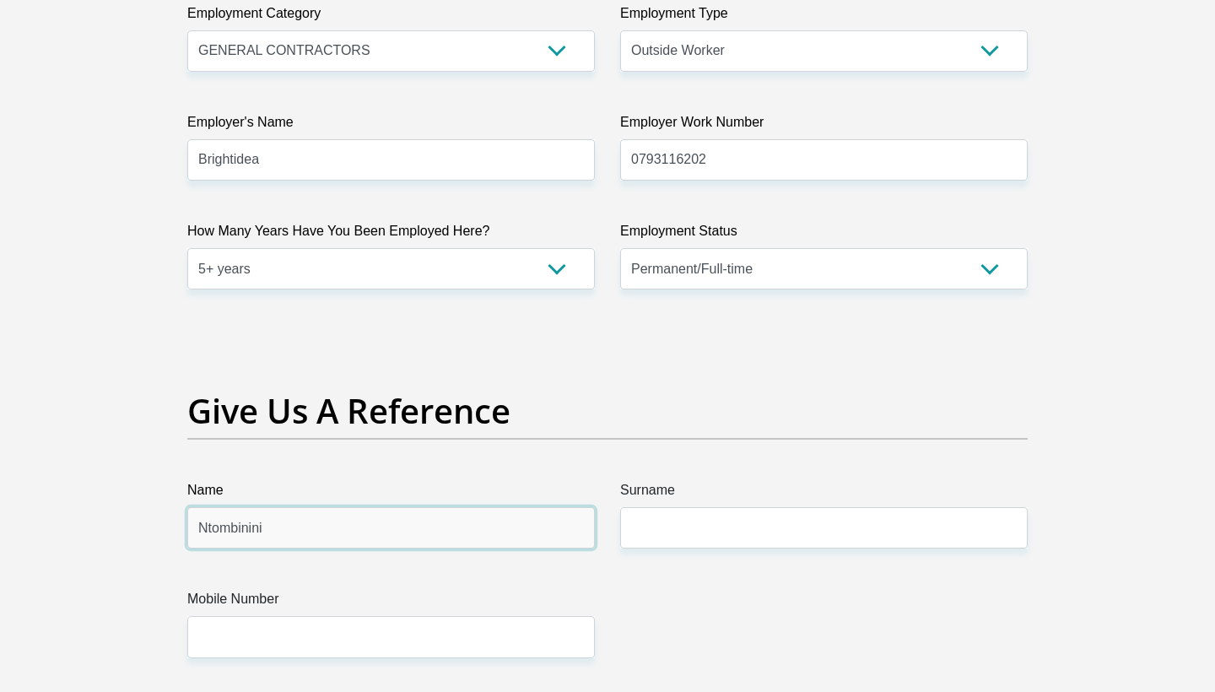
type input "Ntombinini"
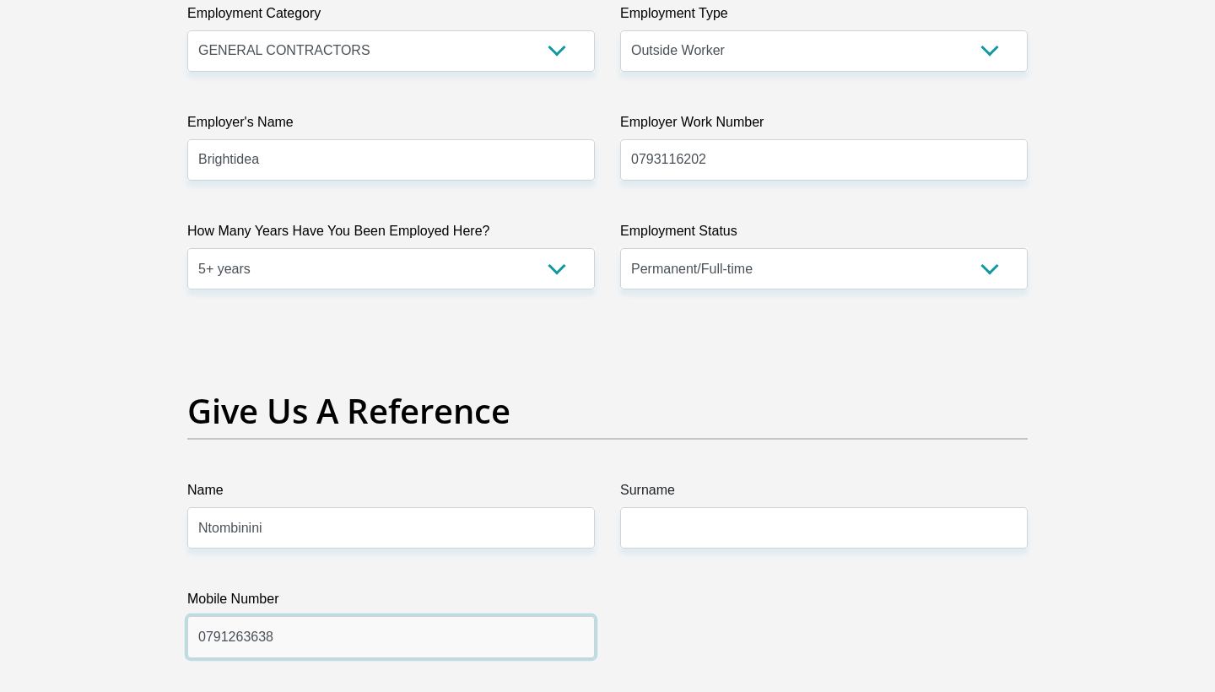
type input "0791263638"
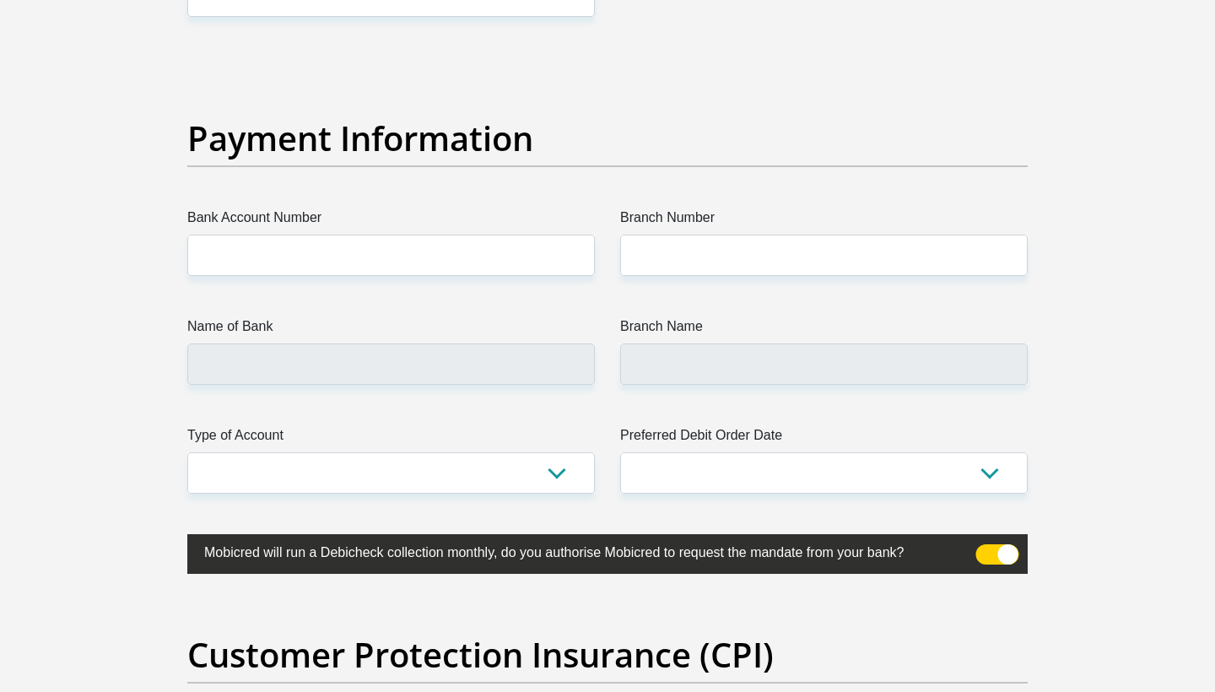
scroll to position [3851, 0]
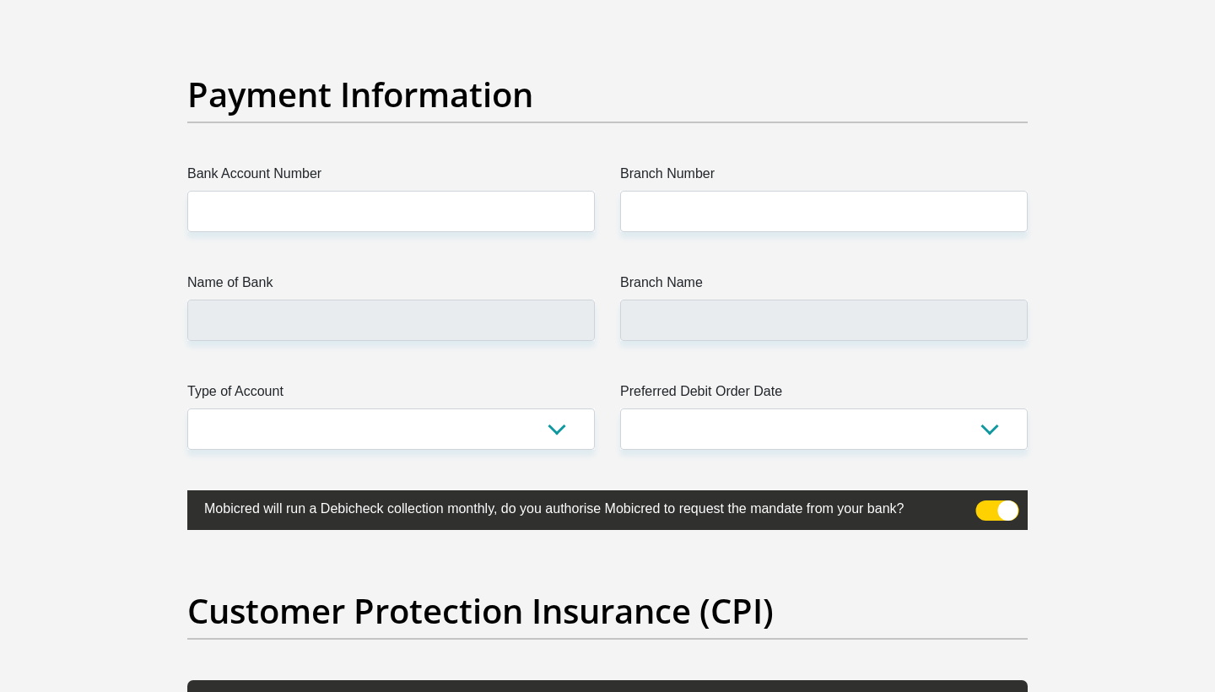
type input "Mkhwanazi"
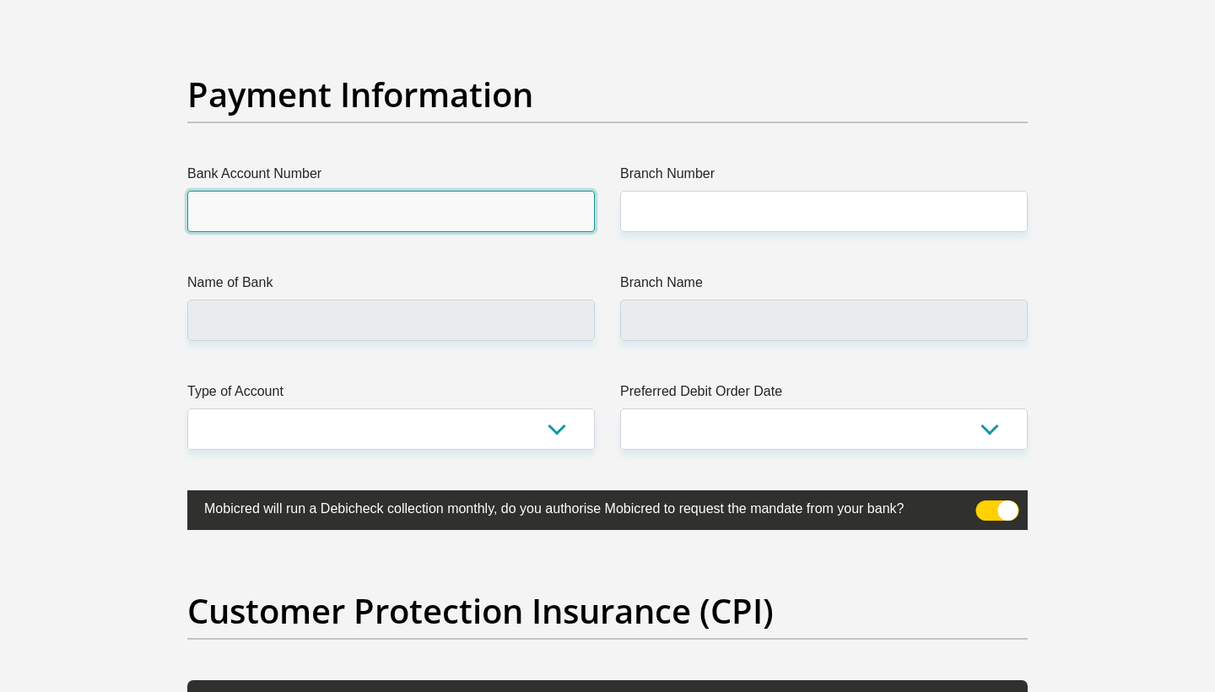
click at [457, 212] on input "Bank Account Number" at bounding box center [391, 211] width 408 height 41
type input "1548615186"
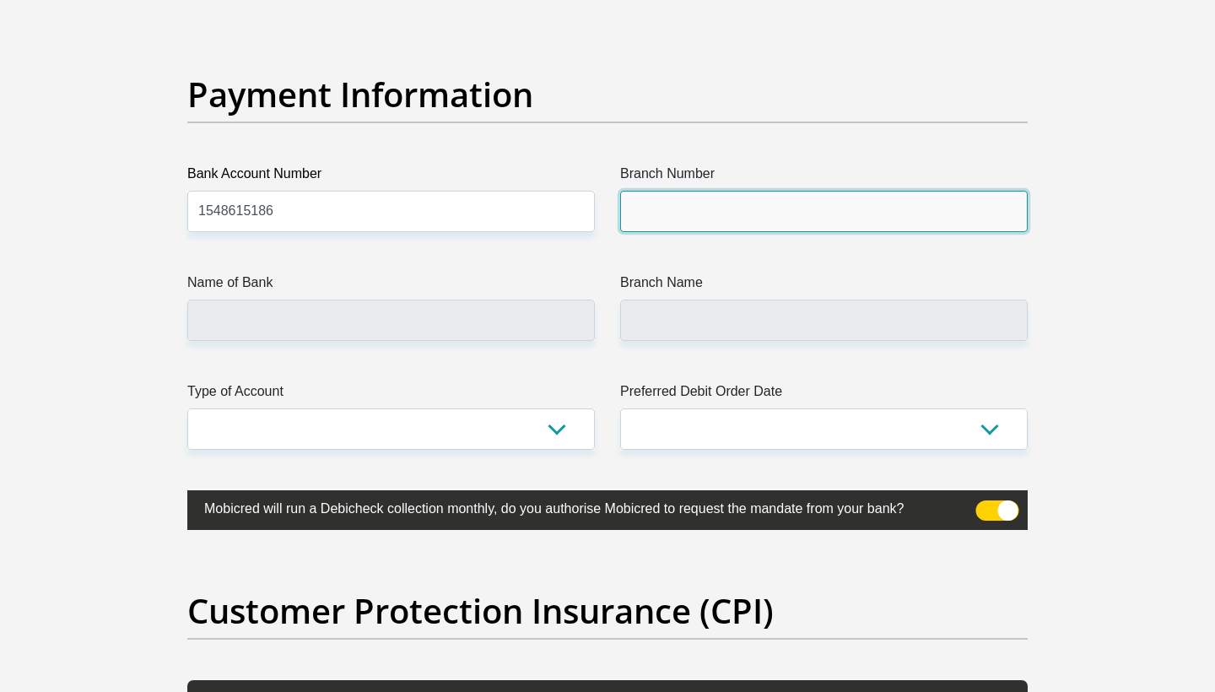
click at [663, 218] on input "Branch Number" at bounding box center [824, 211] width 408 height 41
type input "7"
type input "470010"
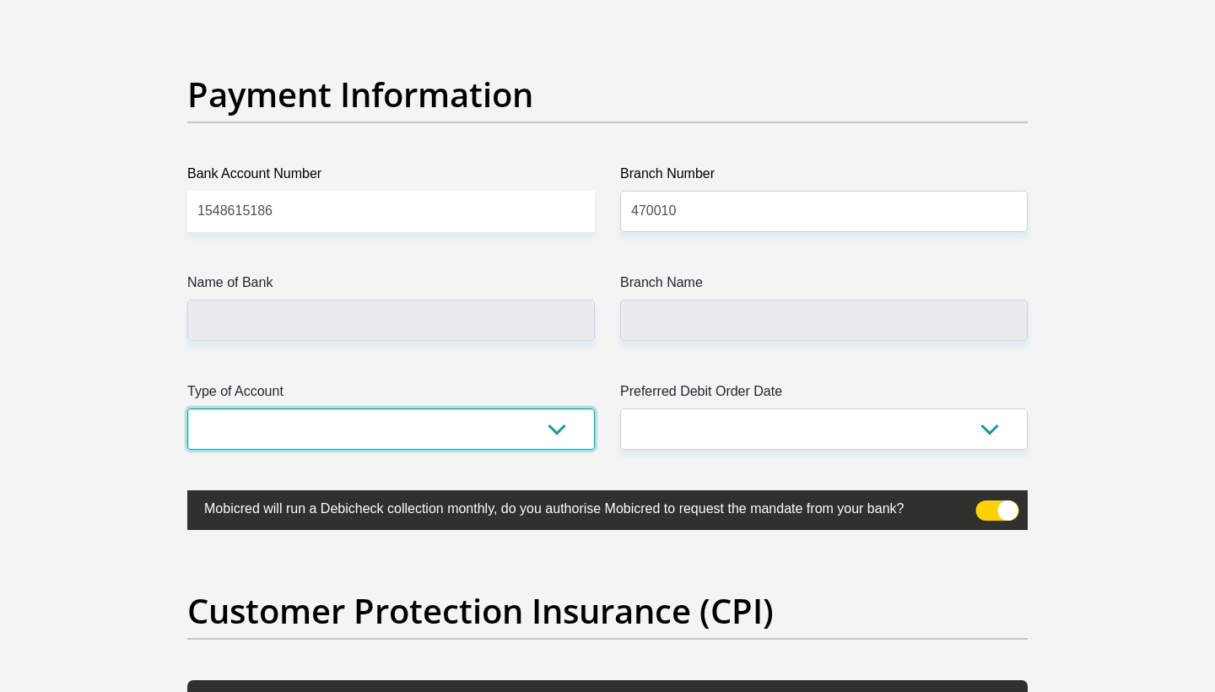
click at [373, 437] on select "Cheque Savings" at bounding box center [391, 428] width 408 height 41
type input "CAPITEC BANK LIMITED"
type input "CAPITEC BANK CPC"
select select "SAV"
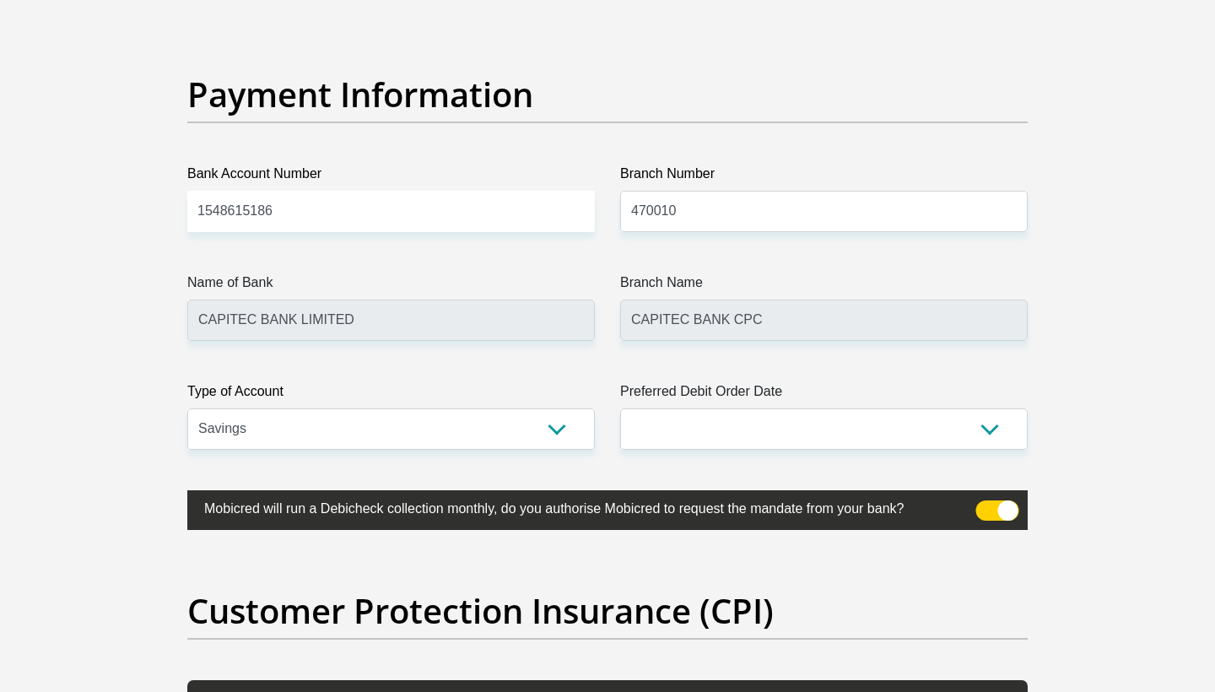
click at [724, 406] on label "Preferred Debit Order Date" at bounding box center [824, 394] width 408 height 27
click at [724, 408] on select "1st 2nd 3rd 4th 5th 7th 18th 19th 20th 21st 22nd 23rd 24th 25th 26th 27th 28th …" at bounding box center [824, 428] width 408 height 41
select select "7"
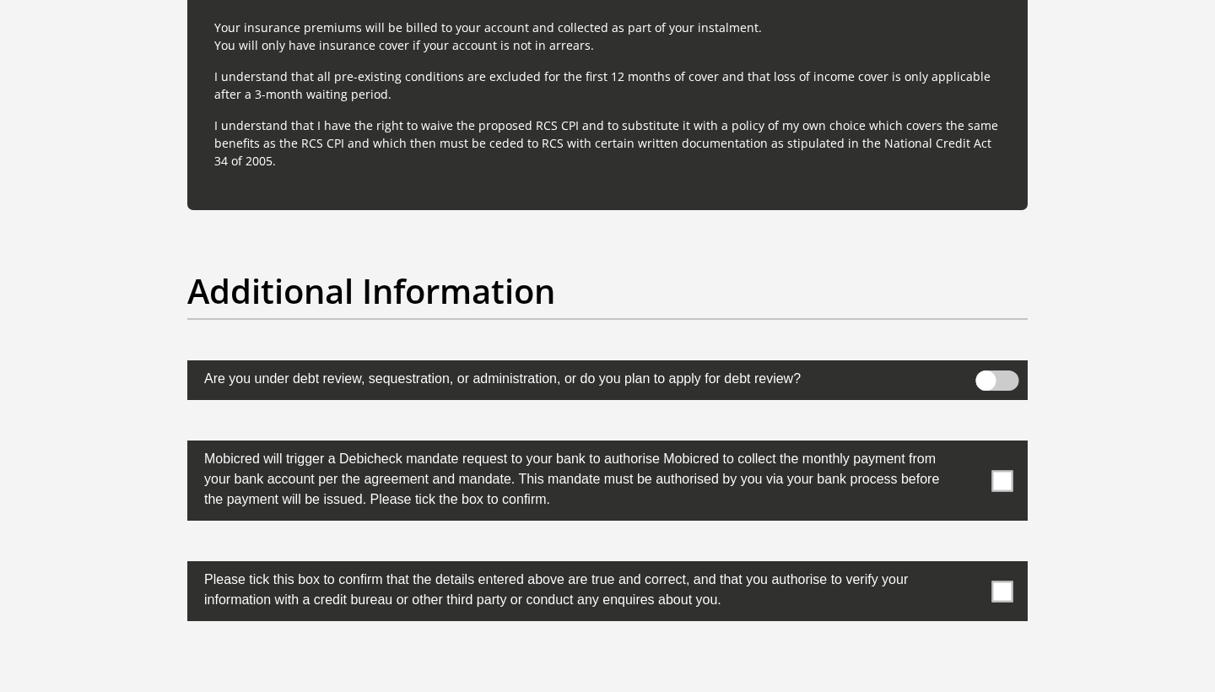
scroll to position [5030, 0]
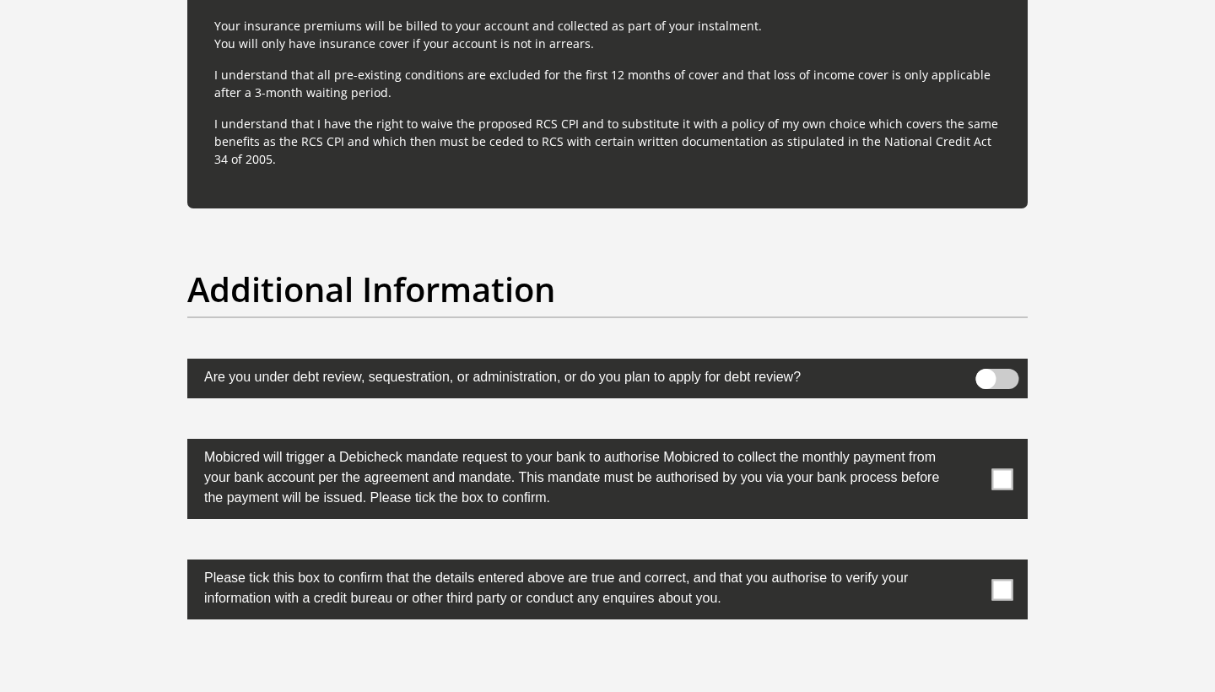
click at [1013, 467] on label at bounding box center [607, 479] width 840 height 80
click at [969, 443] on input "checkbox" at bounding box center [969, 443] width 0 height 0
click at [1010, 586] on span at bounding box center [1002, 589] width 21 height 21
click at [969, 564] on input "checkbox" at bounding box center [969, 564] width 0 height 0
click at [992, 381] on span at bounding box center [997, 379] width 43 height 20
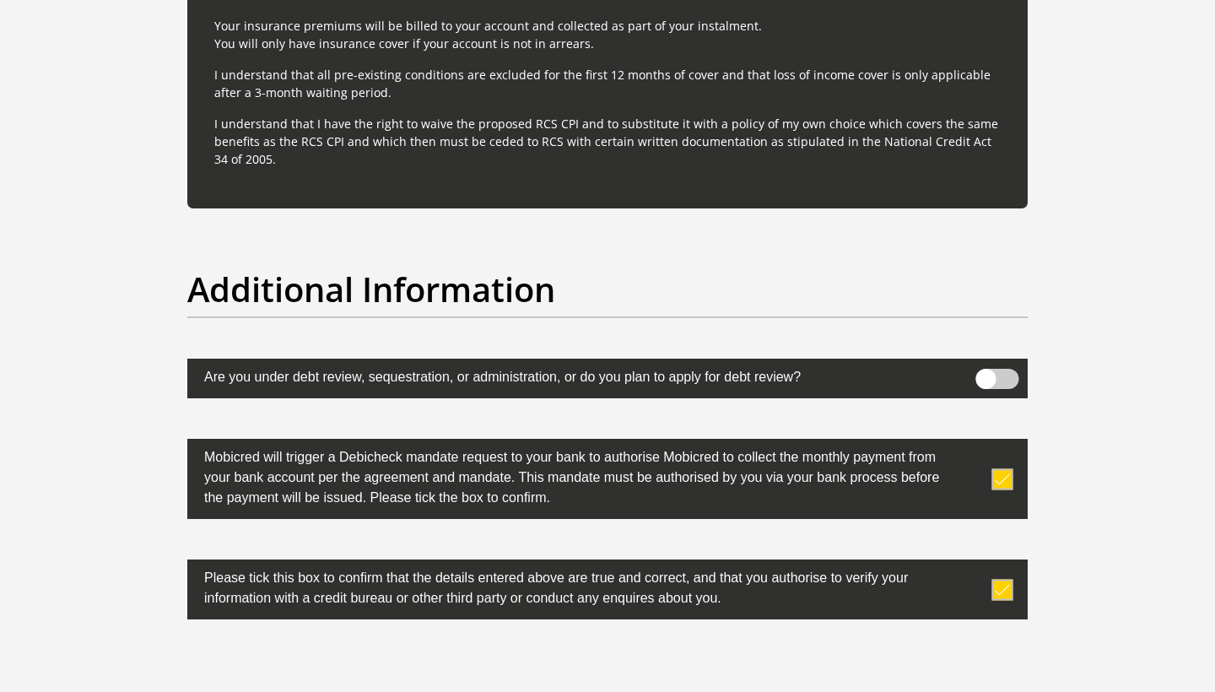
click at [986, 373] on input "checkbox" at bounding box center [986, 373] width 0 height 0
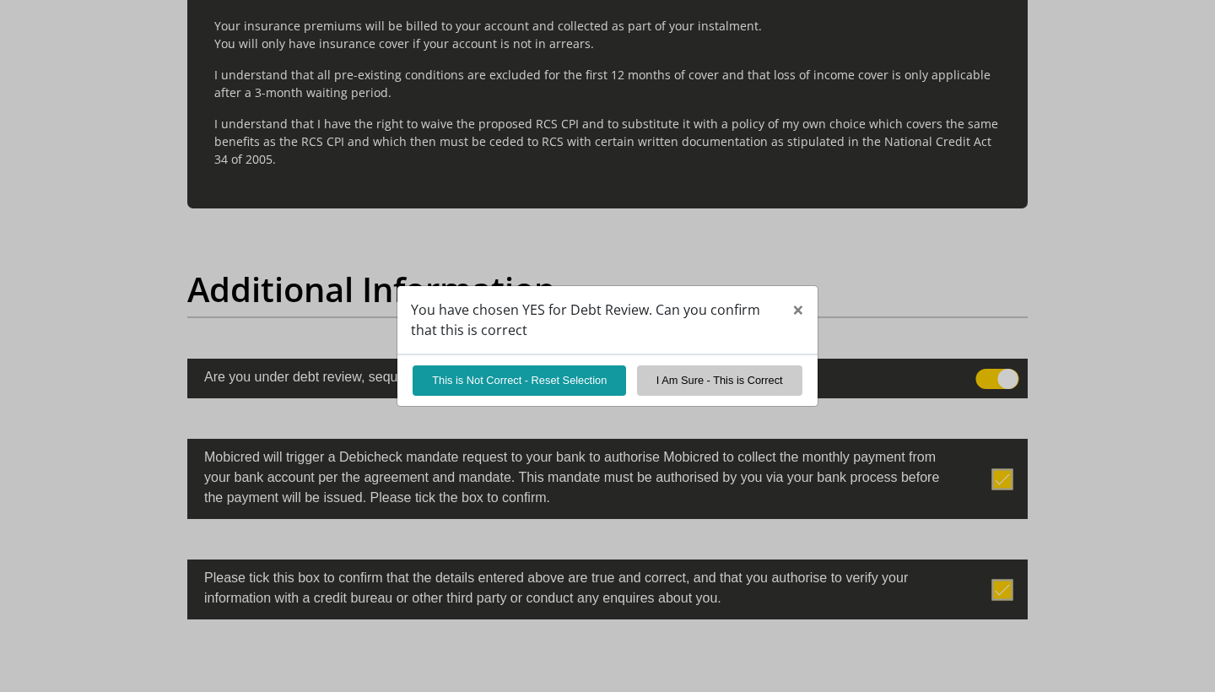
click at [694, 386] on button "I Am Sure - This is Correct" at bounding box center [719, 380] width 165 height 30
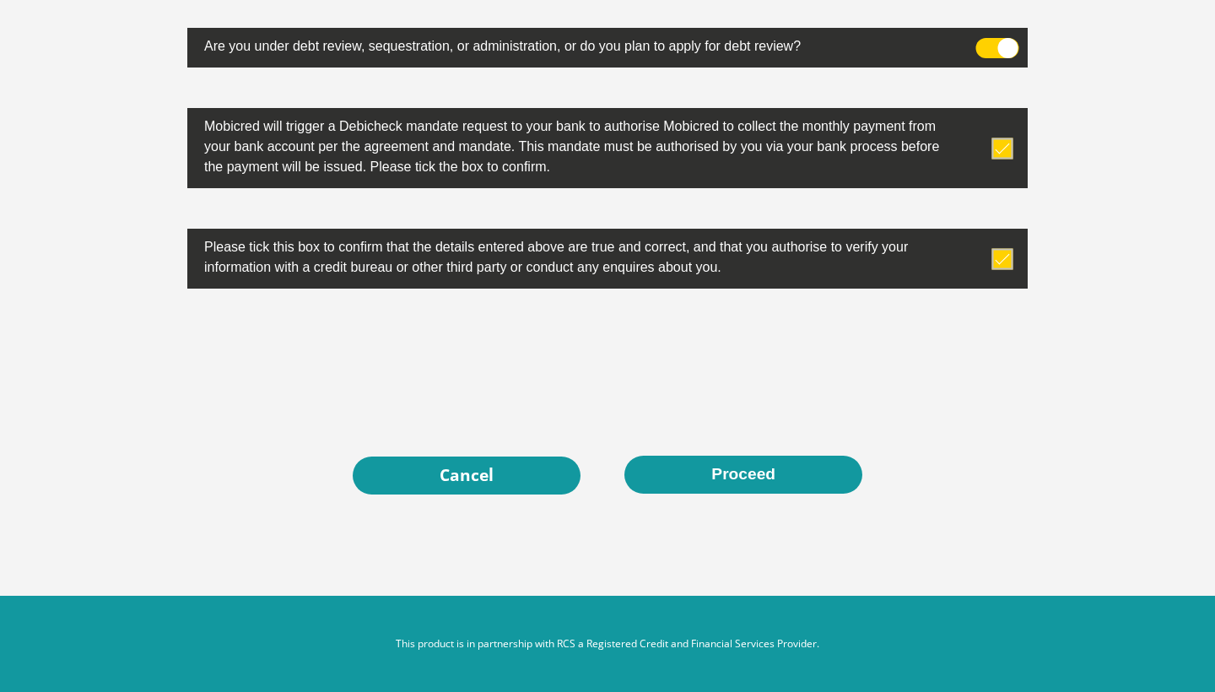
scroll to position [5362, 0]
click at [750, 473] on button "Proceed" at bounding box center [743, 475] width 238 height 38
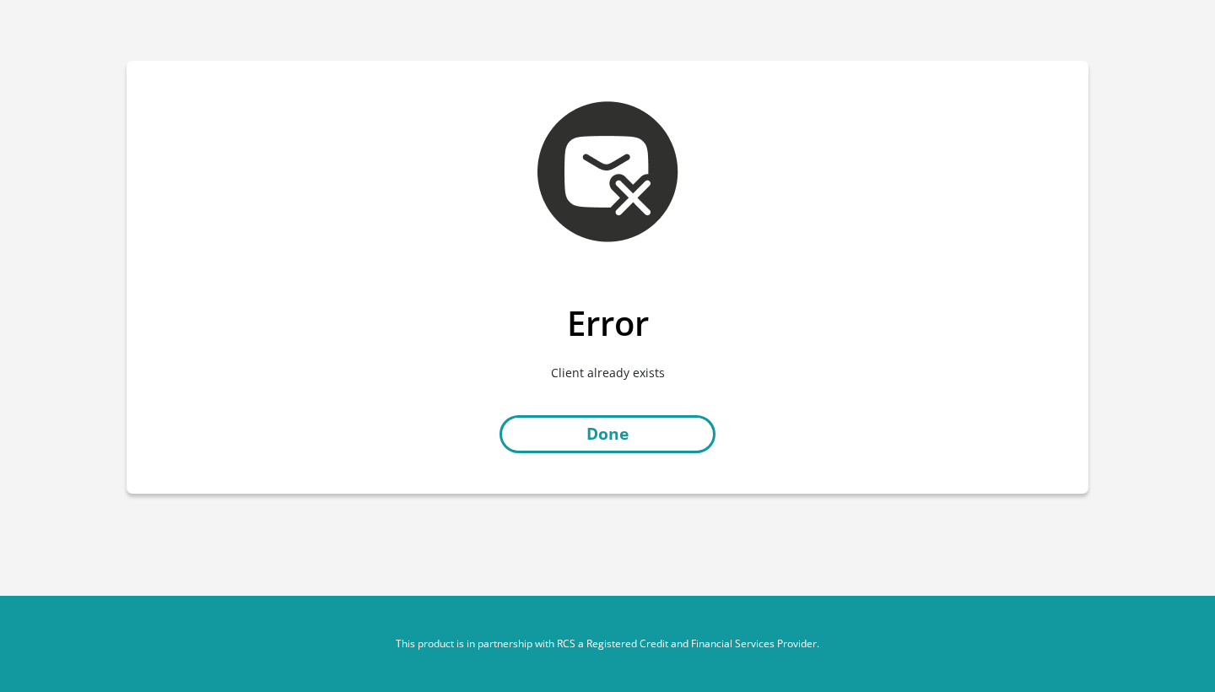
click at [646, 423] on link "Done" at bounding box center [608, 434] width 216 height 38
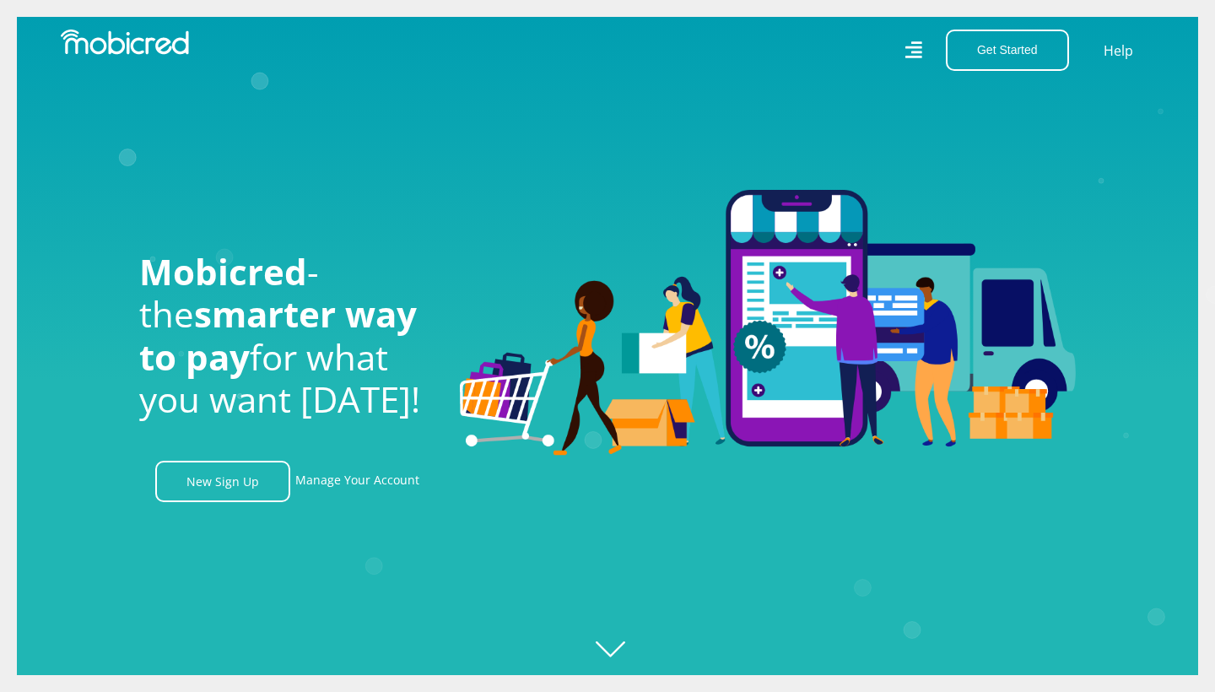
click at [600, 642] on icon "Created with [PERSON_NAME] 2.3.0" at bounding box center [624, 346] width 1215 height 692
click at [916, 54] on icon at bounding box center [913, 49] width 17 height 17
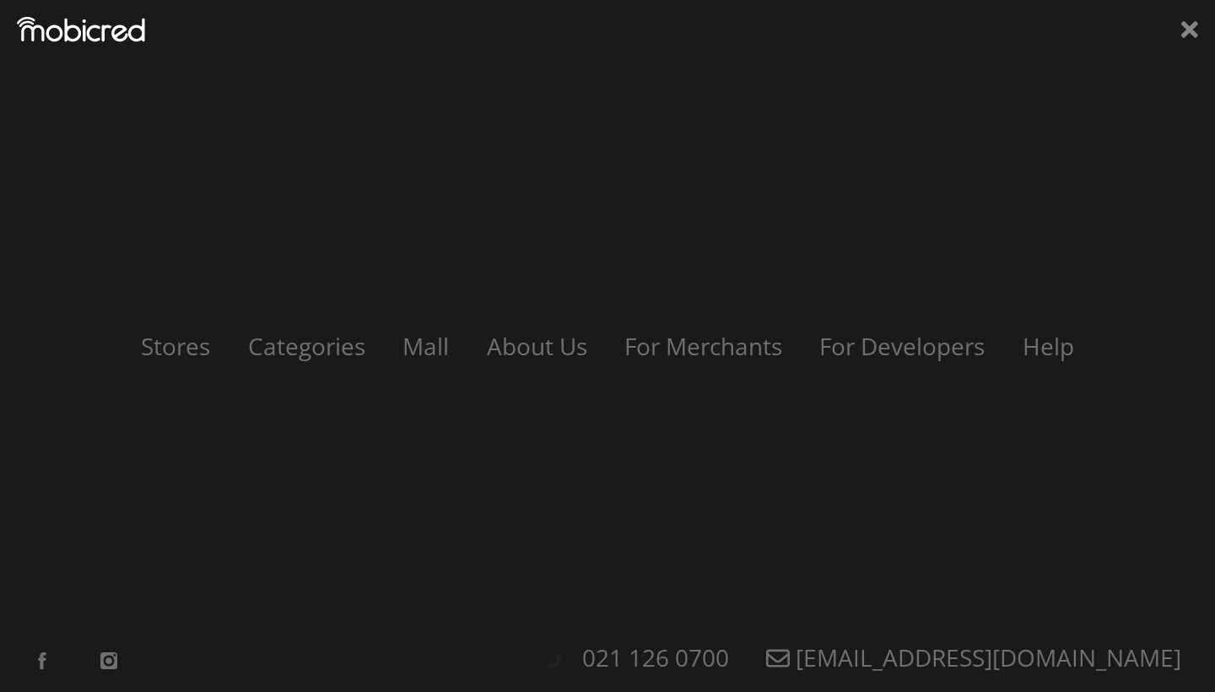
scroll to position [0, 3848]
click at [1192, 45] on div "Stores Categories Mall About Us For Merchants For Developers Help Sign Up Sign …" at bounding box center [607, 346] width 1215 height 692
click at [1190, 37] on icon at bounding box center [1189, 29] width 17 height 25
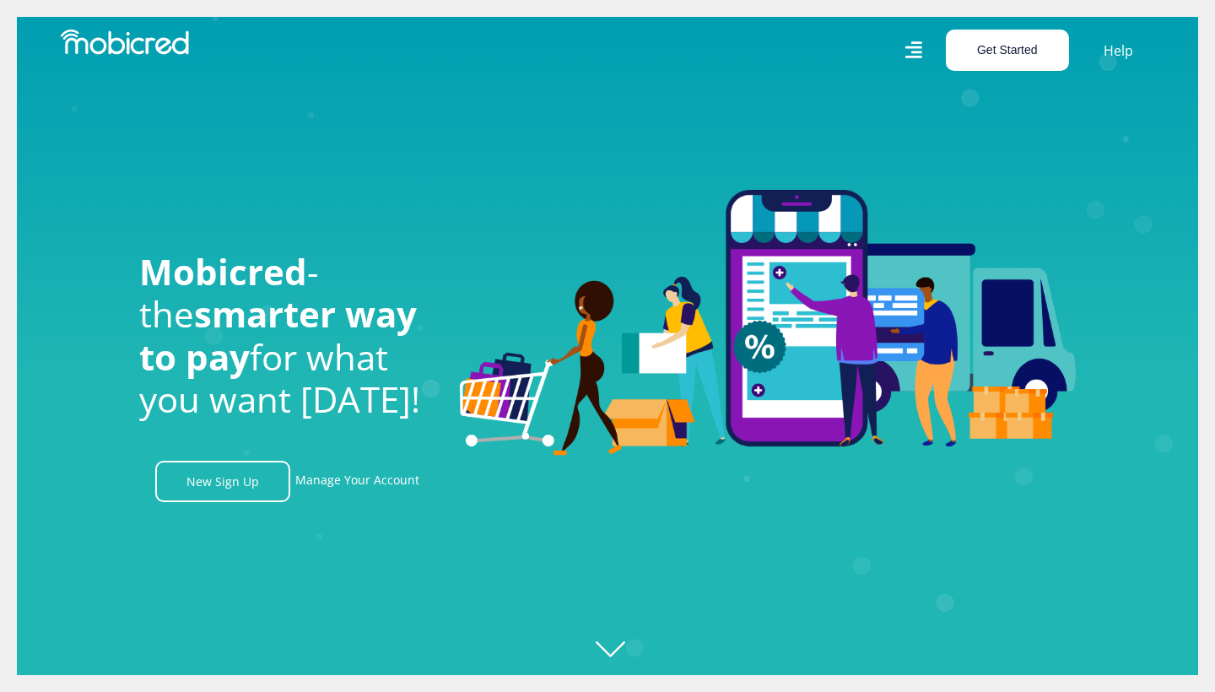
click at [1015, 42] on button "Get Started" at bounding box center [1007, 50] width 123 height 41
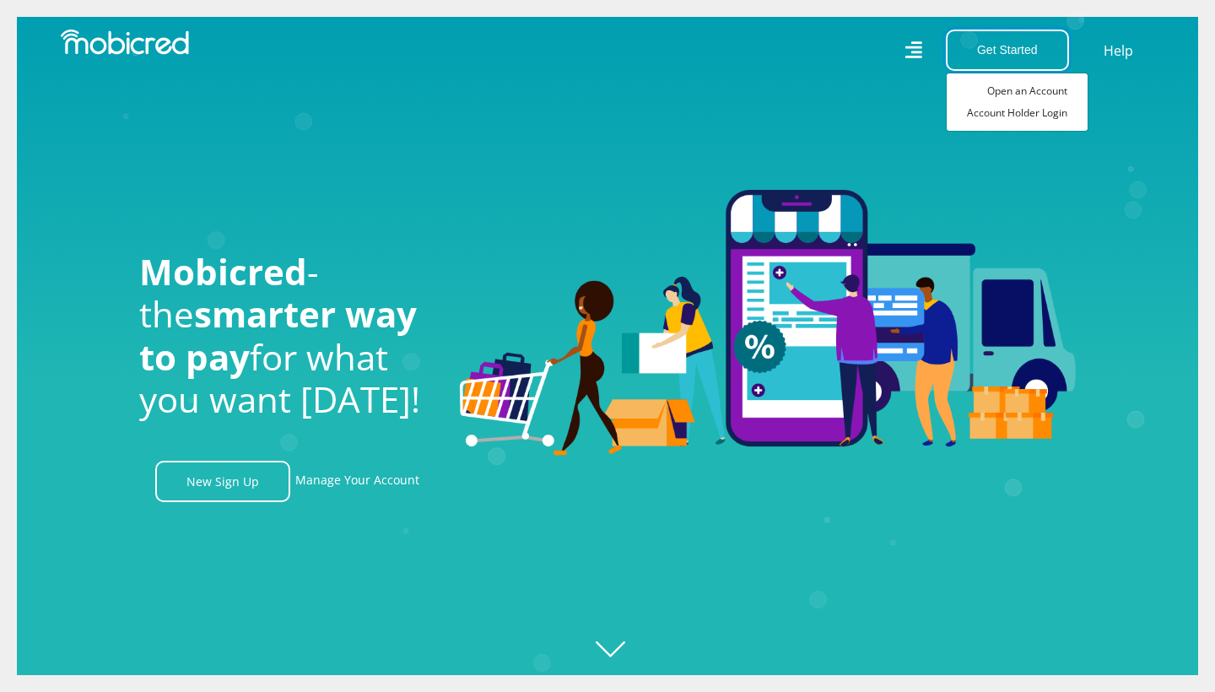
scroll to position [0, 0]
click at [1000, 118] on link "Account Holder Login" at bounding box center [1017, 113] width 141 height 22
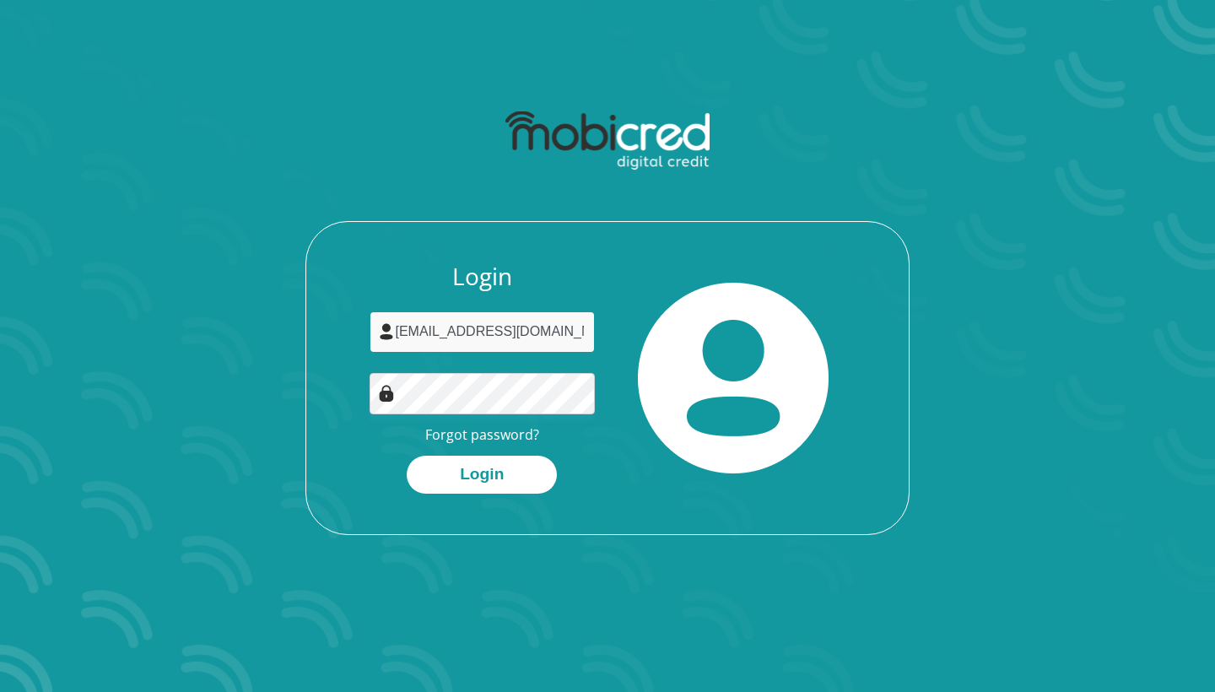
type input "[EMAIL_ADDRESS][DOMAIN_NAME]"
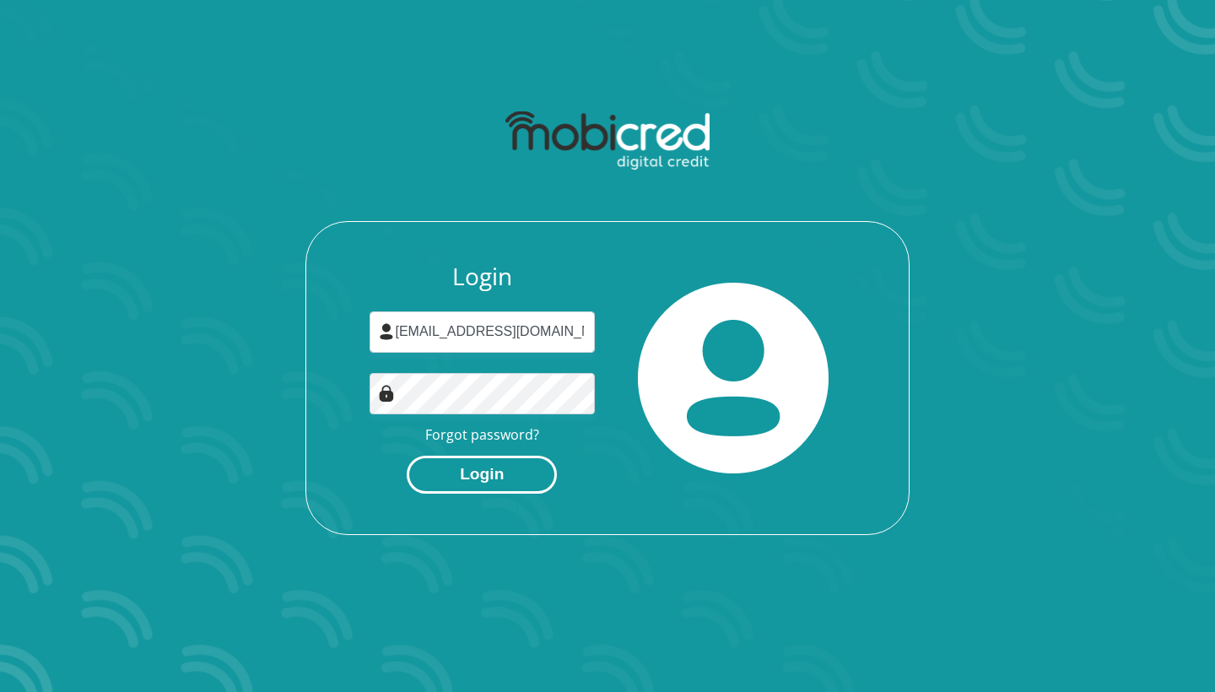
click at [473, 475] on button "Login" at bounding box center [482, 475] width 150 height 38
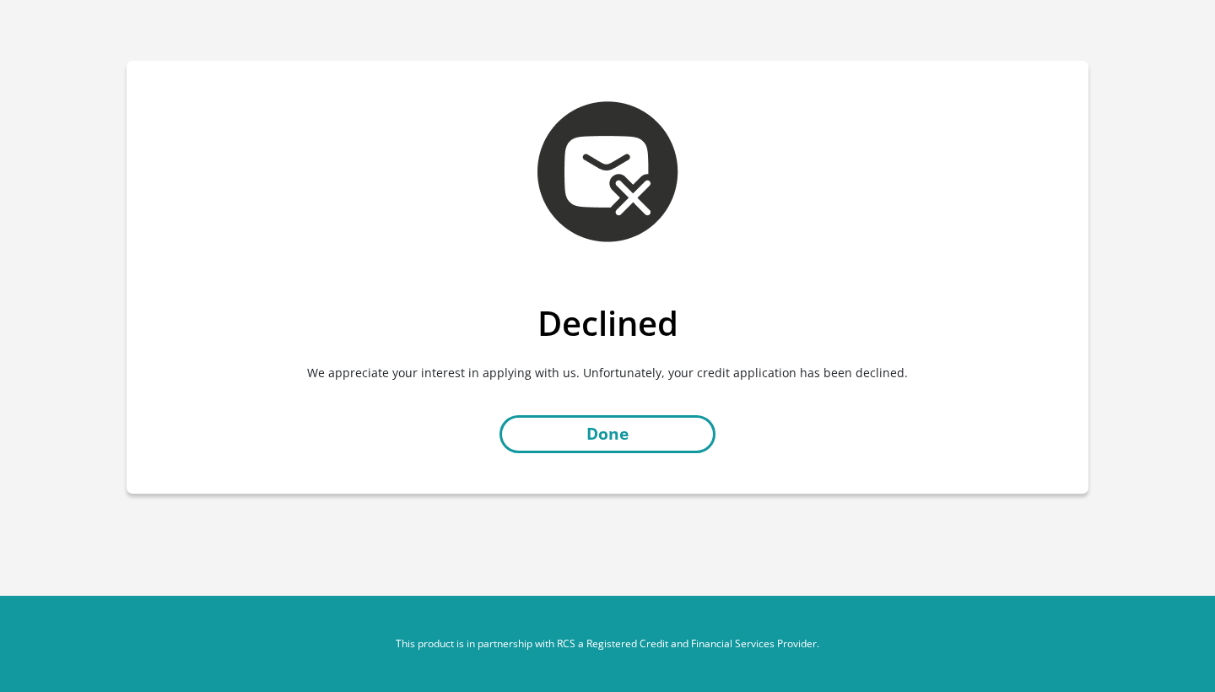
click at [630, 439] on link "Done" at bounding box center [608, 434] width 216 height 38
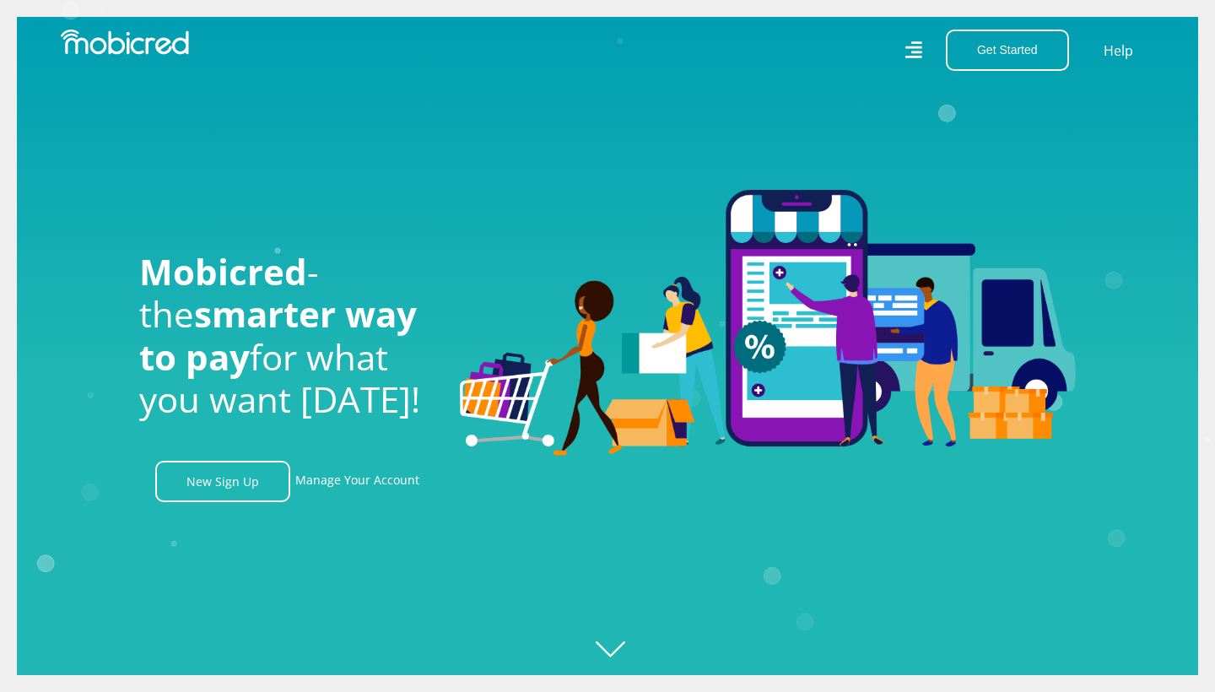
scroll to position [0, 1202]
